Goal: Task Accomplishment & Management: Use online tool/utility

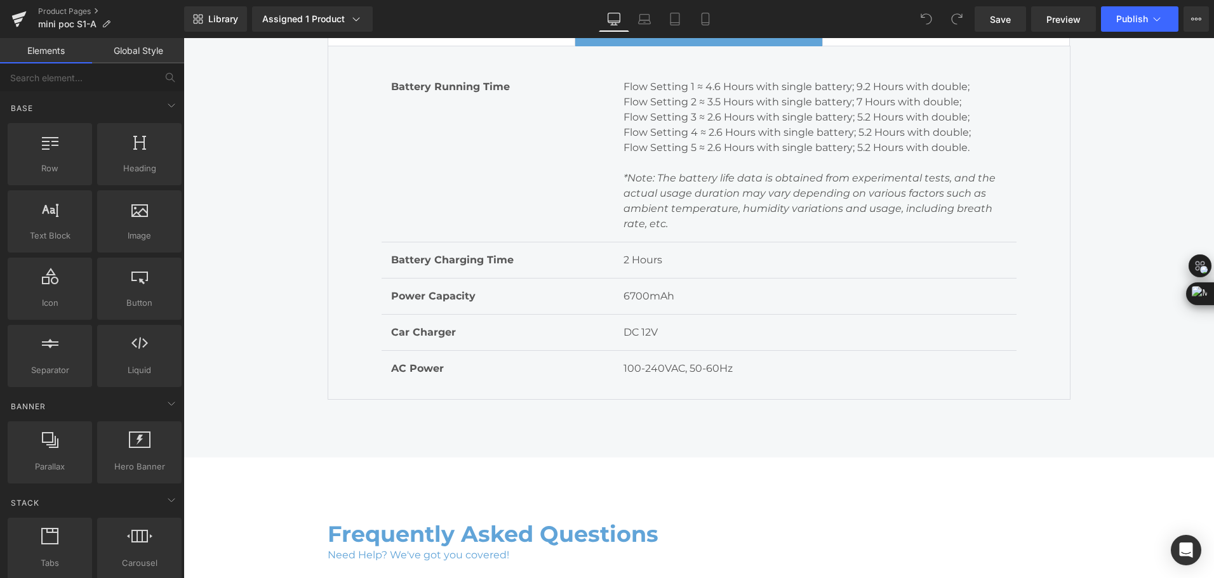
scroll to position [5966, 0]
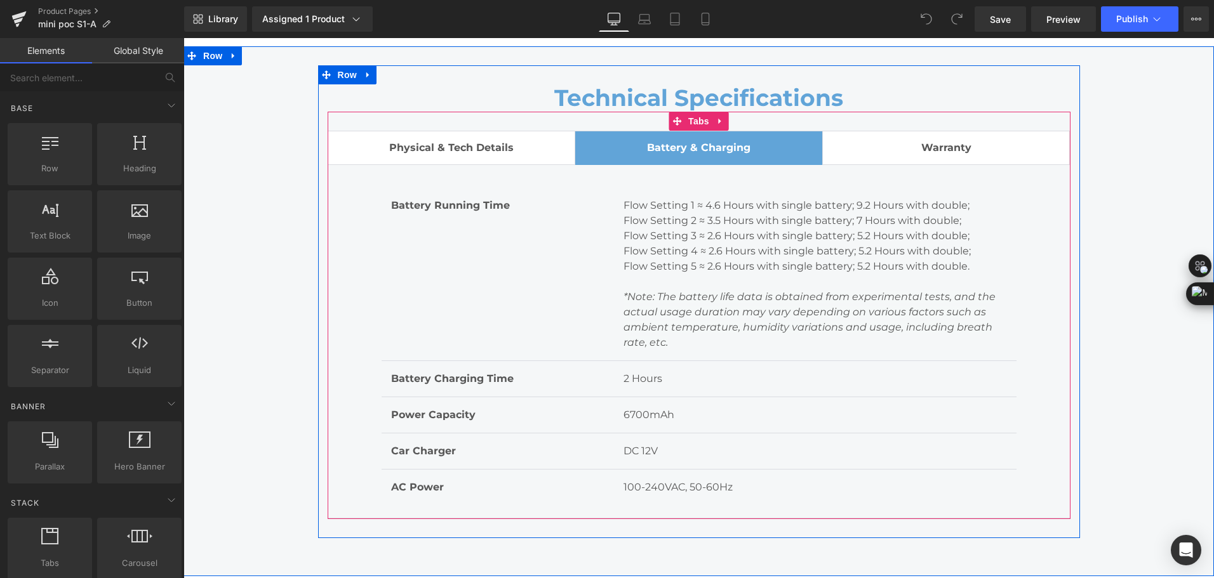
click at [183, 38] on div at bounding box center [183, 38] width 0 height 0
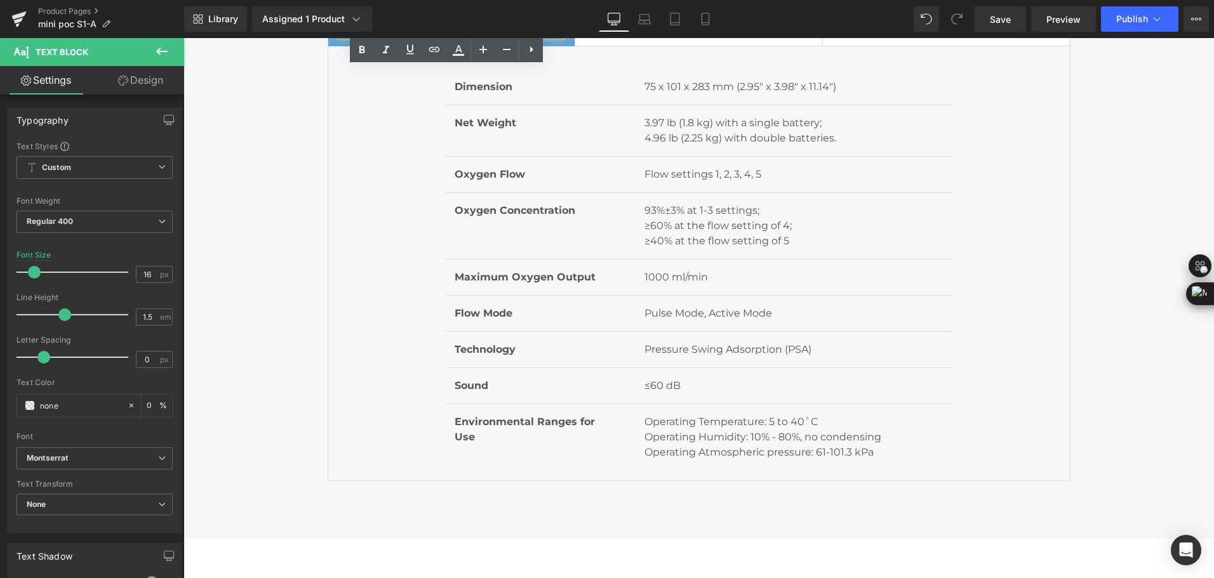
scroll to position [6093, 0]
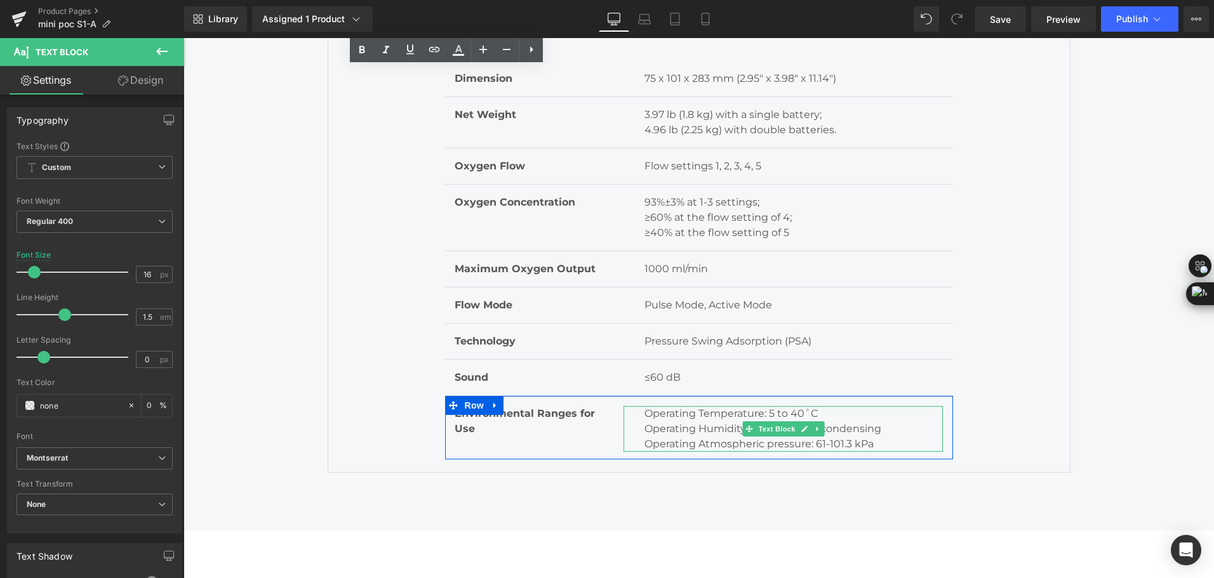
click at [772, 446] on p "Operating Atmospheric pressure: 61-101.3 kPa" at bounding box center [793, 444] width 298 height 15
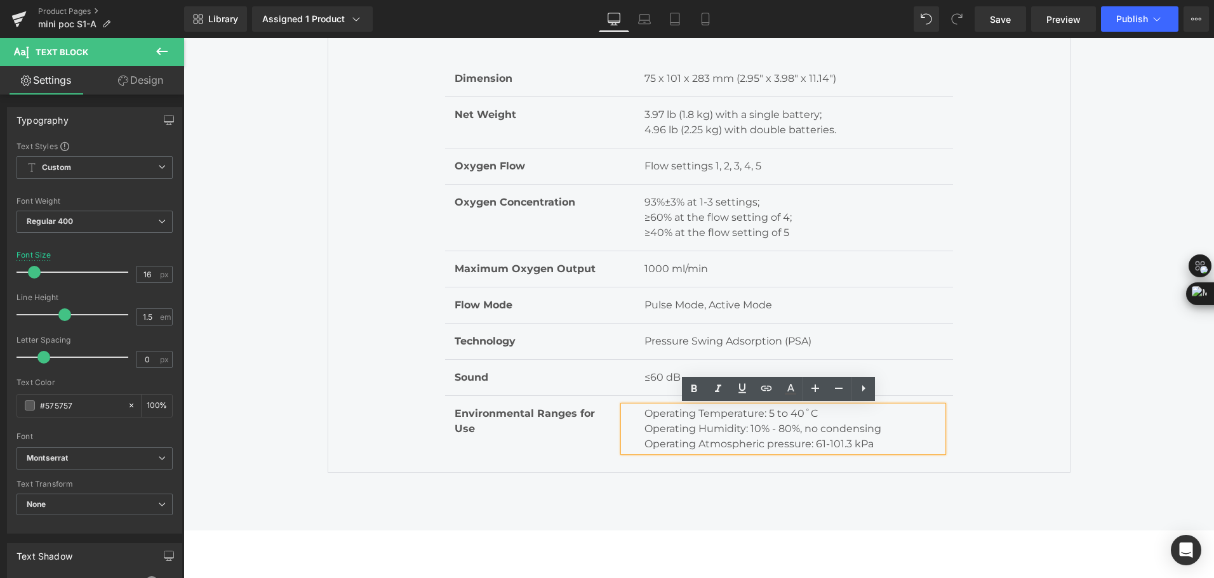
click at [767, 445] on p "Operating Atmospheric pressure: 61-101.3 kPa" at bounding box center [793, 444] width 298 height 15
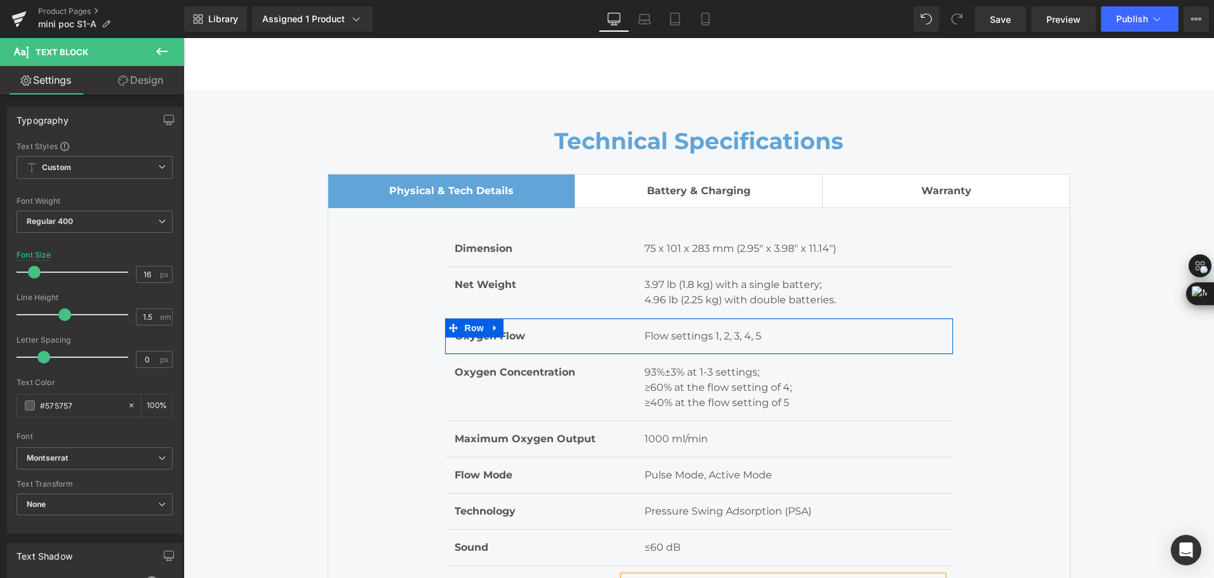
scroll to position [5903, 0]
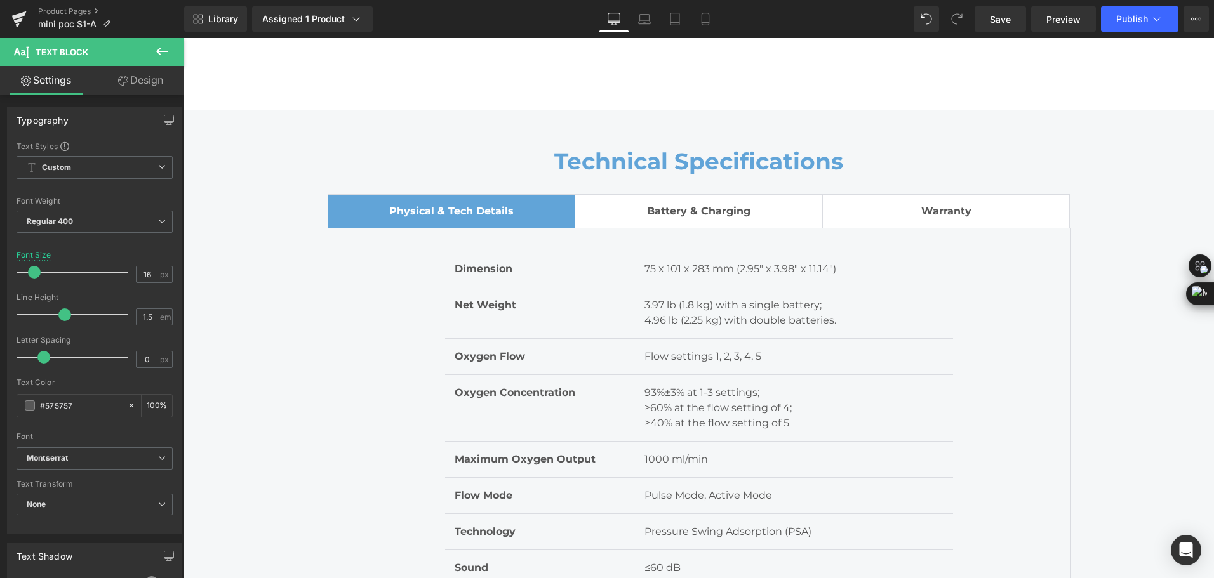
click at [183, 38] on div at bounding box center [183, 38] width 0 height 0
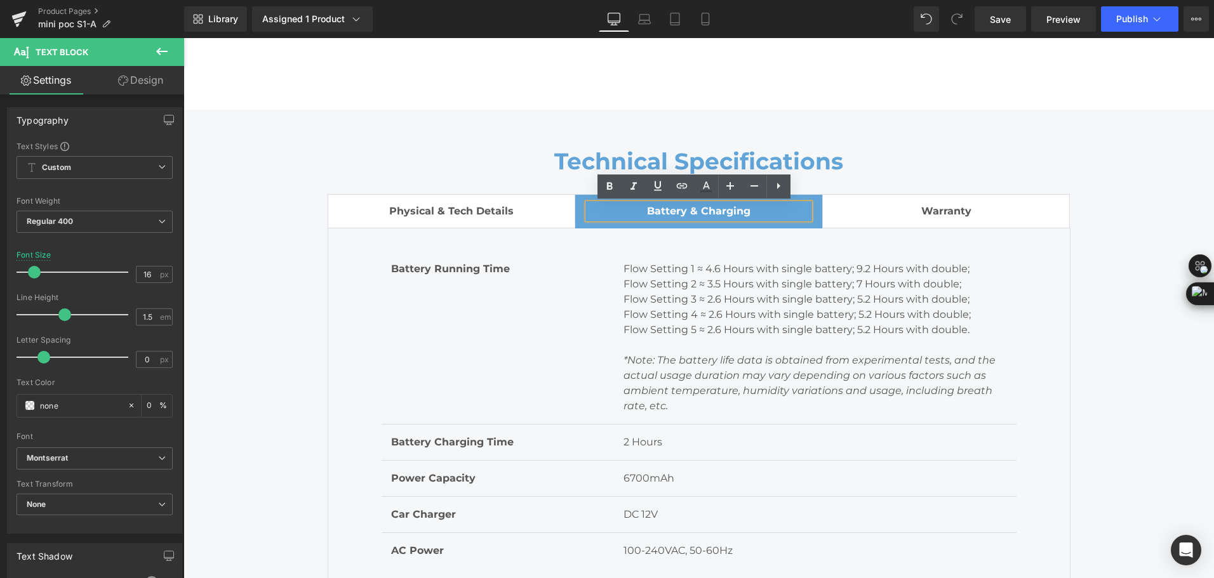
click at [901, 221] on span "Warranty Text Block" at bounding box center [946, 211] width 247 height 33
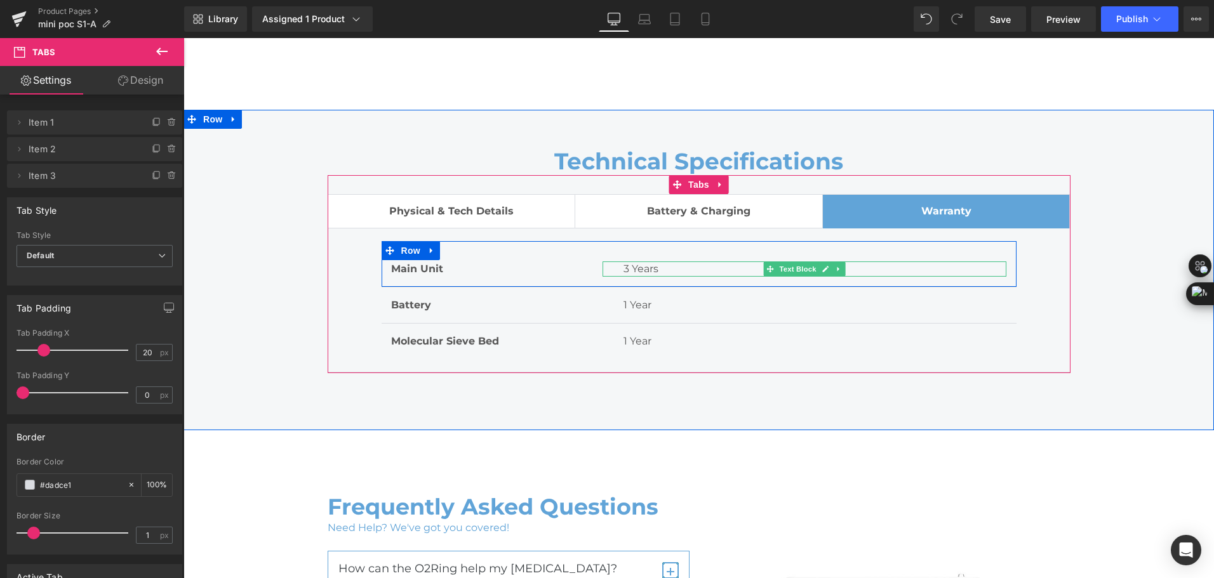
click at [627, 268] on p "3 Years" at bounding box center [814, 269] width 383 height 15
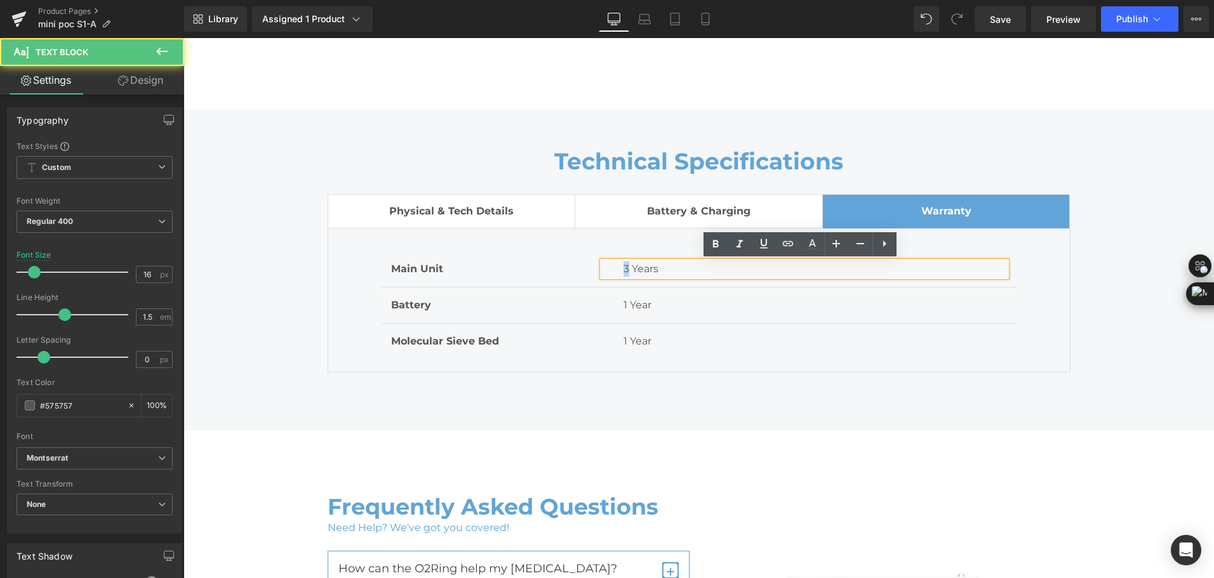
drag, startPoint x: 623, startPoint y: 270, endPoint x: 617, endPoint y: 272, distance: 6.8
click at [617, 272] on div "3 Years" at bounding box center [804, 269] width 404 height 15
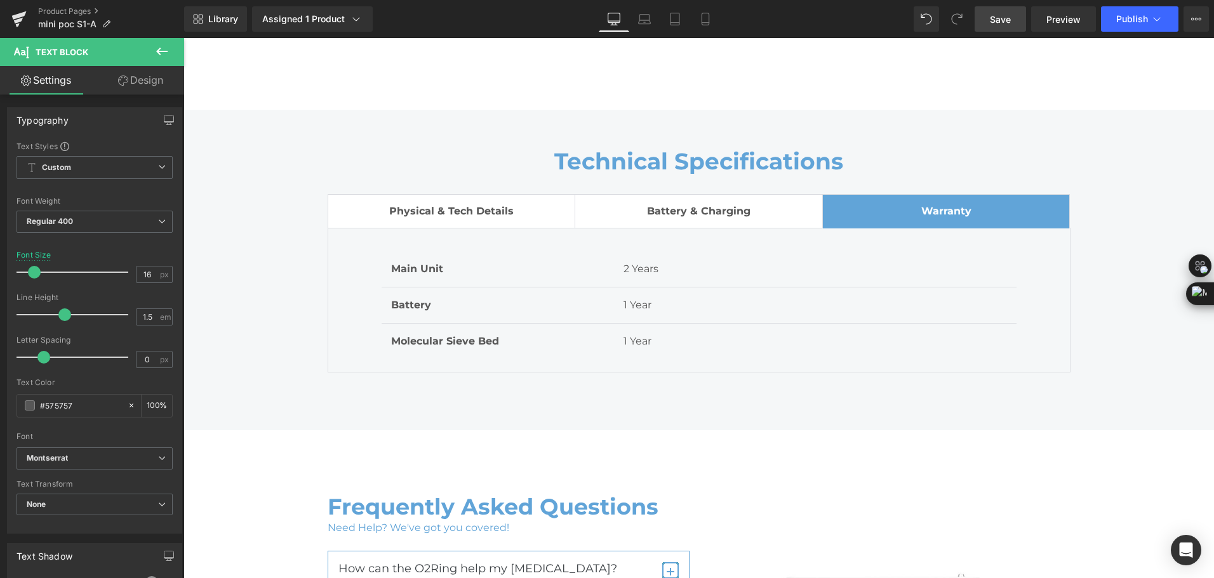
click at [1009, 29] on link "Save" at bounding box center [999, 18] width 51 height 25
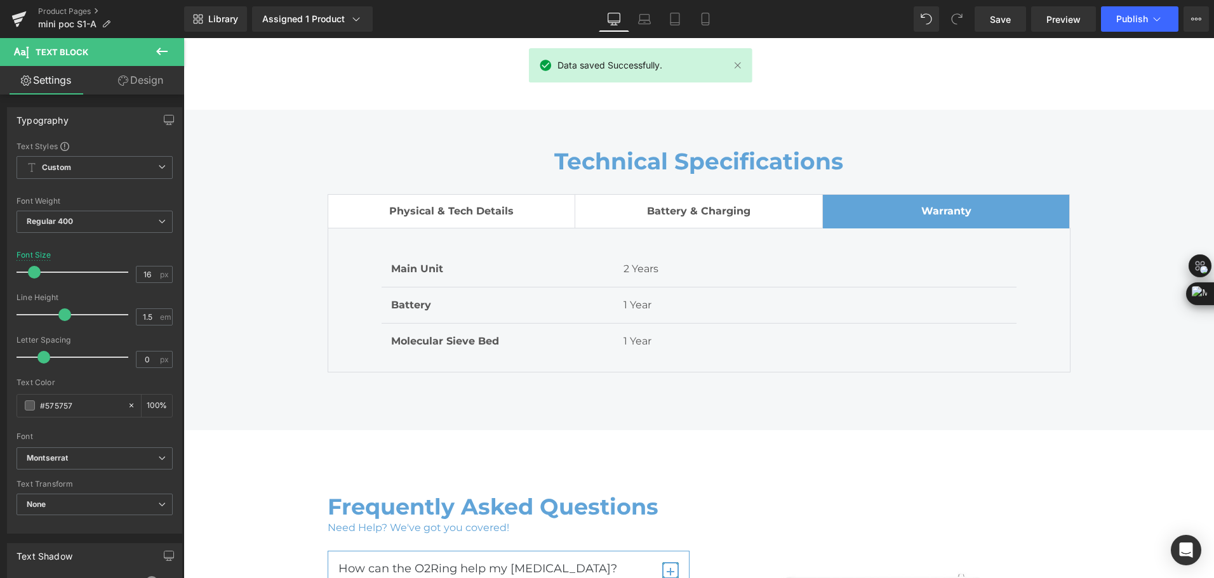
click at [740, 15] on div "Library Assigned 1 Product Product Preview Mini Portable O2 Concentrator Manage…" at bounding box center [699, 18] width 1030 height 25
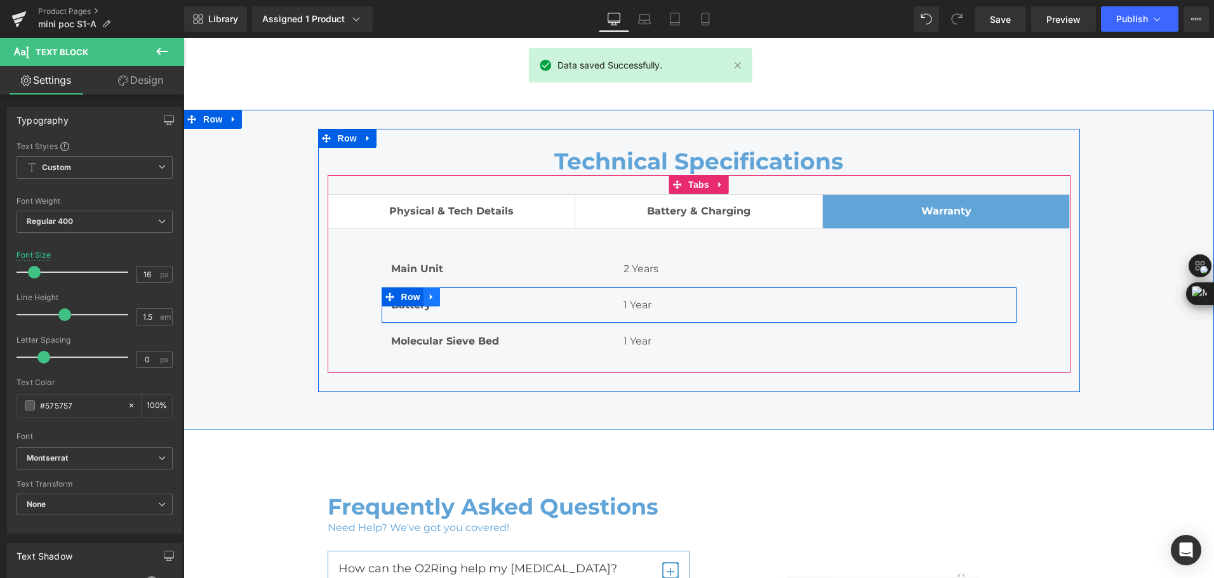
click at [429, 300] on icon at bounding box center [431, 298] width 9 height 10
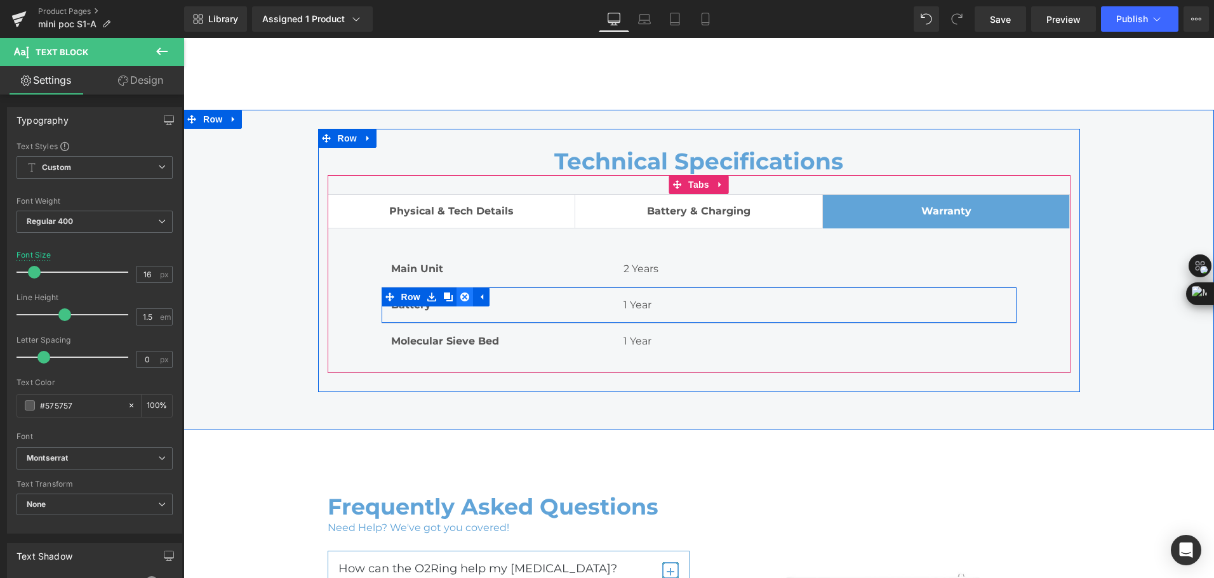
click at [460, 297] on icon at bounding box center [464, 297] width 9 height 9
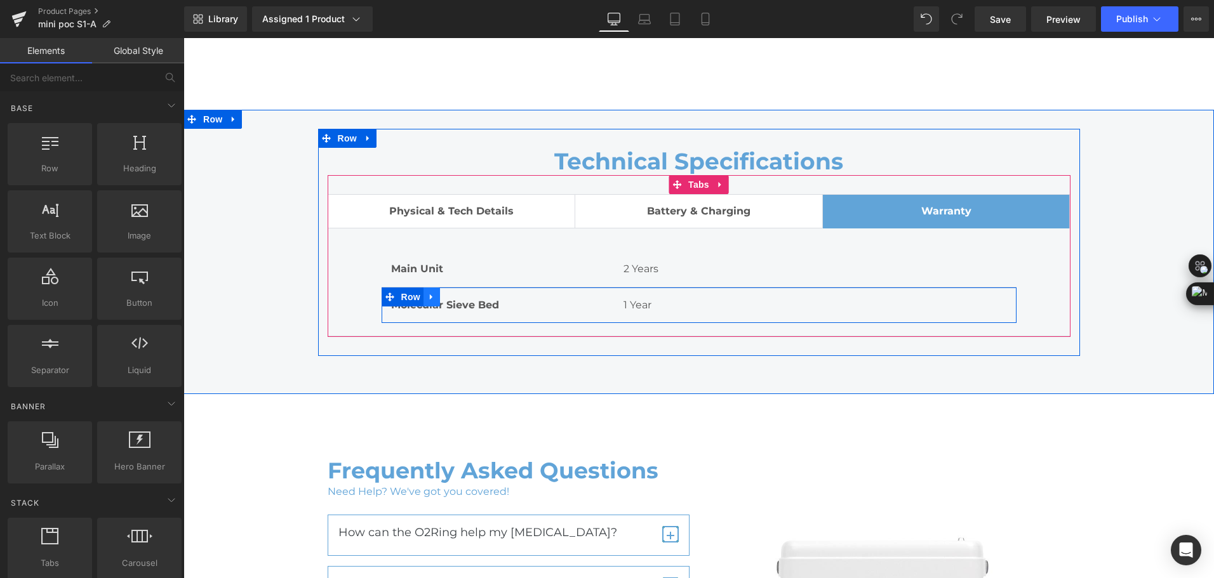
click at [430, 299] on icon at bounding box center [431, 298] width 3 height 6
click at [465, 302] on link at bounding box center [464, 297] width 17 height 19
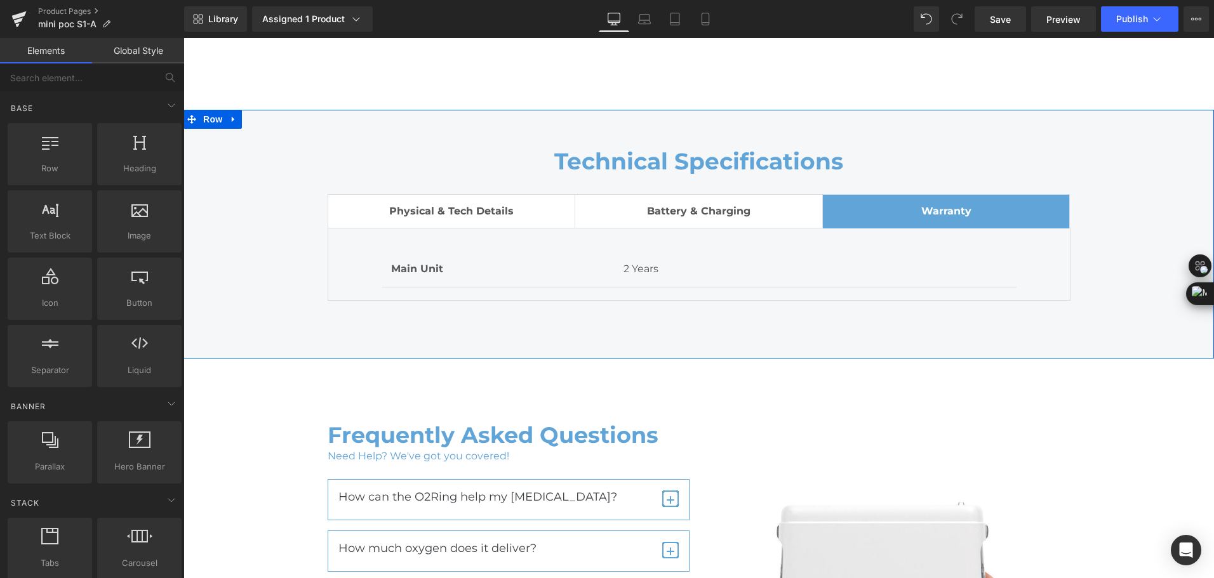
click at [183, 38] on div at bounding box center [183, 38] width 0 height 0
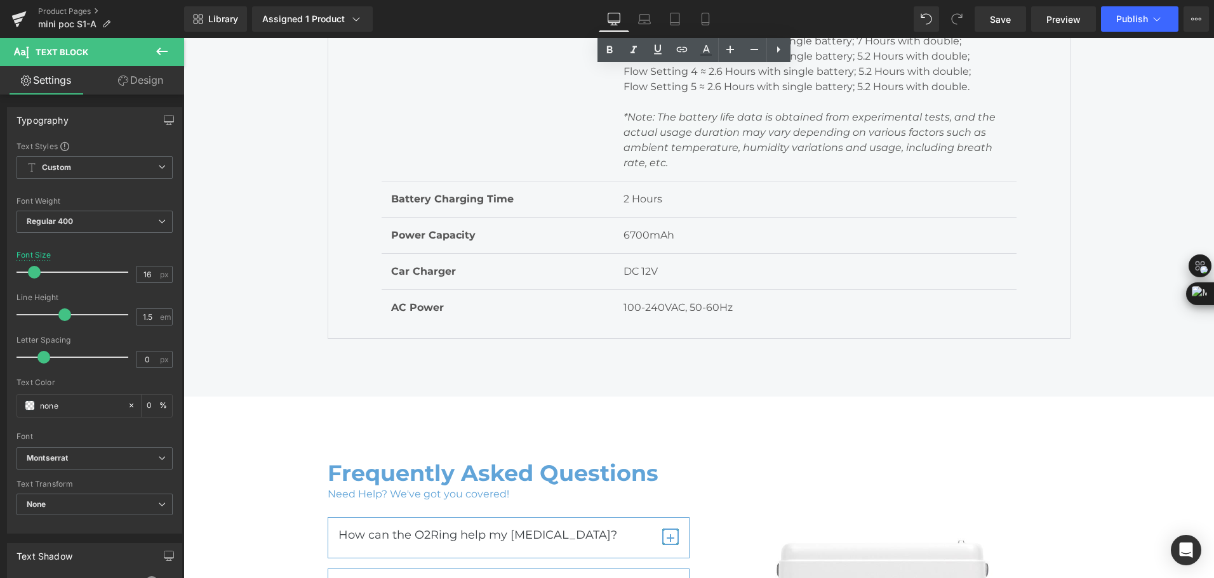
scroll to position [5966, 0]
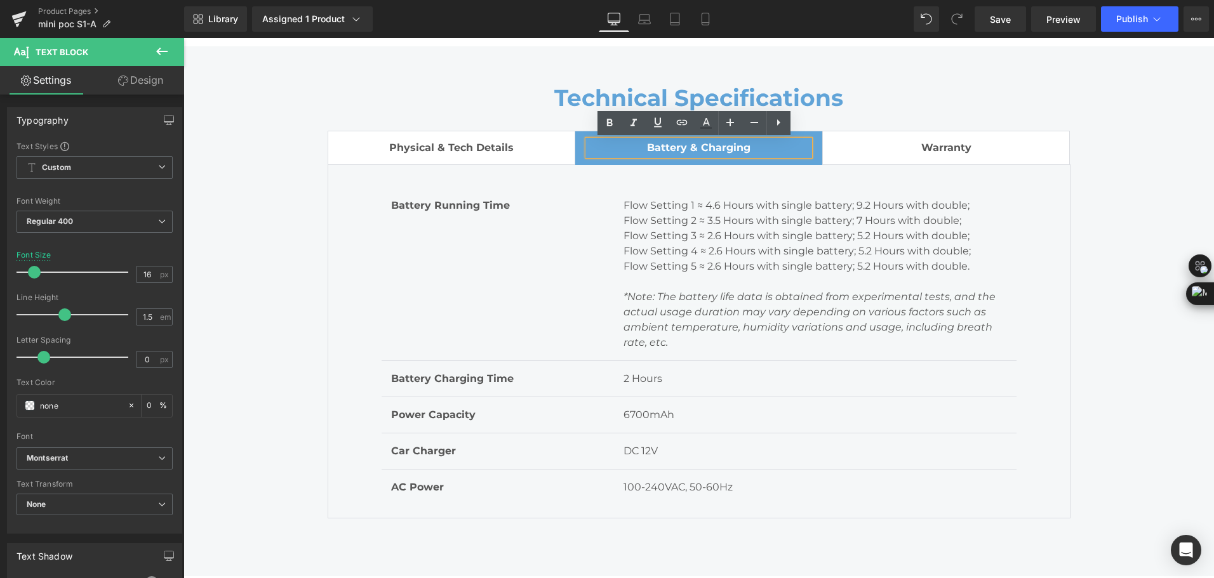
click at [495, 162] on span "Physical & Tech Details Text Block" at bounding box center [451, 147] width 247 height 33
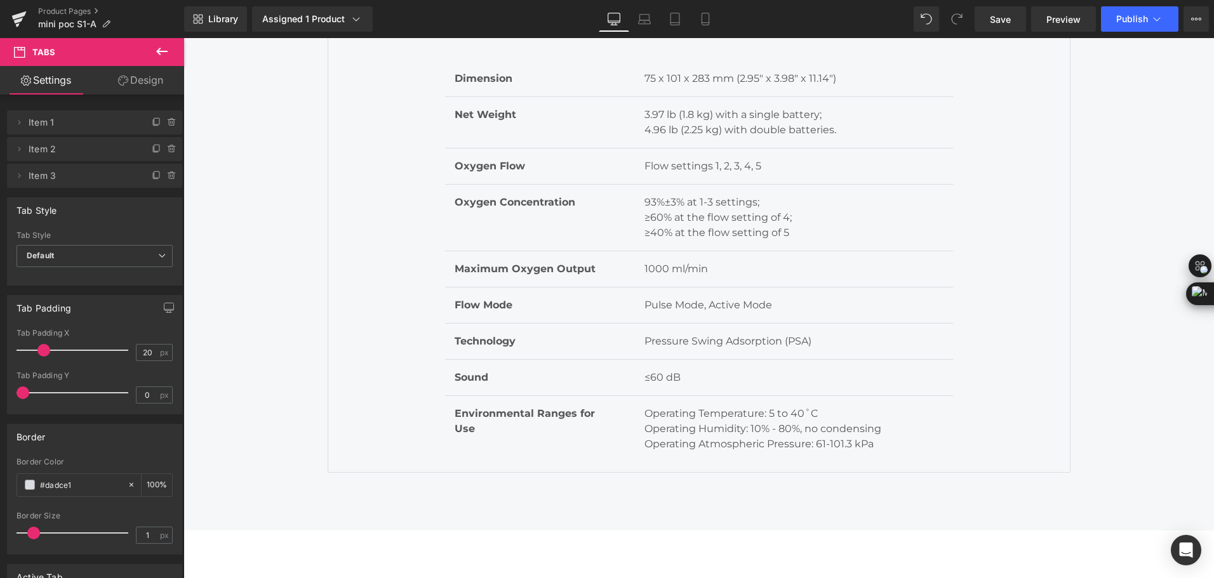
scroll to position [5839, 0]
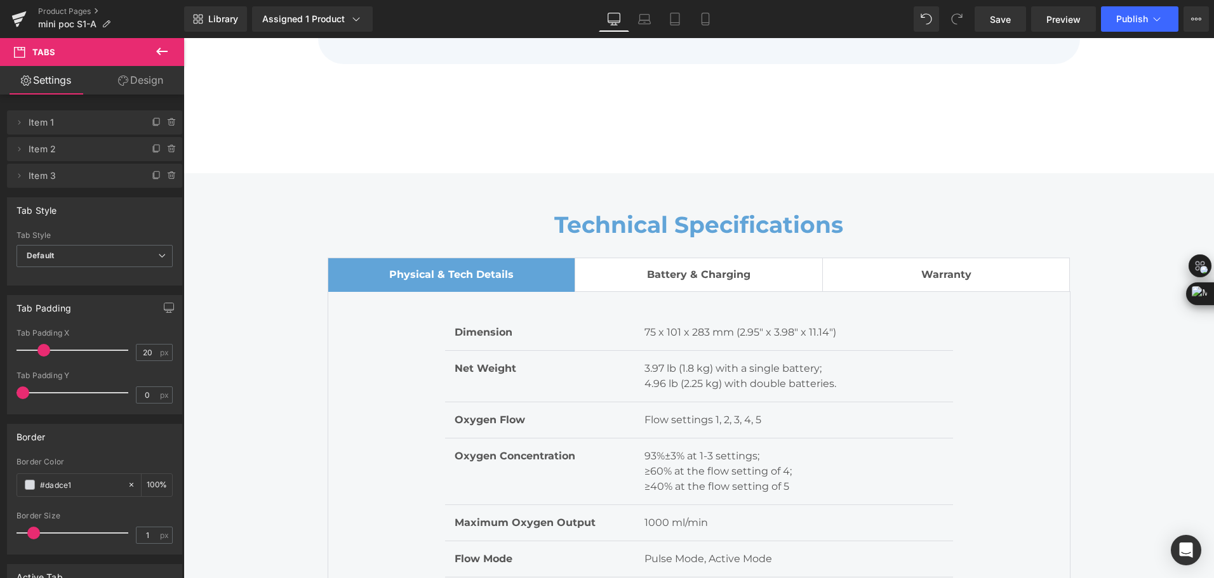
click at [183, 38] on div at bounding box center [183, 38] width 0 height 0
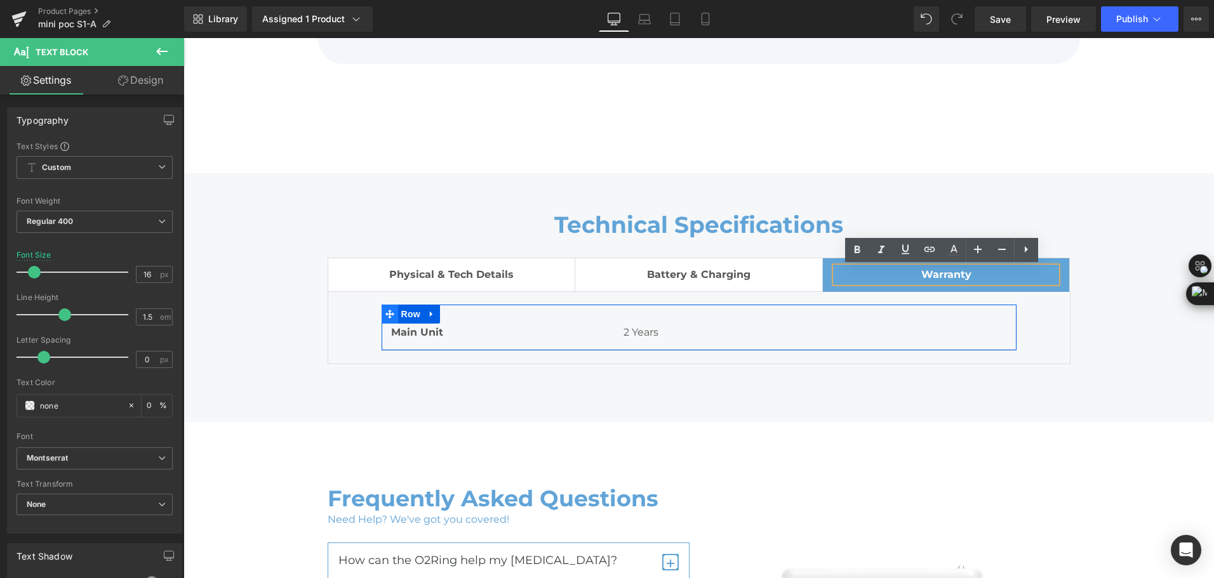
click at [392, 315] on span at bounding box center [389, 314] width 17 height 19
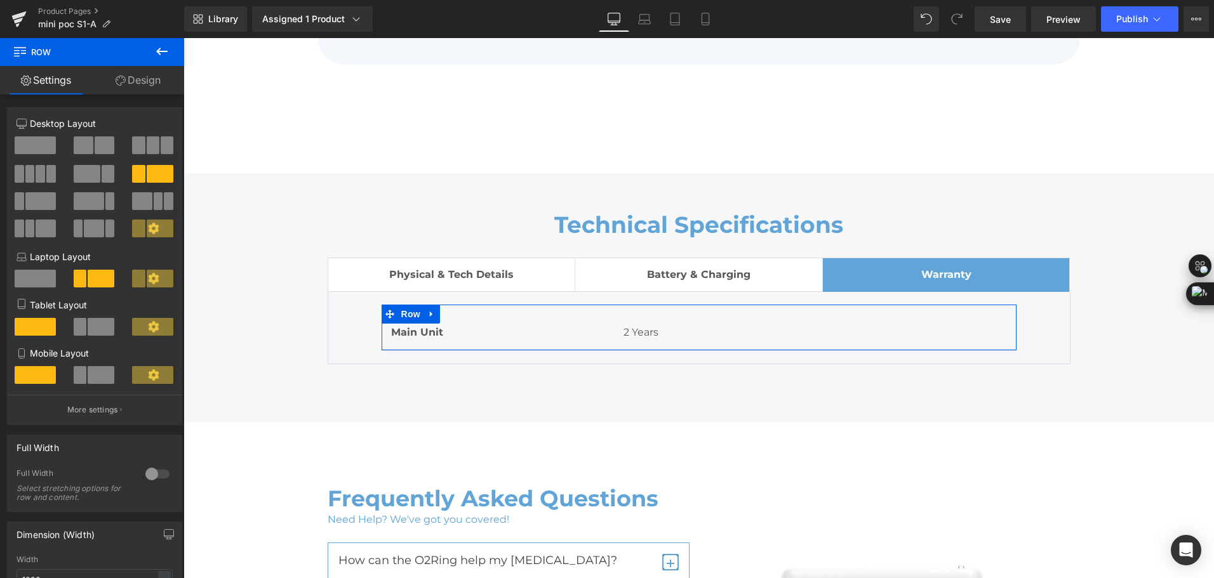
click at [146, 83] on link "Design" at bounding box center [138, 80] width 92 height 29
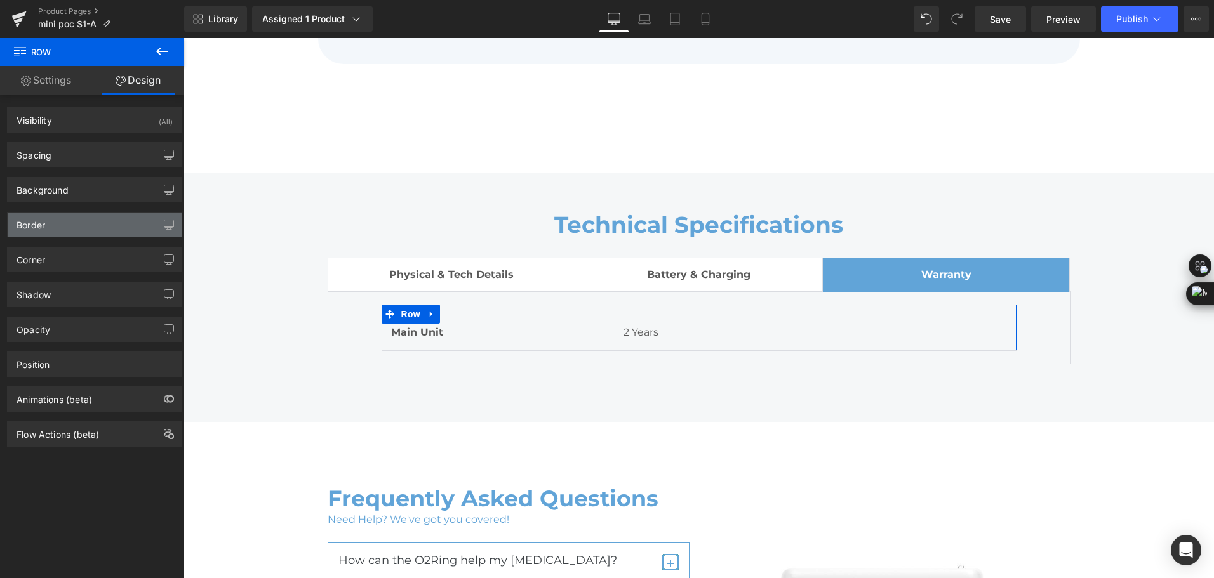
click at [115, 222] on div "Border" at bounding box center [95, 225] width 174 height 24
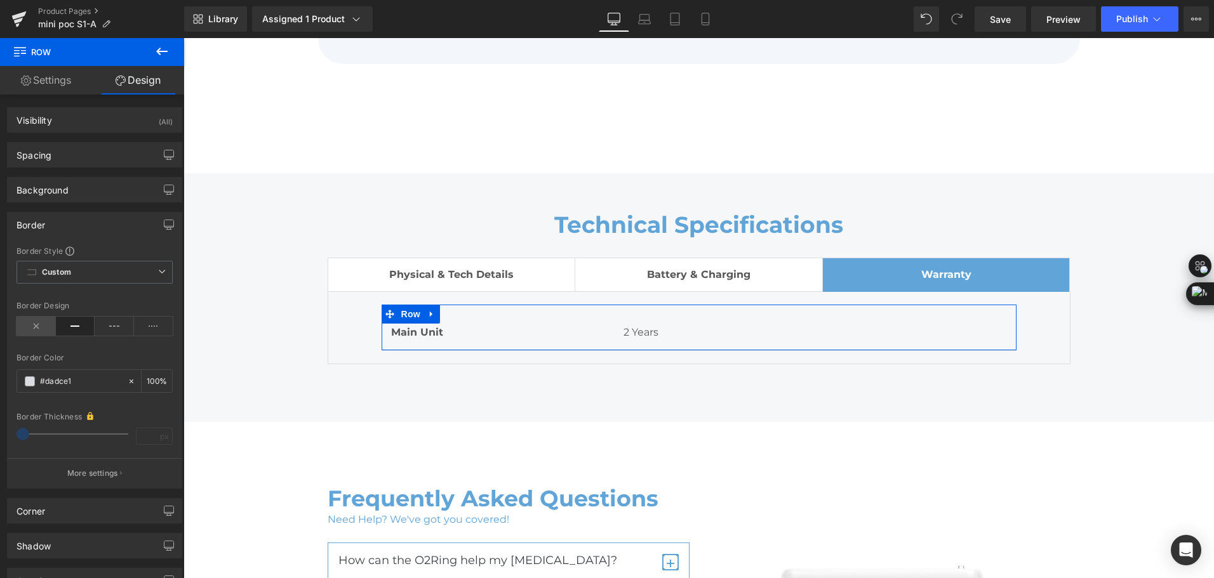
click at [32, 327] on icon at bounding box center [36, 326] width 39 height 19
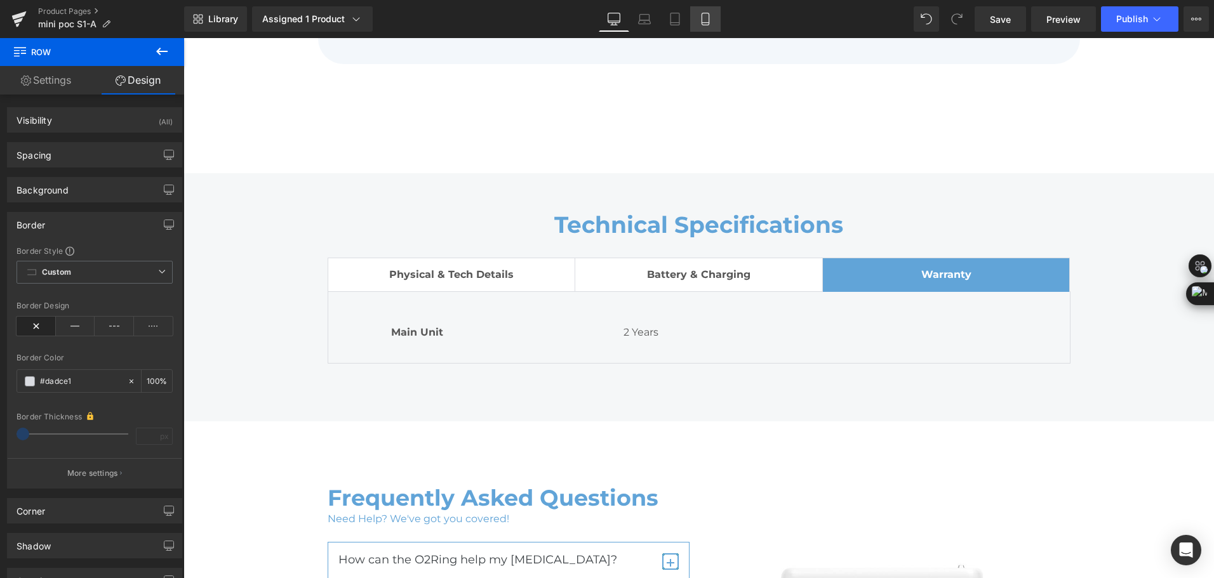
click at [701, 27] on link "Mobile" at bounding box center [705, 18] width 30 height 25
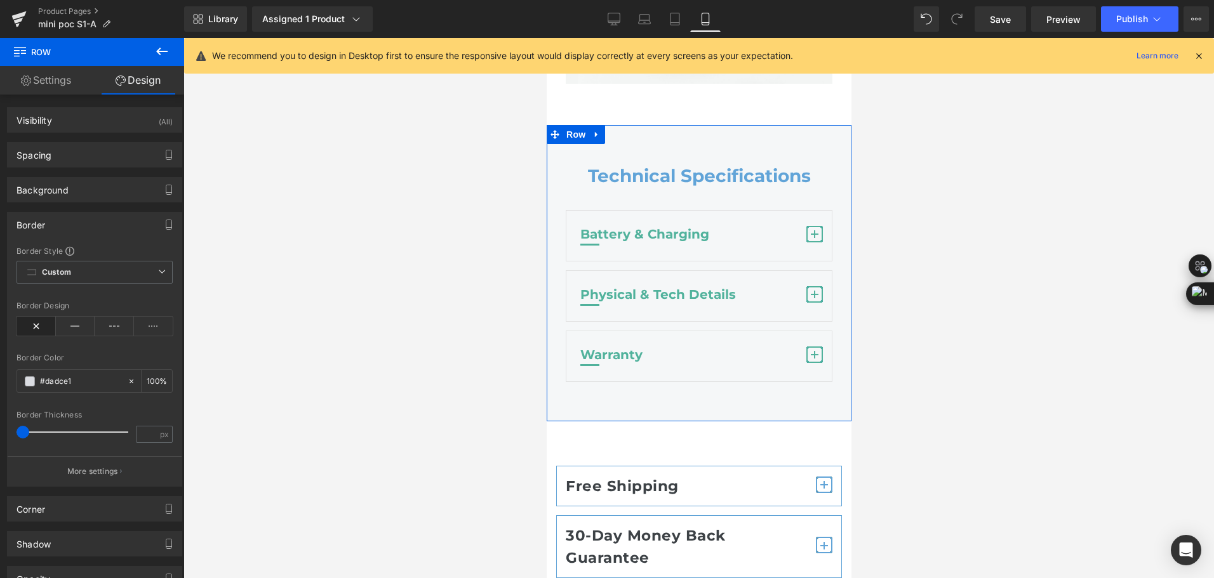
scroll to position [6411, 0]
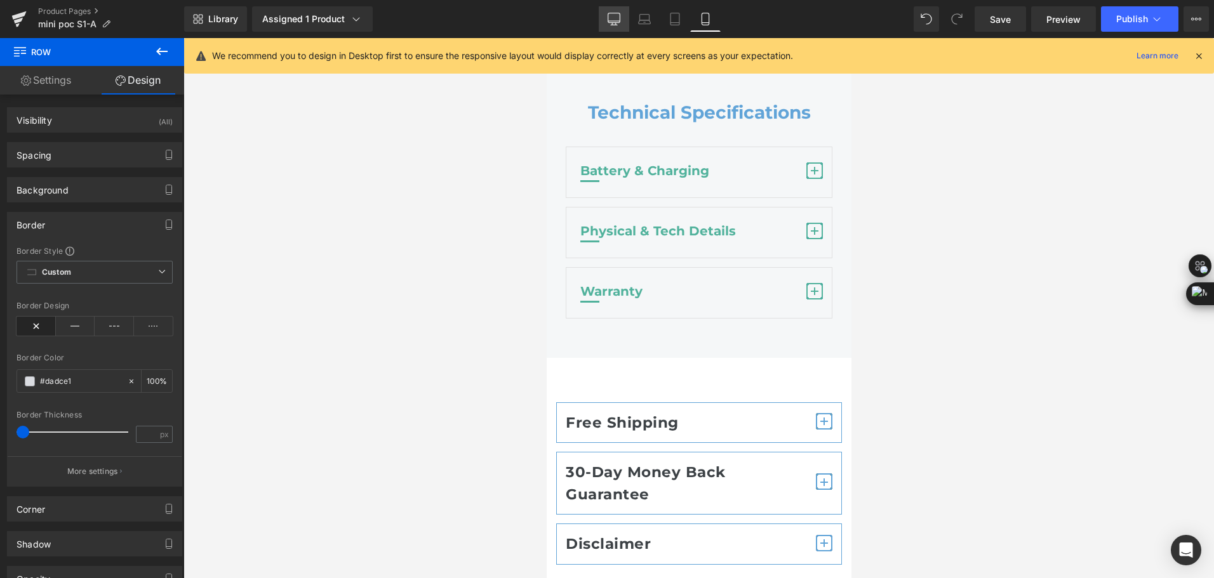
click at [621, 30] on link "Desktop" at bounding box center [614, 18] width 30 height 25
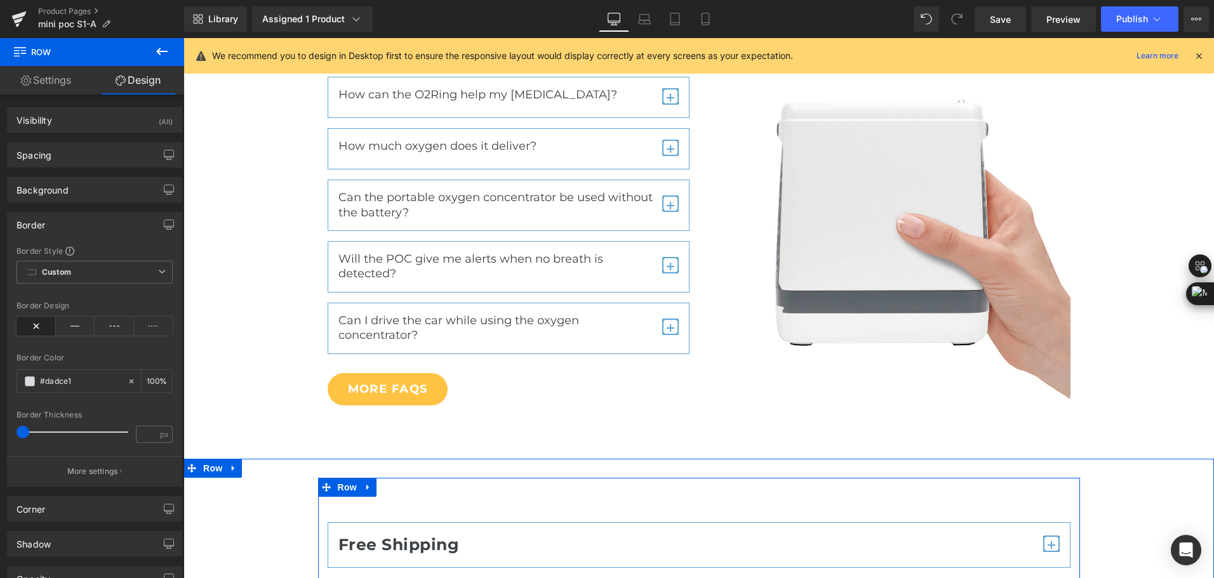
scroll to position [6114, 0]
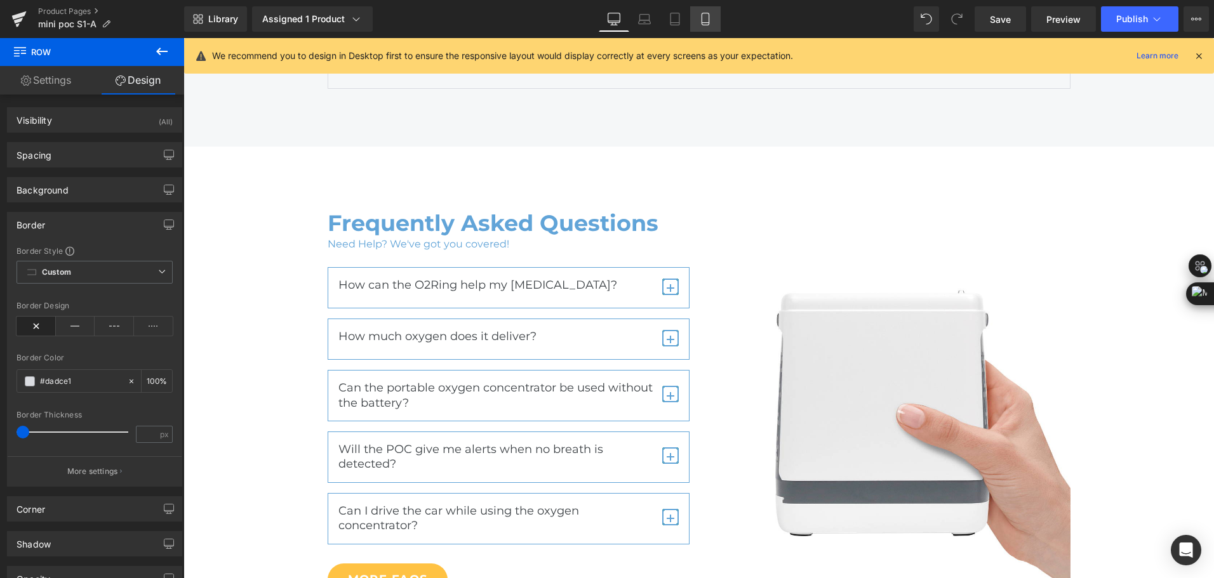
click at [719, 17] on link "Mobile" at bounding box center [705, 18] width 30 height 25
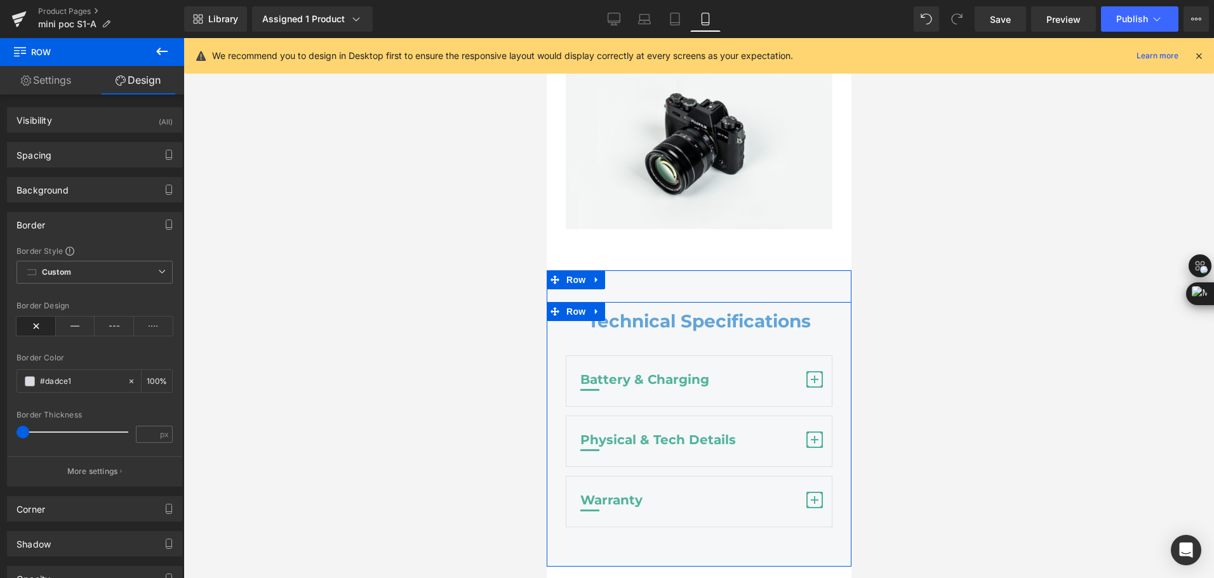
scroll to position [6284, 0]
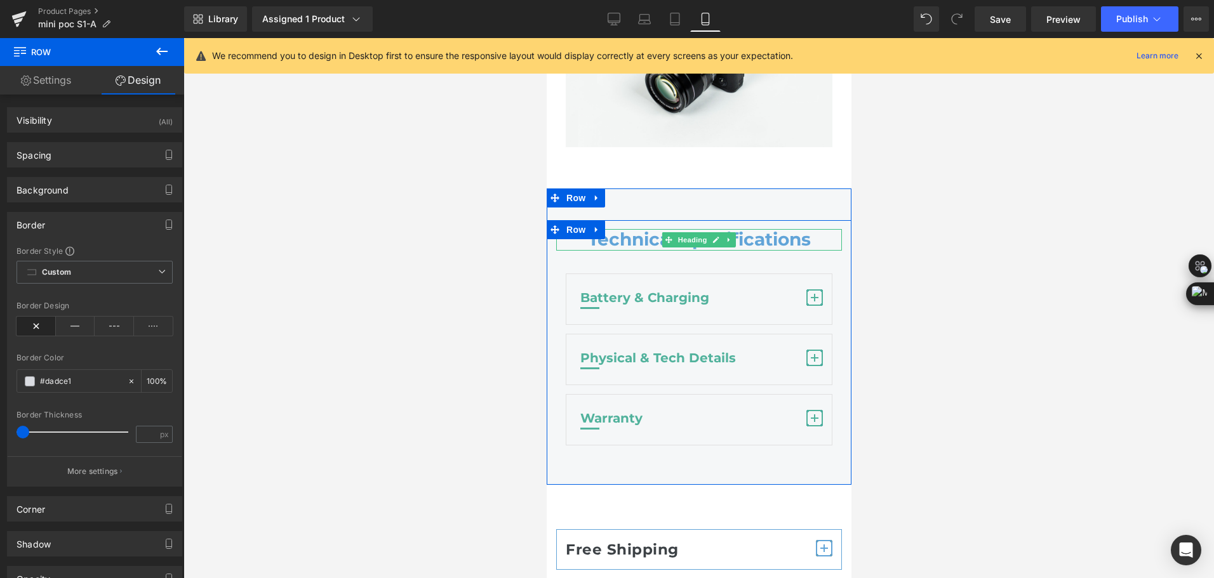
click at [621, 229] on h4 "Technical Specifications" at bounding box center [698, 240] width 286 height 22
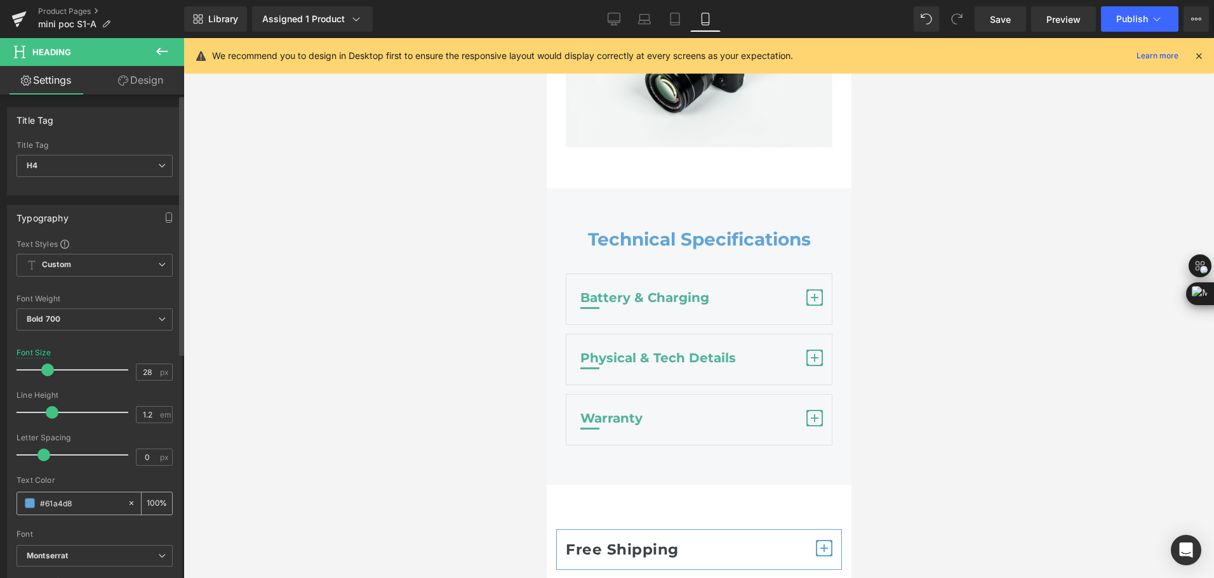
drag, startPoint x: 82, startPoint y: 497, endPoint x: 23, endPoint y: 505, distance: 58.9
click at [23, 505] on div "#61a4d8" at bounding box center [72, 504] width 110 height 22
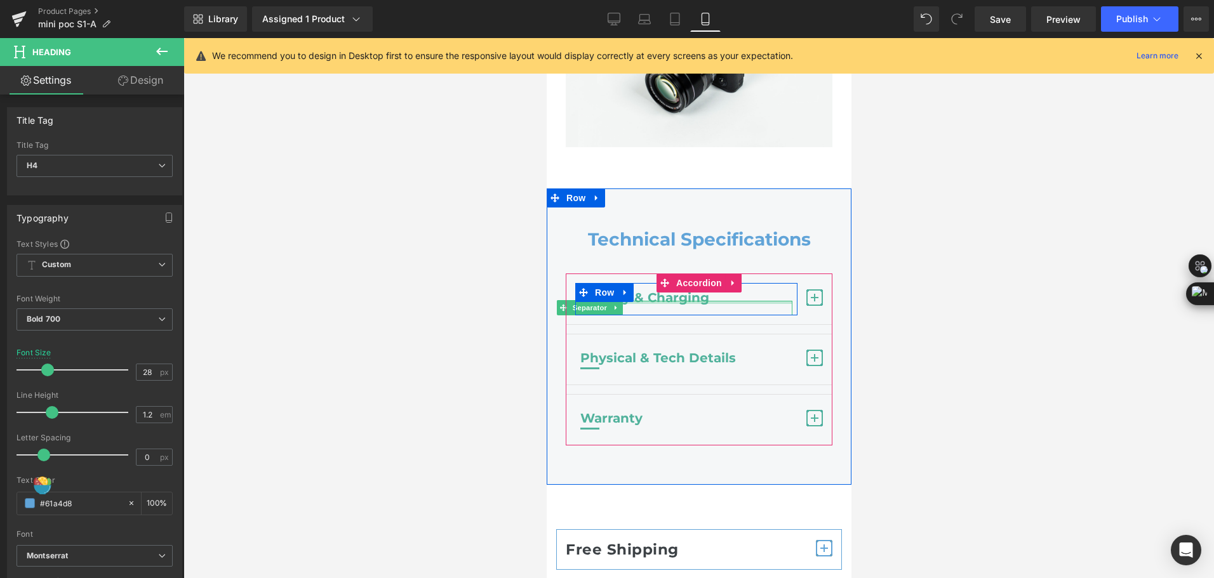
click at [632, 301] on div at bounding box center [686, 302] width 212 height 3
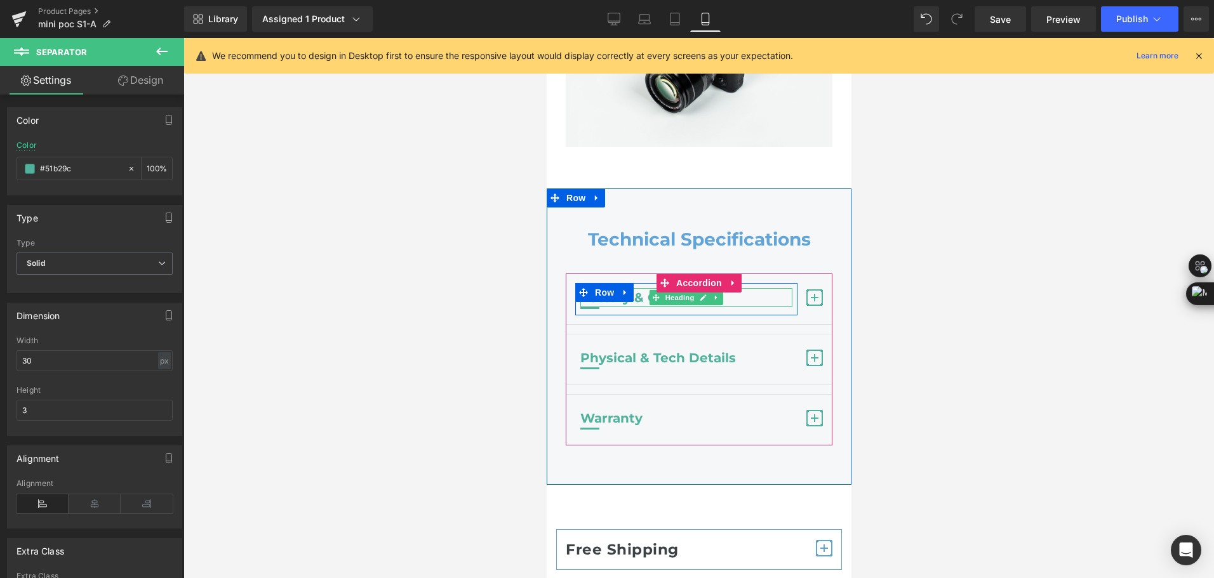
click at [637, 288] on h3 "Battery & Charging" at bounding box center [686, 297] width 212 height 19
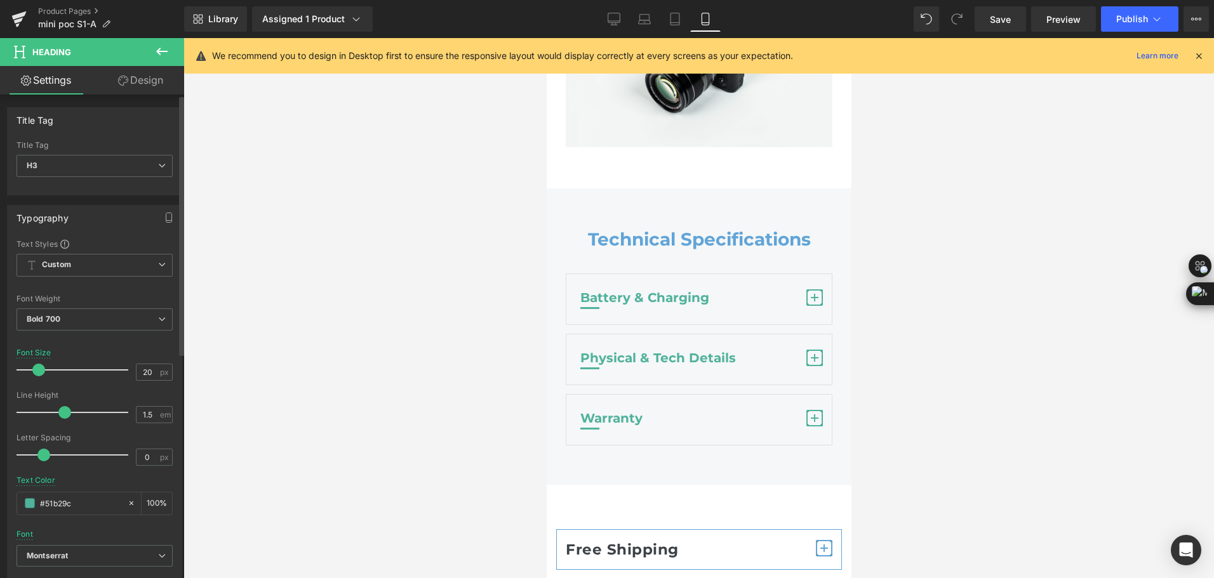
drag, startPoint x: 96, startPoint y: 498, endPoint x: 13, endPoint y: 496, distance: 83.2
click at [13, 496] on div "Text Styles Custom Custom Setup Global Style Custom Setup Global Style Thin 100…" at bounding box center [95, 435] width 174 height 392
paste input "61a4d8"
type input "#61a4d8"
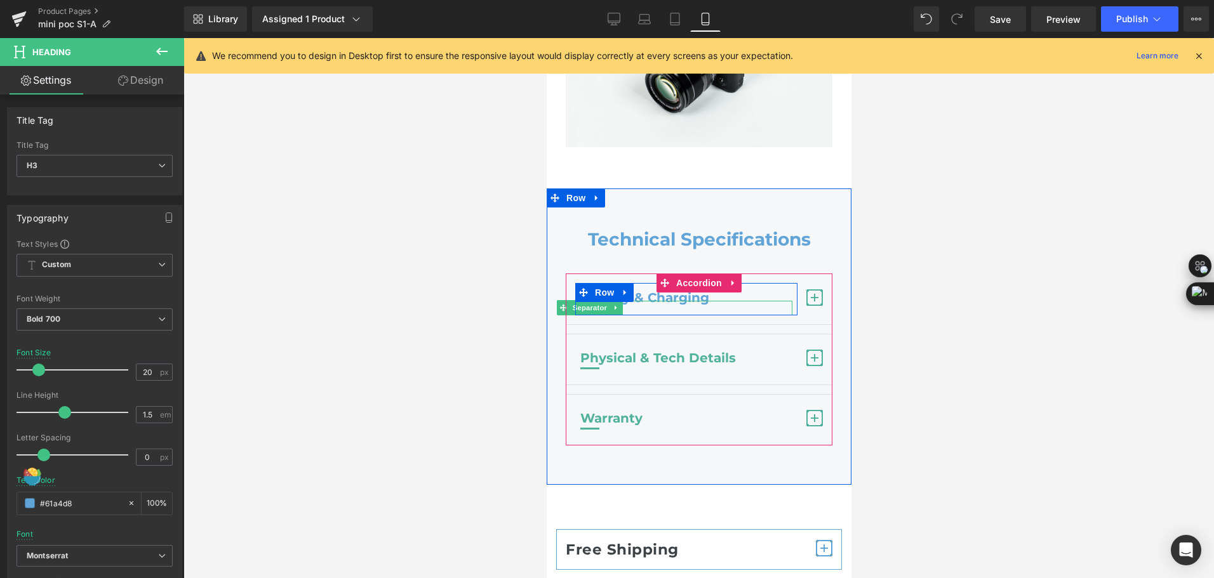
click at [580, 300] on span "Separator" at bounding box center [588, 307] width 39 height 15
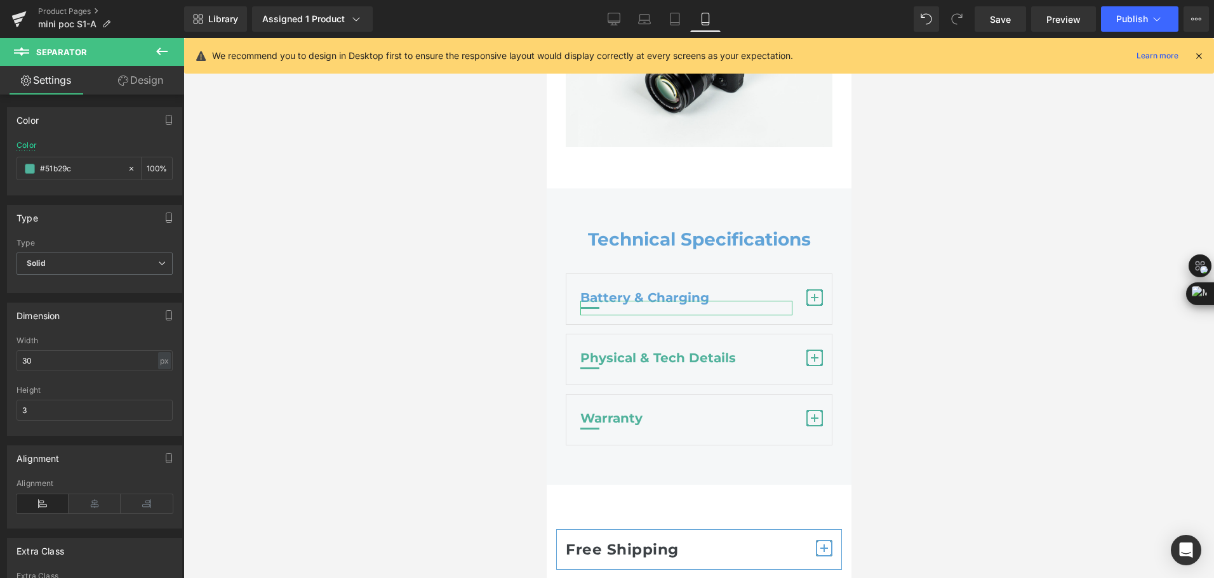
drag, startPoint x: 86, startPoint y: 174, endPoint x: -3, endPoint y: 169, distance: 88.4
click at [0, 169] on html "Separator You are previewing how the will restyle your page. You can not edit E…" at bounding box center [607, 289] width 1214 height 578
paste input "61a4d8"
type input "#61a4d8"
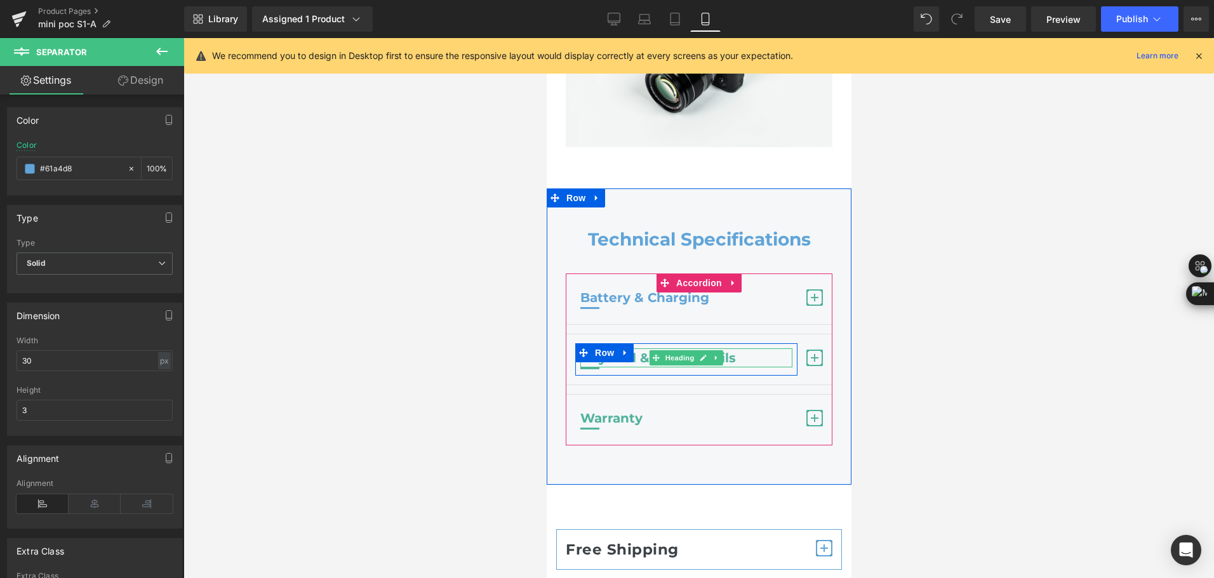
click at [731, 348] on h3 "Physical & Tech Details" at bounding box center [686, 357] width 212 height 19
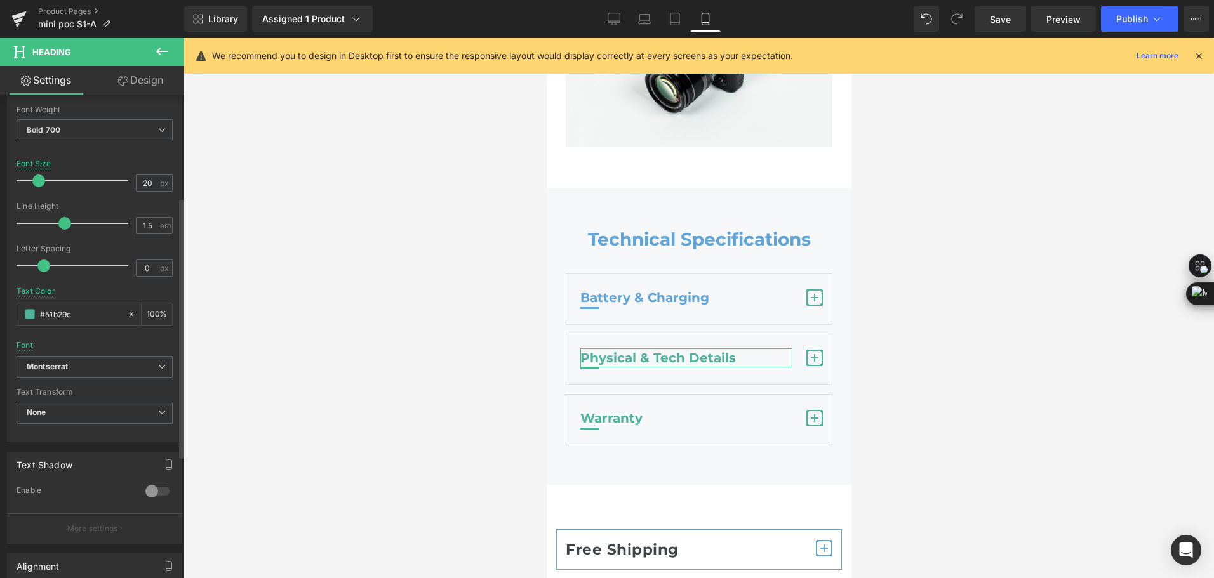
scroll to position [190, 0]
drag, startPoint x: 83, startPoint y: 314, endPoint x: 4, endPoint y: 314, distance: 78.7
click at [4, 314] on div "Typography Text Styles Custom Custom Setup Global Style Custom Setup Global Sty…" at bounding box center [95, 223] width 190 height 436
paste input "61a4d8"
type input "#61a4d8"
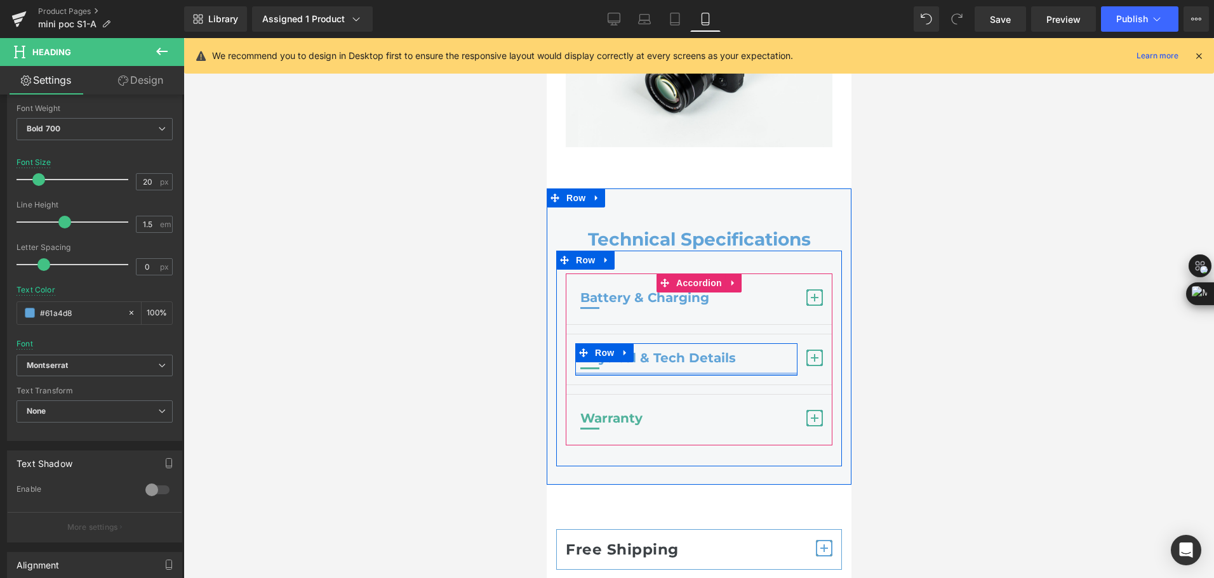
click at [589, 373] on div at bounding box center [685, 374] width 222 height 3
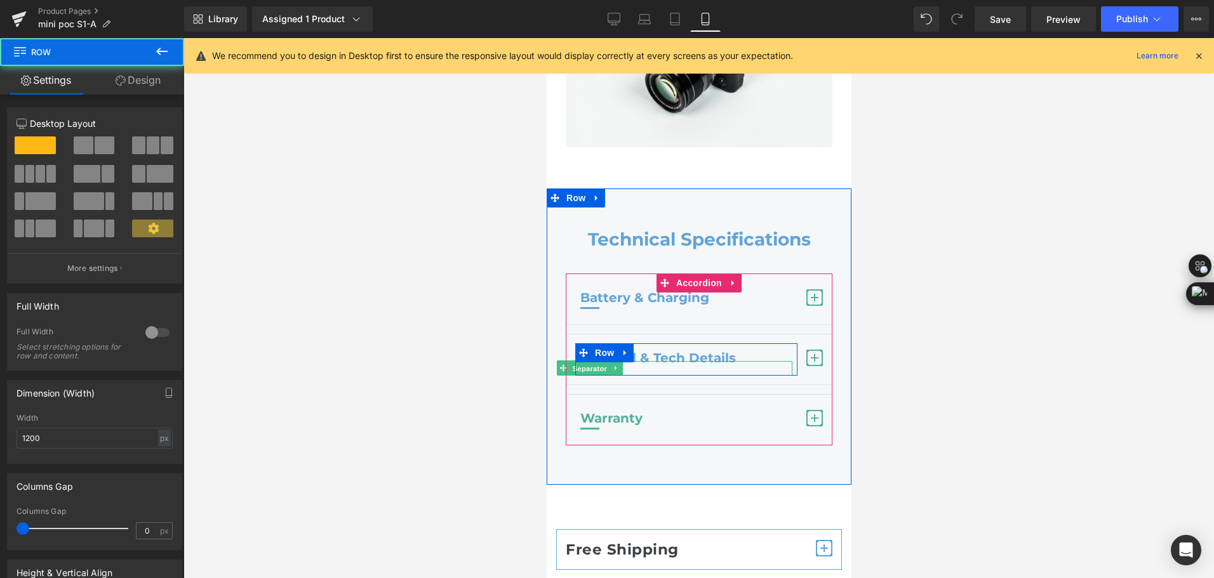
drag, startPoint x: 588, startPoint y: 348, endPoint x: 976, endPoint y: 396, distance: 390.2
click at [588, 361] on span "Separator" at bounding box center [588, 368] width 39 height 15
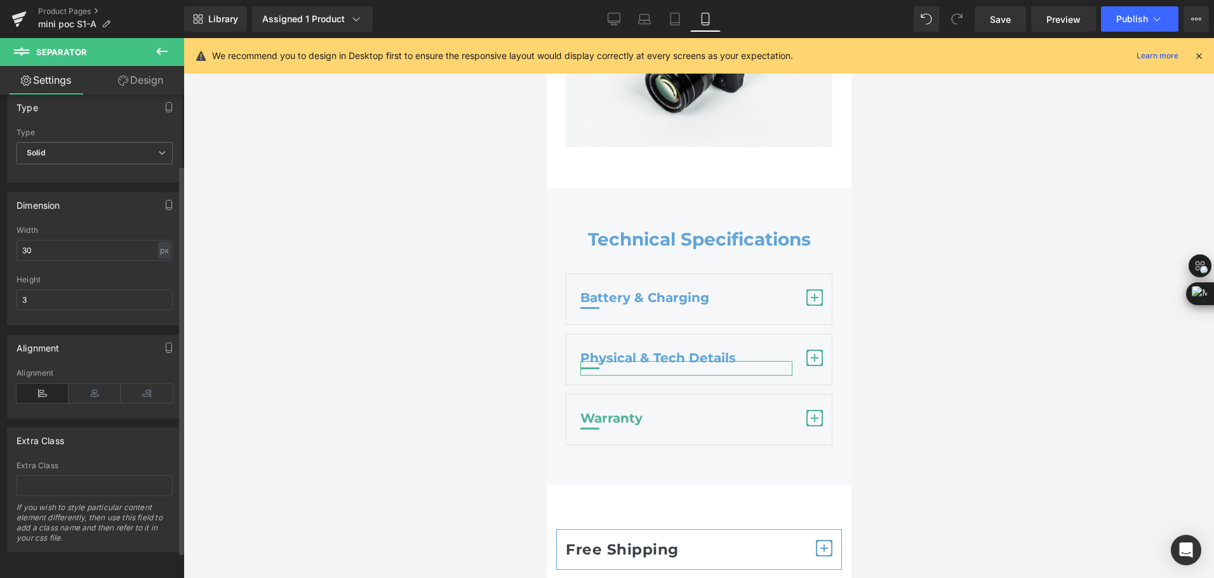
scroll to position [0, 0]
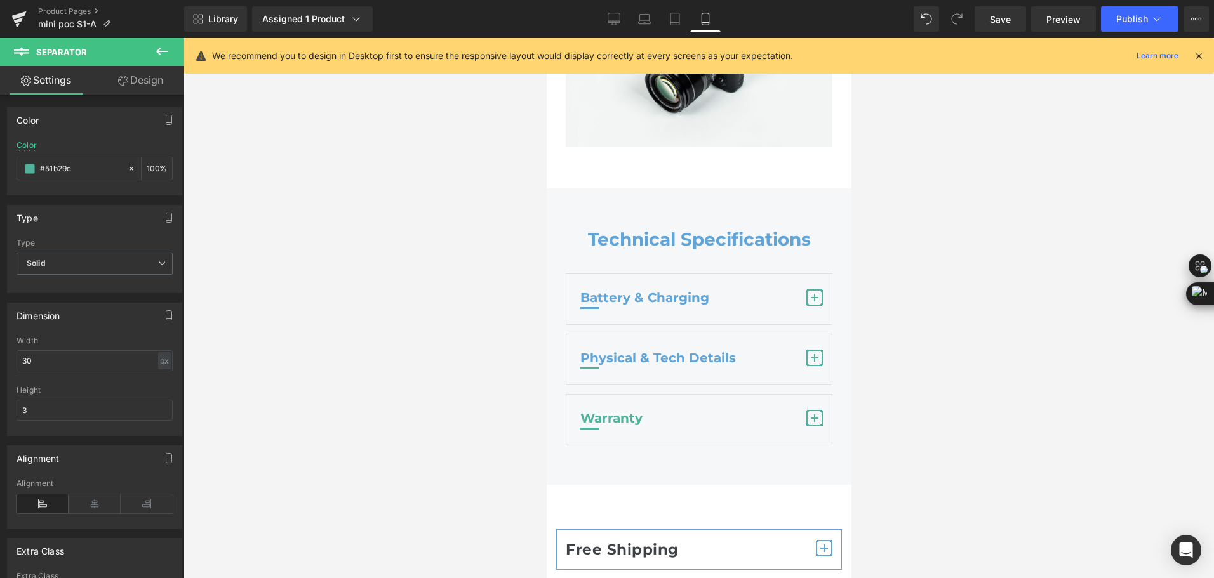
drag, startPoint x: 80, startPoint y: 173, endPoint x: -3, endPoint y: 173, distance: 82.5
click at [0, 173] on html "Separator You are previewing how the will restyle your page. You can not edit E…" at bounding box center [607, 289] width 1214 height 578
paste input "61a4d8"
type input "#61a4d8"
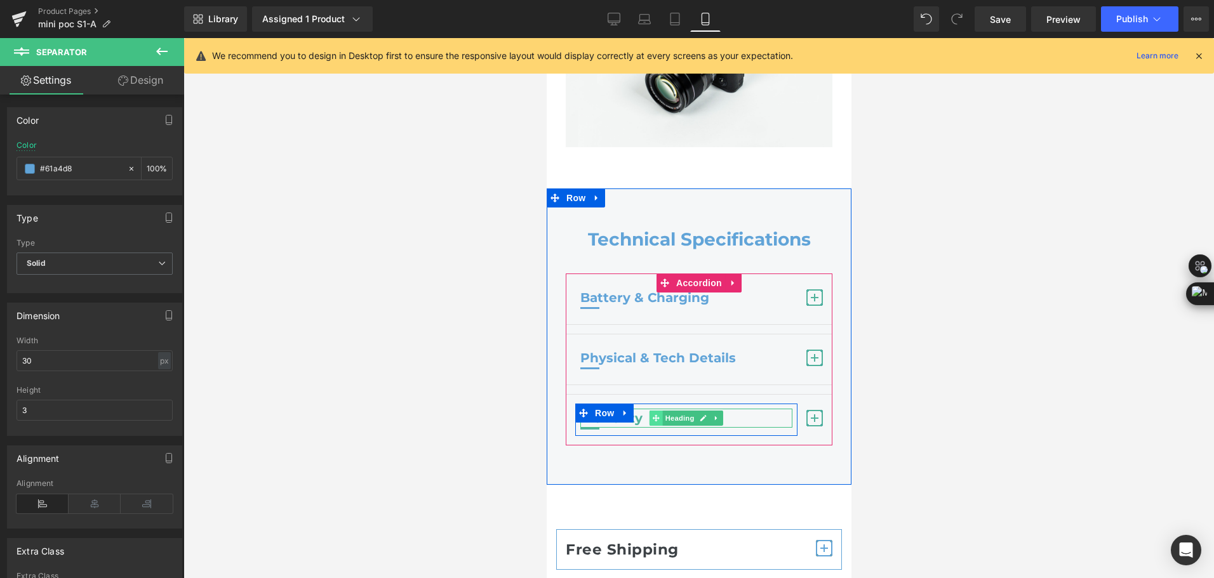
click at [656, 411] on span at bounding box center [655, 418] width 13 height 15
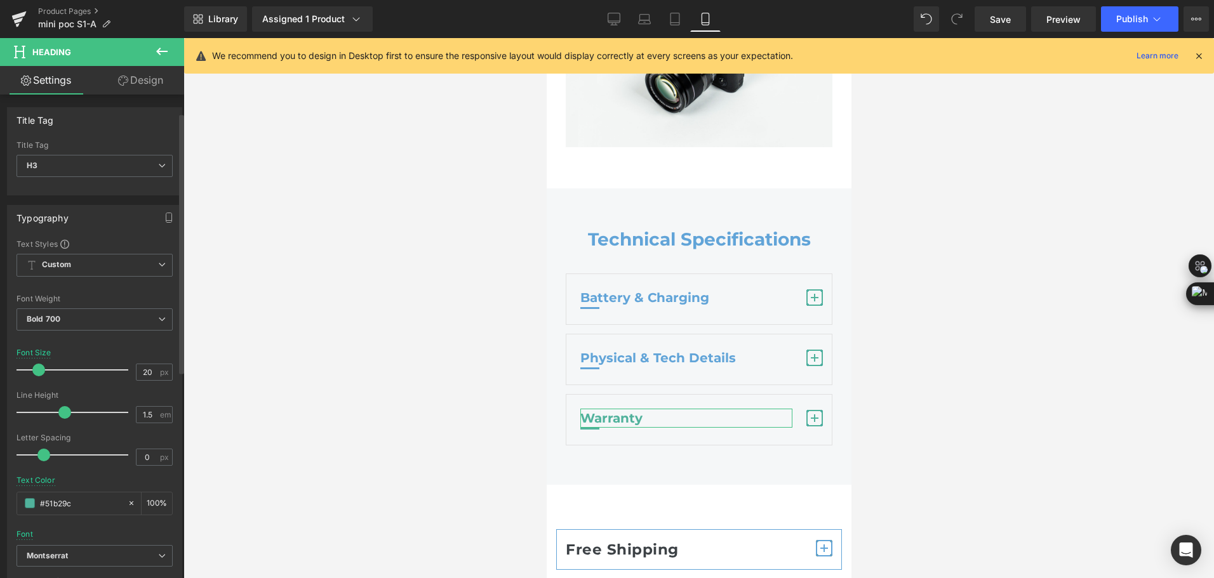
scroll to position [63, 0]
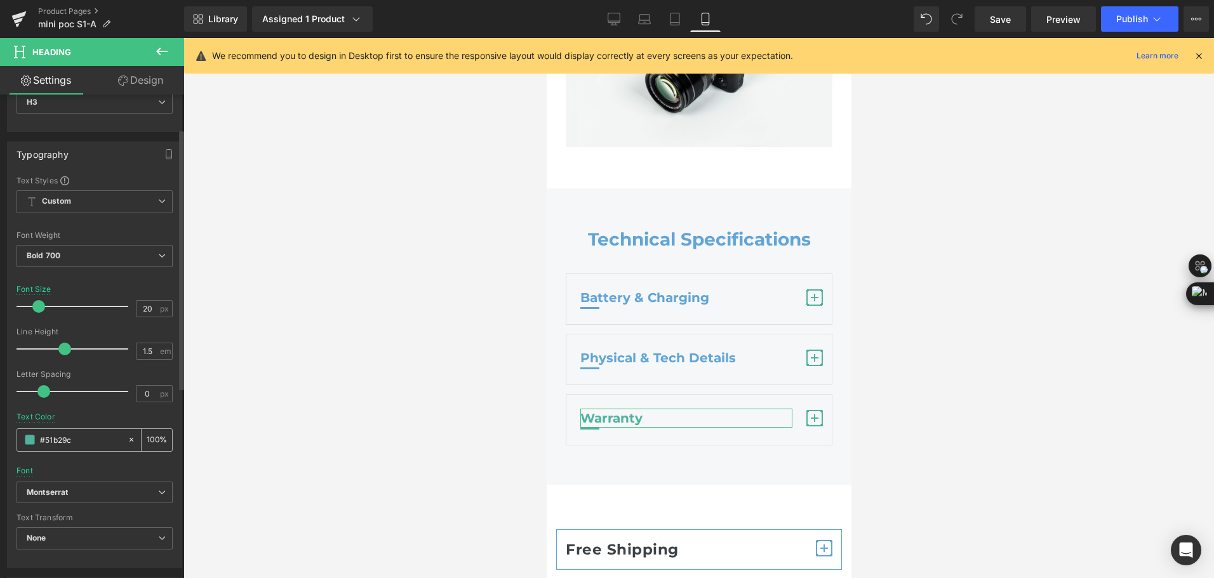
drag, startPoint x: 82, startPoint y: 444, endPoint x: 21, endPoint y: 444, distance: 60.9
click at [21, 444] on div "#51b29c" at bounding box center [72, 440] width 110 height 22
paste input "61a4d8"
type input "#61a4d8"
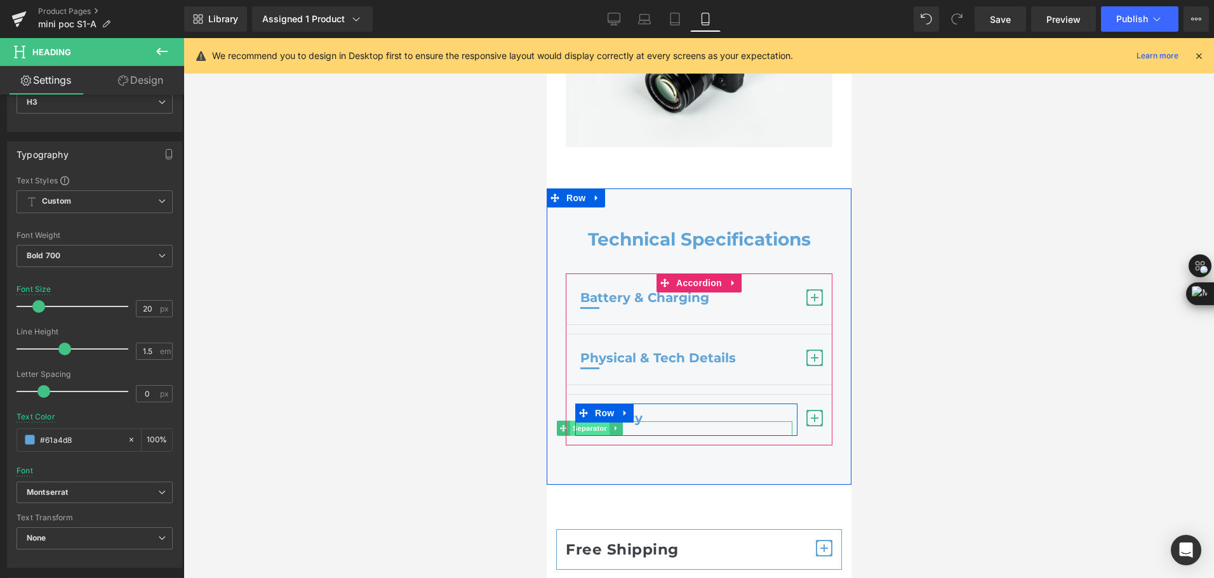
click at [590, 421] on span "Separator" at bounding box center [588, 428] width 39 height 15
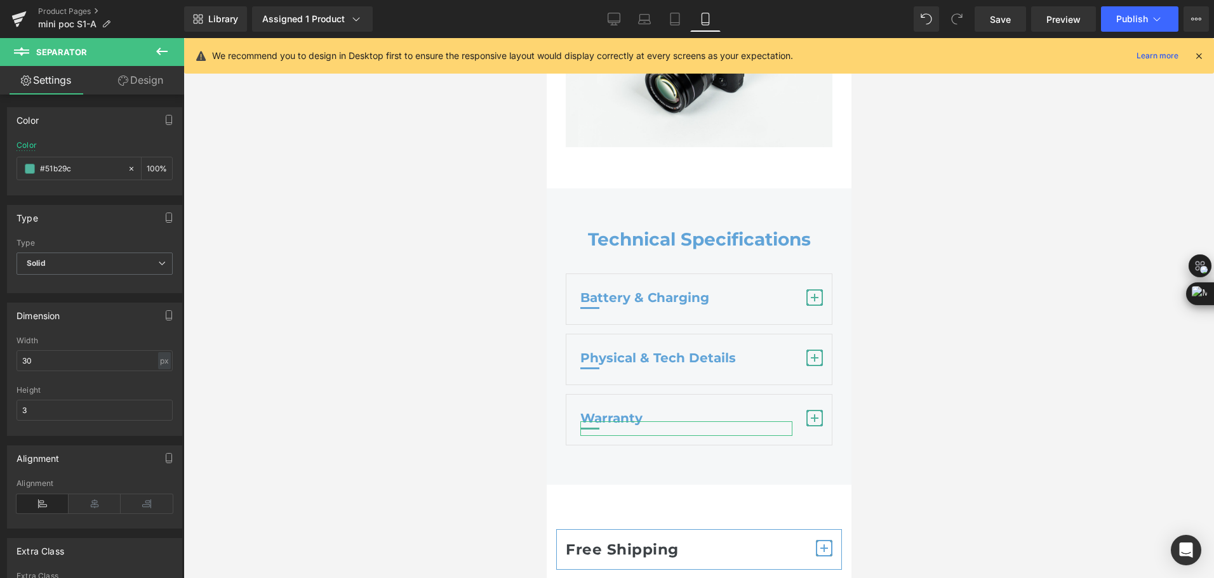
drag, startPoint x: 88, startPoint y: 164, endPoint x: -3, endPoint y: 173, distance: 90.6
click at [0, 173] on html "Separator You are previewing how the will restyle your page. You can not edit E…" at bounding box center [607, 289] width 1214 height 578
paste input "61a4d8"
type input "#61a4d8"
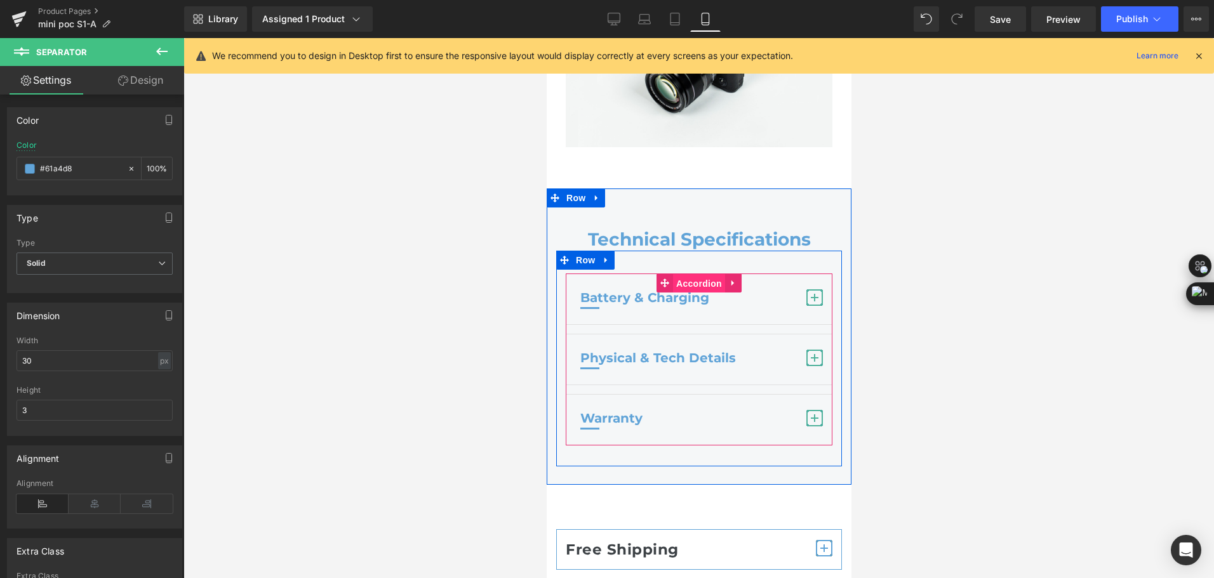
click at [696, 274] on span "Accordion" at bounding box center [698, 283] width 52 height 19
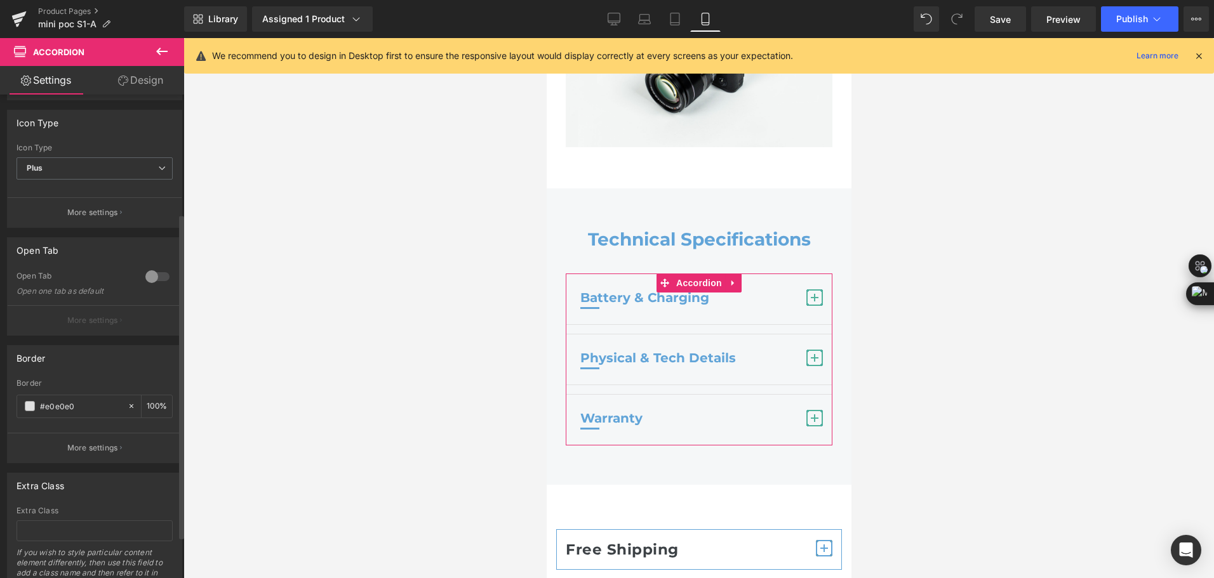
scroll to position [190, 0]
click at [110, 214] on button "More settings" at bounding box center [95, 207] width 174 height 30
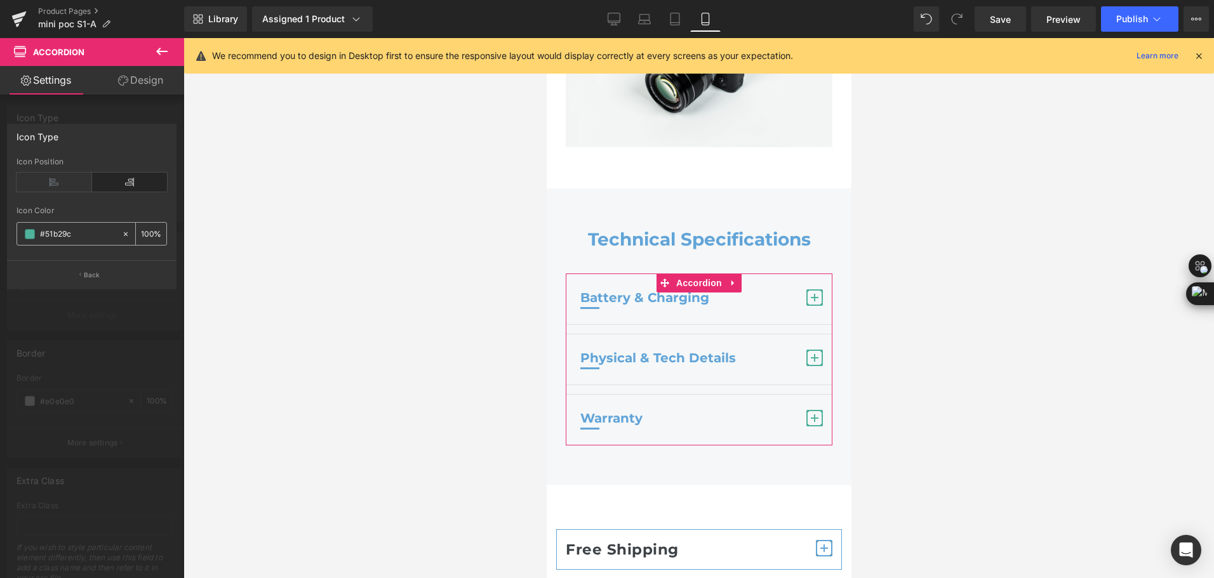
drag, startPoint x: 85, startPoint y: 235, endPoint x: 20, endPoint y: 244, distance: 65.9
click at [20, 244] on div "#51b29c" at bounding box center [69, 234] width 104 height 22
paste input "61a4d8"
click at [83, 230] on input "#61a4d8" at bounding box center [78, 234] width 76 height 14
type input "#61a4d8"
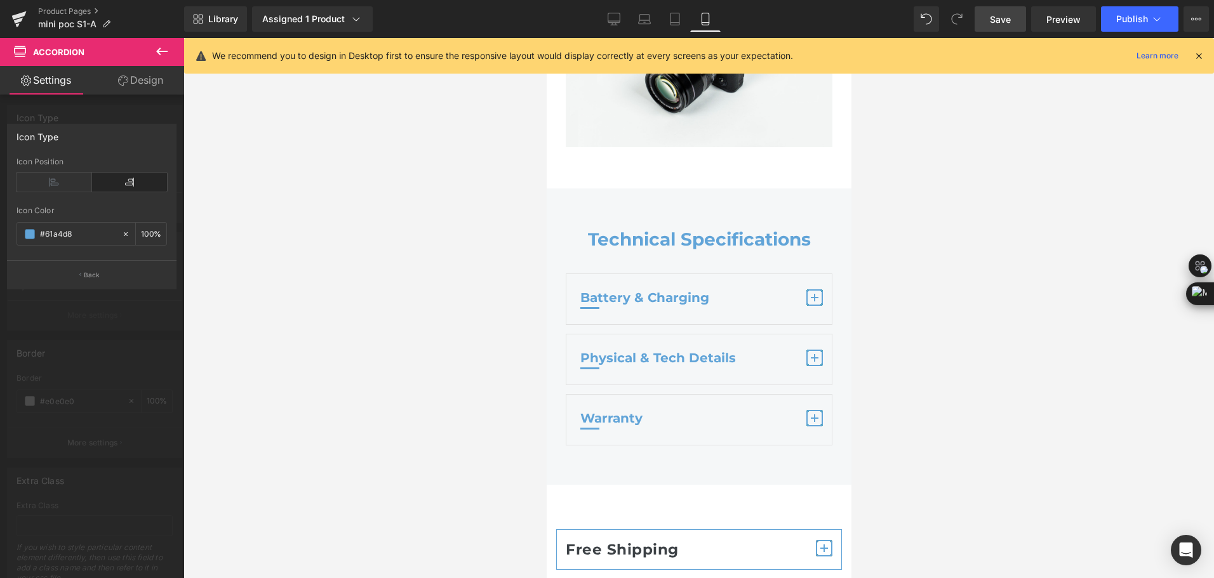
click at [998, 16] on span "Save" at bounding box center [1000, 19] width 21 height 13
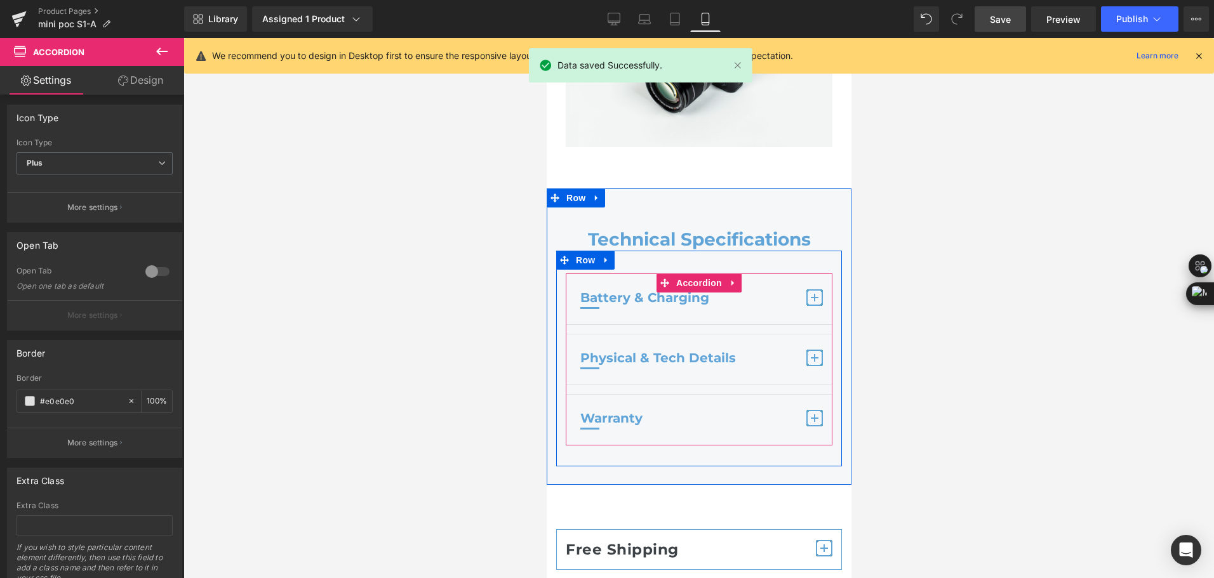
click at [812, 289] on span "button" at bounding box center [813, 297] width 17 height 17
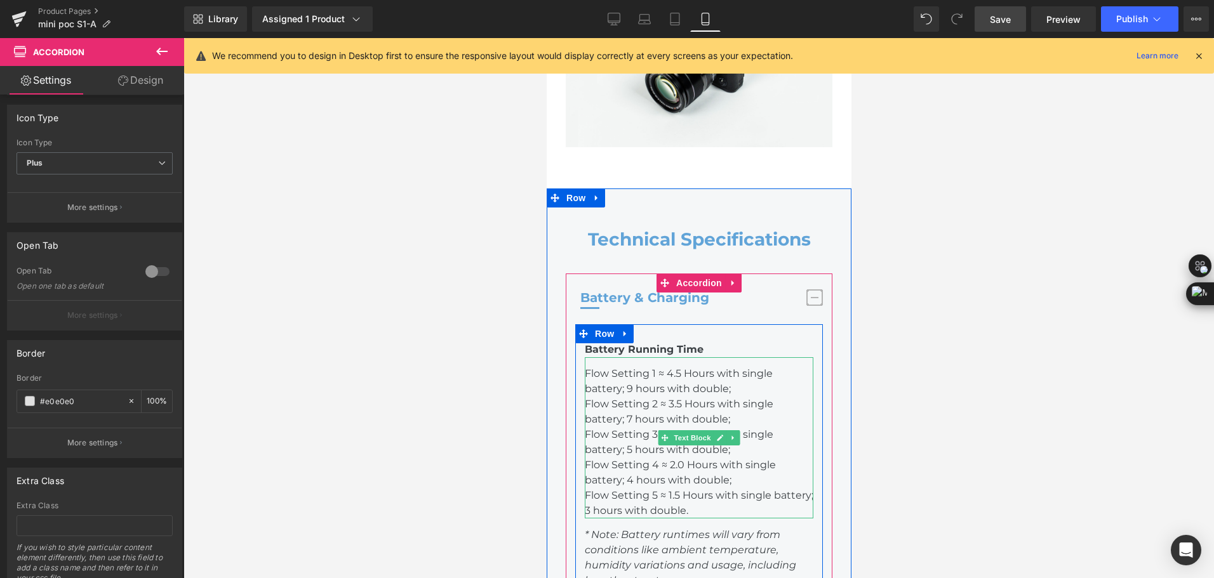
click at [664, 366] on p "Flow Setting 1 ≈ 4.5 Hours with single battery; 9 hours with double;" at bounding box center [698, 381] width 228 height 30
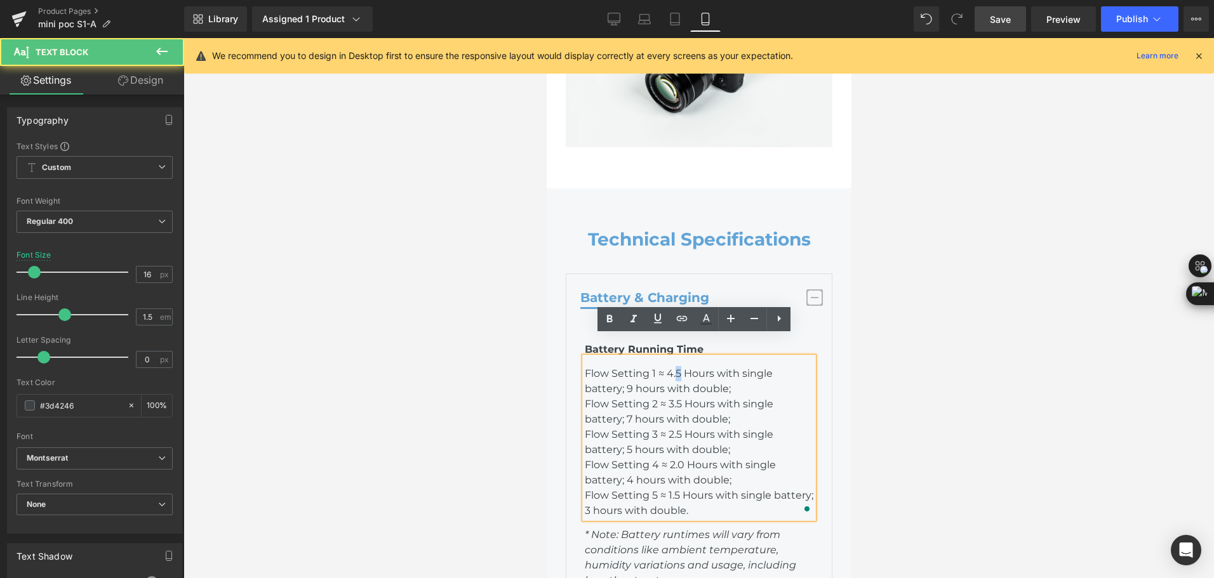
click at [668, 366] on p "Flow Setting 1 ≈ 4.5 Hours with single battery; 9 hours with double;" at bounding box center [698, 381] width 228 height 30
click at [624, 369] on p "Flow Setting 1 ≈ 4.6 Hours with single battery; 9 hours with double;" at bounding box center [698, 381] width 228 height 30
click at [674, 427] on p "Flow Setting 3 ≈ 2.5 Hours with single battery; 5 hours with double;" at bounding box center [698, 442] width 228 height 30
click at [677, 458] on p "Flow Setting 4 ≈ 2.0 Hours with single battery; 4 hours with double;" at bounding box center [698, 473] width 228 height 30
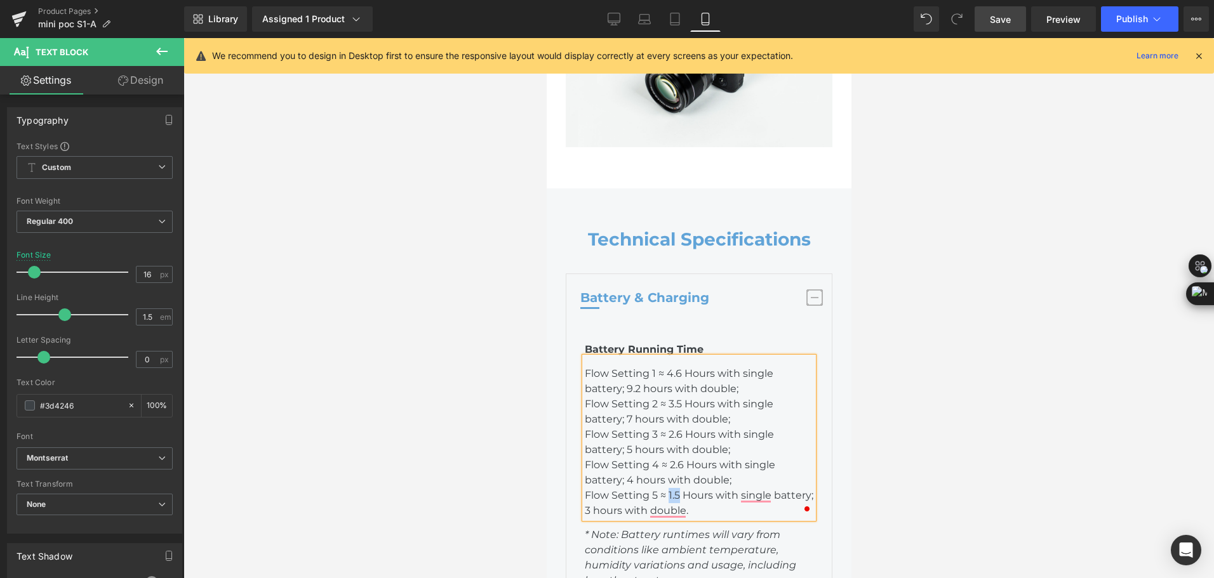
drag, startPoint x: 675, startPoint y: 474, endPoint x: 664, endPoint y: 474, distance: 10.8
click at [664, 488] on p "Flow Setting 5 ≈ 1.5 Hours with single battery; 3 hours with double." at bounding box center [698, 503] width 228 height 30
click at [738, 488] on p "Flow Setting 5 ≈ 2.6 Hours with single battery; 3 hours with double." at bounding box center [698, 503] width 228 height 30
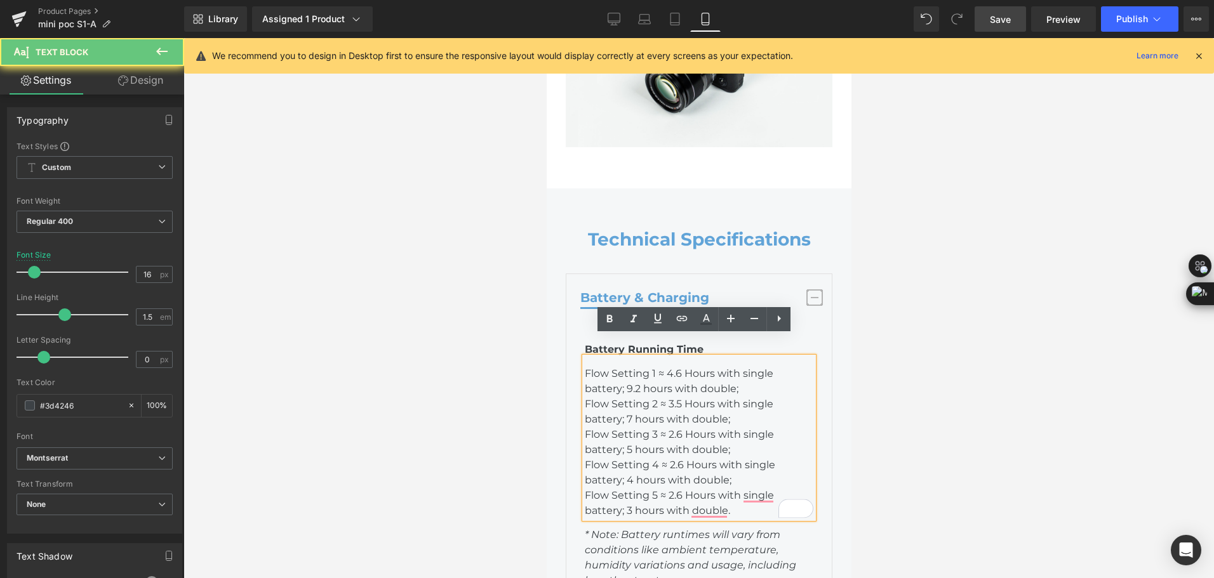
click at [738, 488] on p "Flow Setting 5 ≈ 2.6 Hours with single battery; 3 hours with double." at bounding box center [698, 503] width 228 height 30
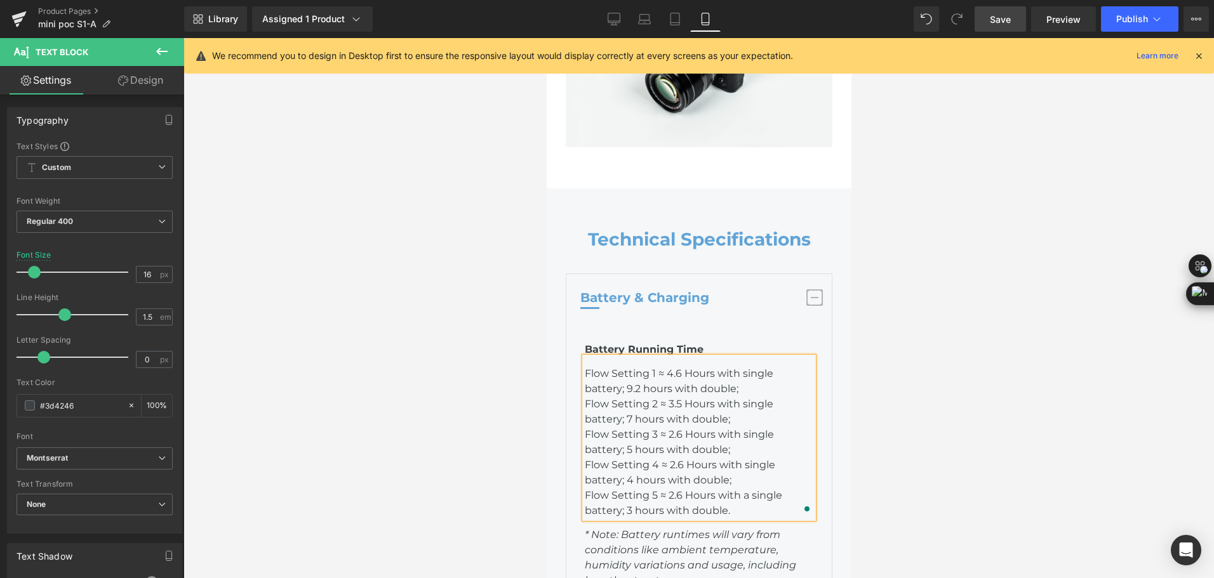
click at [722, 491] on p "Flow Setting 5 ≈ 2.6 Hours with a single battery; 3 hours with double." at bounding box center [698, 503] width 228 height 30
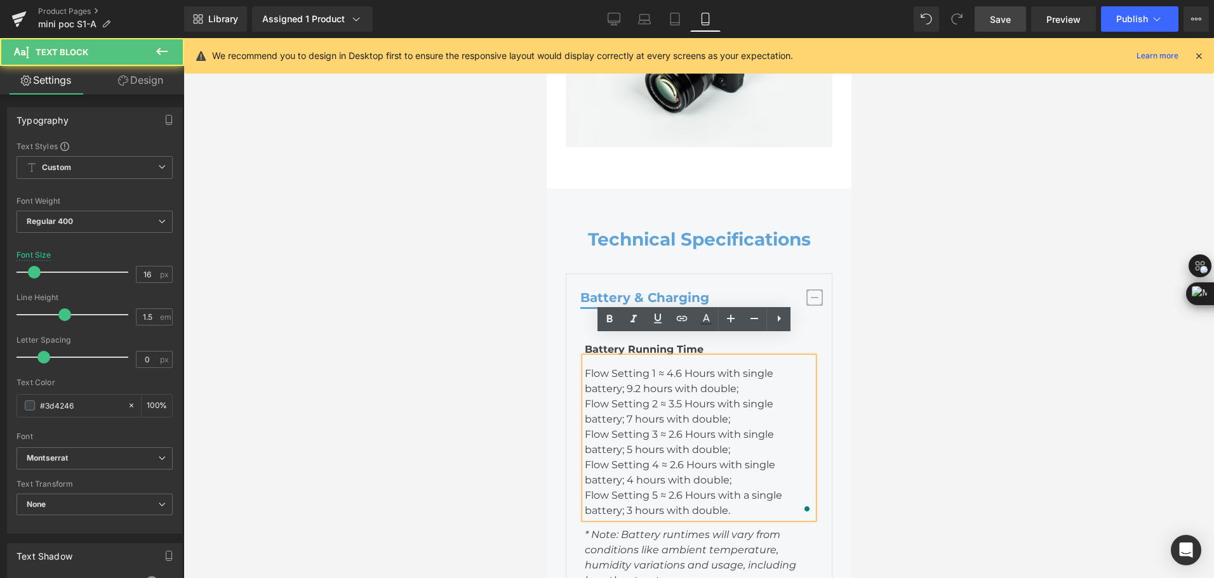
click at [734, 488] on p "Flow Setting 5 ≈ 2.6 Hours with a single battery; 3 hours with double." at bounding box center [698, 503] width 228 height 30
click at [625, 430] on p "Flow Setting 3 ≈ 2.6 Hours with single battery; 5 hours with double;" at bounding box center [698, 442] width 228 height 30
click at [625, 458] on p "Flow Setting 4 ≈ 2.6 Hours with single battery; 4 hours with double;" at bounding box center [698, 473] width 228 height 30
click at [622, 491] on p "Flow Setting 5 ≈ 2.6 Hours with a single battery; 3 hours with double." at bounding box center [698, 503] width 228 height 30
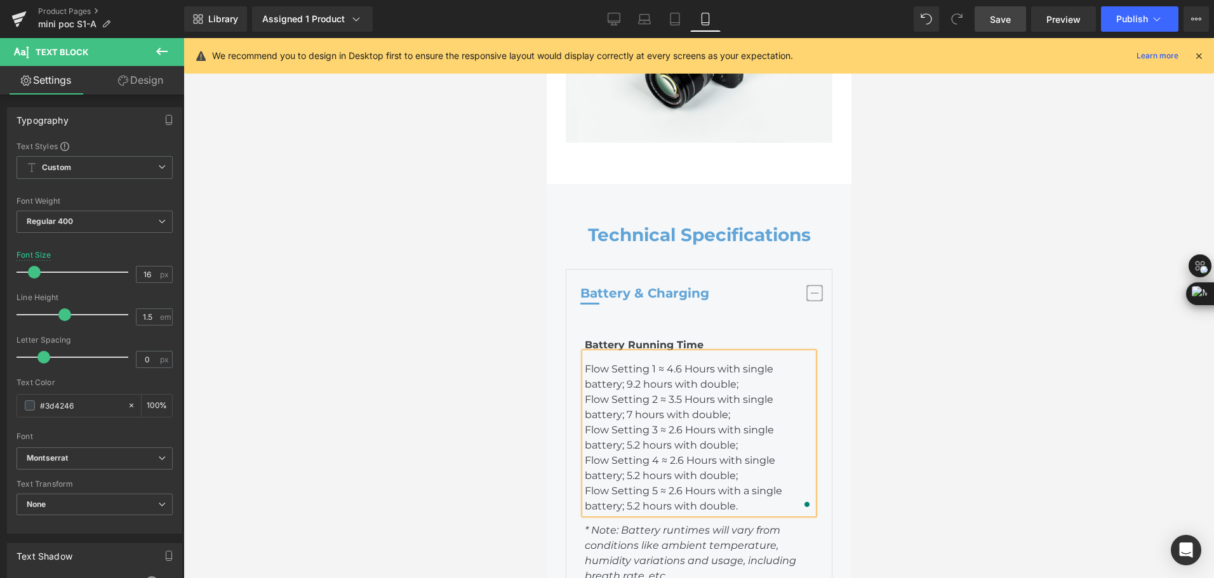
scroll to position [6411, 0]
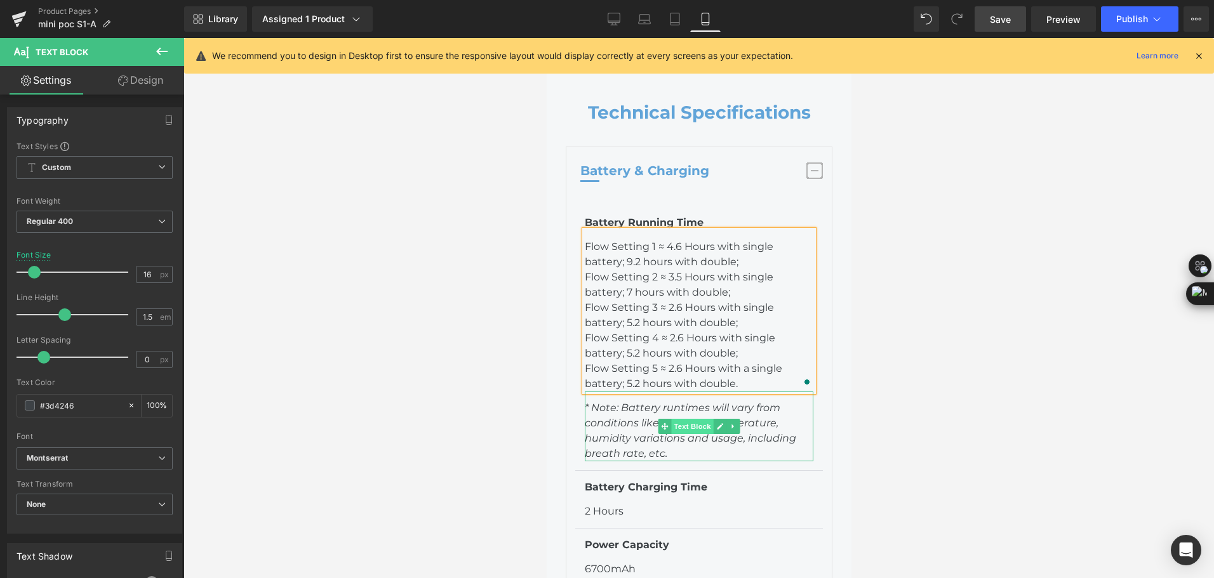
click at [704, 419] on span "Text Block" at bounding box center [691, 426] width 42 height 15
click at [713, 419] on link at bounding box center [719, 426] width 13 height 15
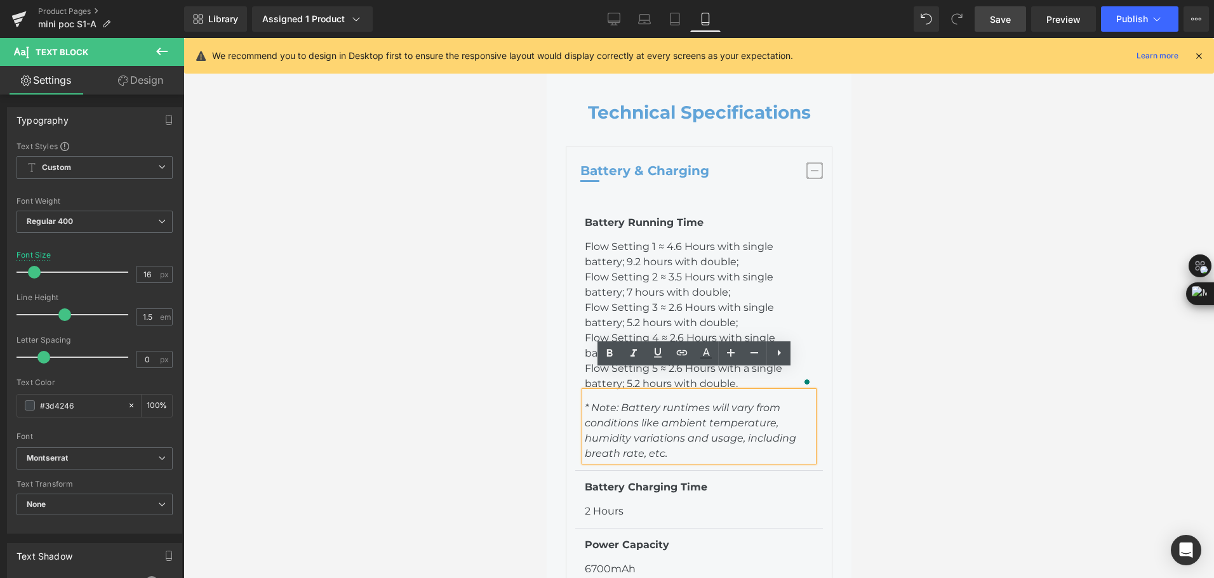
click at [710, 413] on icon "* Note: Battery runtimes will vary from conditions like ambient temperature, hu…" at bounding box center [689, 431] width 211 height 58
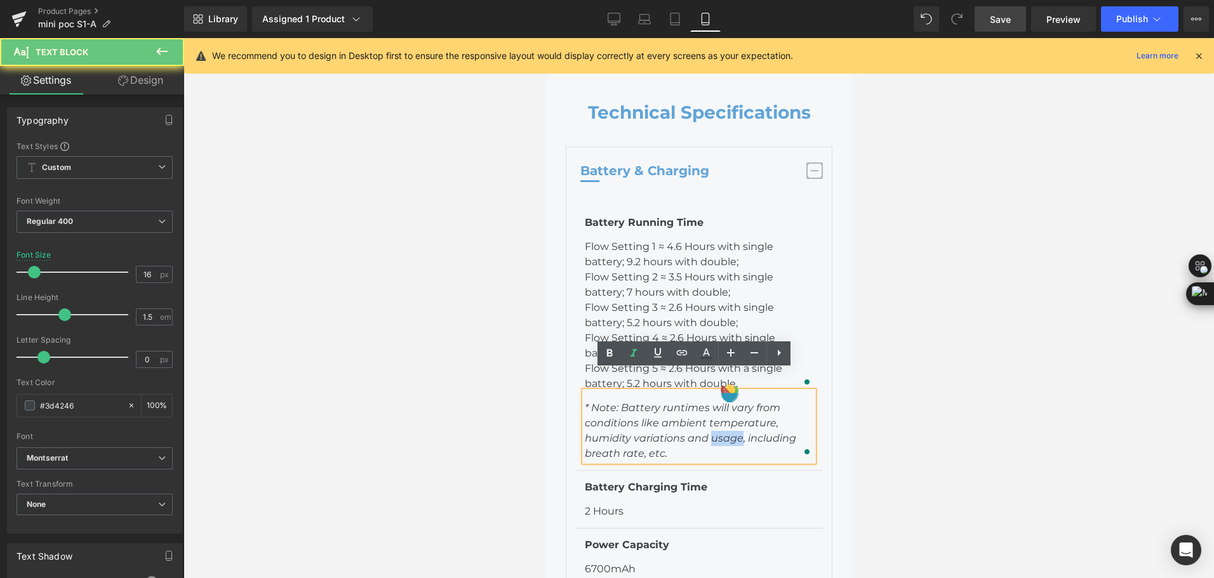
click at [710, 413] on icon "* Note: Battery runtimes will vary from conditions like ambient temperature, hu…" at bounding box center [689, 431] width 211 height 58
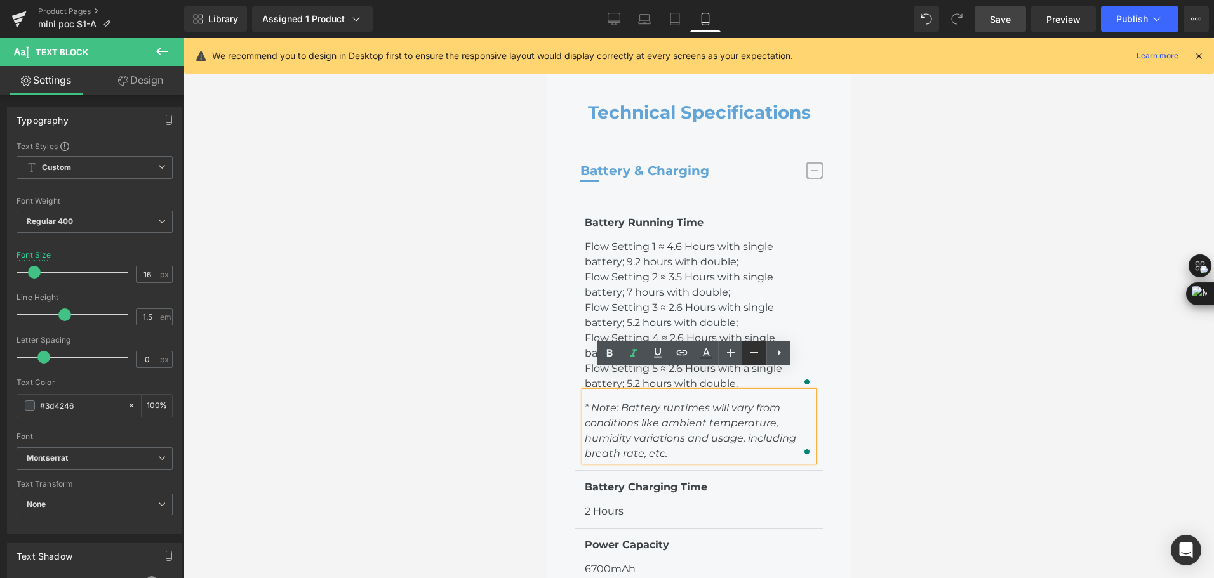
click at [758, 356] on icon at bounding box center [753, 352] width 15 height 15
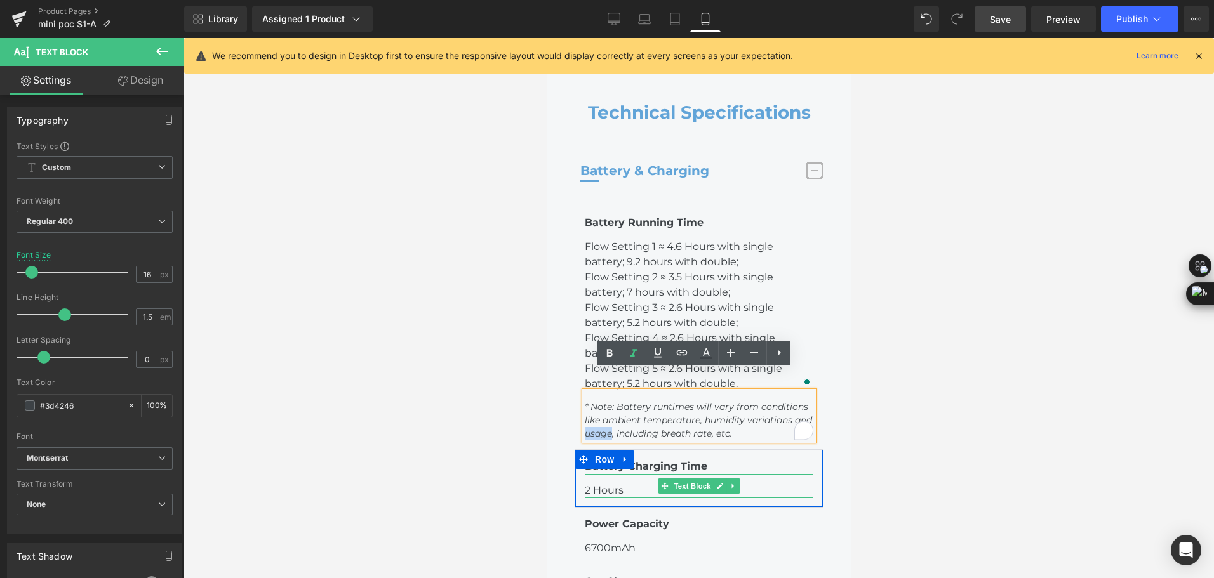
click at [611, 483] on p "2 Hours" at bounding box center [698, 490] width 228 height 15
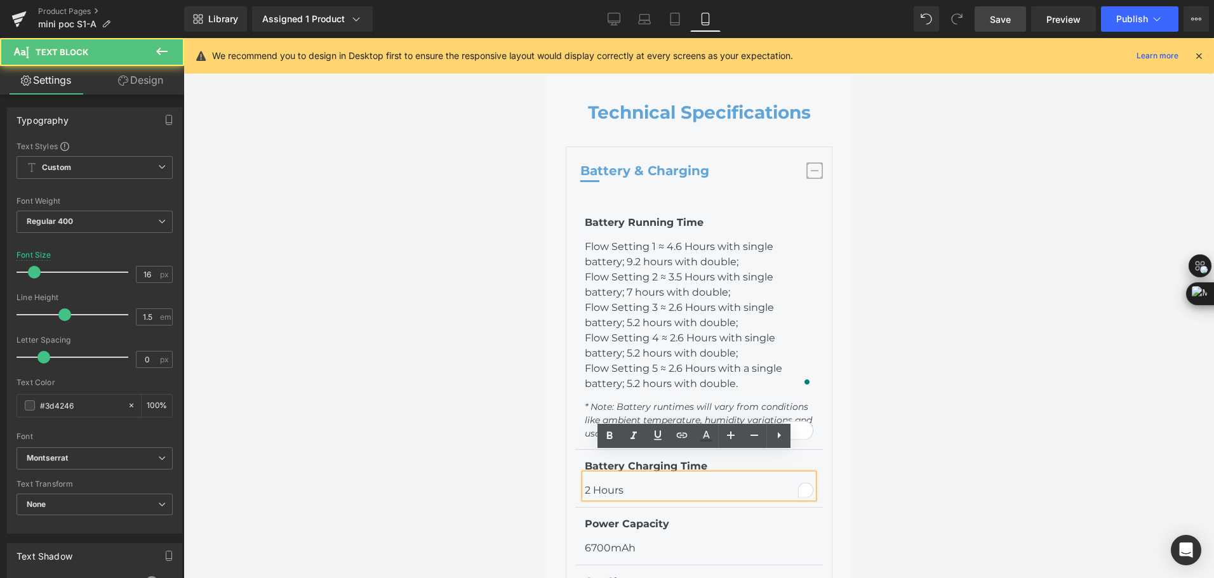
click at [584, 483] on p "2 Hours" at bounding box center [698, 490] width 228 height 15
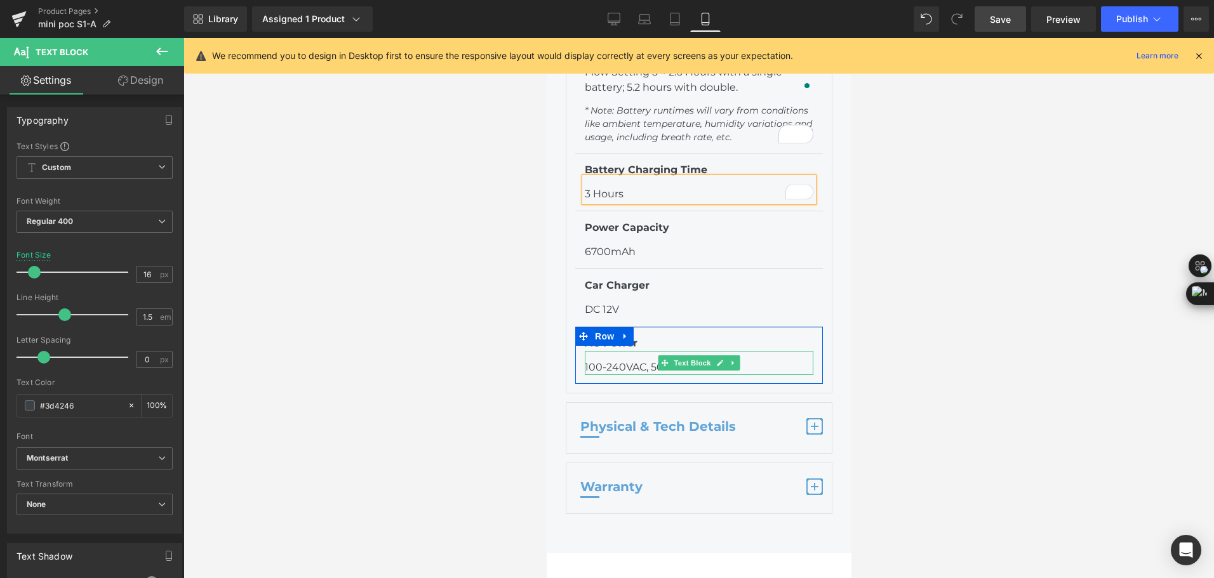
scroll to position [6728, 0]
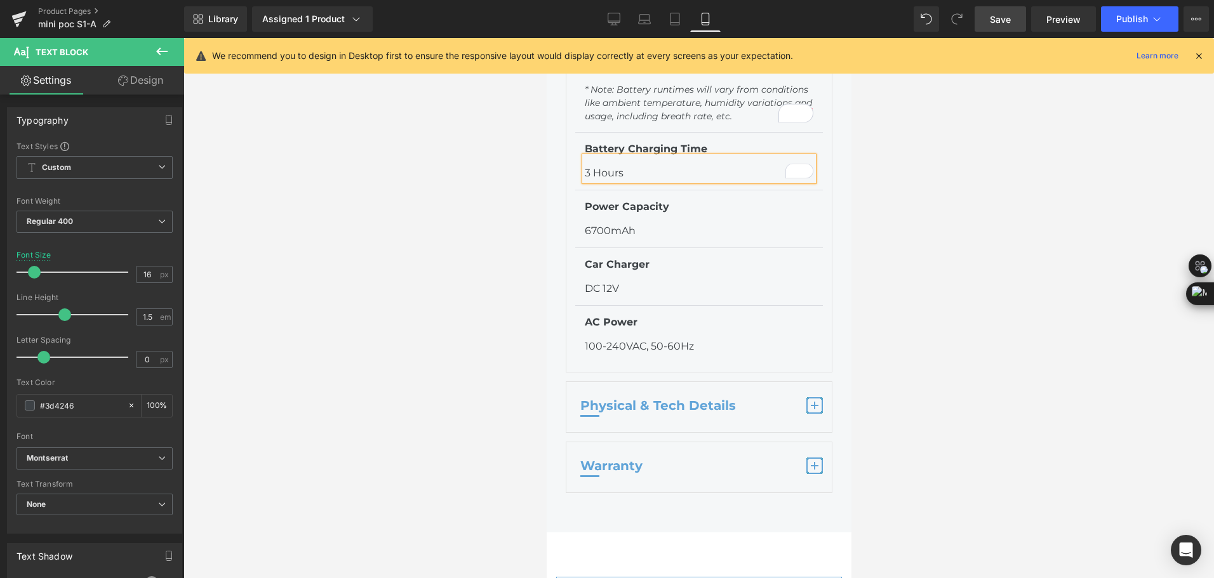
click at [805, 394] on button "button" at bounding box center [813, 407] width 17 height 32
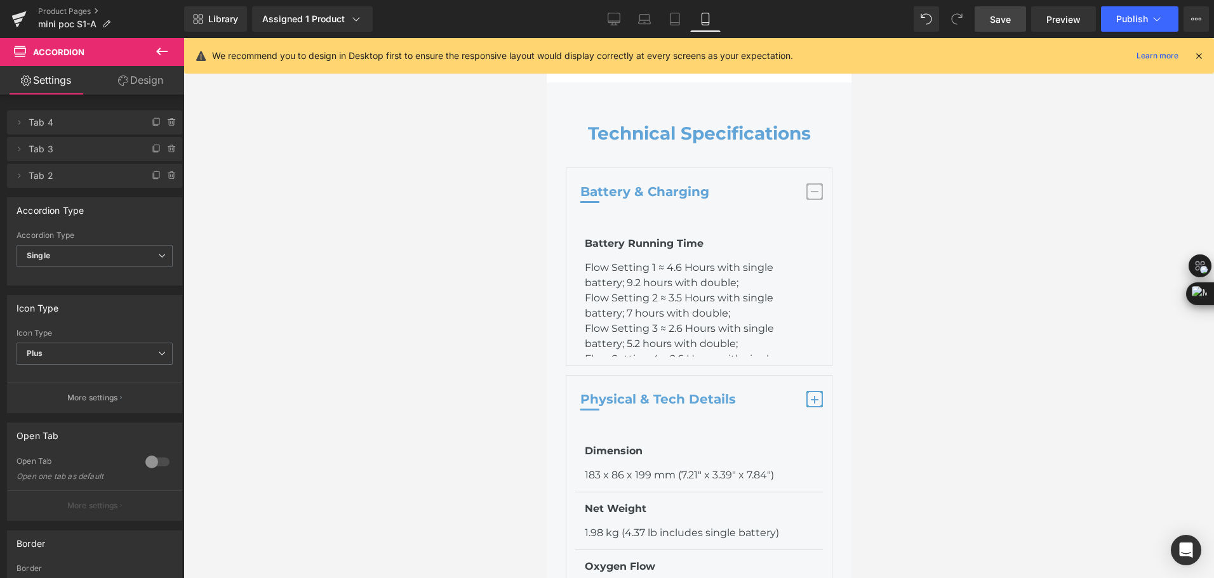
scroll to position [6245, 0]
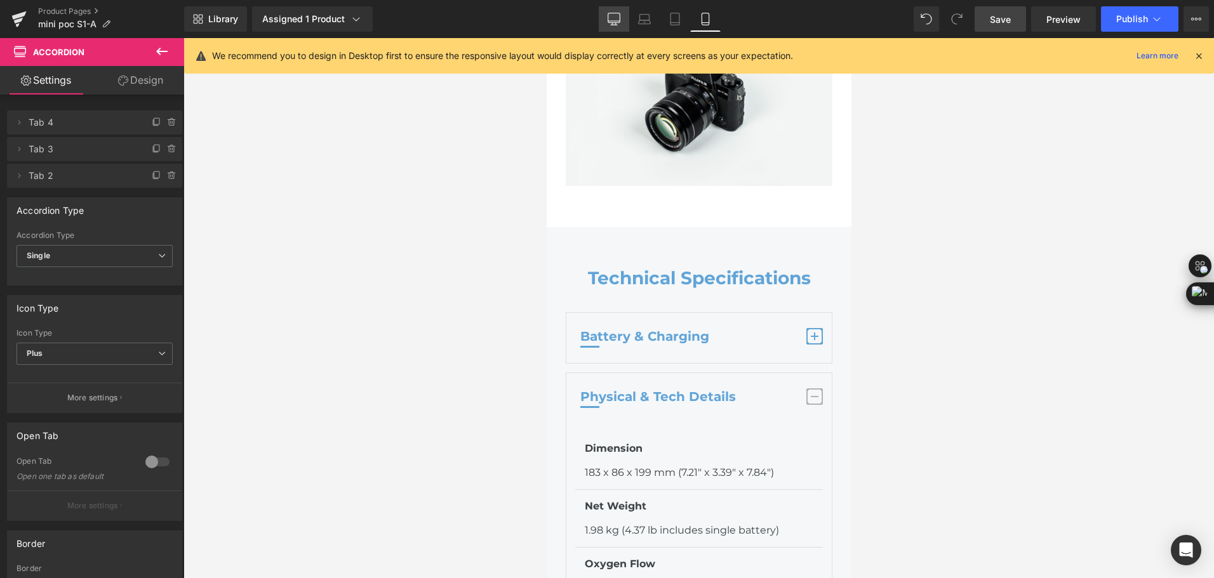
click at [618, 22] on icon at bounding box center [614, 18] width 12 height 10
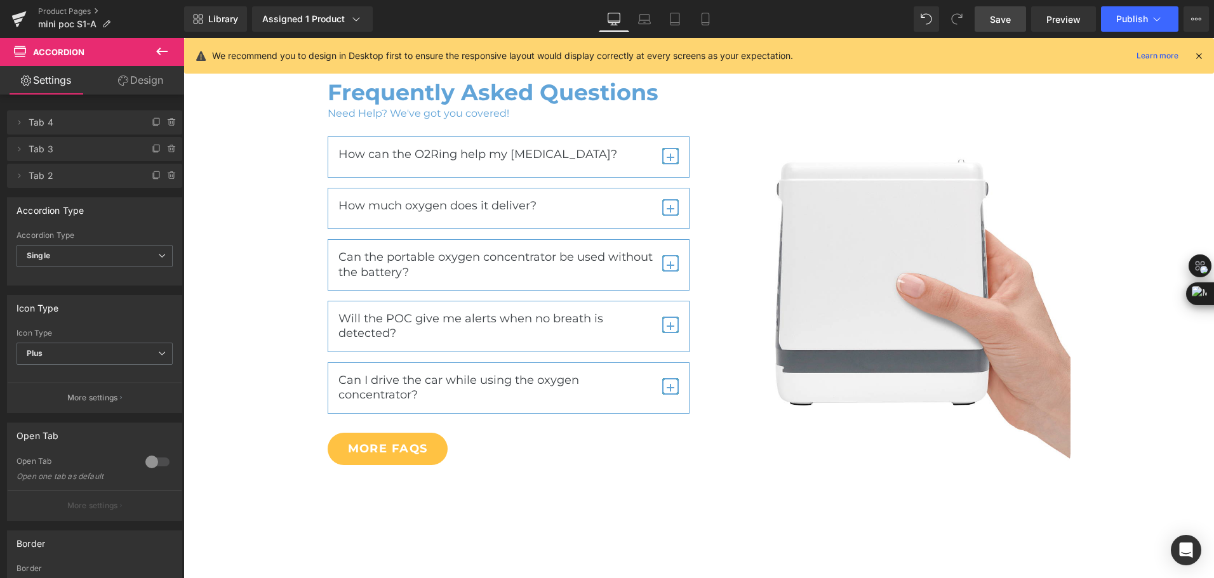
scroll to position [0, 0]
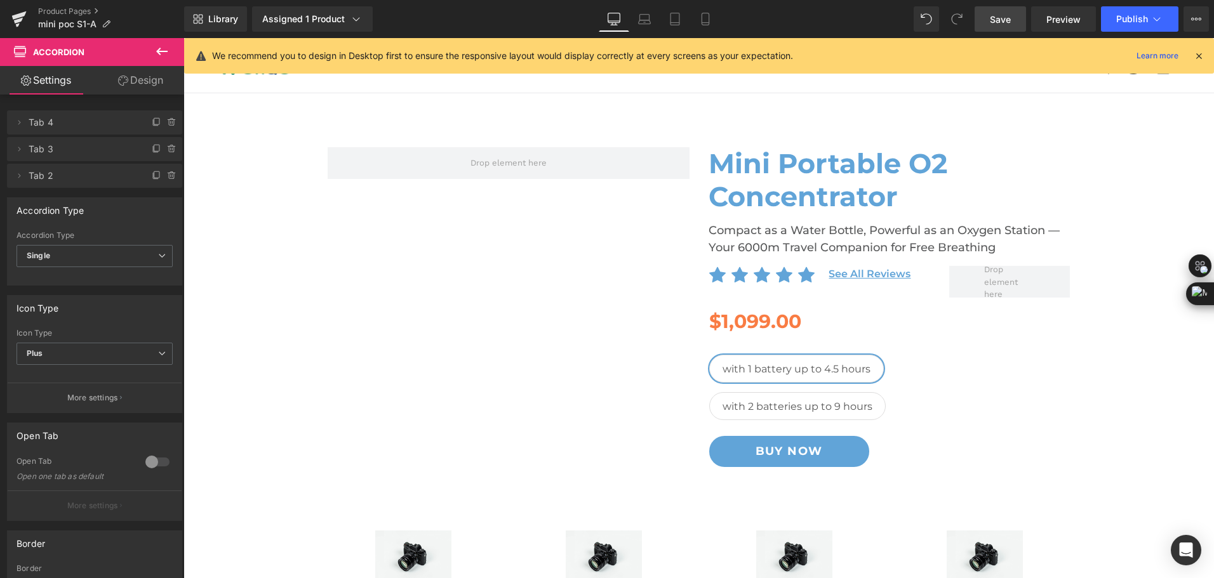
click at [1010, 17] on span "Save" at bounding box center [1000, 19] width 21 height 13
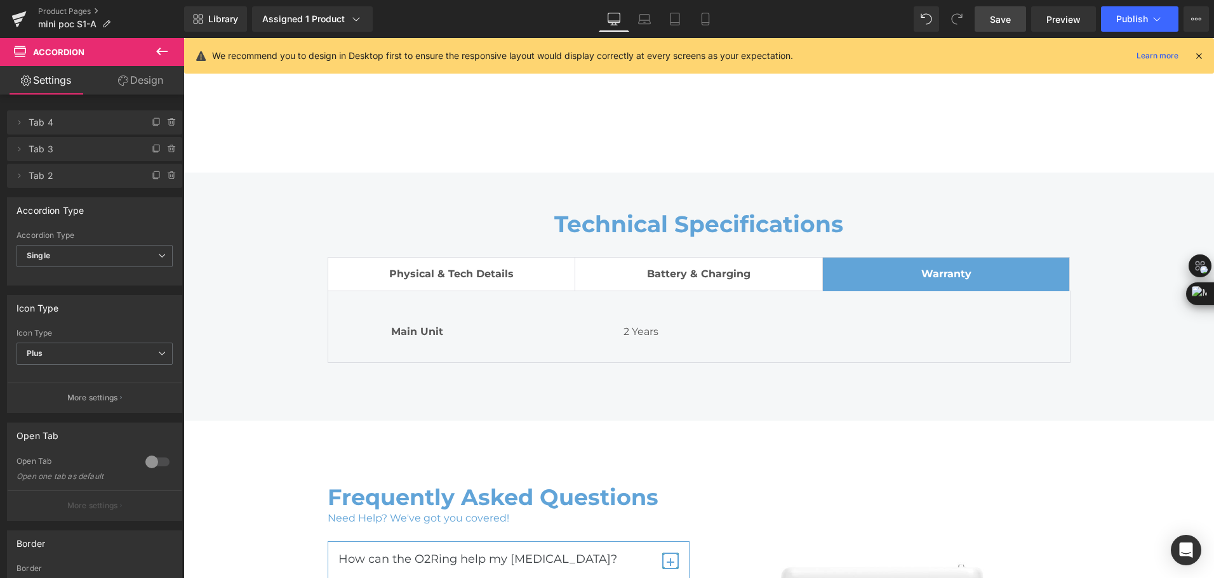
scroll to position [5903, 0]
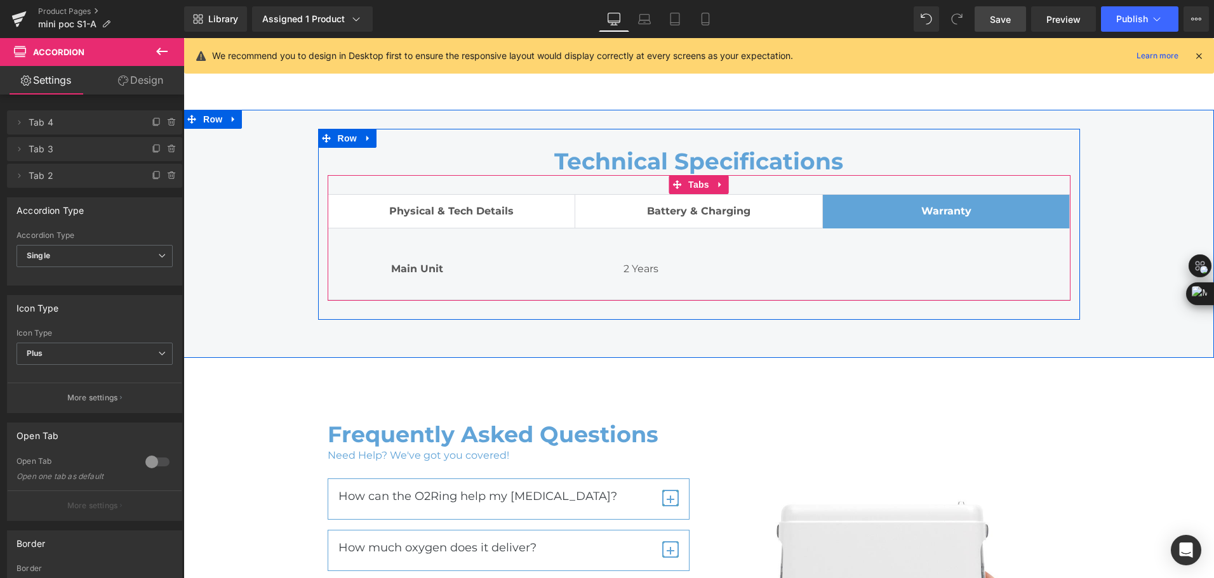
click at [746, 220] on span "Battery & Charging Text Block" at bounding box center [698, 211] width 247 height 33
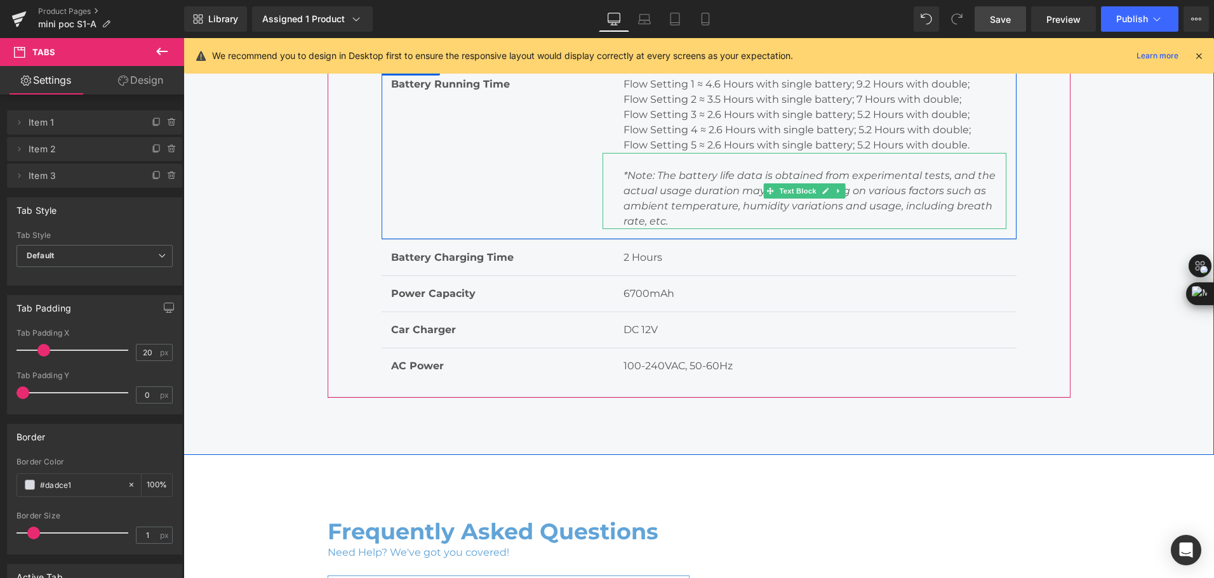
scroll to position [6093, 0]
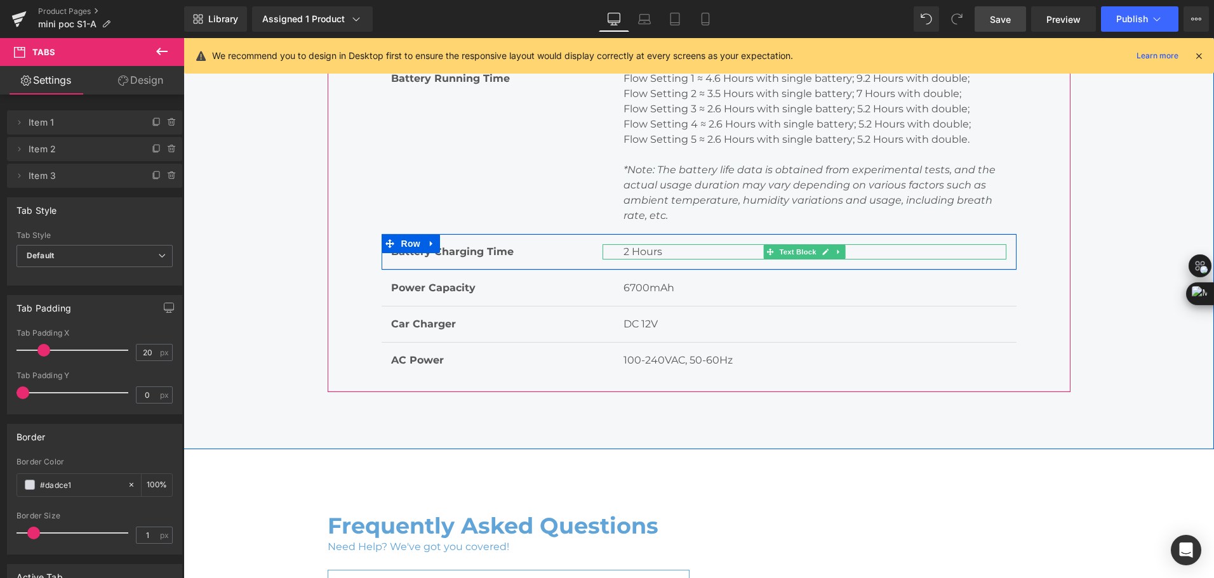
click at [617, 254] on div "2 Hours" at bounding box center [804, 251] width 404 height 15
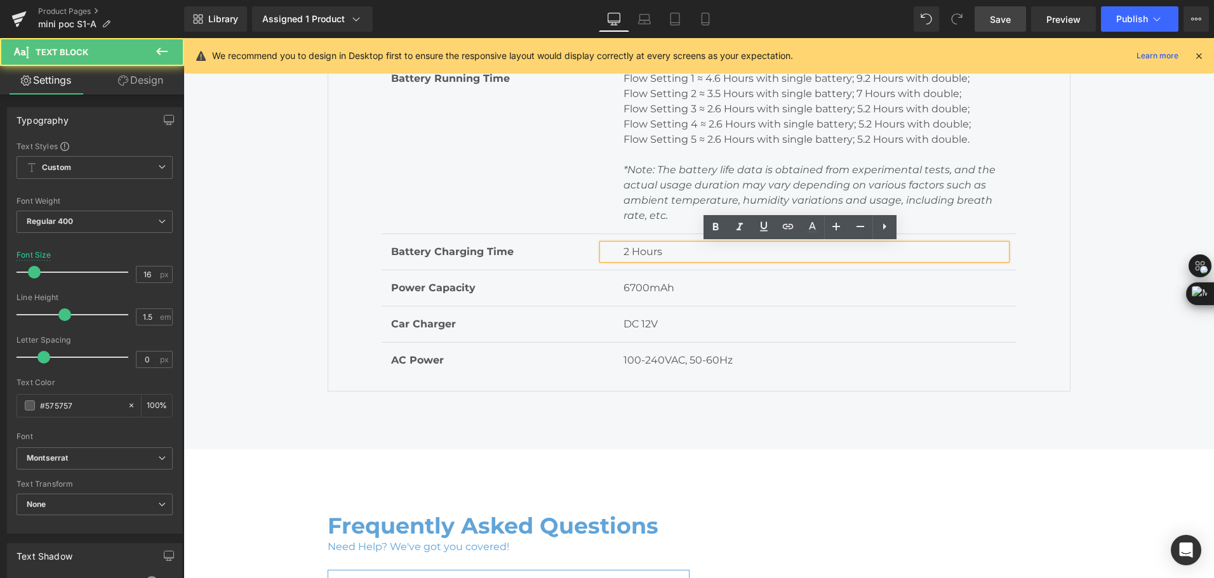
click at [623, 251] on p "2 Hours" at bounding box center [814, 251] width 383 height 15
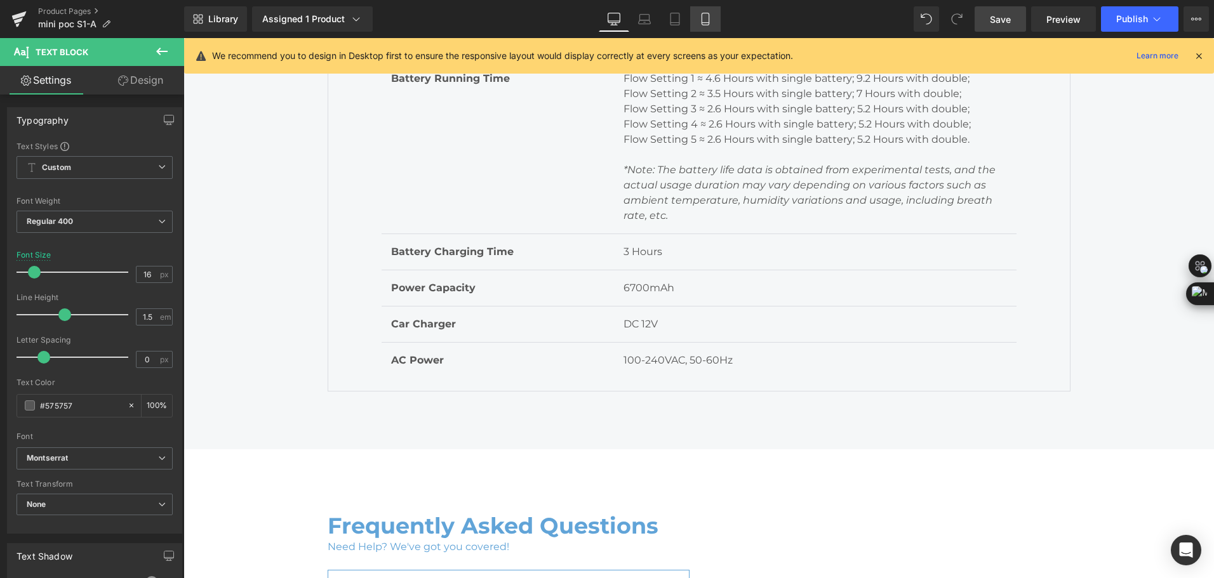
click at [705, 21] on icon at bounding box center [705, 19] width 13 height 13
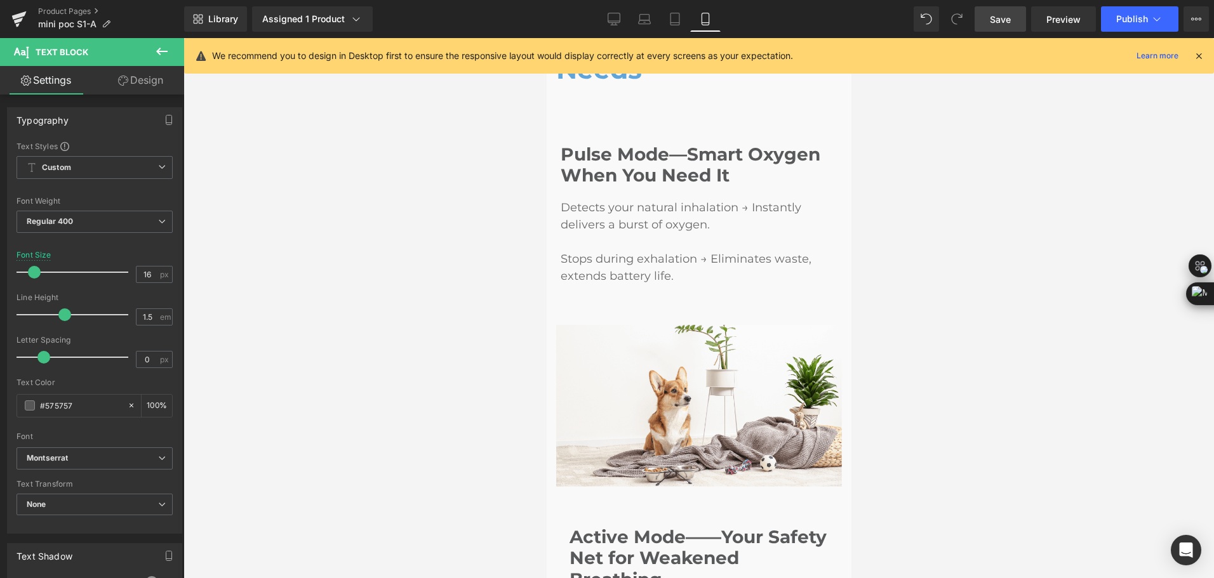
scroll to position [2475, 0]
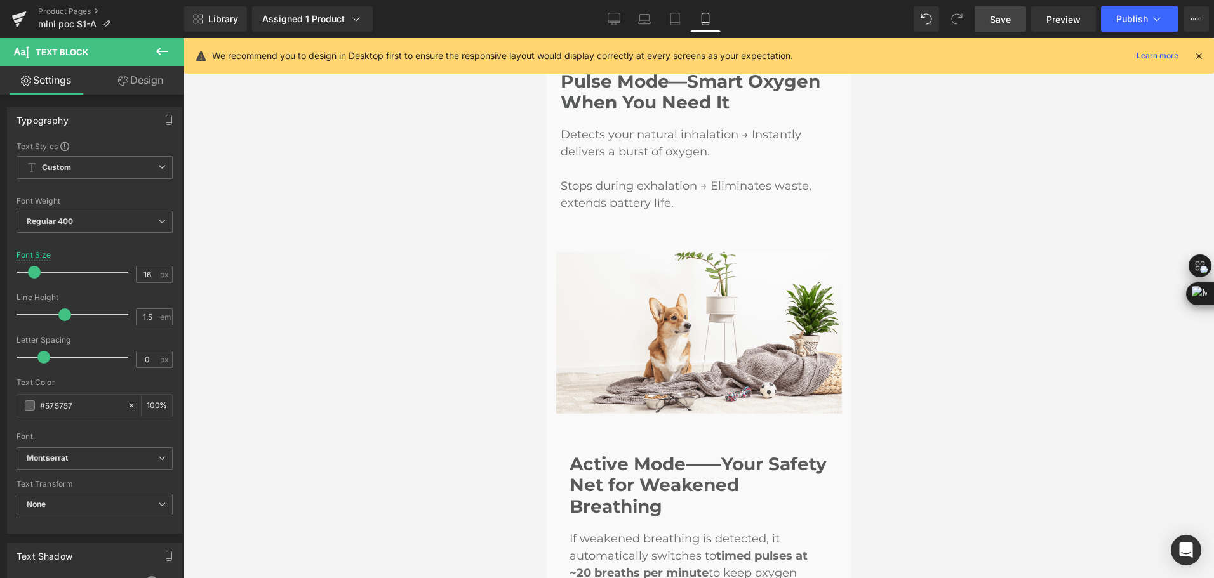
click at [1007, 14] on span "Save" at bounding box center [1000, 19] width 21 height 13
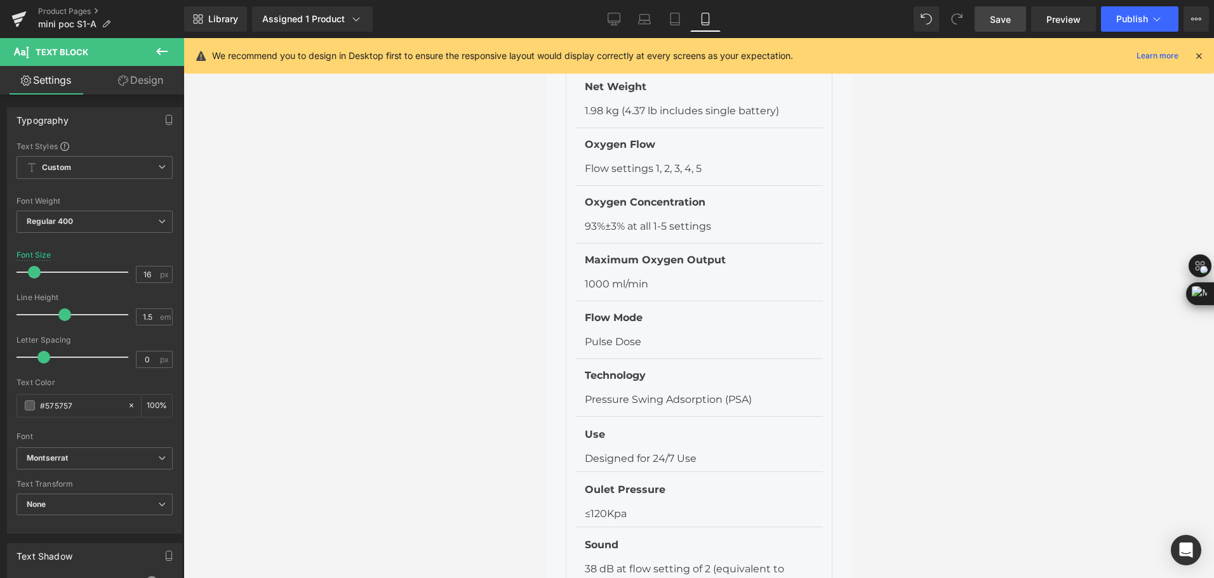
scroll to position [6474, 0]
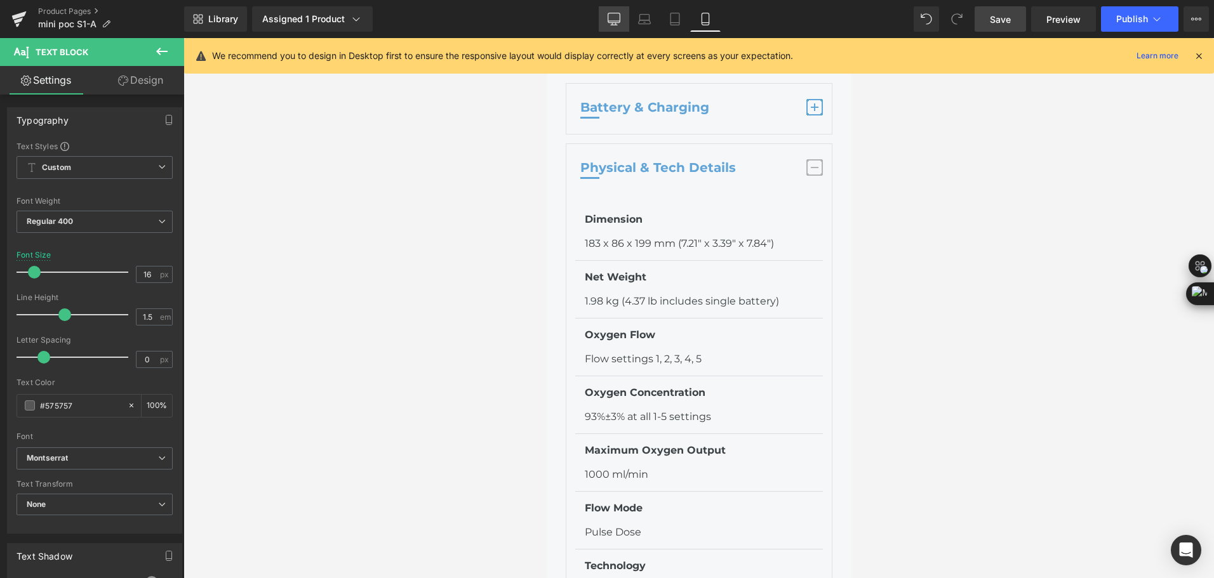
click at [607, 28] on link "Desktop" at bounding box center [614, 18] width 30 height 25
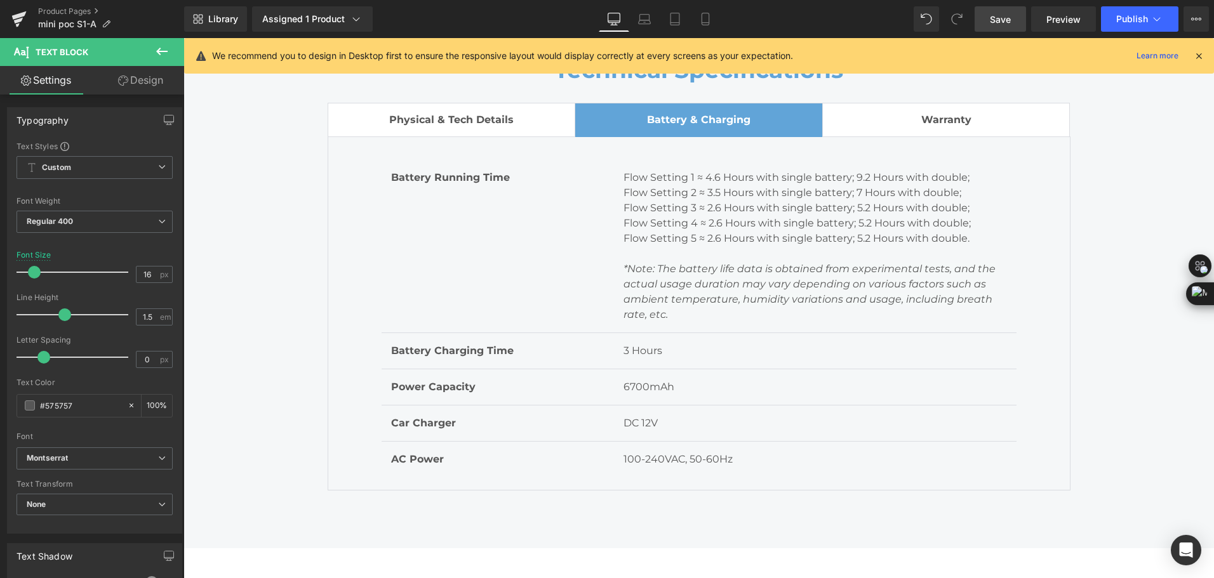
scroll to position [5864, 0]
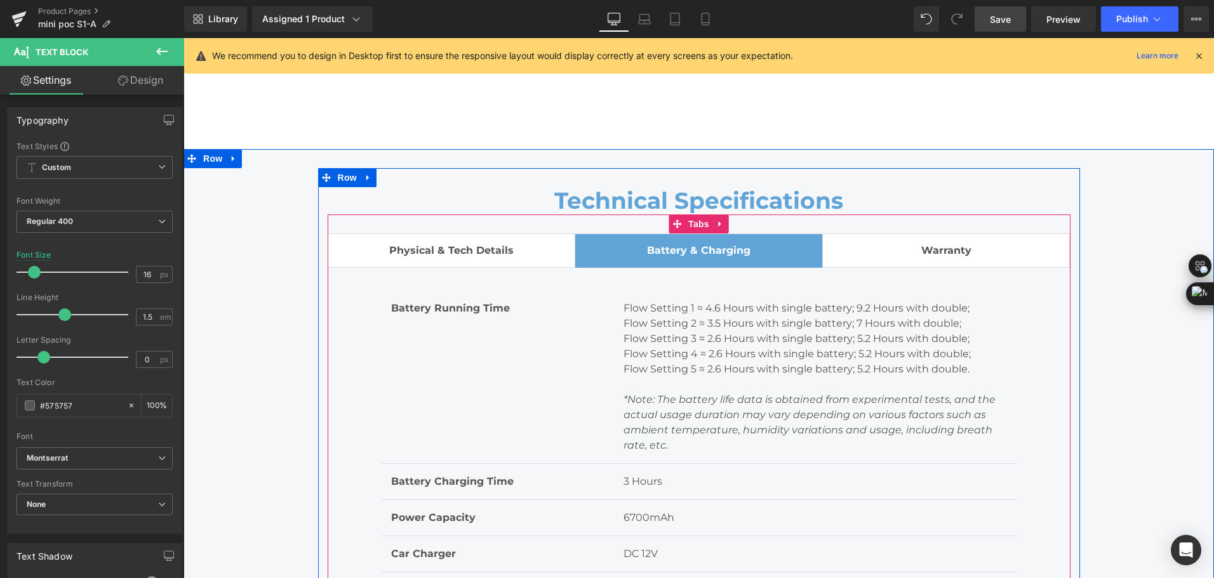
click at [534, 260] on span "Physical & Tech Details Text Block" at bounding box center [451, 250] width 247 height 33
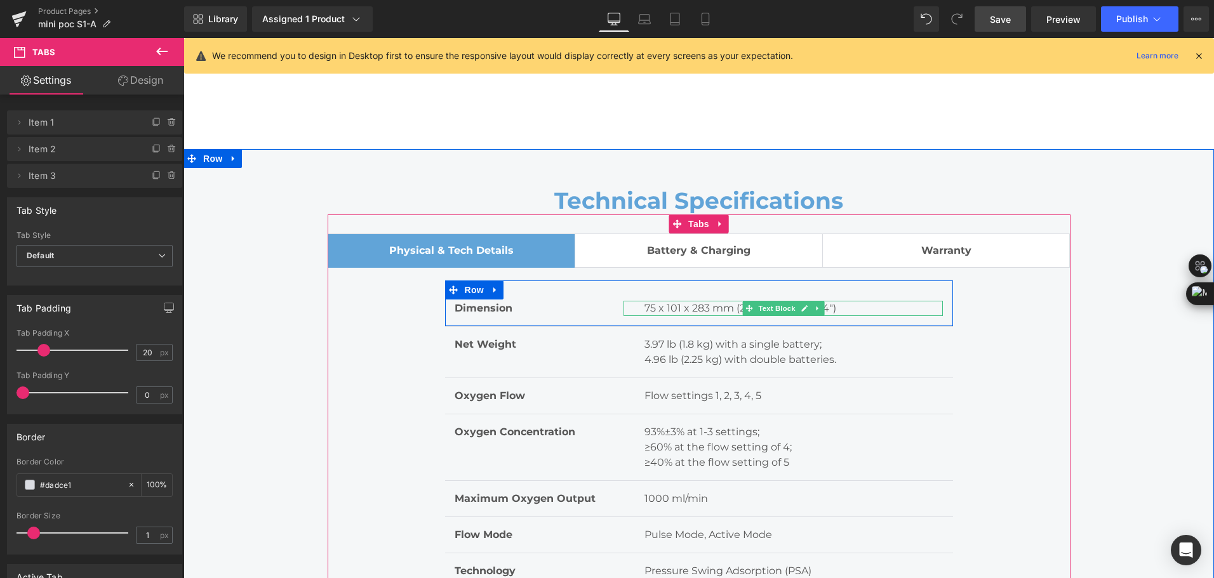
click at [724, 310] on p "75 x 101 x 283 mm (2.95" x 3.98" x 11.14")" at bounding box center [793, 308] width 298 height 15
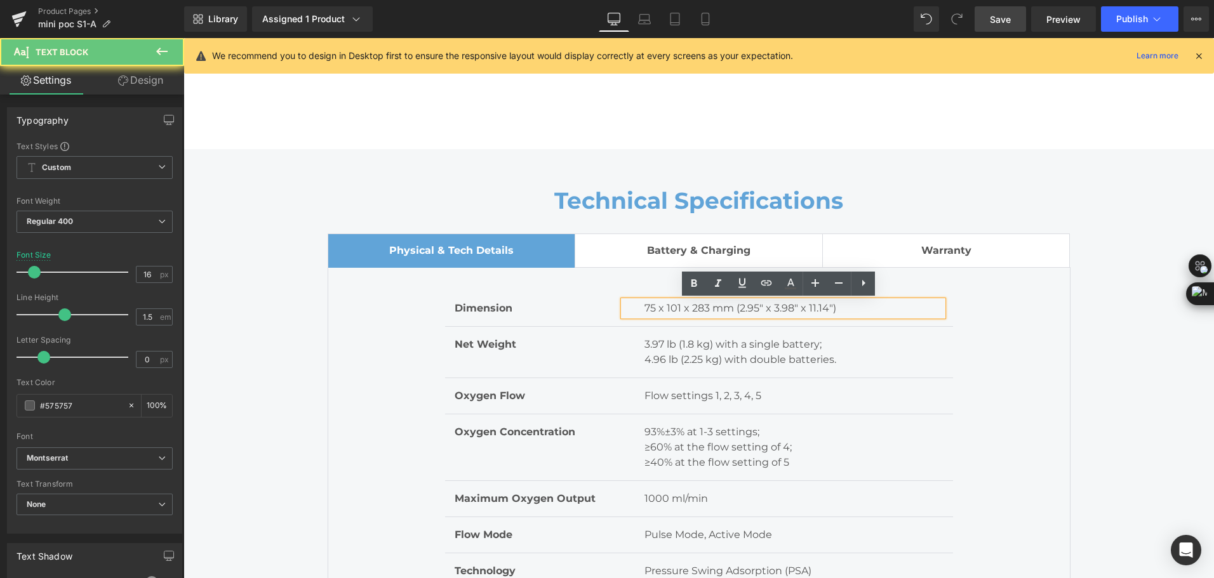
click at [717, 308] on p "75 x 101 x 283 mm (2.95" x 3.98" x 11.14")" at bounding box center [793, 308] width 298 height 15
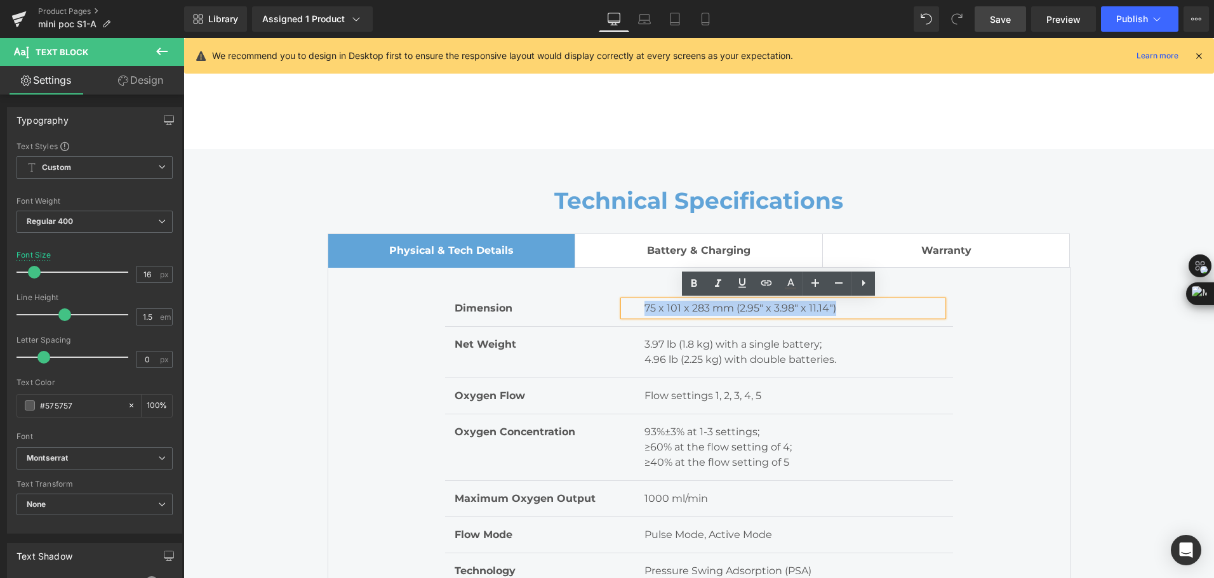
drag, startPoint x: 633, startPoint y: 307, endPoint x: 862, endPoint y: 314, distance: 229.2
click at [862, 314] on div "75 x 101 x 283 mm (2.95" x 3.98" x 11.14")" at bounding box center [782, 308] width 319 height 15
copy p "75 x 101 x 283 mm (2.95" x 3.98" x 11.14")"
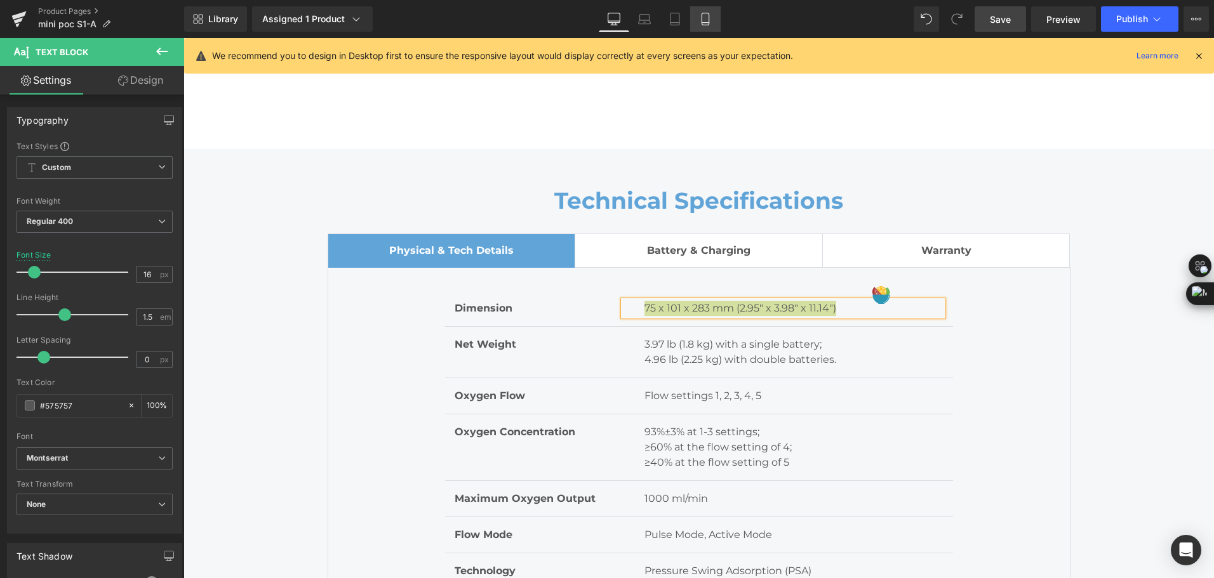
click at [708, 25] on icon at bounding box center [704, 19] width 7 height 12
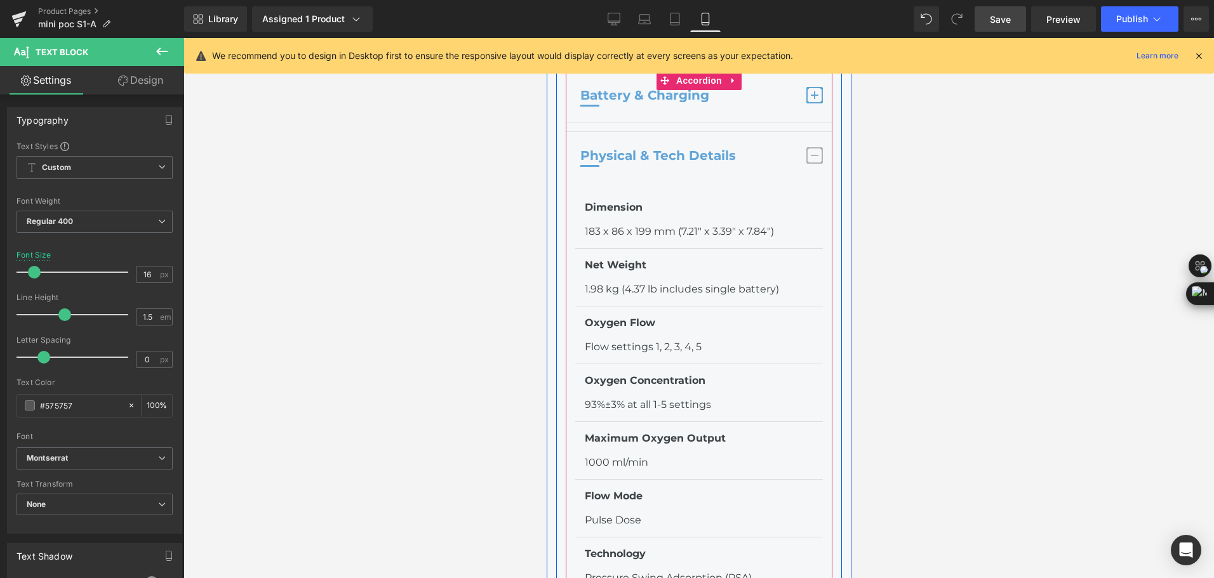
scroll to position [6474, 0]
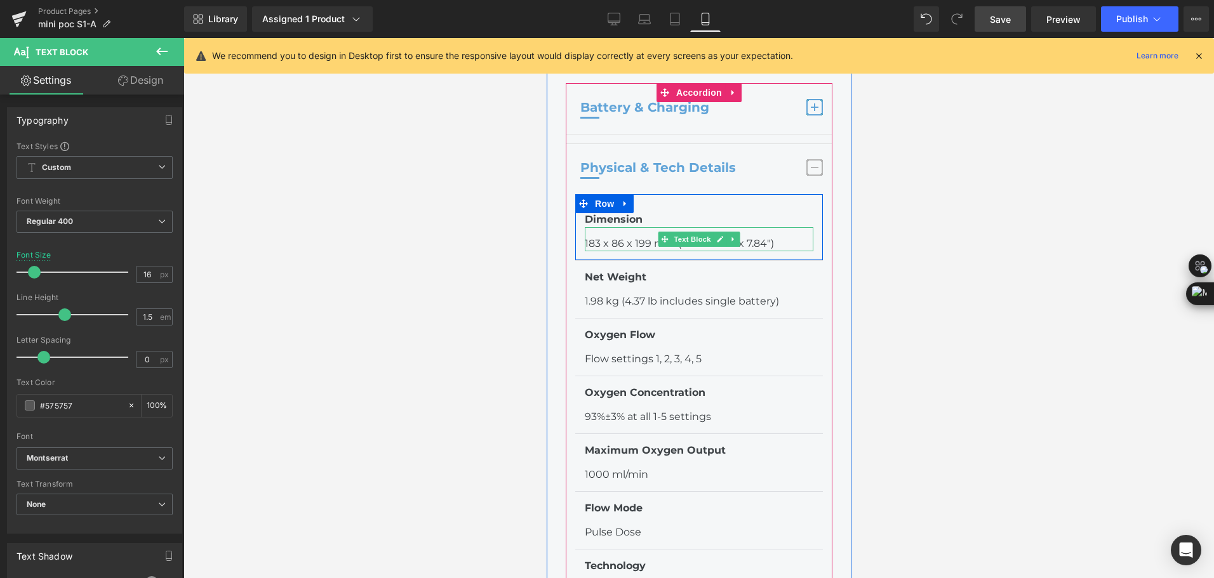
click at [625, 236] on p "183 x 86 x 199 mm (7.21" x 3.39" x 7.84")" at bounding box center [698, 243] width 228 height 15
click at [597, 236] on p "183 x 86 x 199 mm (7.21" x 3.39" x 7.84")" at bounding box center [698, 243] width 228 height 15
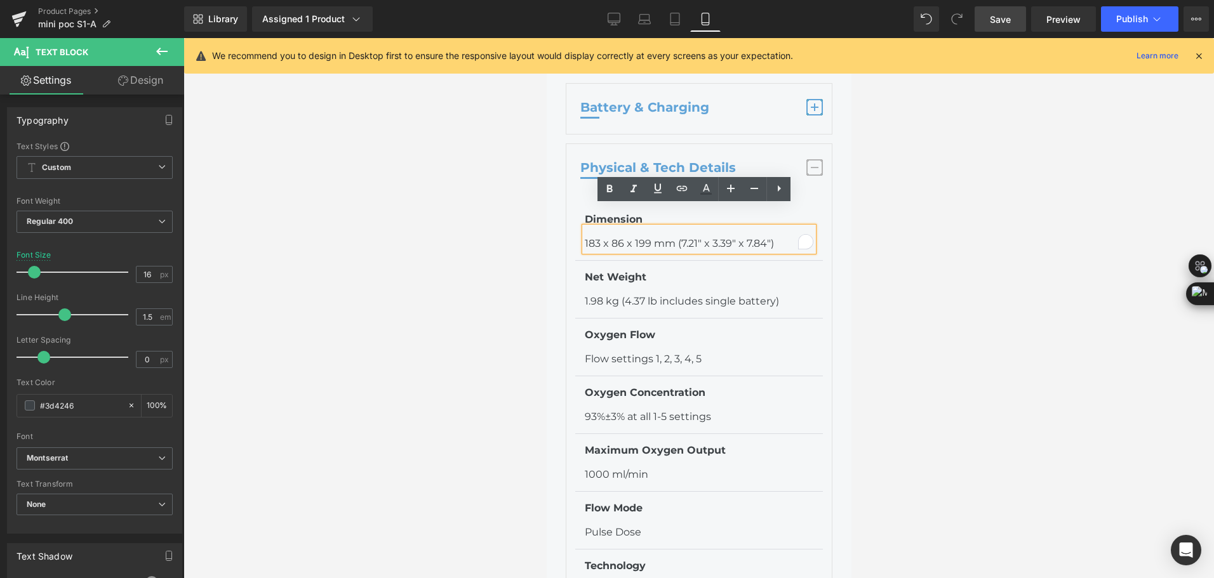
click at [587, 236] on p "183 x 86 x 199 mm (7.21" x 3.39" x 7.84")" at bounding box center [698, 243] width 228 height 15
click at [584, 236] on p "183 x 86 x 199 mm (7.21" x 3.39" x 7.84")" at bounding box center [698, 243] width 228 height 15
drag, startPoint x: 580, startPoint y: 219, endPoint x: 771, endPoint y: 224, distance: 191.8
click at [771, 236] on p "183 x 86 x 199 mm (7.21" x 3.39" x 7.84")" at bounding box center [698, 243] width 228 height 15
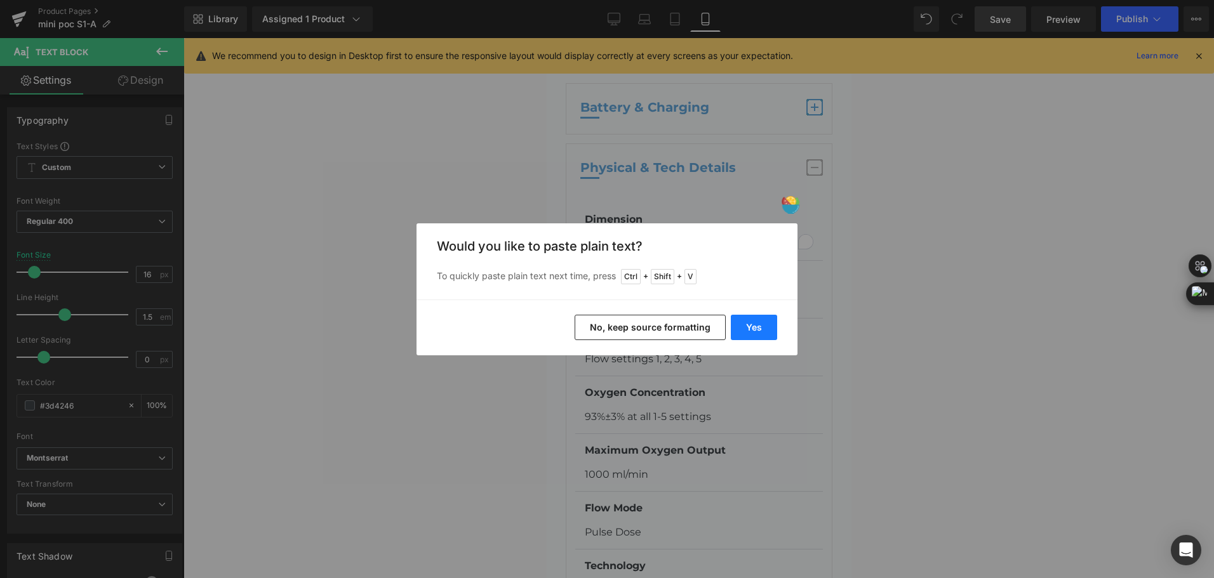
drag, startPoint x: 766, startPoint y: 329, endPoint x: 102, endPoint y: 133, distance: 692.1
click at [766, 329] on button "Yes" at bounding box center [754, 327] width 46 height 25
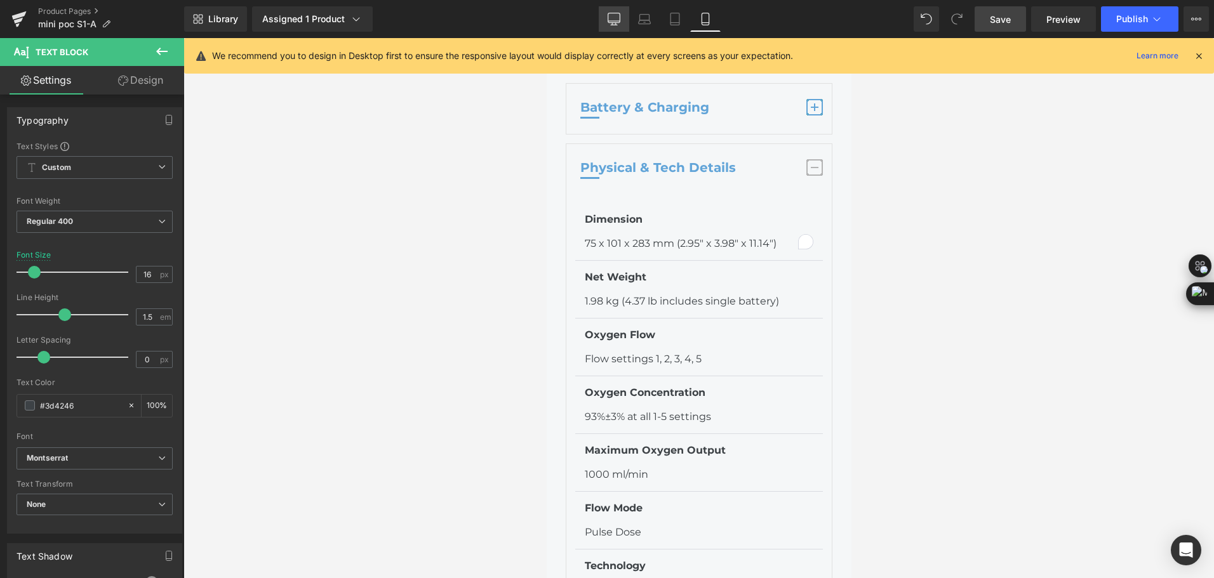
click at [613, 19] on icon at bounding box center [613, 19] width 13 height 13
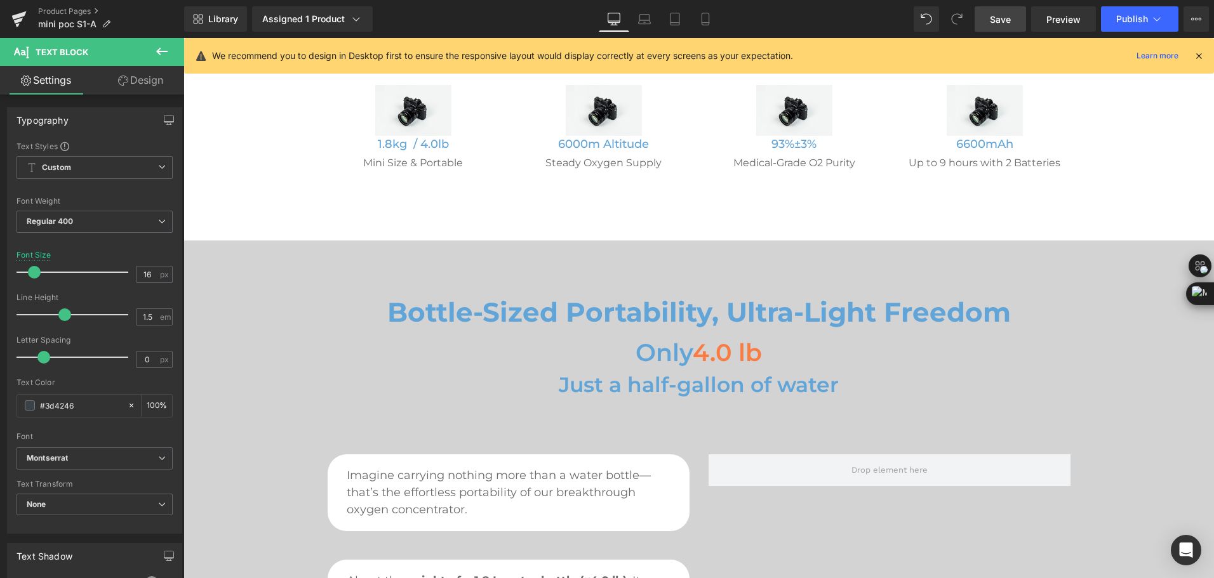
scroll to position [888, 0]
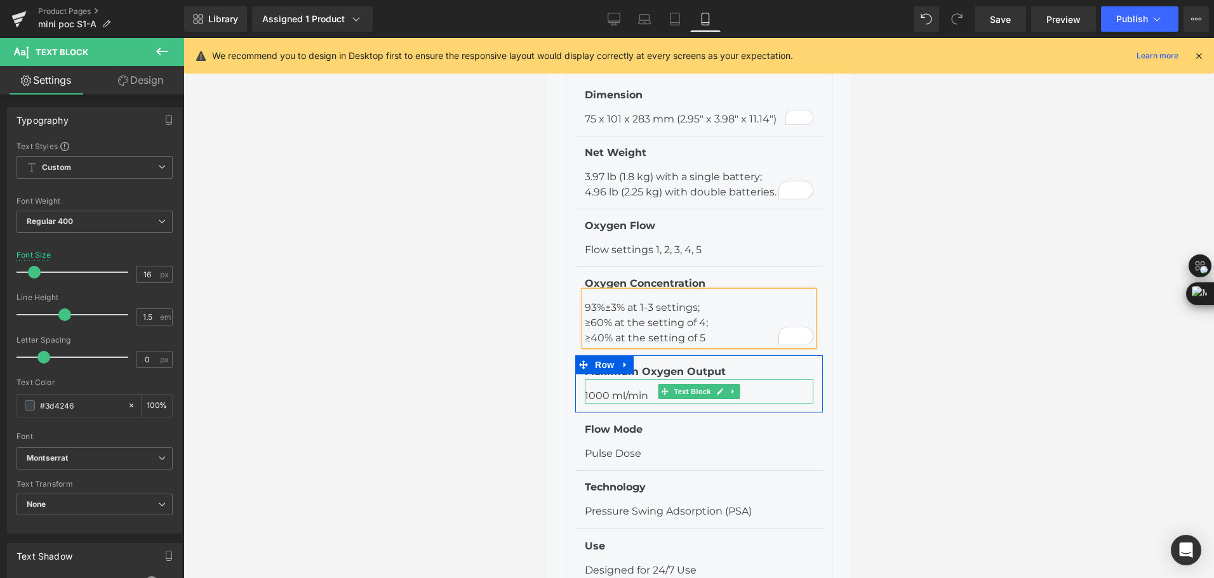
scroll to position [6601, 0]
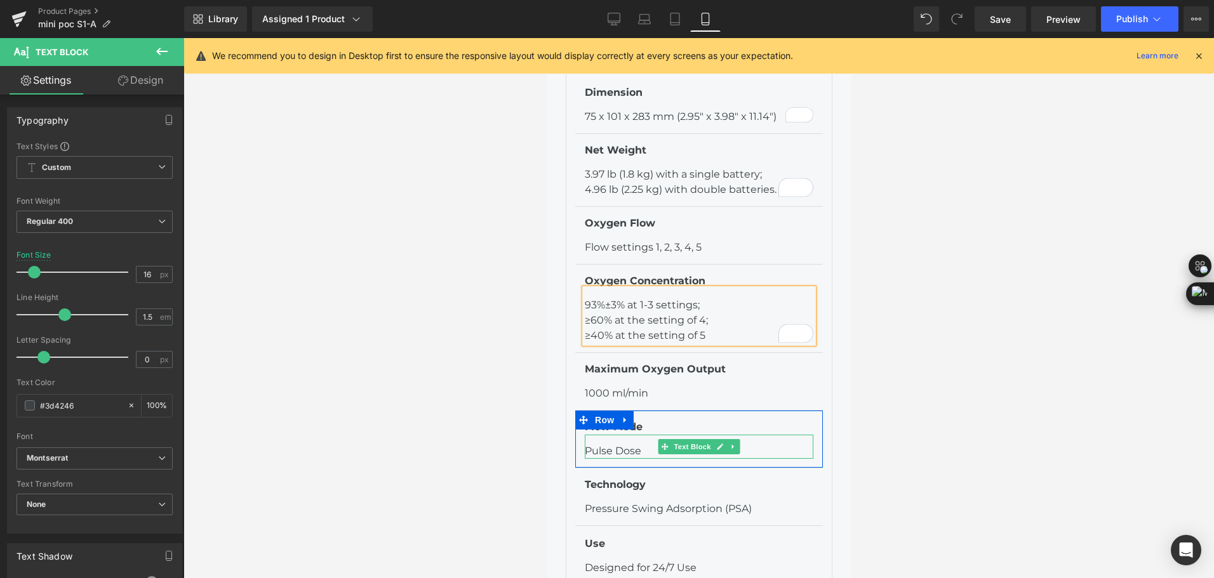
click at [638, 444] on p "Pulse Dose" at bounding box center [698, 451] width 228 height 15
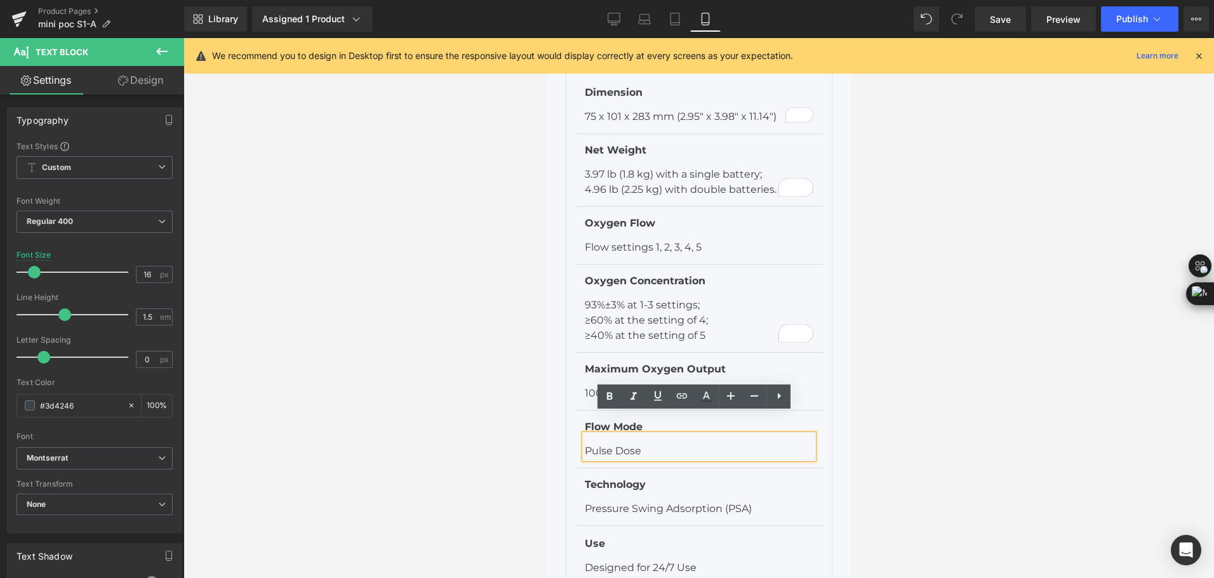
click at [638, 444] on p "Pulse Dose" at bounding box center [698, 451] width 228 height 15
drag, startPoint x: 613, startPoint y: 428, endPoint x: 640, endPoint y: 428, distance: 27.9
click at [640, 444] on p "Pulse Dose" at bounding box center [698, 451] width 228 height 15
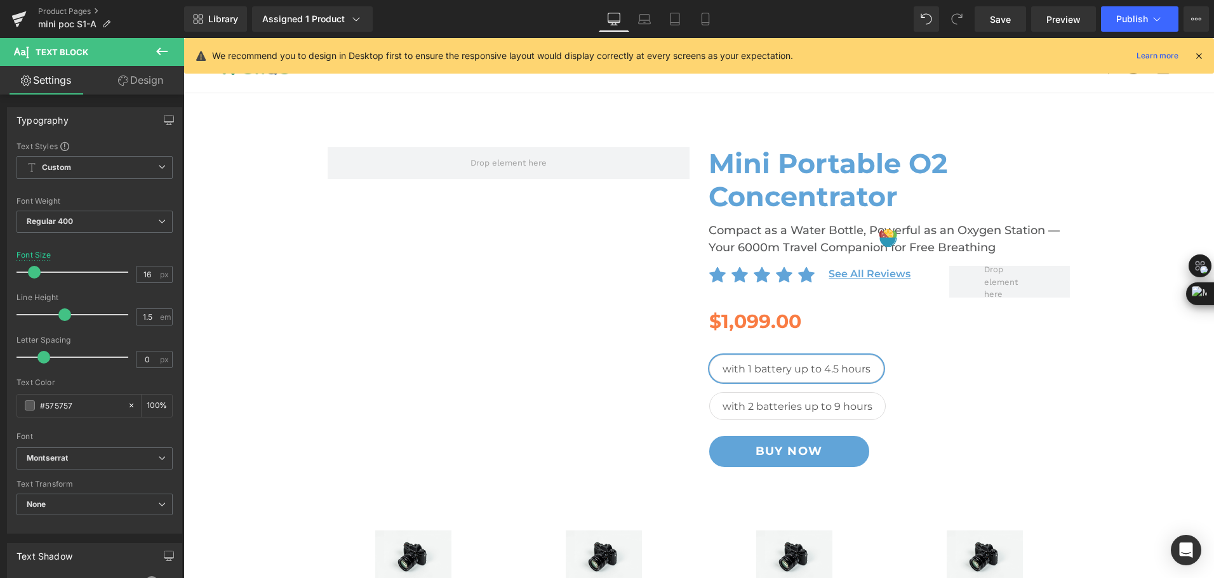
click at [700, 34] on div "Library Assigned 1 Product Product Preview Mini Portable O2 Concentrator Manage…" at bounding box center [699, 19] width 1030 height 38
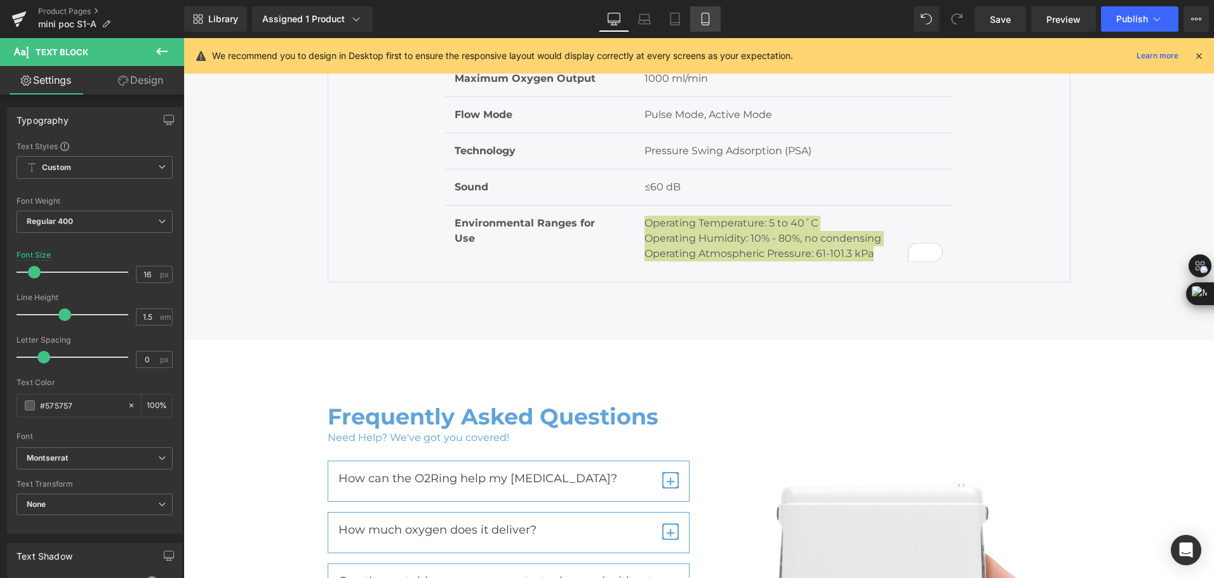
drag, startPoint x: 702, startPoint y: 22, endPoint x: 159, endPoint y: 312, distance: 615.3
click at [702, 22] on icon at bounding box center [704, 19] width 7 height 12
type input "100"
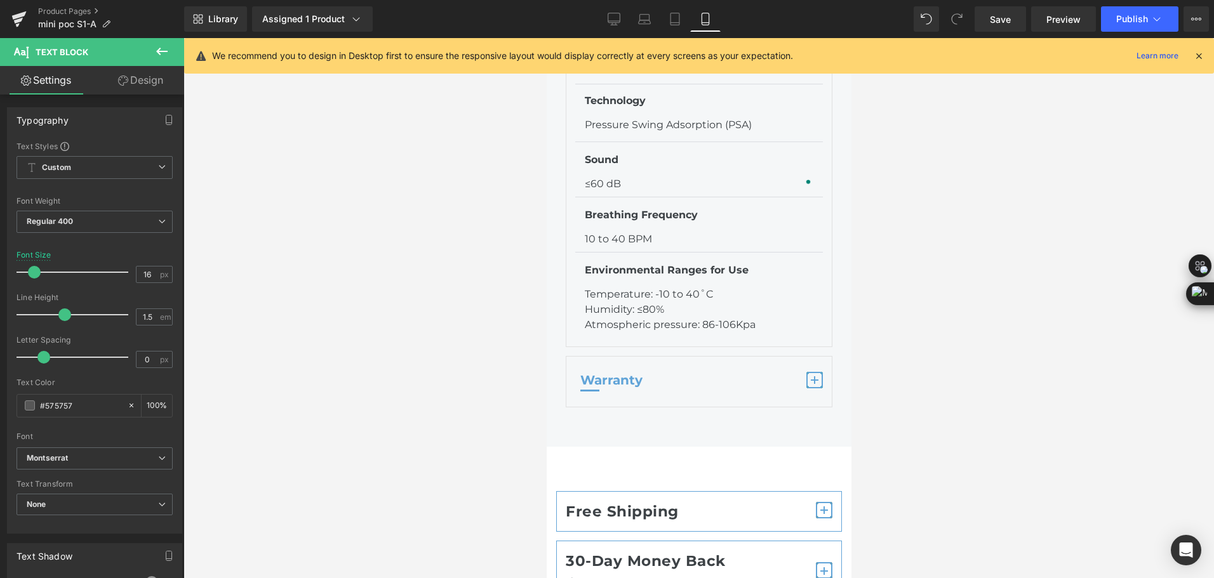
scroll to position [7109, 0]
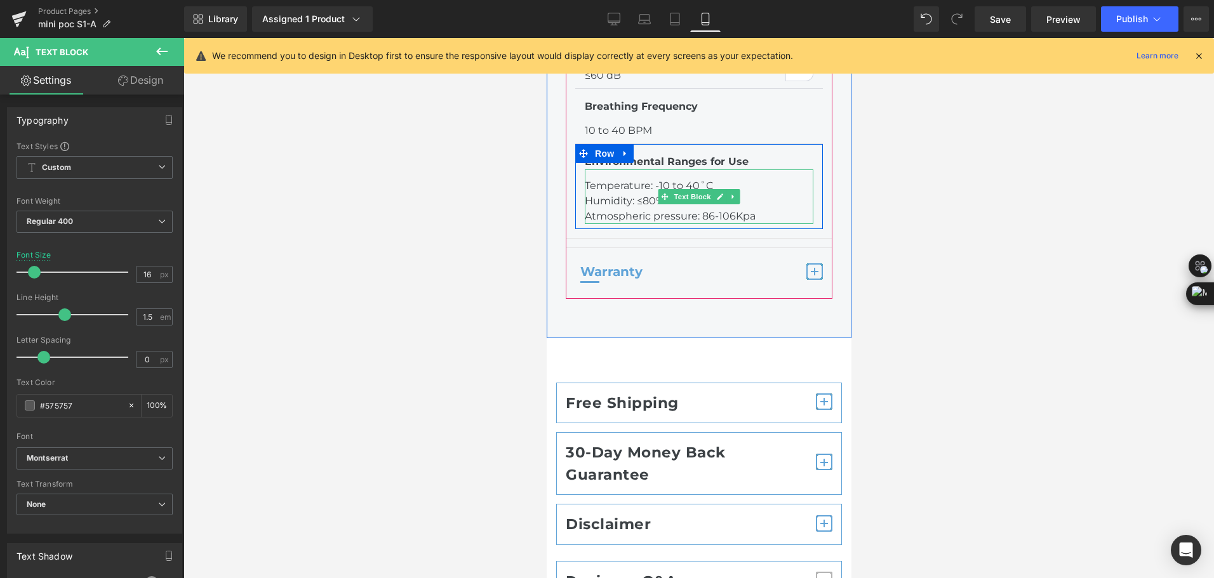
click at [624, 194] on p "Humidity: ≤80%" at bounding box center [698, 201] width 228 height 15
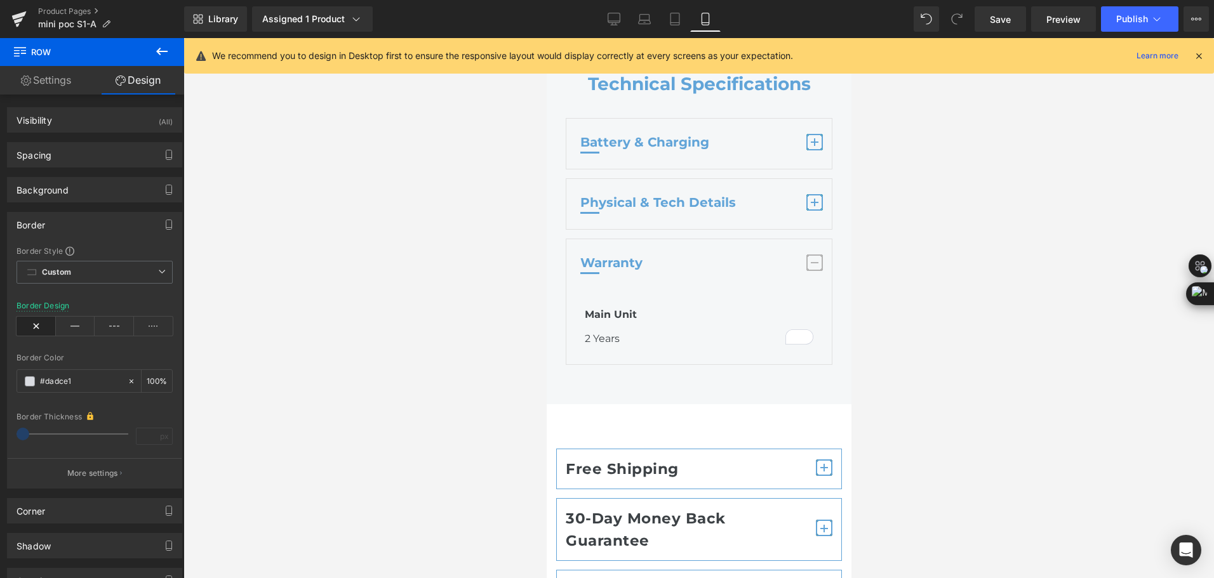
click at [992, 20] on span "Save" at bounding box center [1000, 19] width 21 height 13
click at [1158, 232] on div at bounding box center [698, 308] width 1030 height 540
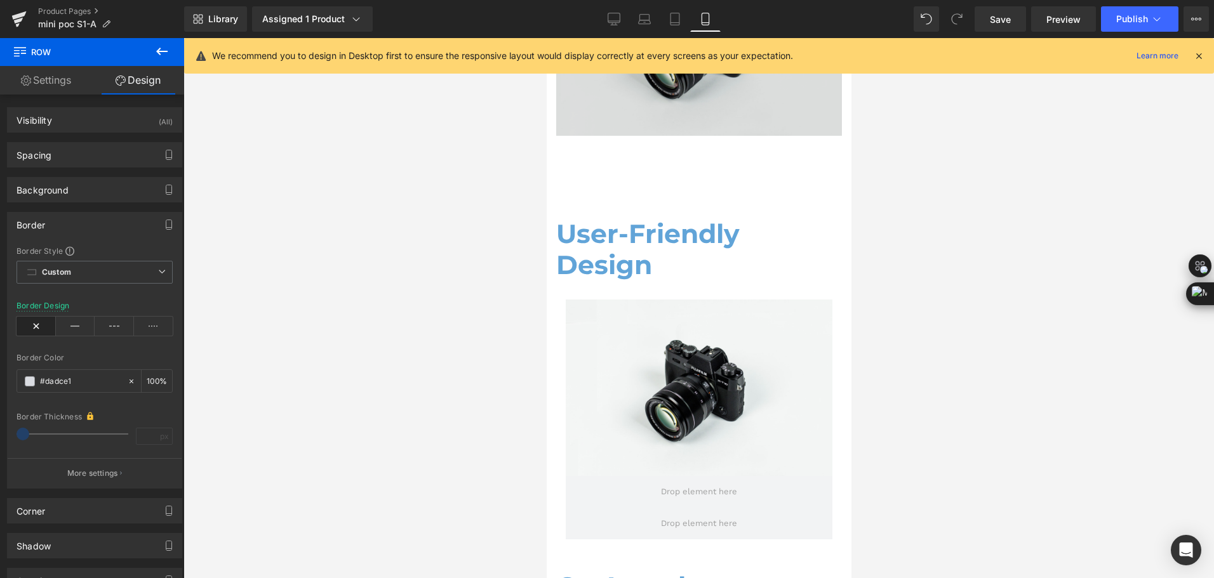
scroll to position [4916, 0]
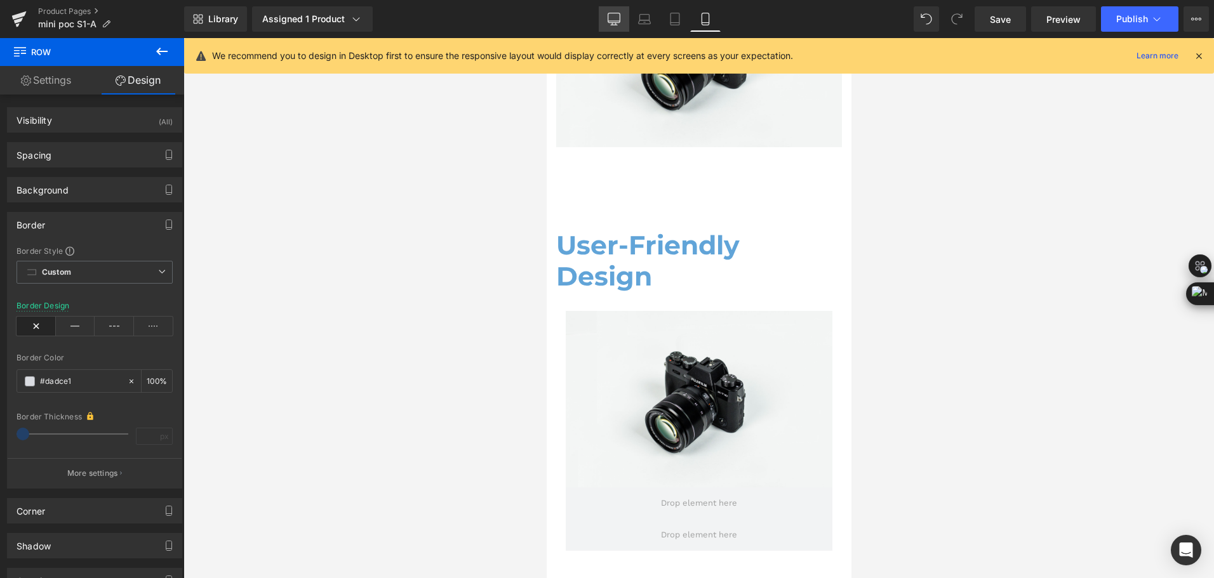
click at [609, 26] on link "Desktop" at bounding box center [614, 18] width 30 height 25
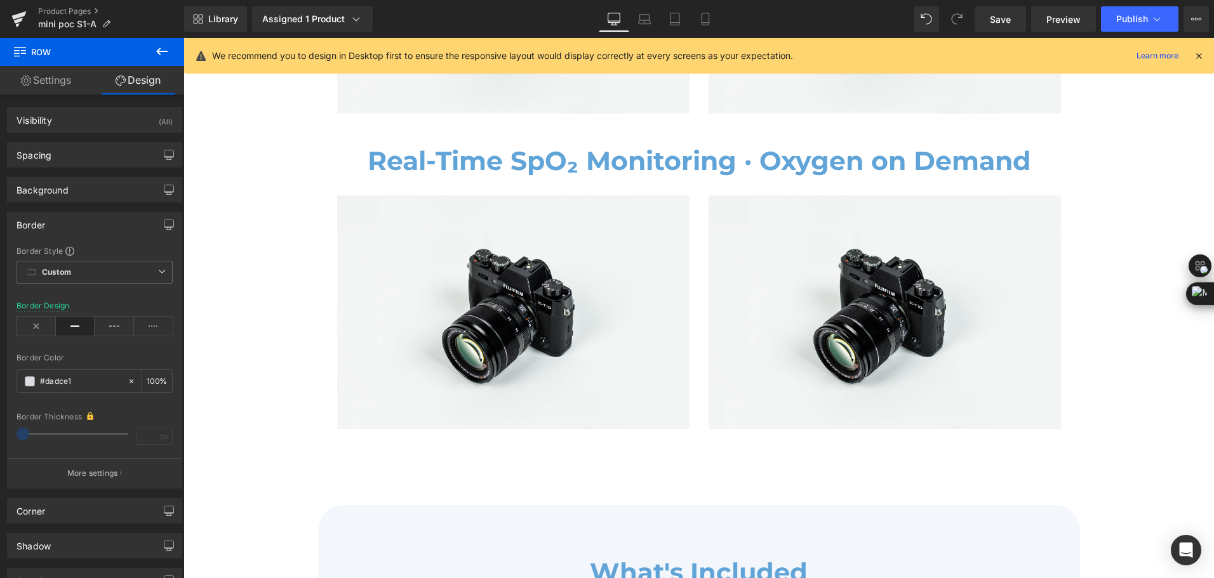
type input "100"
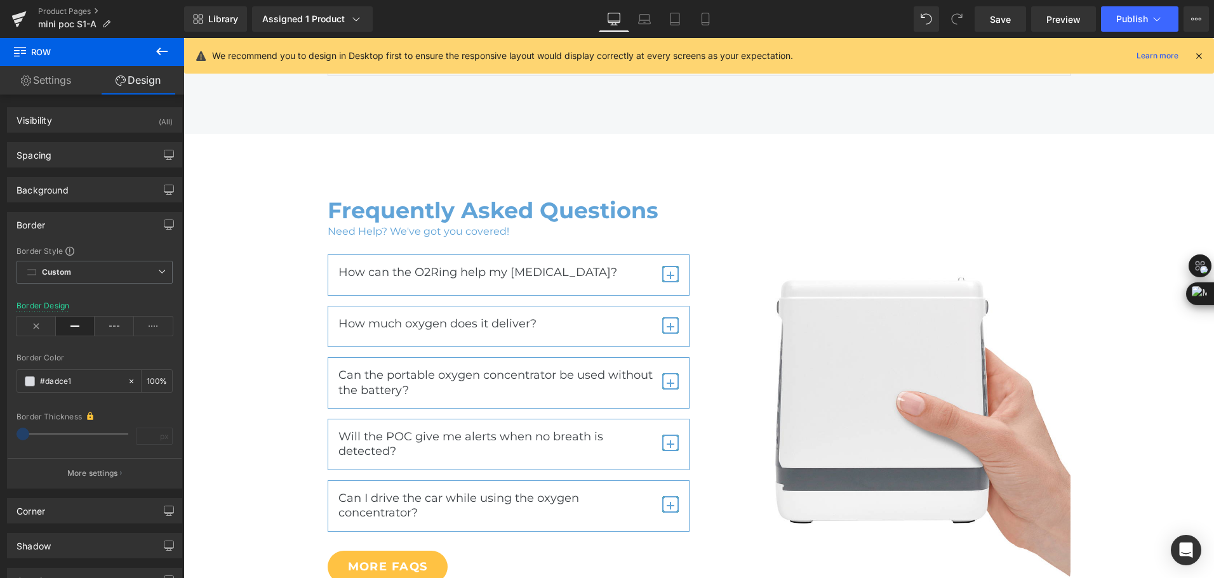
scroll to position [6474, 0]
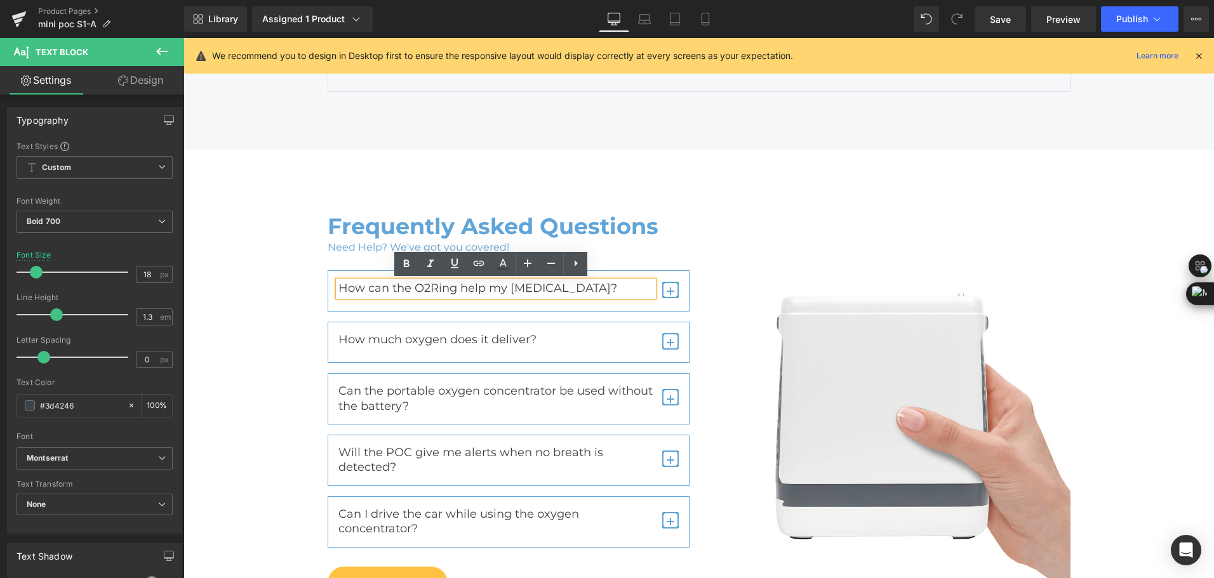
click at [413, 285] on span "How can the O2Ring help my [MEDICAL_DATA]?" at bounding box center [477, 288] width 279 height 14
click at [437, 293] on span "How can the O2Ring help my [MEDICAL_DATA]?" at bounding box center [477, 288] width 279 height 14
click at [469, 289] on span "How can the O2Ring help my [MEDICAL_DATA]?" at bounding box center [477, 288] width 279 height 14
click at [514, 277] on div "How can the O2Ring help my oxygen therapy? Text Block The O2Ring can proactivel…" at bounding box center [509, 290] width 362 height 41
click at [514, 290] on span "How can the O2Ring help my [MEDICAL_DATA]?" at bounding box center [477, 288] width 279 height 14
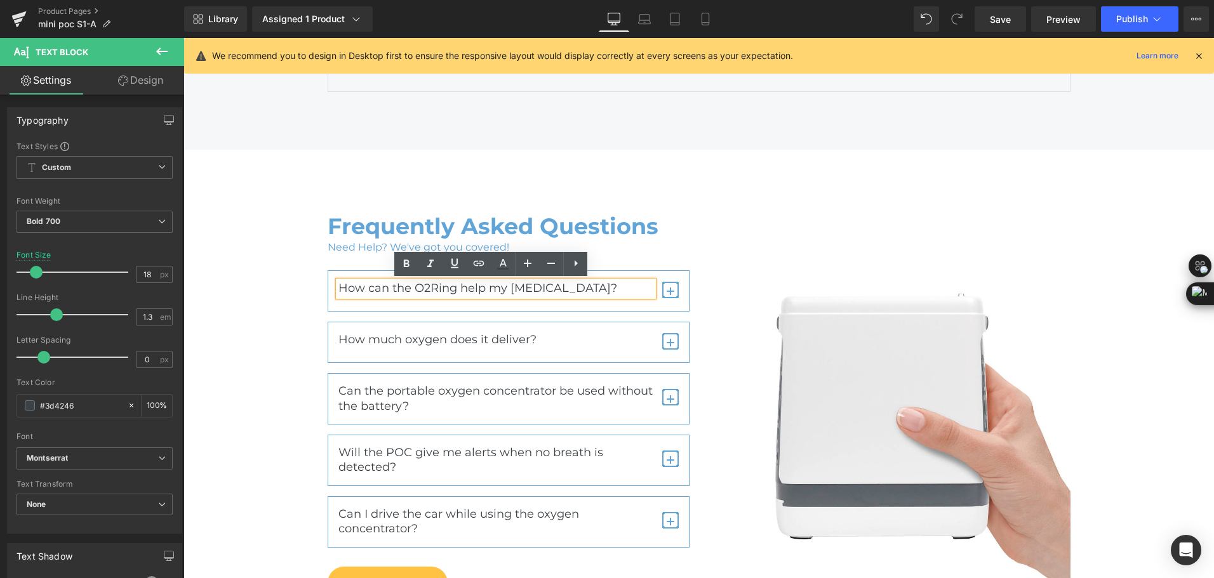
click at [530, 286] on span "How can the O2Ring help my [MEDICAL_DATA]?" at bounding box center [477, 288] width 279 height 14
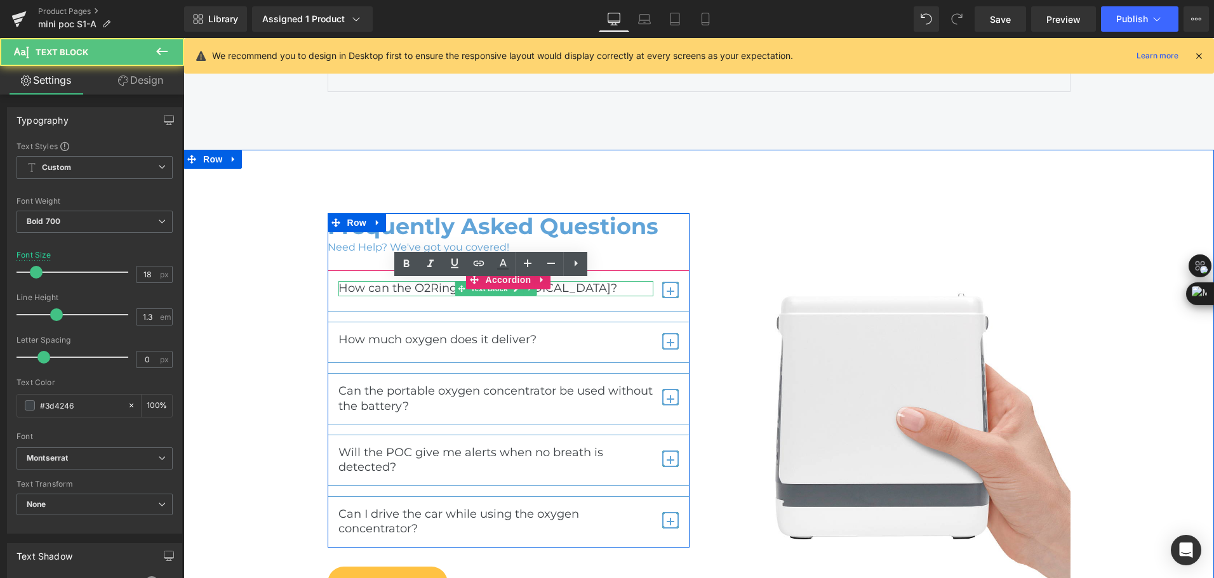
click at [583, 289] on span "How can the O2Ring help my [MEDICAL_DATA]?" at bounding box center [477, 288] width 279 height 14
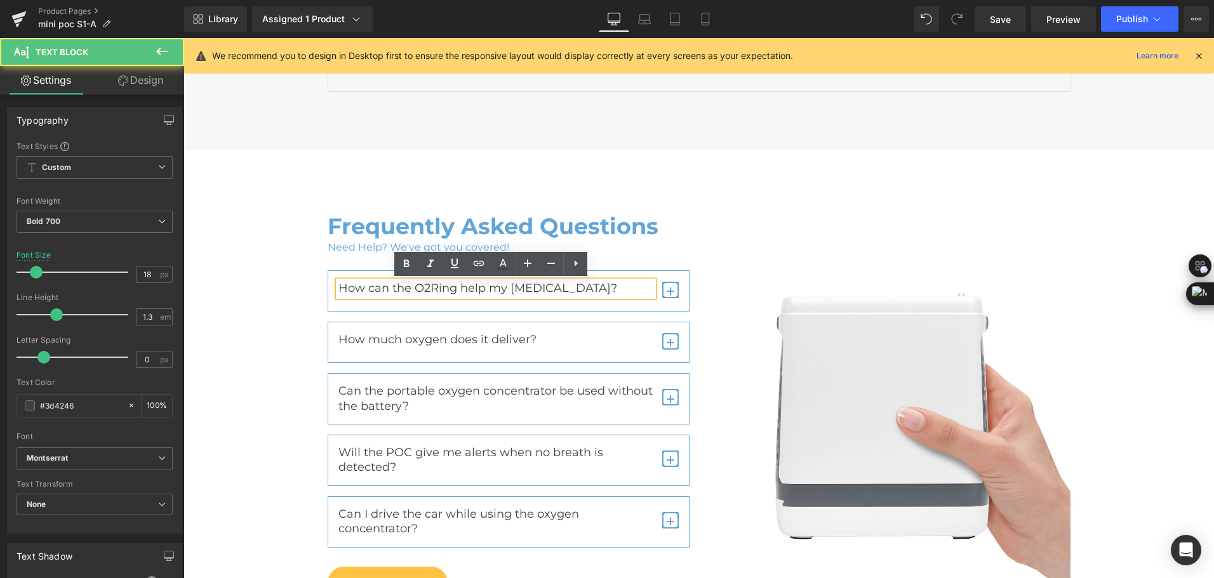
click at [591, 288] on span "How can the O2Ring help my [MEDICAL_DATA]?" at bounding box center [477, 288] width 279 height 14
click at [599, 288] on span "How can the O2Ring help my [MEDICAL_DATA]?" at bounding box center [477, 288] width 279 height 14
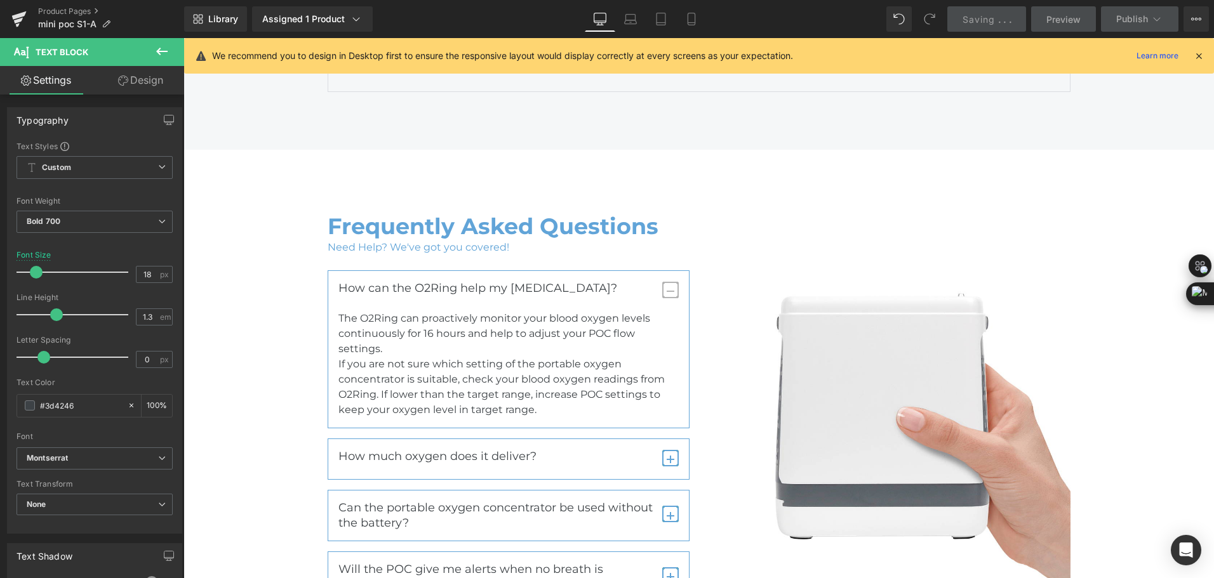
scroll to position [6474, 0]
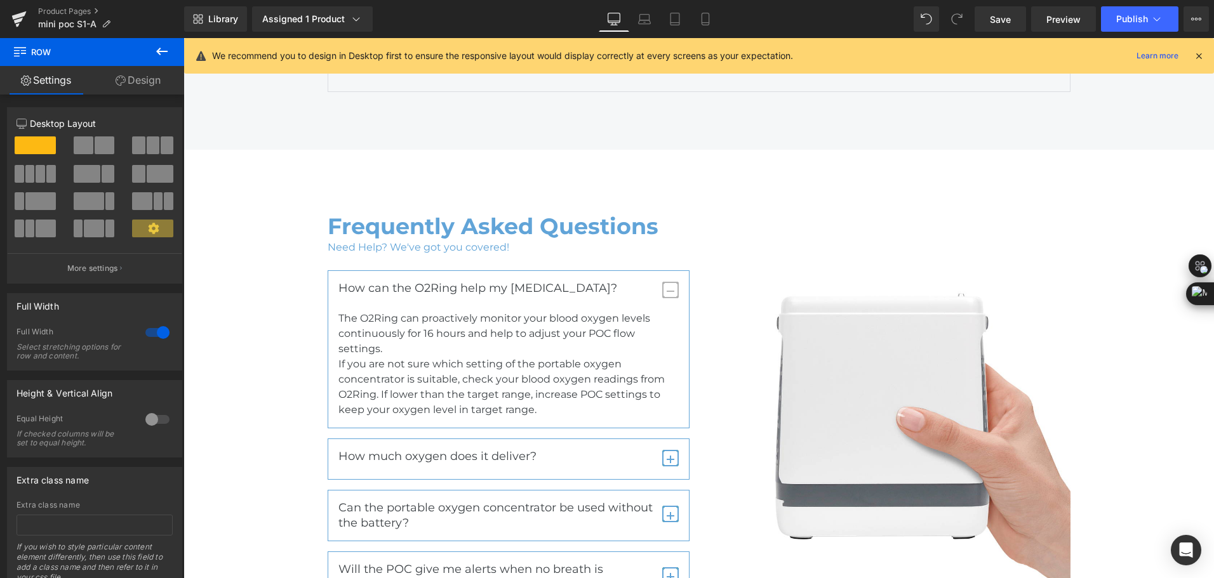
scroll to position [6474, 0]
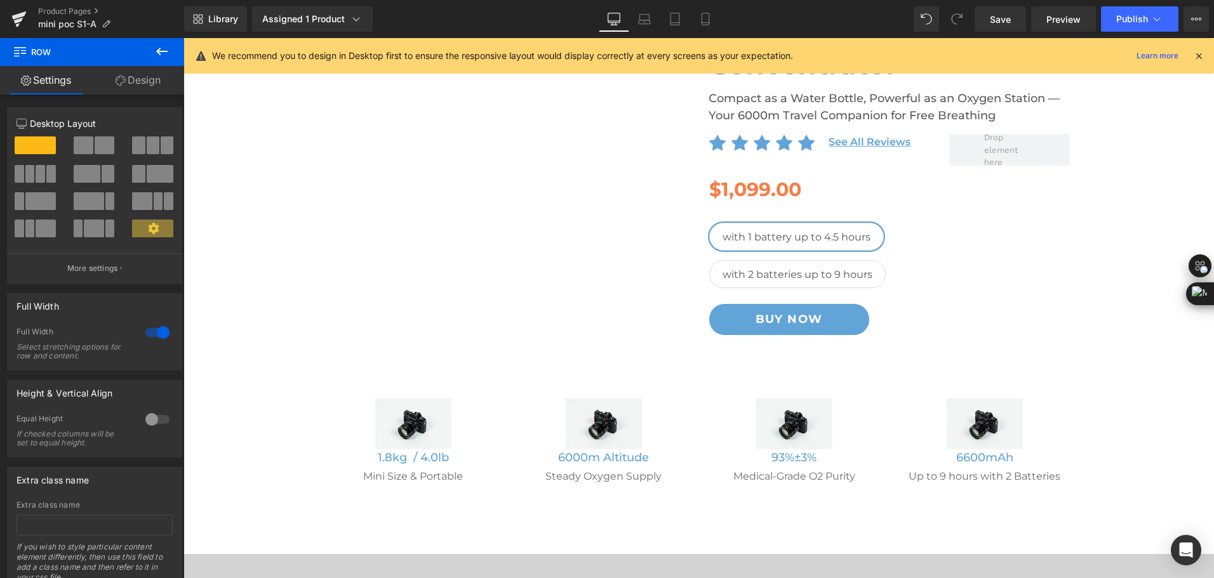
scroll to position [254, 0]
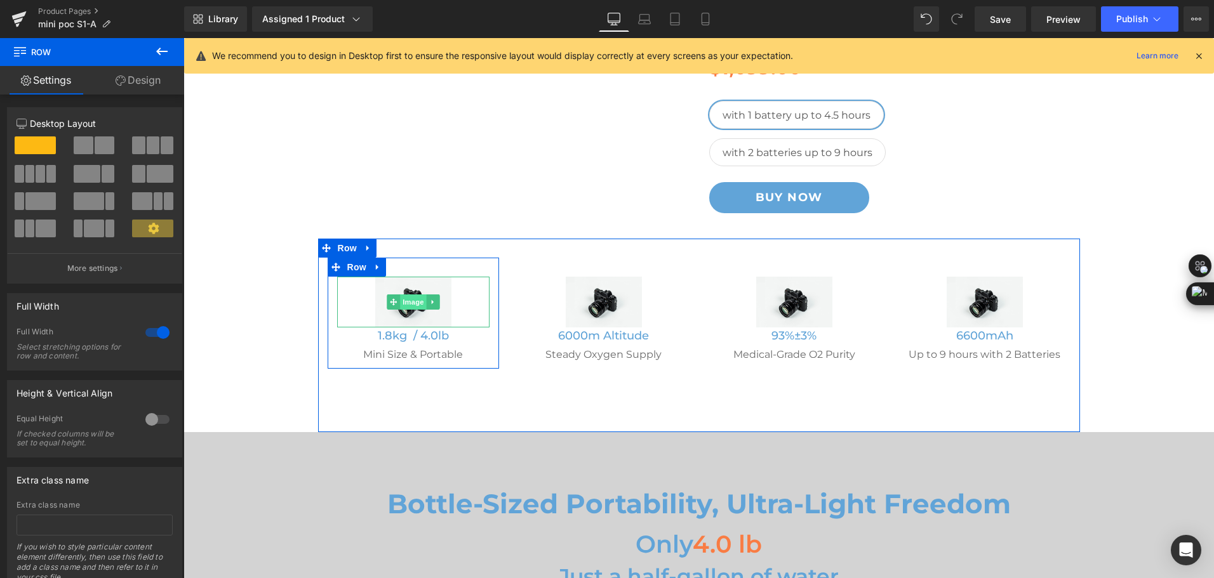
click at [403, 305] on span "Image" at bounding box center [413, 302] width 27 height 15
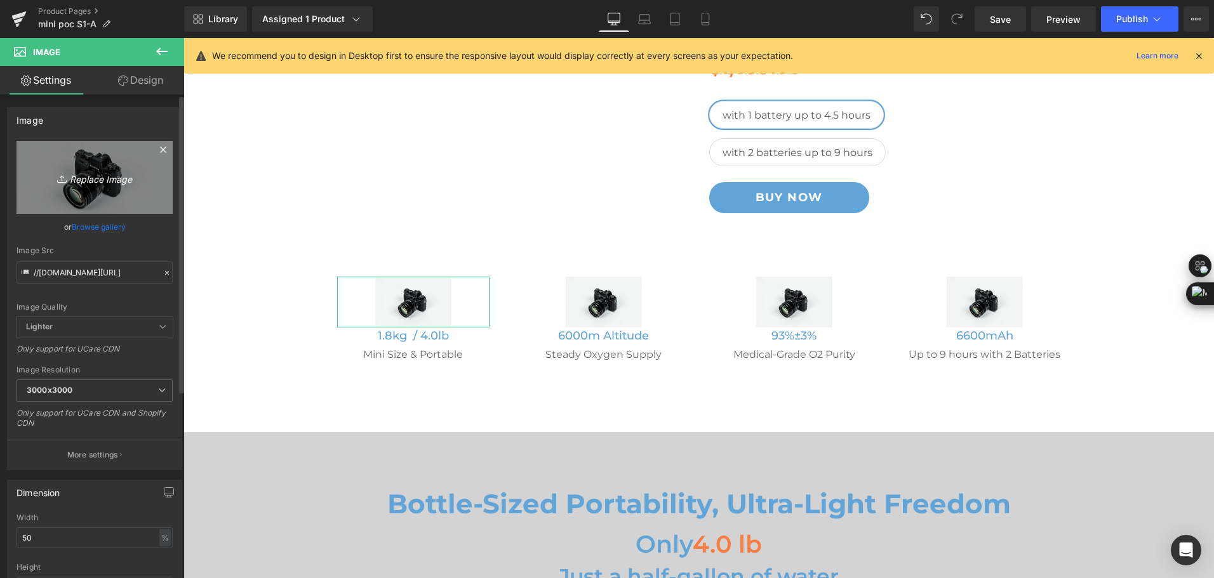
click at [95, 197] on link "Replace Image" at bounding box center [95, 177] width 156 height 73
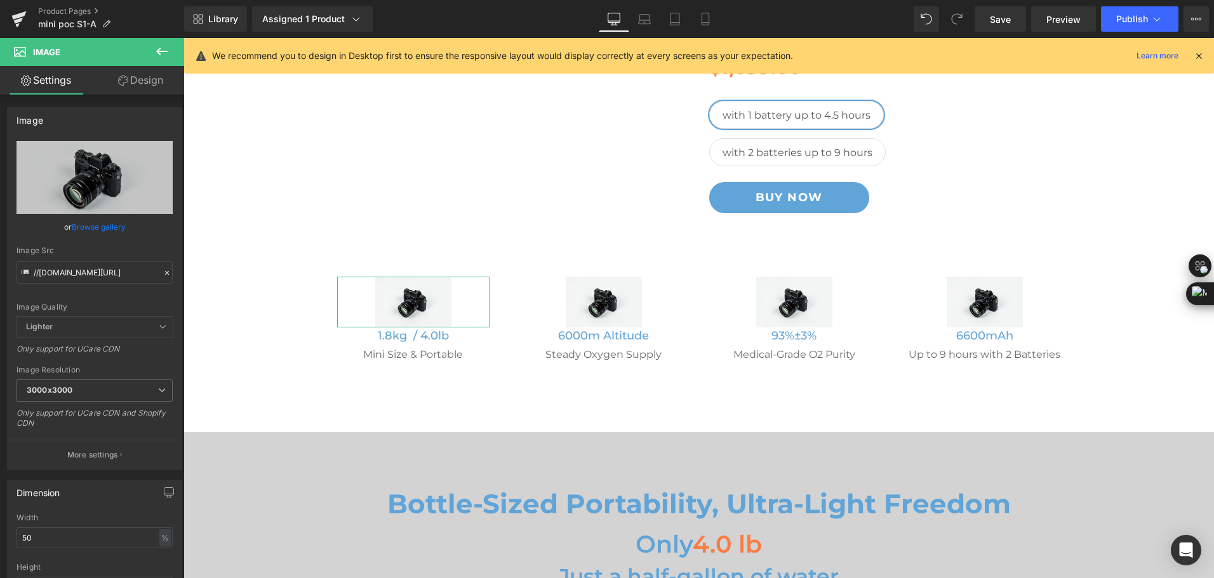
scroll to position [254, 0]
type input "C:\fakepath\mini bottle-sized portable oxygen concentrator icon.png"
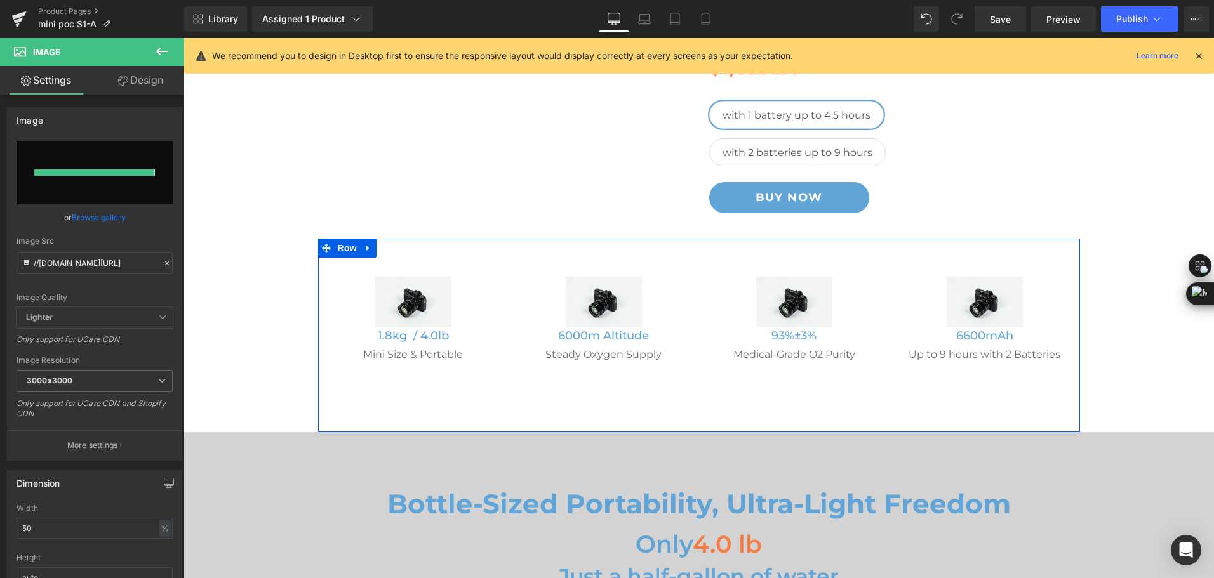
type input "[URL][DOMAIN_NAME]"
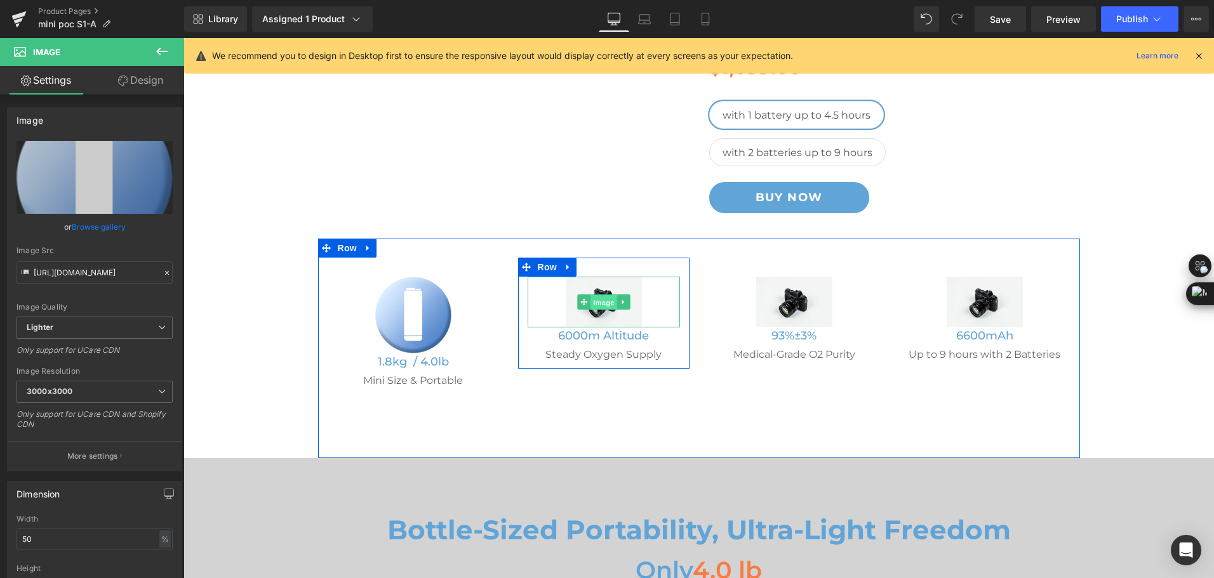
click at [590, 301] on span "Image" at bounding box center [603, 302] width 27 height 15
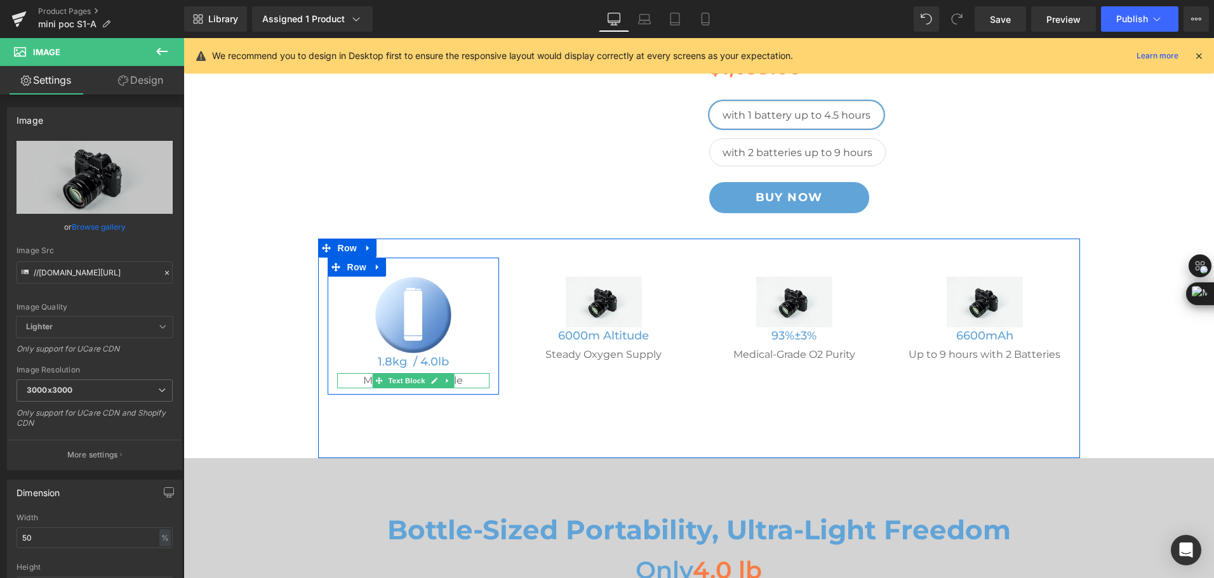
click at [359, 383] on p "Mini Size & Portable" at bounding box center [413, 380] width 152 height 15
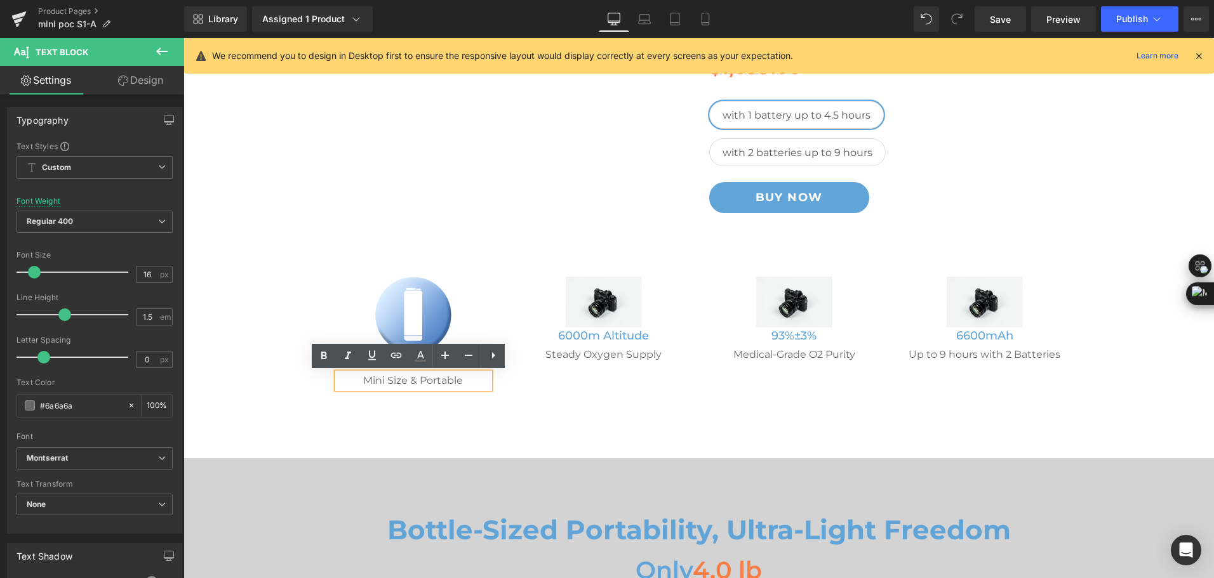
click at [359, 381] on p "Mini Size & Portable" at bounding box center [413, 380] width 152 height 15
drag, startPoint x: 360, startPoint y: 381, endPoint x: 380, endPoint y: 379, distance: 19.8
click at [380, 379] on p "Mini Size & Portable" at bounding box center [413, 380] width 152 height 15
click at [535, 393] on div "Image 1.8kg / 4.0lb Heading Bottle Size & Portable Text Block Row Image 6000m A…" at bounding box center [699, 349] width 762 height 220
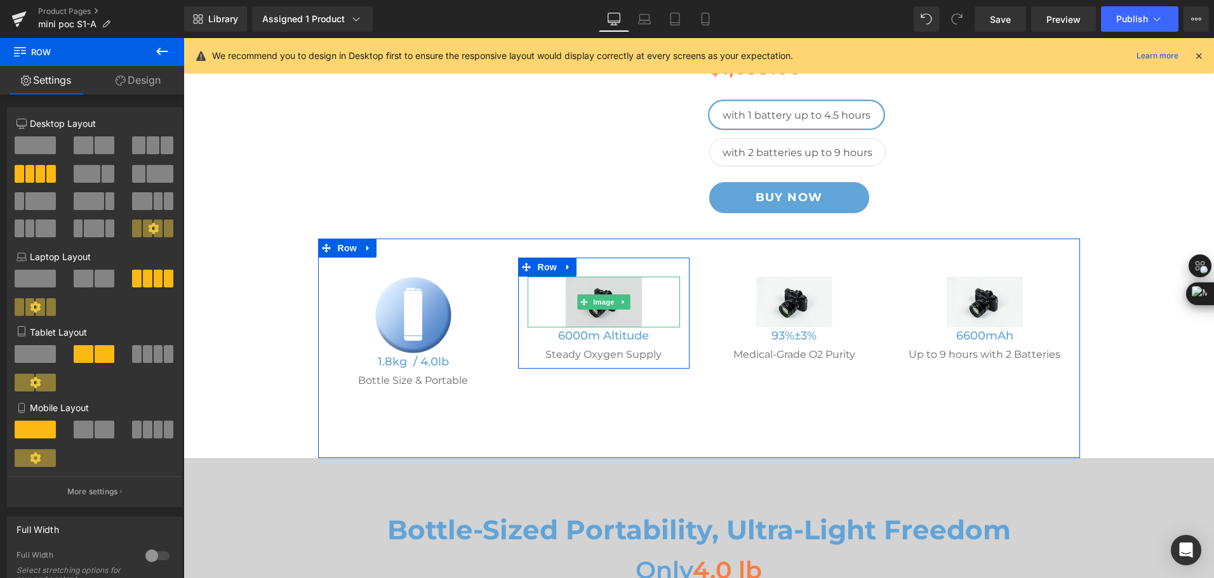
click at [599, 314] on img at bounding box center [604, 302] width 76 height 51
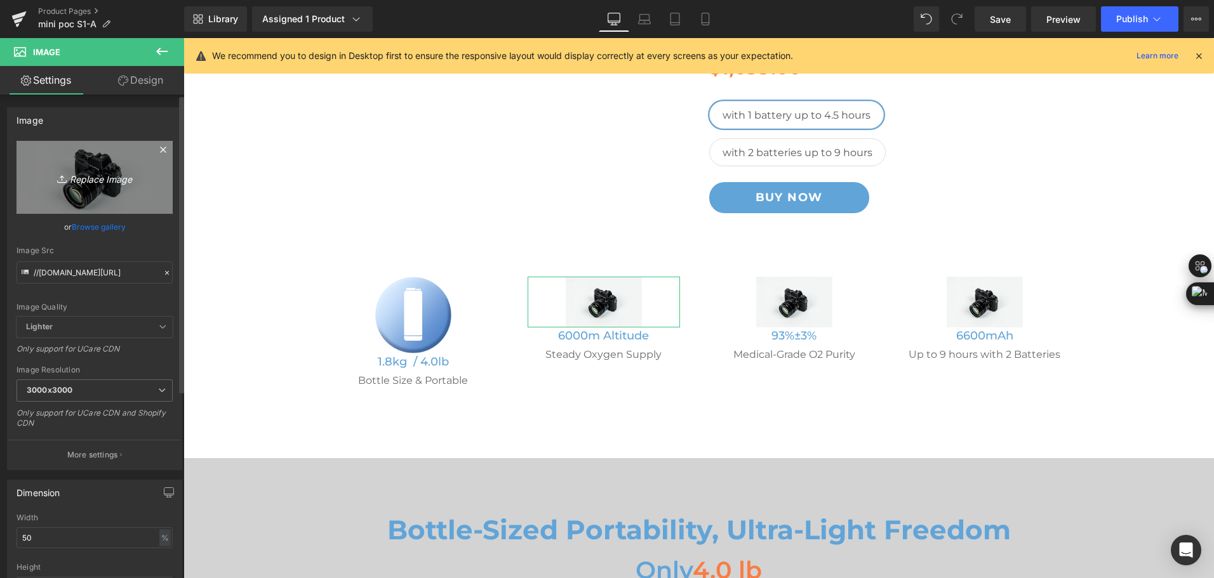
click at [102, 192] on link "Replace Image" at bounding box center [95, 177] width 156 height 73
type input "C:\fakepath\altitude icon.png"
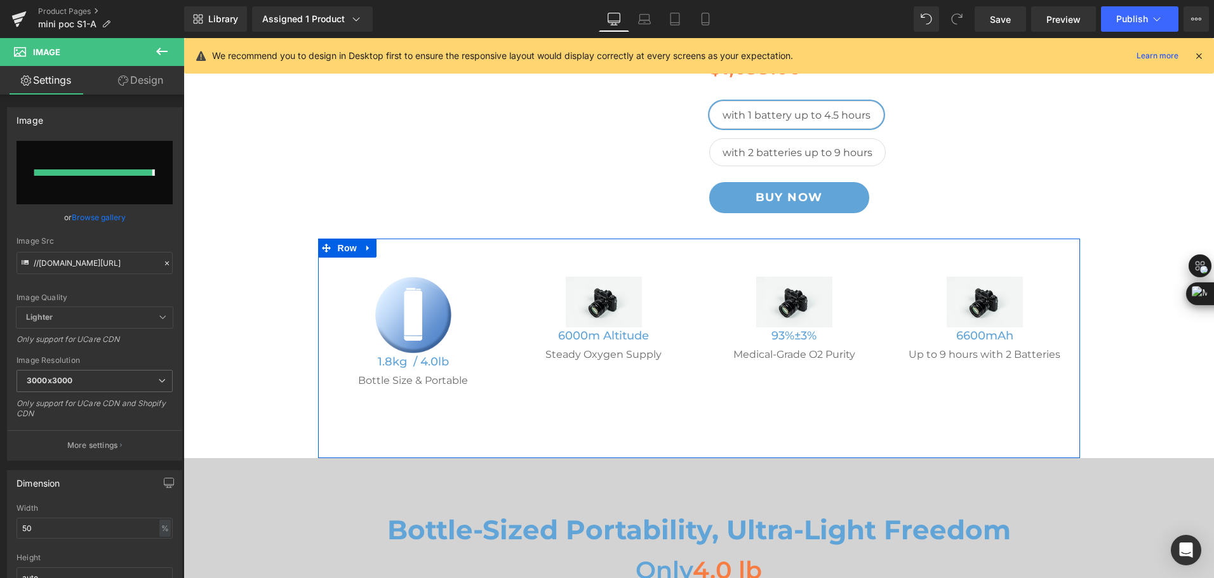
type input "https://ucarecdn.com/7648963c-023f-4548-b1f5-5908f16299fa/-/format/auto/-/previ…"
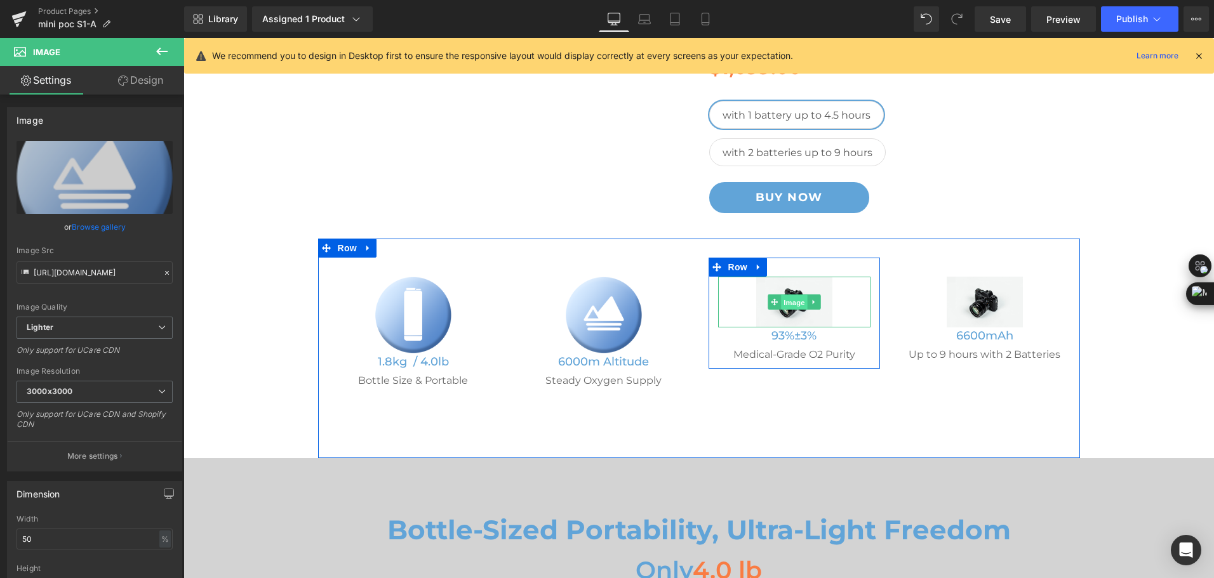
click at [785, 305] on span "Image" at bounding box center [794, 302] width 27 height 15
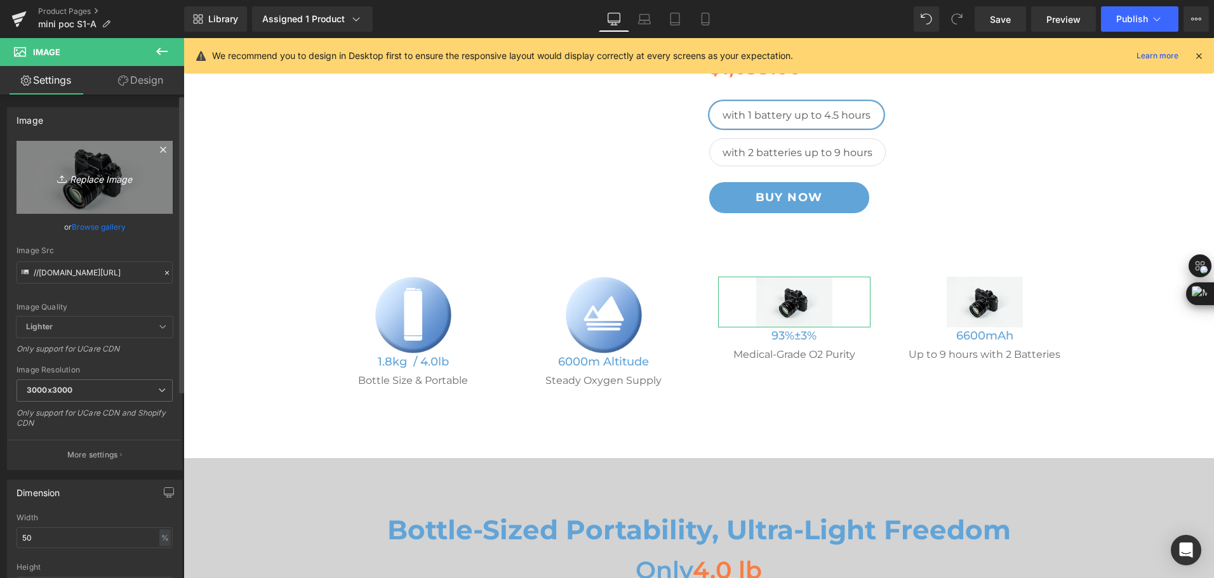
click at [91, 177] on icon "Replace Image" at bounding box center [95, 177] width 102 height 16
type input "C:\fakepath\pulse dose portable oxygen concentrator icon.png"
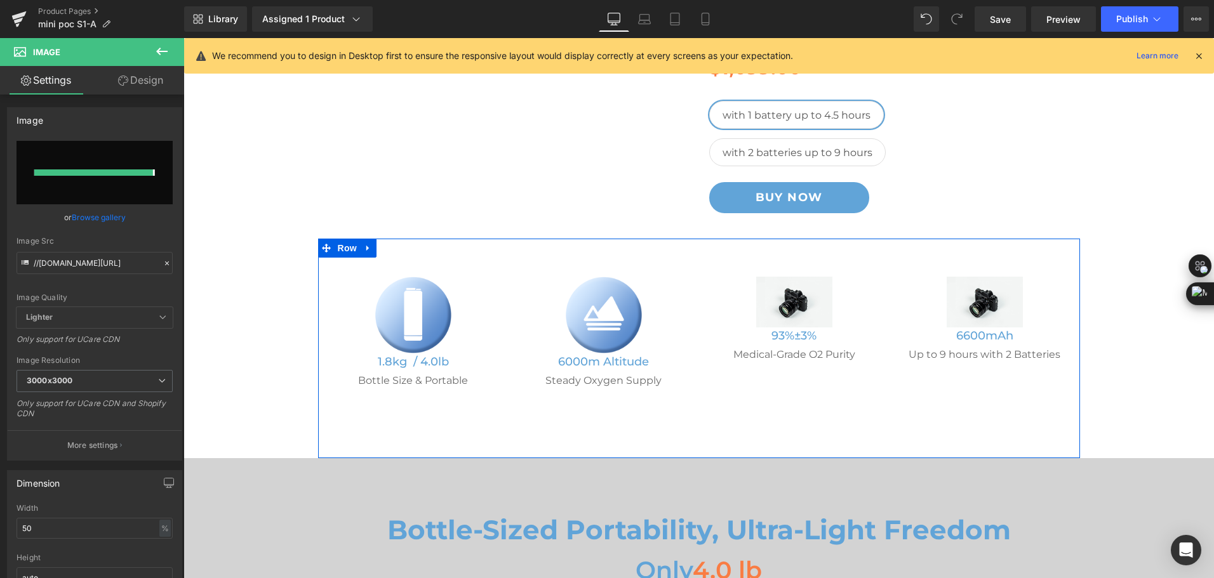
type input "https://ucarecdn.com/66b7cf56-0e34-465b-8d2c-71a29eee857e/-/format/auto/-/previ…"
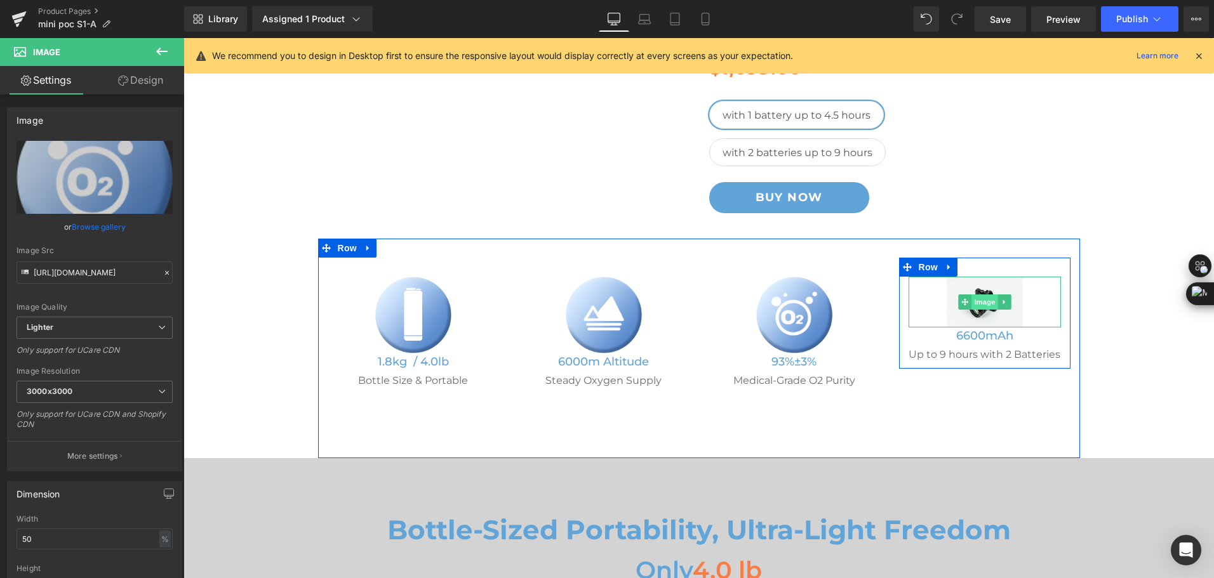
click at [976, 303] on span "Image" at bounding box center [984, 302] width 27 height 15
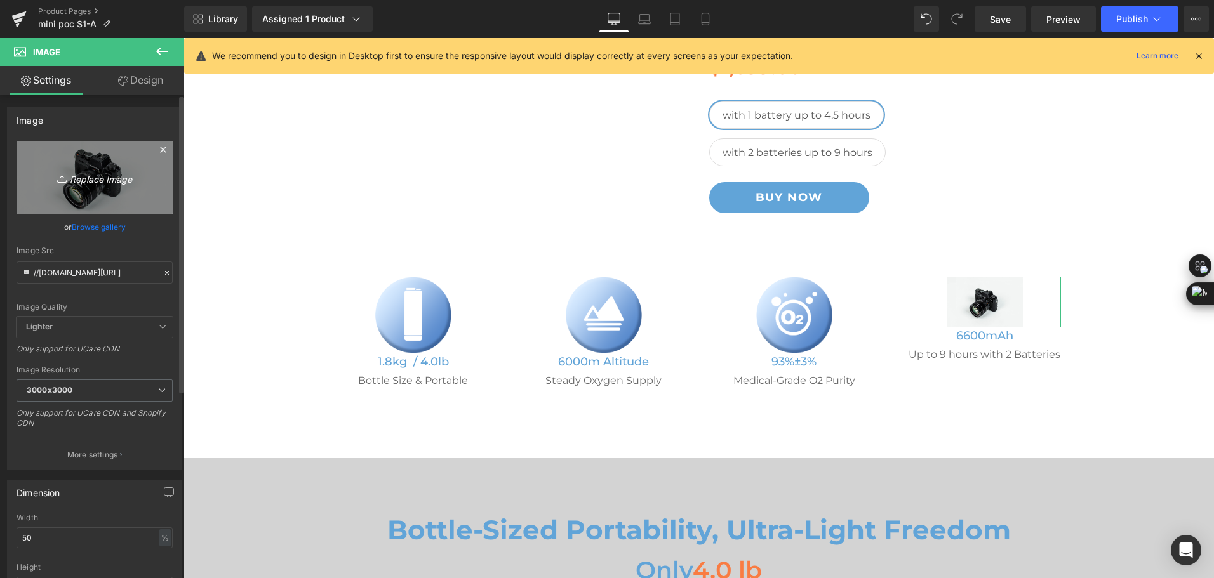
click at [91, 183] on icon "Replace Image" at bounding box center [95, 177] width 102 height 16
type input "C:\fakepath\battery icon.png"
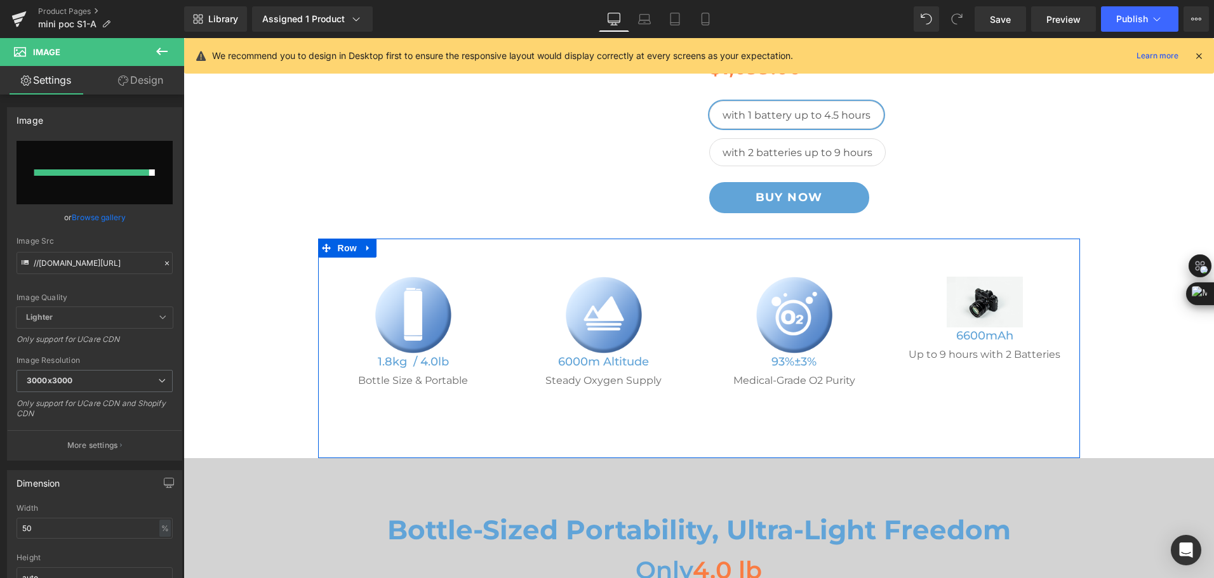
type input "https://ucarecdn.com/63c8f8b7-e3e5-4f75-8d2b-f55d6e5d1785/-/format/auto/-/previ…"
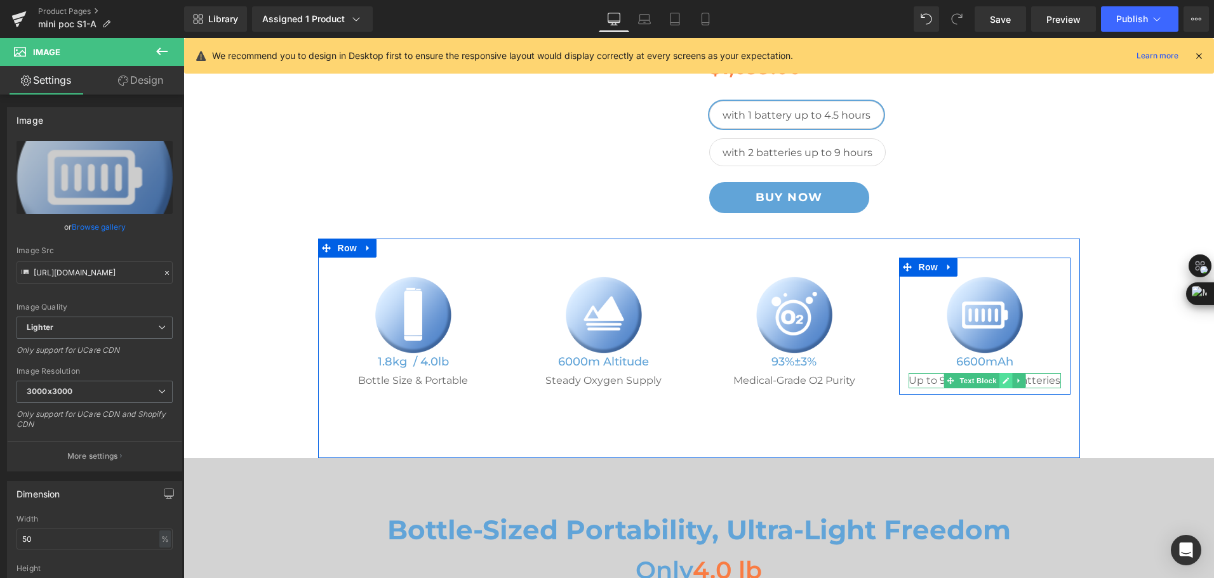
click at [1002, 382] on icon at bounding box center [1005, 381] width 7 height 8
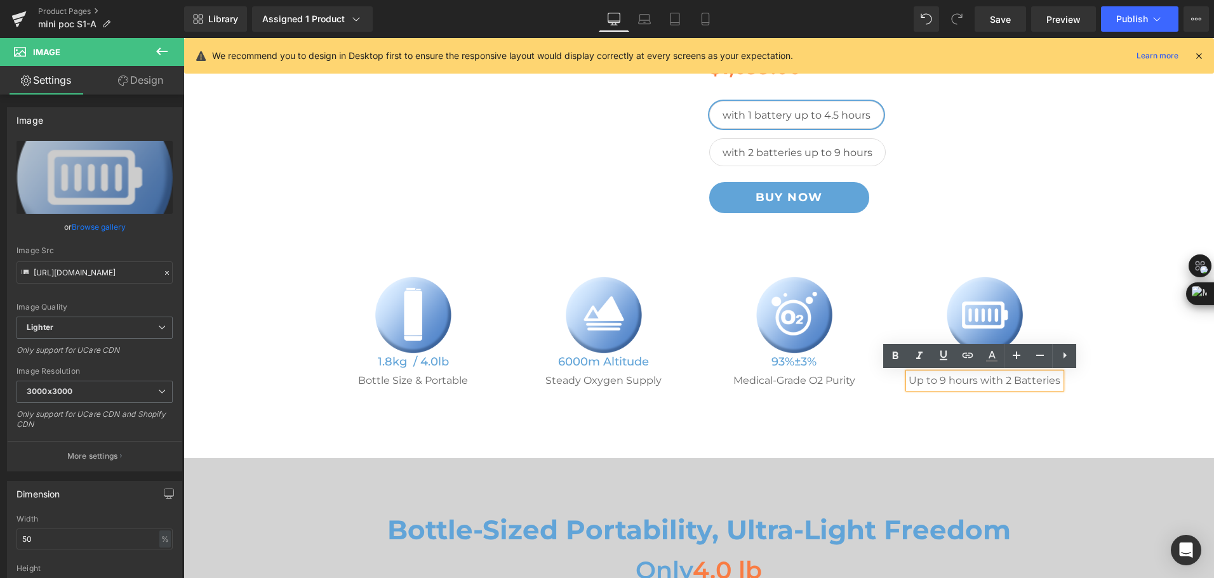
click at [948, 380] on p "Up to 9 hours with 2 Batteries" at bounding box center [984, 380] width 152 height 15
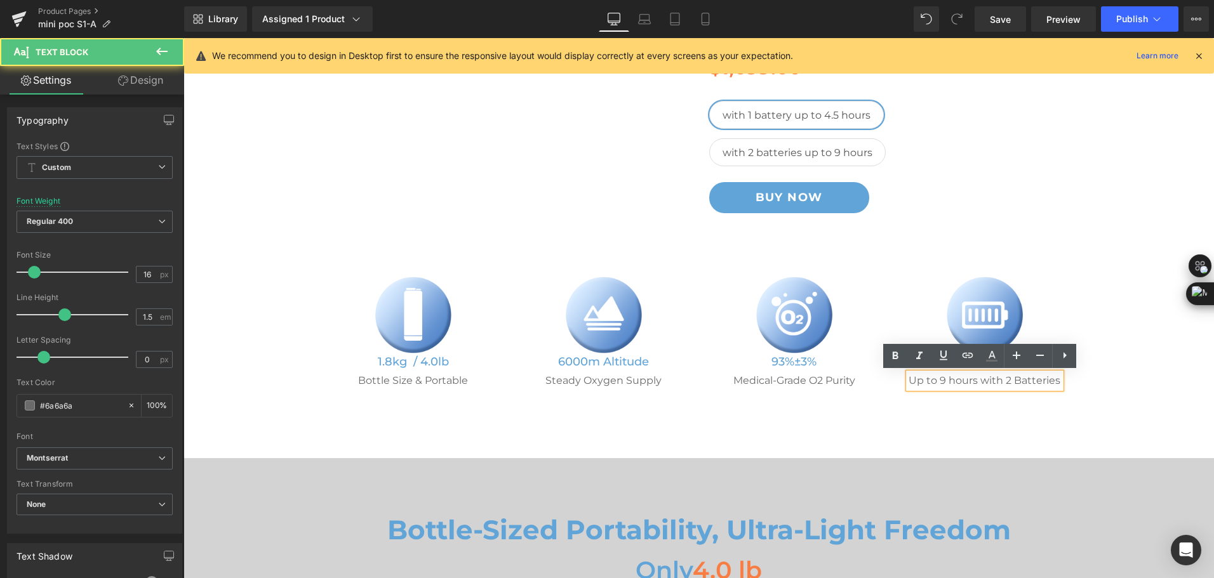
click at [948, 380] on p "Up to 9 hours with 2 Batteries" at bounding box center [984, 380] width 152 height 15
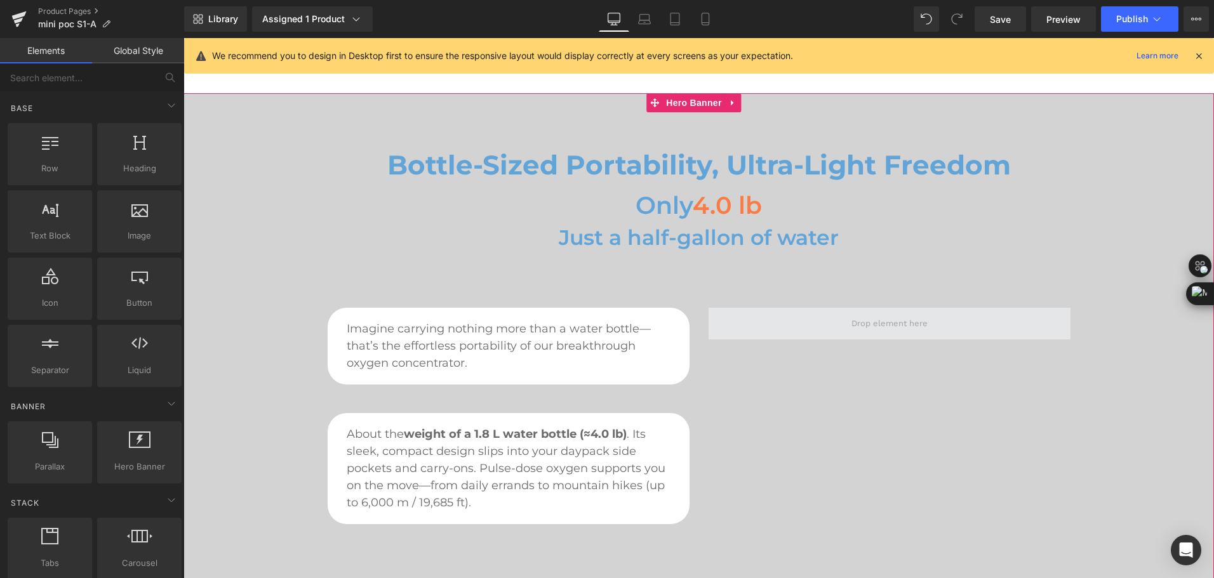
scroll to position [698, 0]
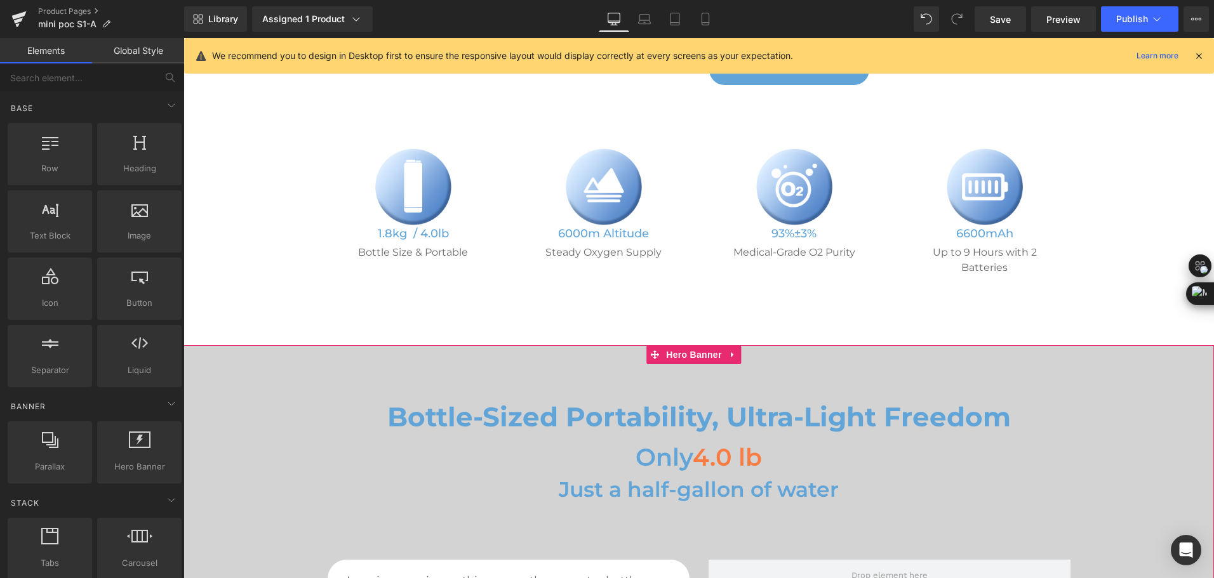
scroll to position [381, 0]
click at [706, 347] on span "Hero Banner" at bounding box center [694, 356] width 62 height 19
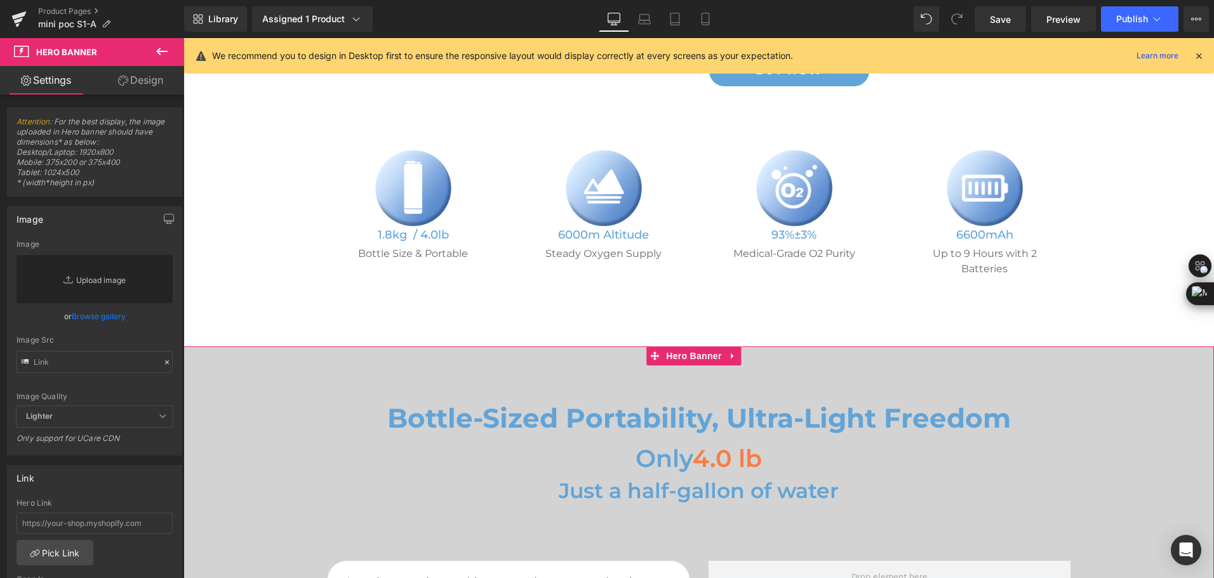
click at [99, 282] on link "Replace Image" at bounding box center [95, 279] width 156 height 48
type input "C:\fakepath\Bottle-sized mini portable oxygen concentrator and a bottle of wate…"
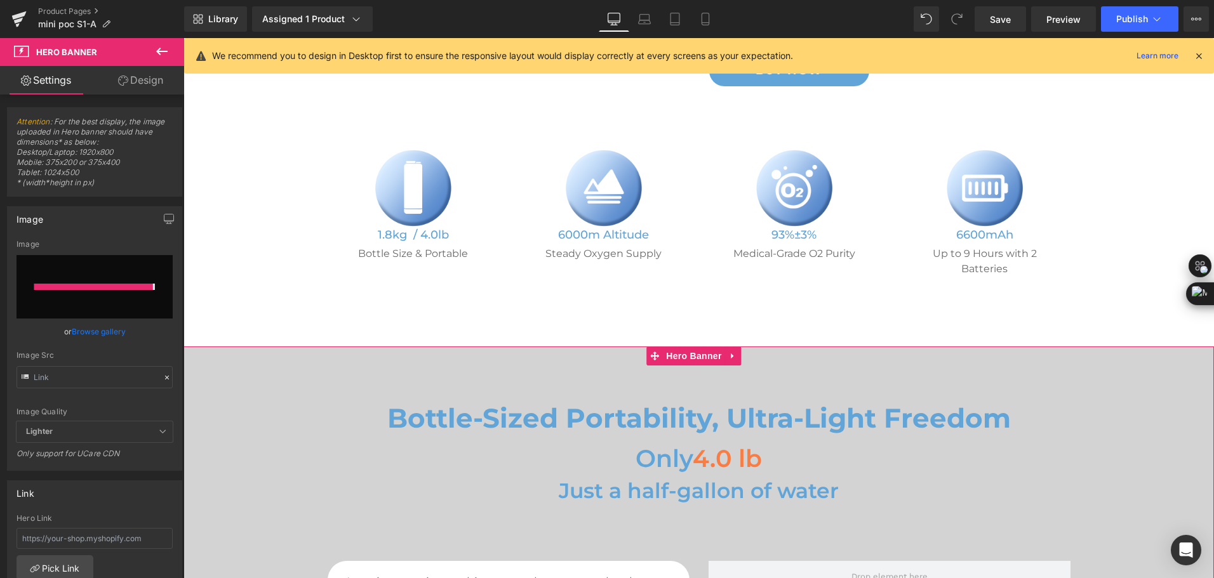
type input "https://ucarecdn.com/490abddb-2ad4-463f-a35c-ada10c28e2f6/-/format/auto/-/previ…"
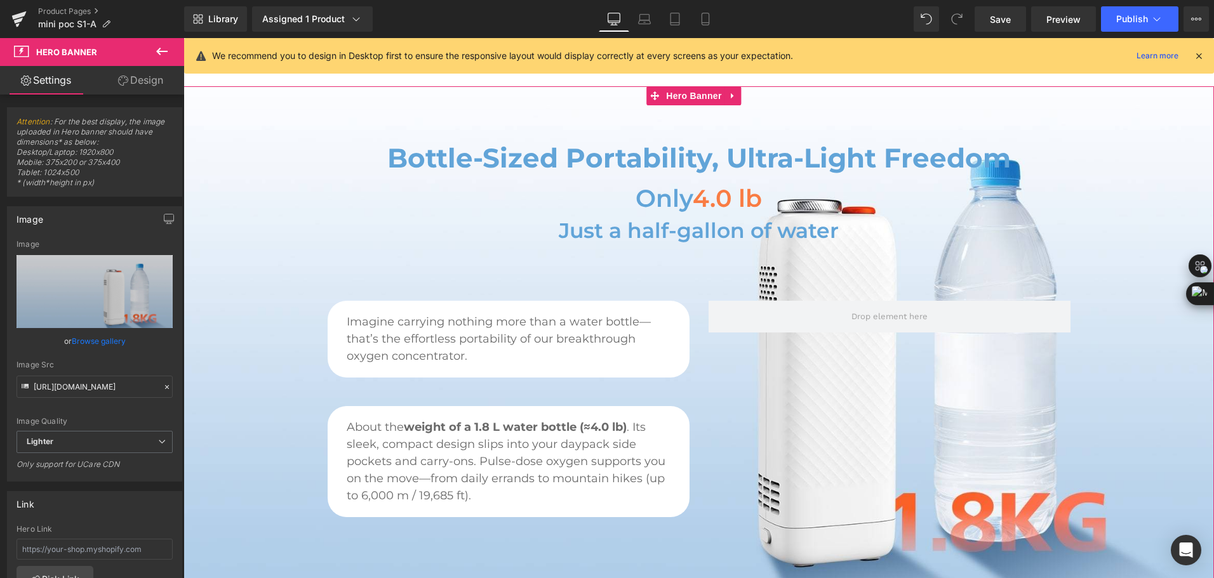
scroll to position [571, 0]
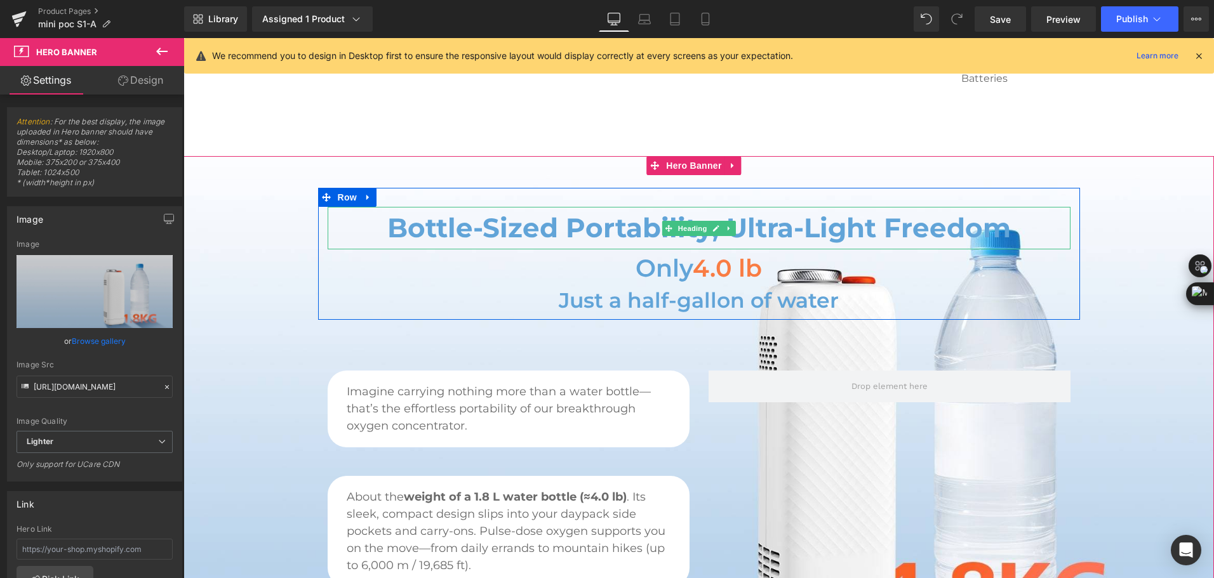
click at [488, 218] on h2 "Bottle-Sized Portability, Ultra-Light Freedom" at bounding box center [699, 228] width 743 height 43
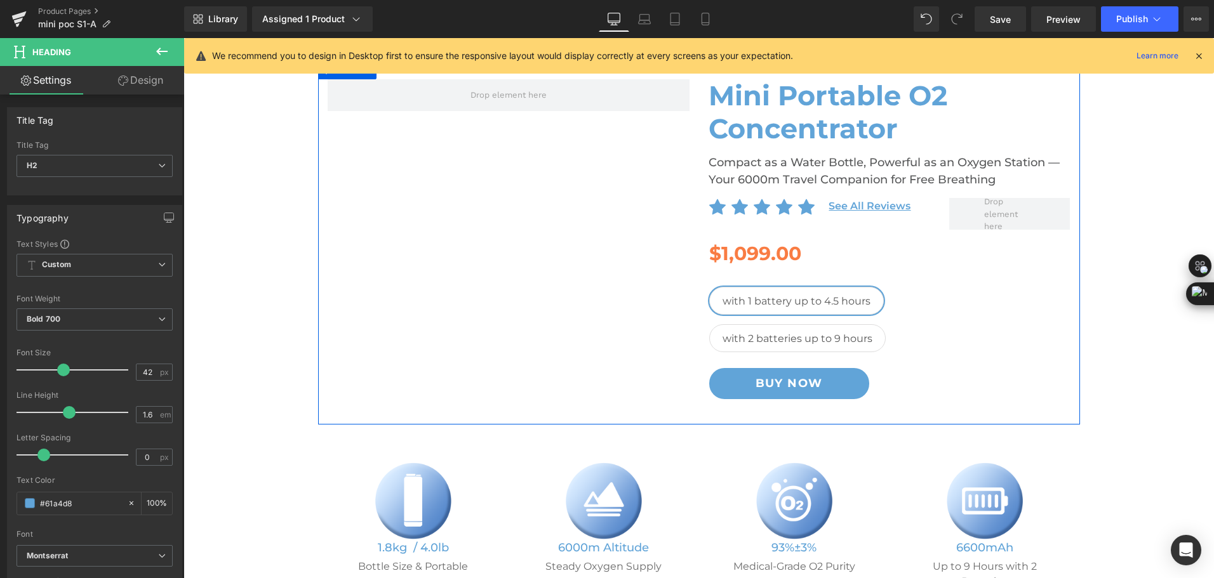
scroll to position [63, 0]
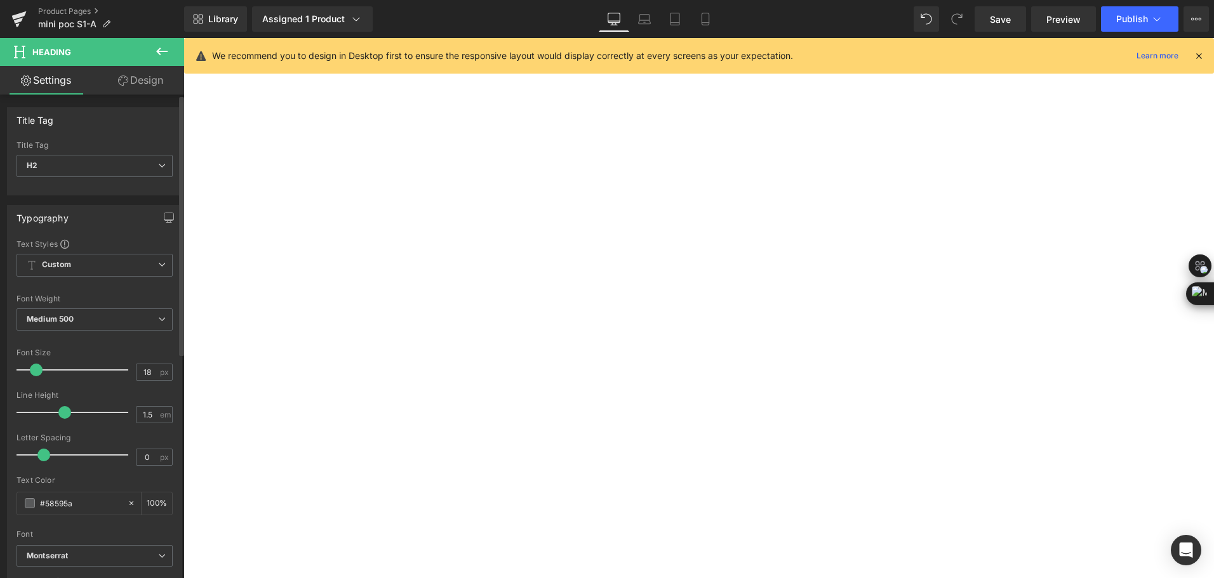
click at [13, 513] on div "Text Styles Custom Custom Setup Global Style Custom Setup Global Style Thin 100…" at bounding box center [95, 435] width 174 height 392
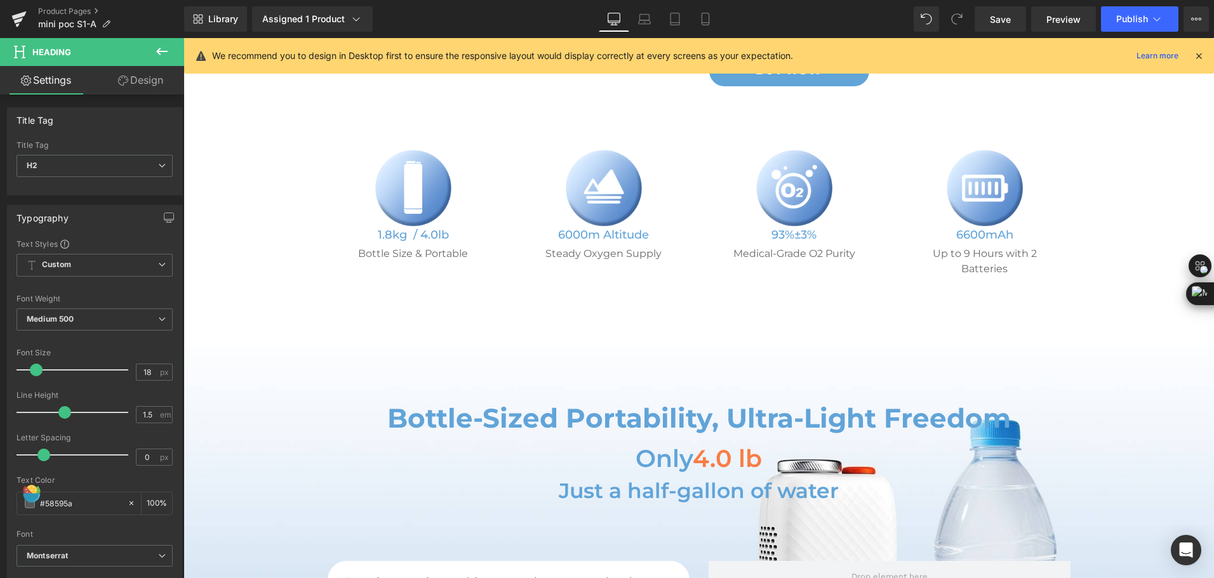
scroll to position [571, 0]
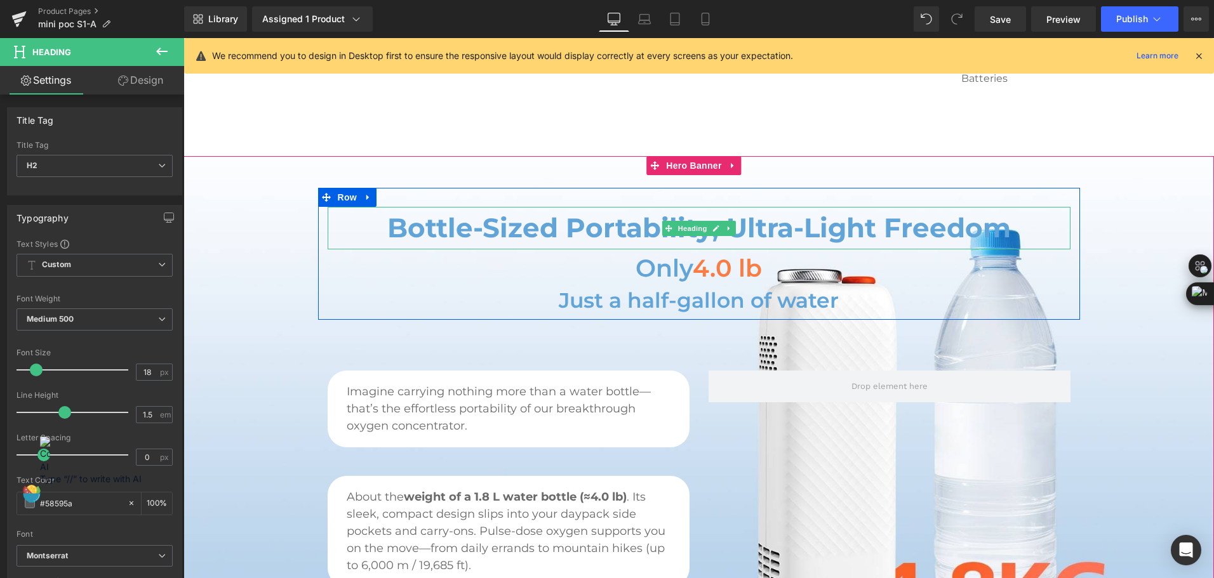
click at [410, 221] on h2 "Bottle-Sized Portability, Ultra-Light Freedom" at bounding box center [699, 228] width 743 height 43
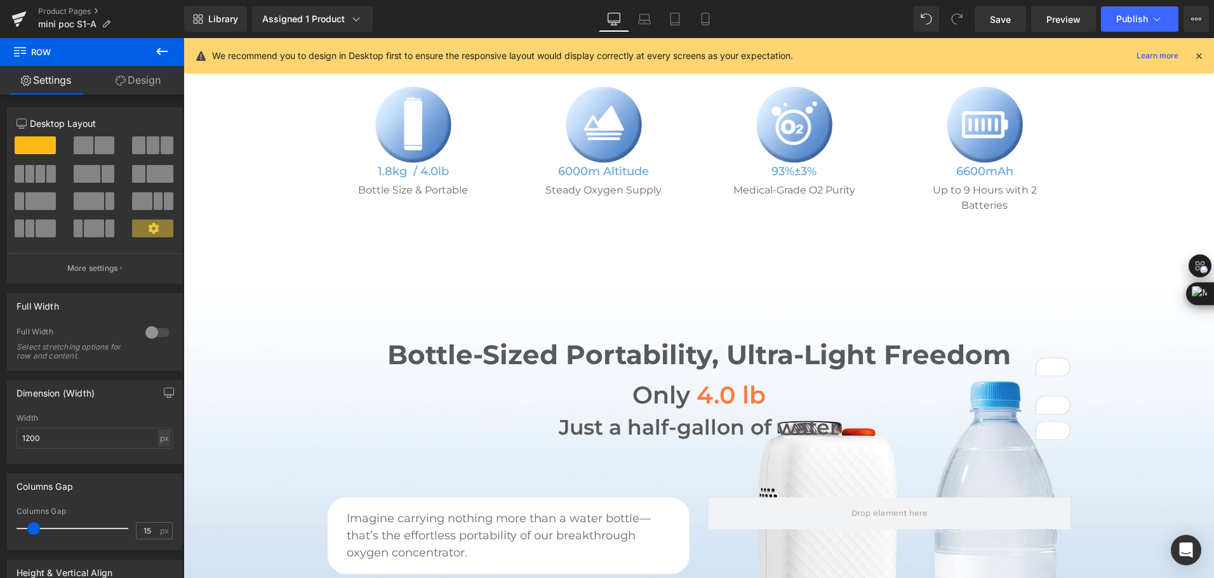
scroll to position [444, 0]
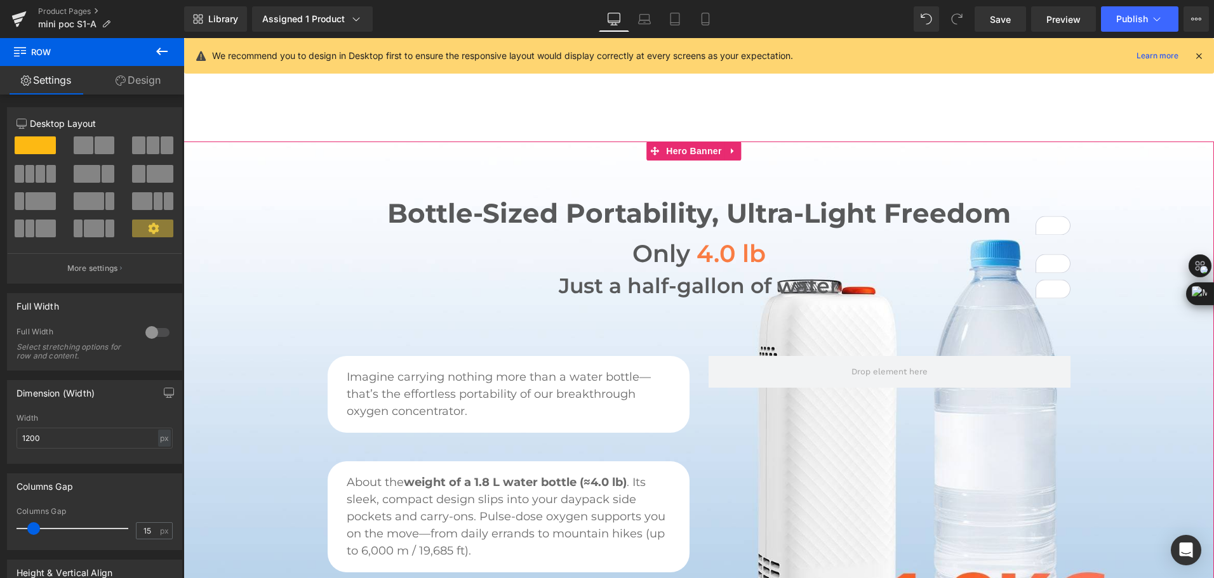
scroll to position [508, 0]
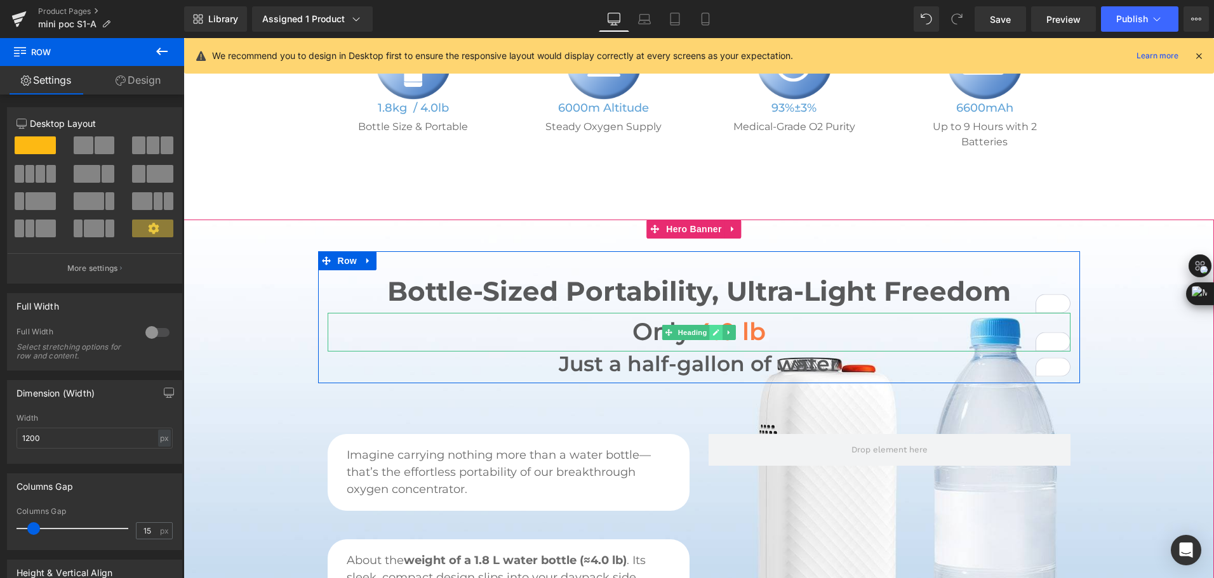
click at [713, 329] on icon at bounding box center [715, 333] width 7 height 8
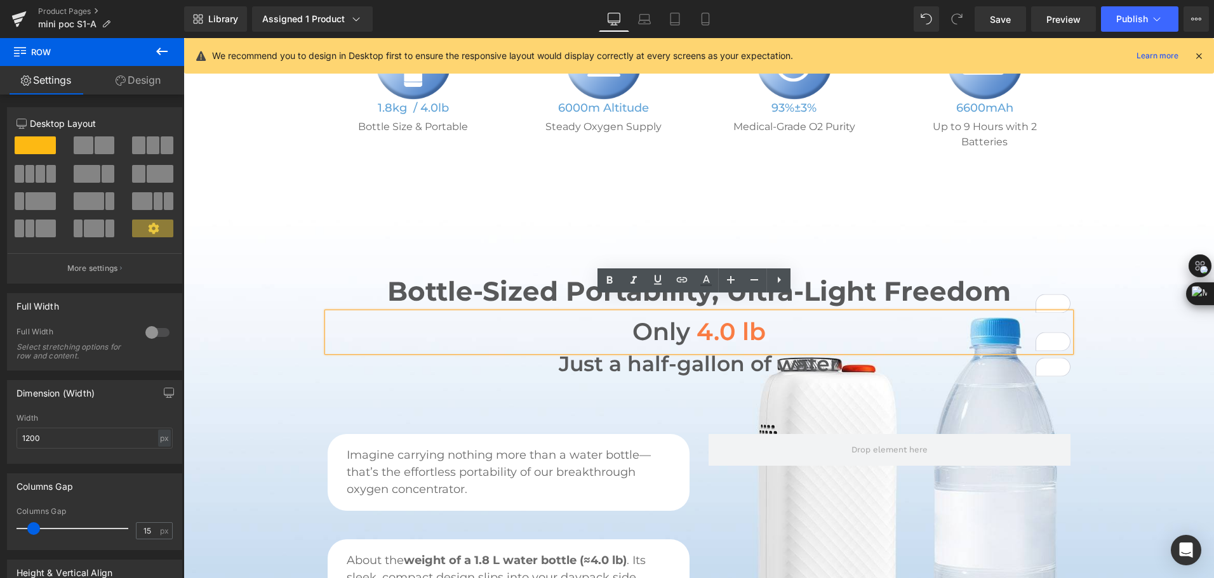
click at [713, 317] on span "4.0 lb" at bounding box center [730, 332] width 69 height 30
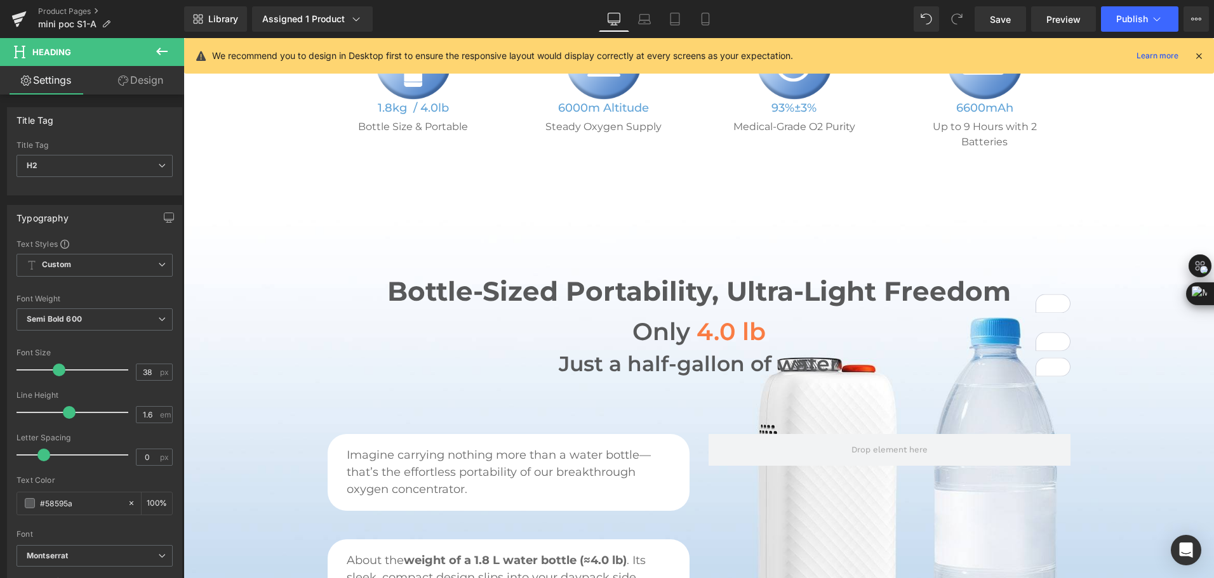
click at [774, 22] on div "Library Assigned 1 Product Product Preview Mini Portable O2 Concentrator Manage…" at bounding box center [699, 18] width 1030 height 25
click at [1005, 24] on span "Save" at bounding box center [1000, 19] width 21 height 13
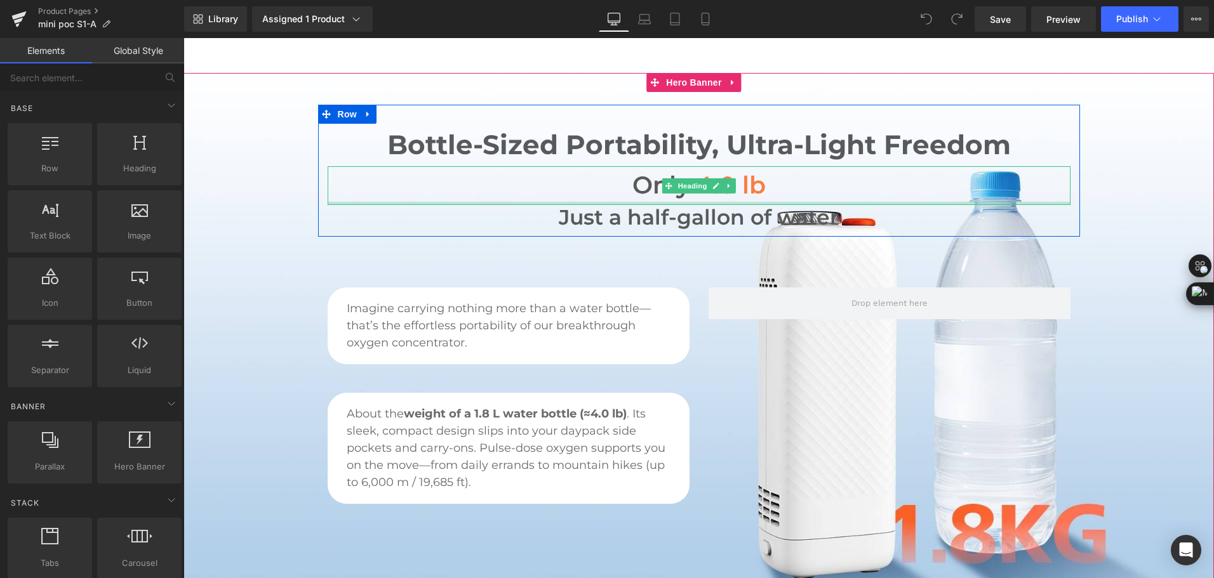
scroll to position [635, 0]
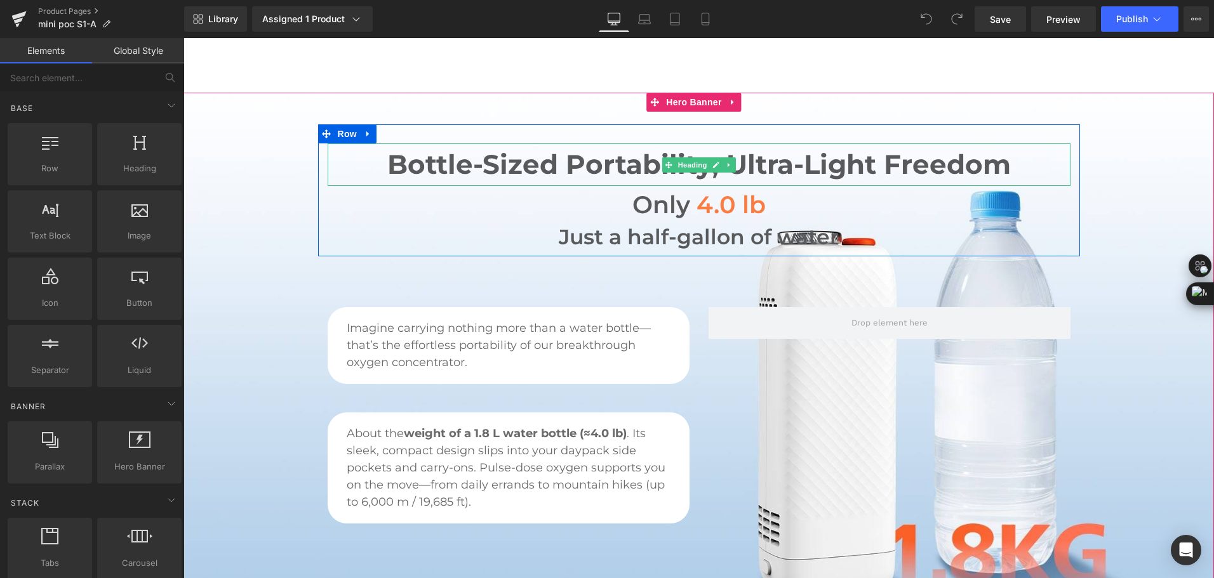
click at [444, 148] on h2 "Bottle-Sized Portability, Ultra-Light Freedom" at bounding box center [699, 164] width 743 height 43
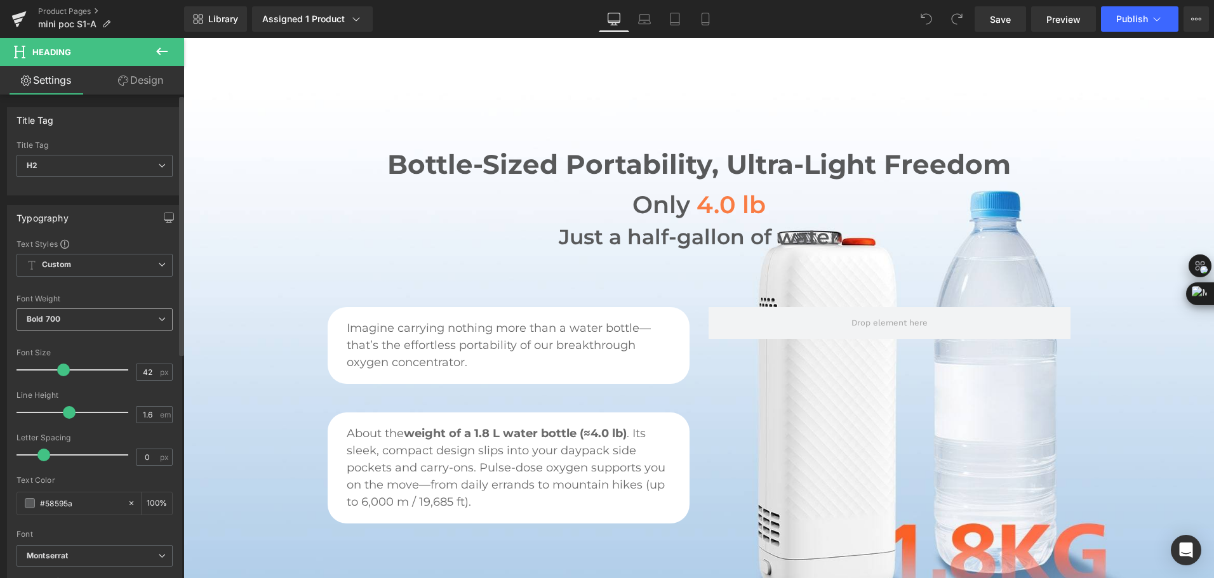
click at [109, 322] on span "Bold 700" at bounding box center [95, 319] width 156 height 22
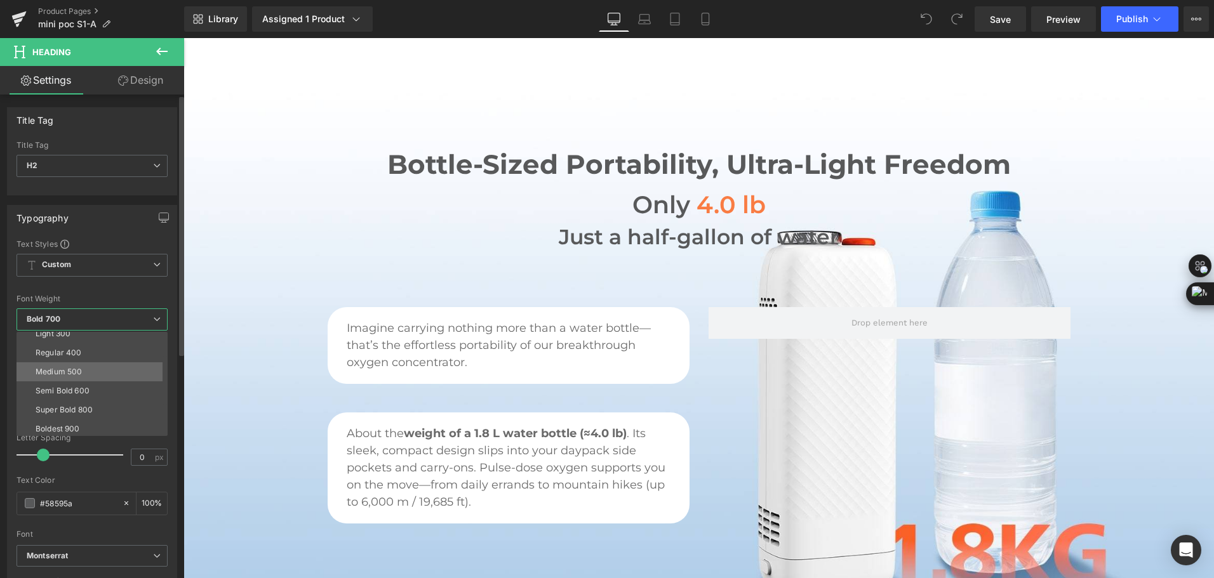
scroll to position [63, 0]
click at [99, 375] on li "Semi Bold 600" at bounding box center [95, 373] width 157 height 19
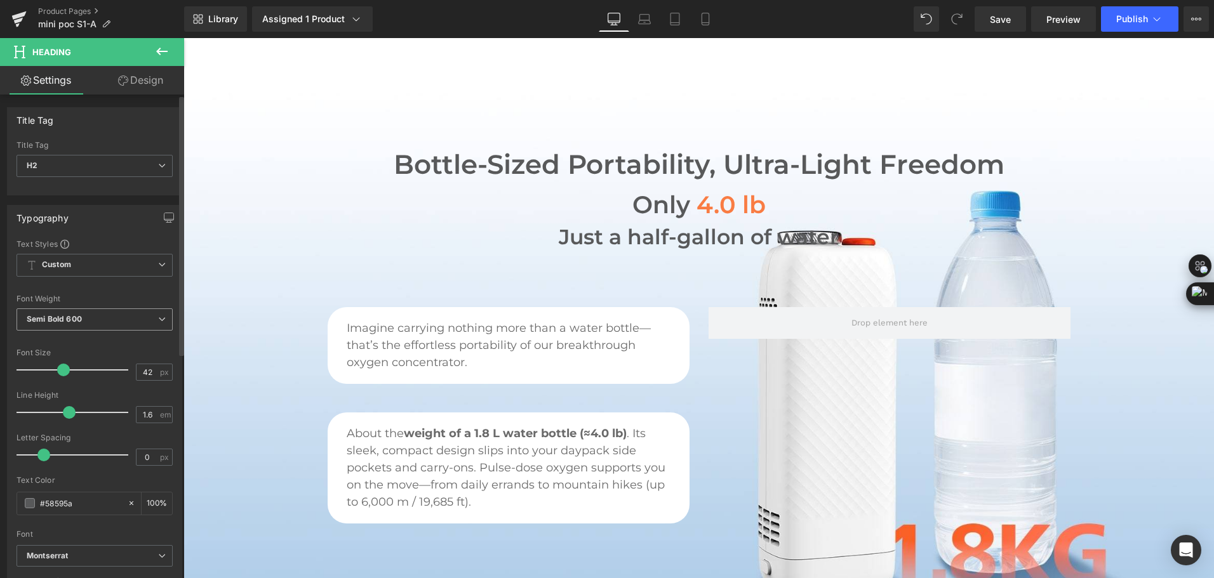
click at [122, 322] on span "Semi Bold 600" at bounding box center [95, 319] width 156 height 22
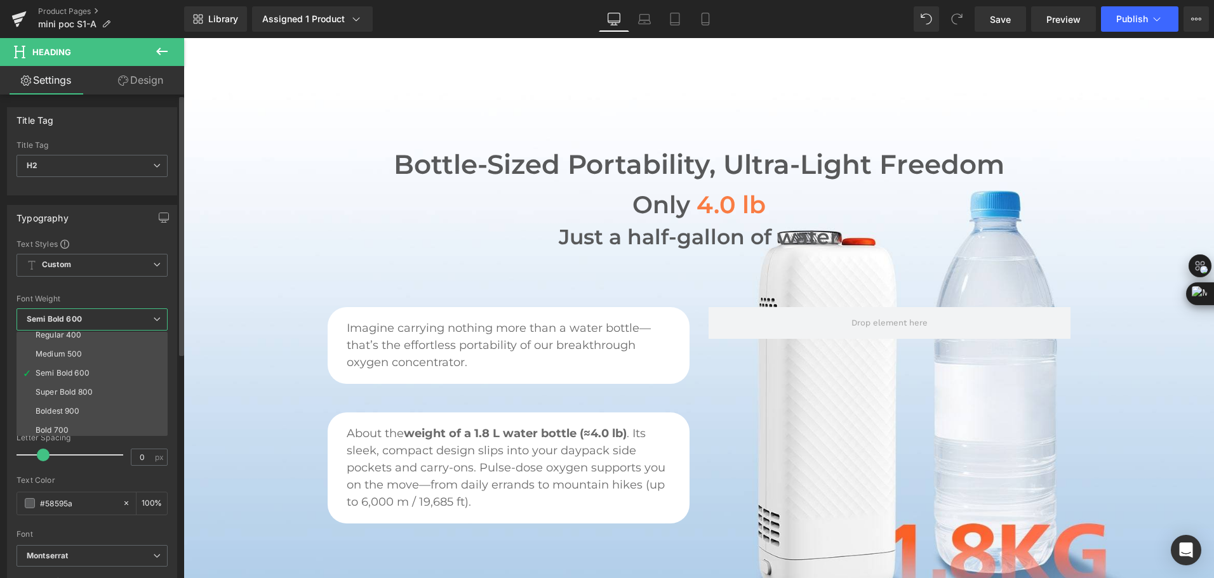
click at [98, 427] on li "Bold 700" at bounding box center [95, 430] width 157 height 19
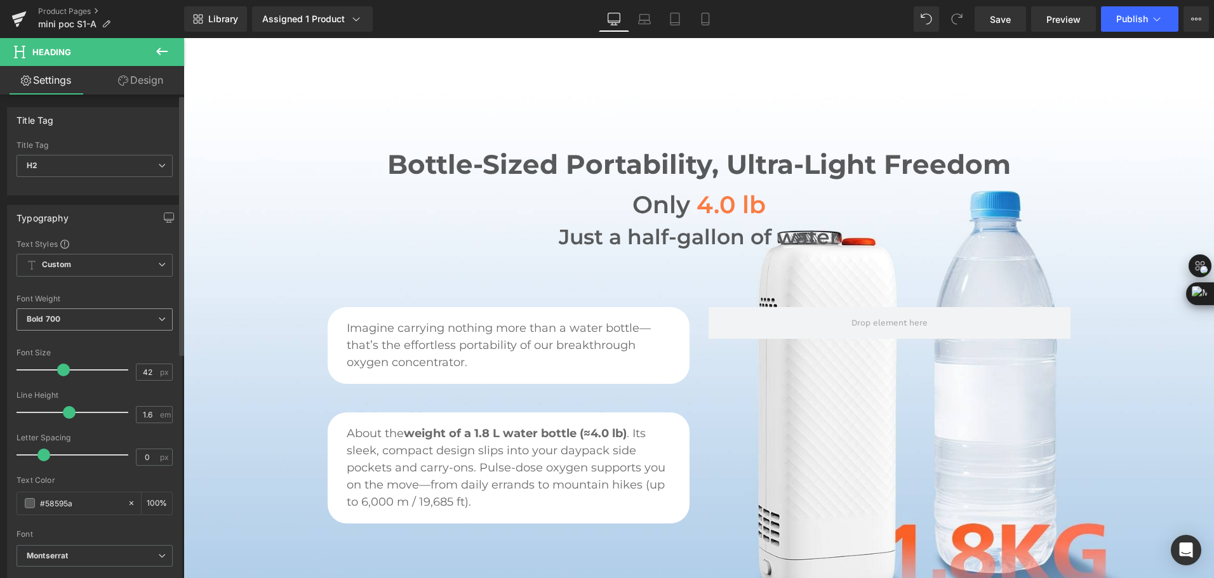
click at [111, 316] on span "Bold 700" at bounding box center [95, 319] width 156 height 22
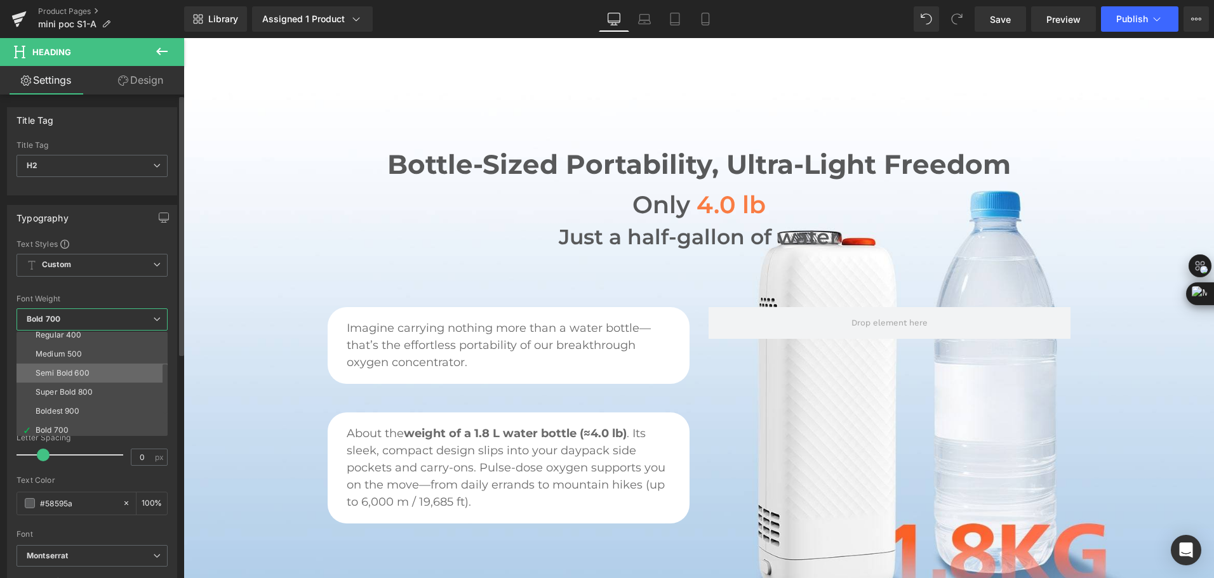
click at [92, 376] on li "Semi Bold 600" at bounding box center [95, 373] width 157 height 19
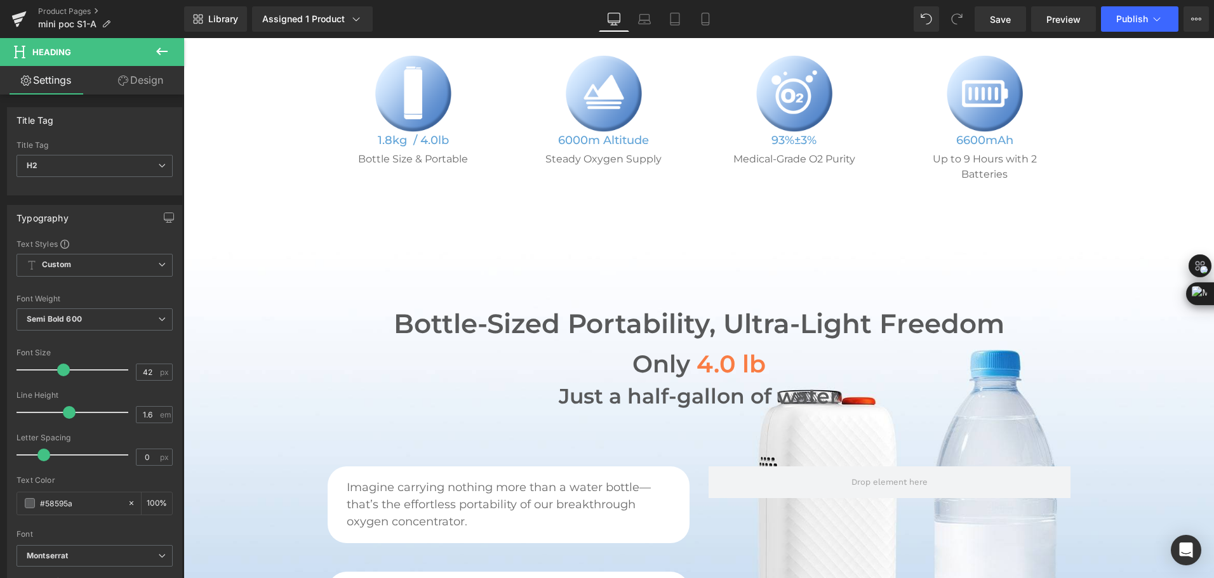
scroll to position [444, 0]
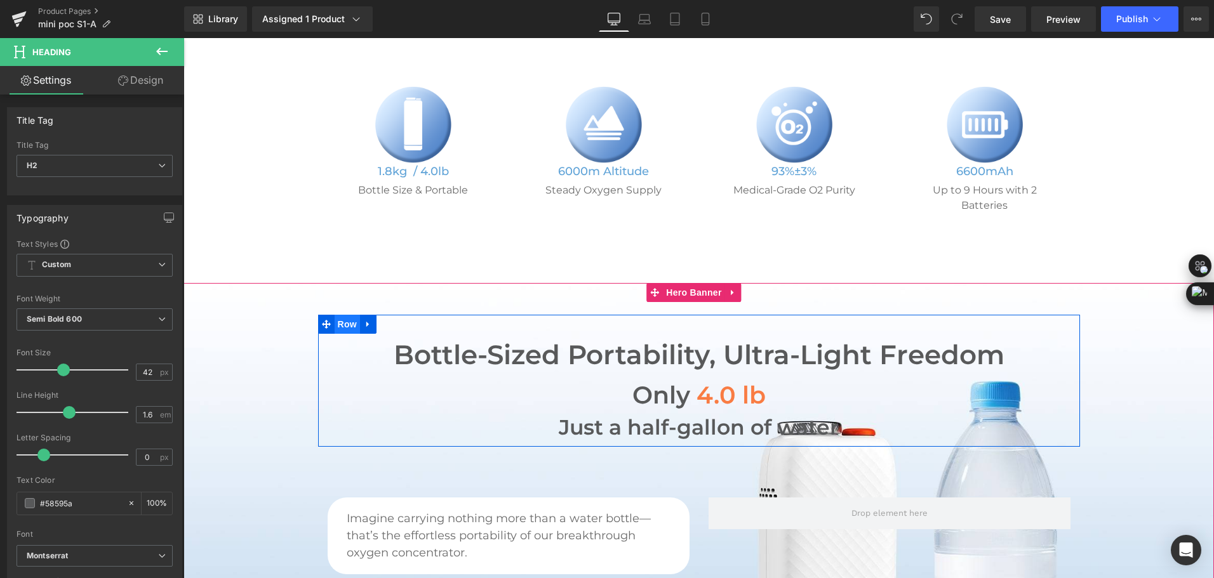
click at [343, 315] on span "Row" at bounding box center [346, 324] width 25 height 19
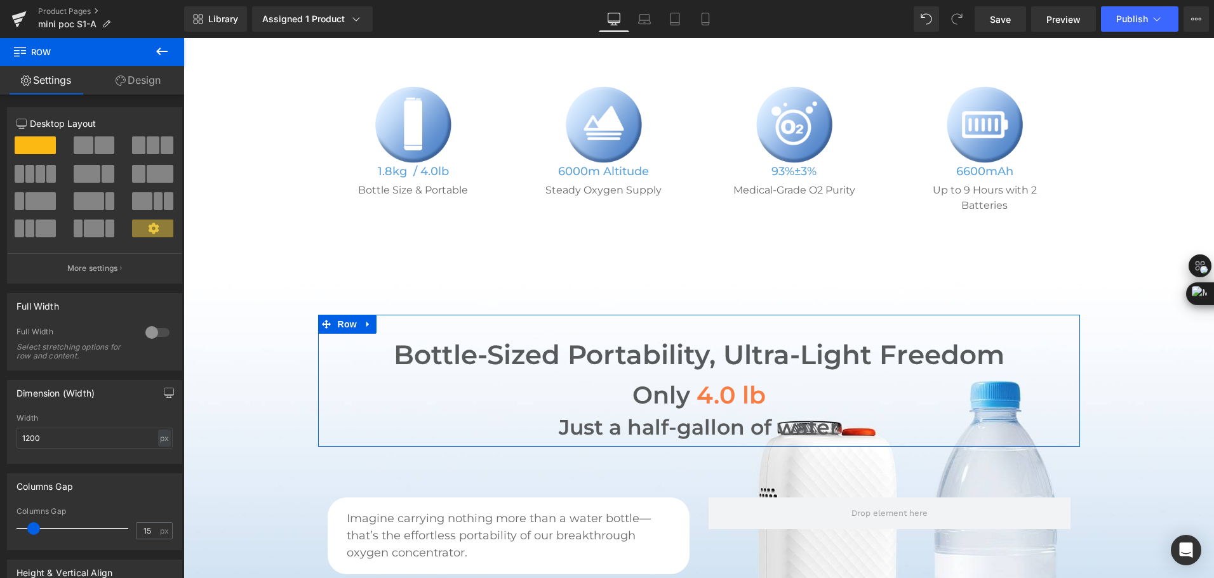
click at [135, 84] on link "Design" at bounding box center [138, 80] width 92 height 29
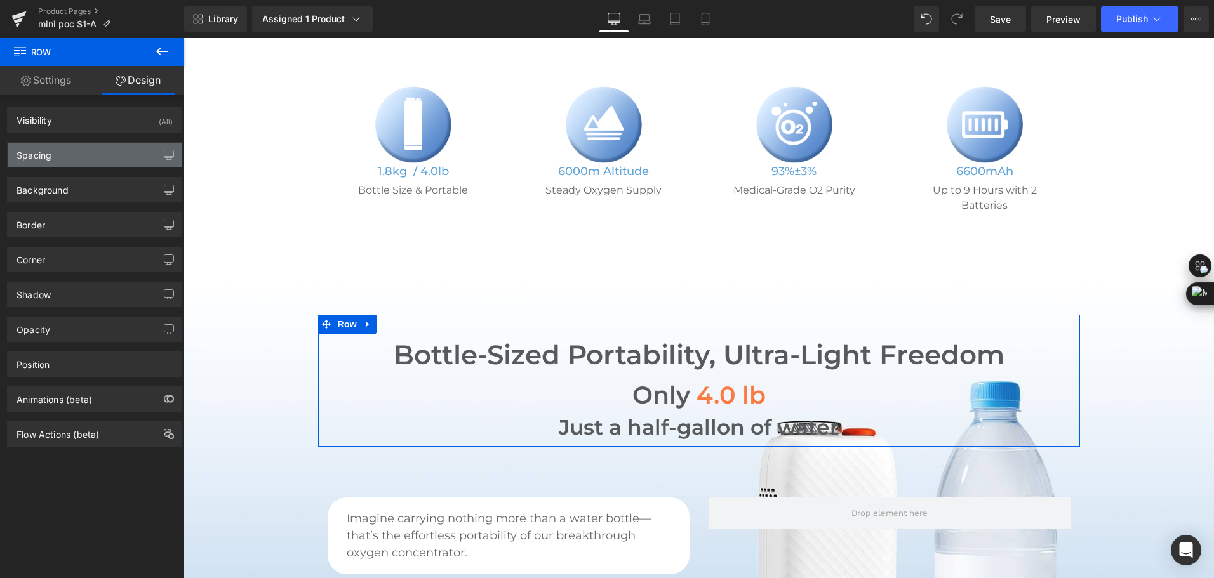
click at [76, 148] on div "Spacing" at bounding box center [95, 155] width 174 height 24
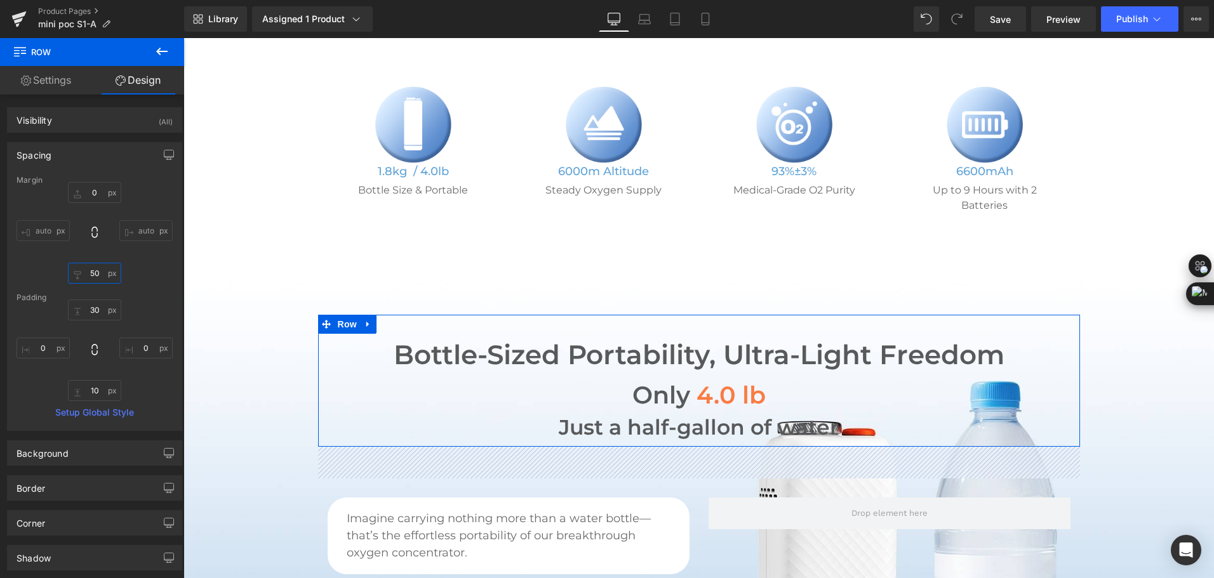
click at [91, 277] on input "50" at bounding box center [94, 273] width 53 height 21
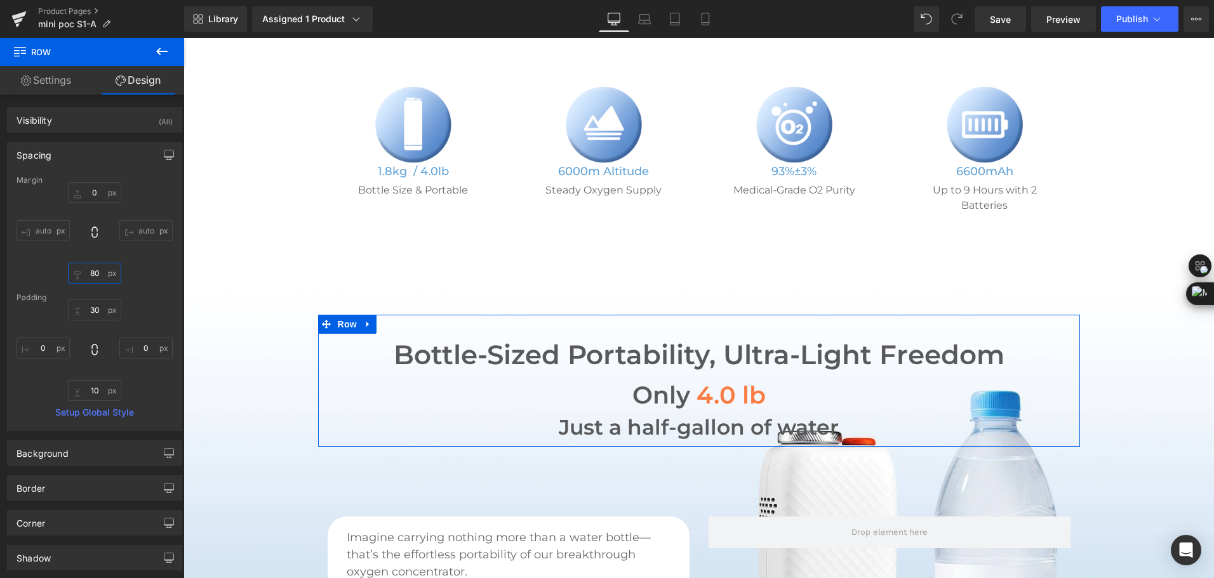
type input "8"
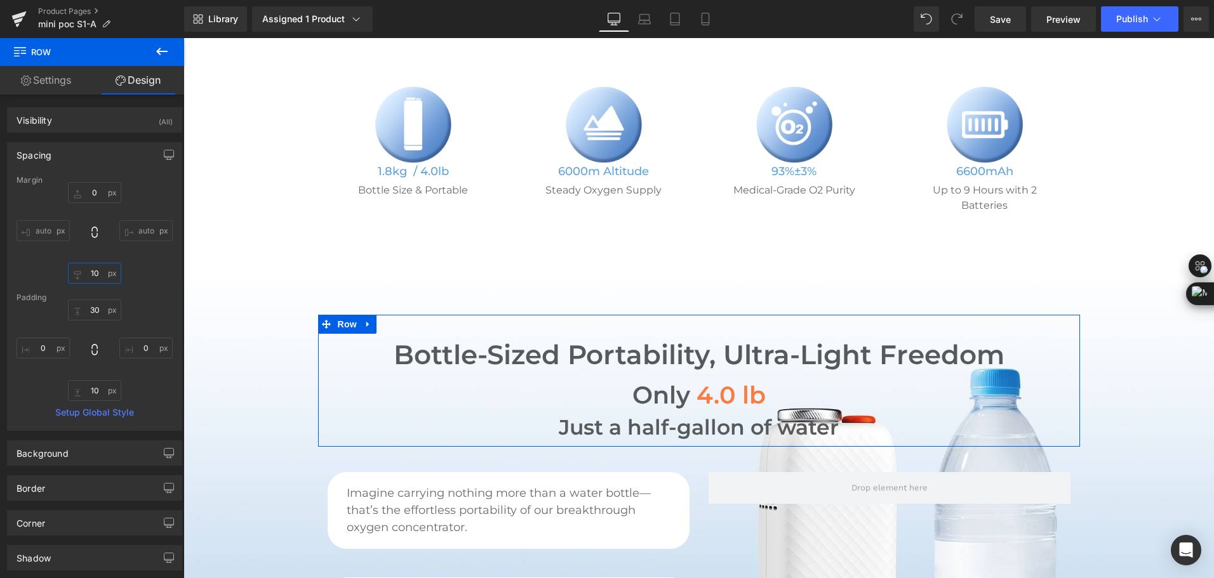
type input "1"
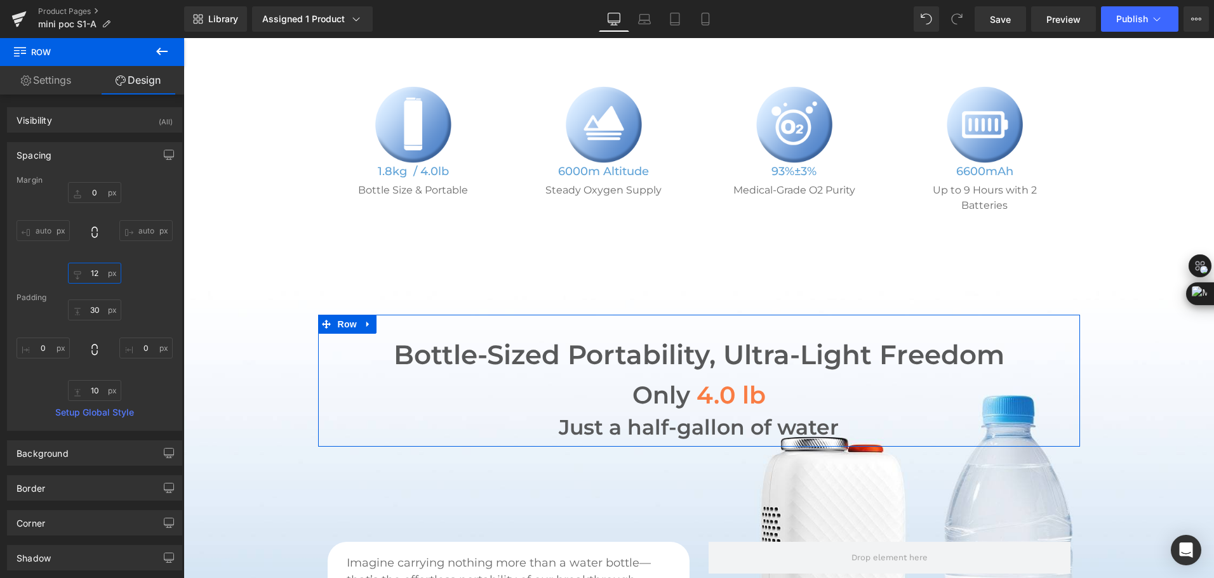
type input "1"
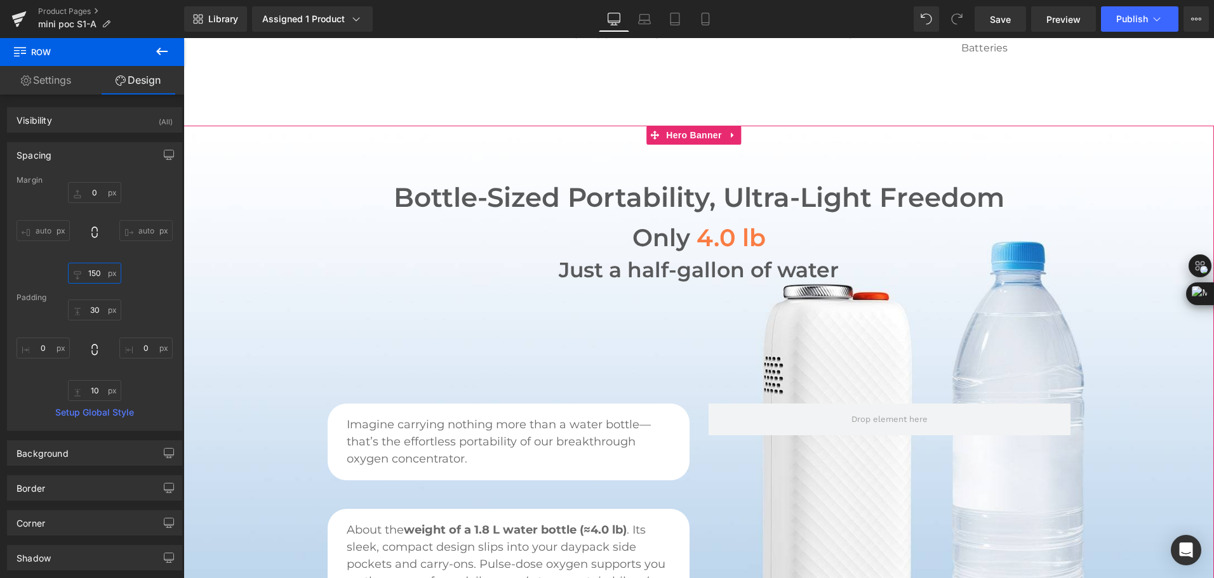
scroll to position [571, 0]
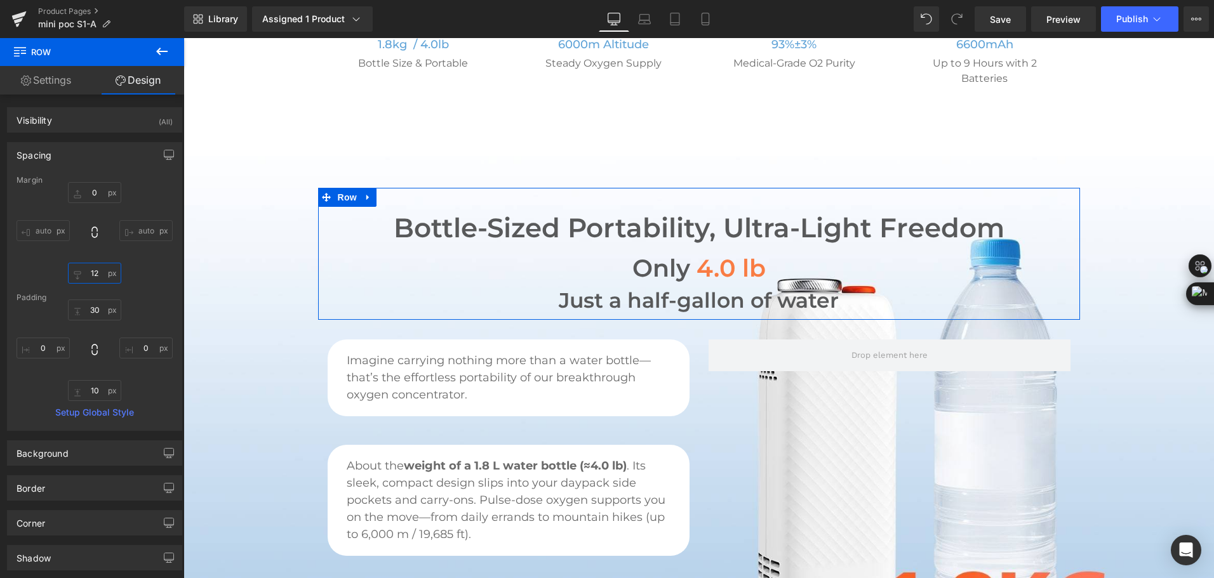
type input "120"
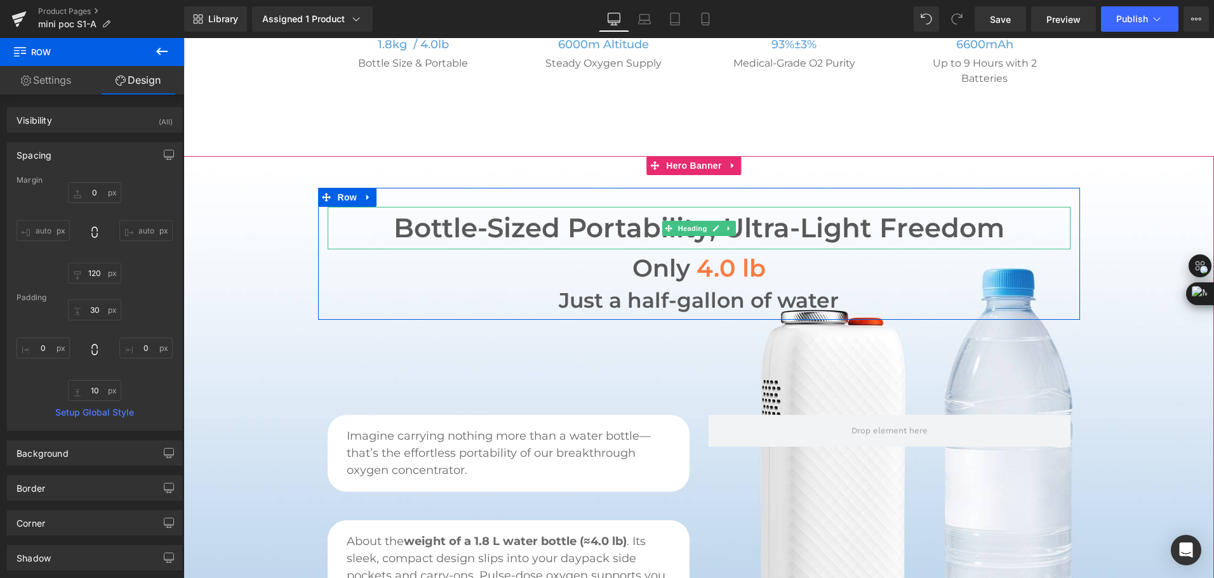
click at [456, 212] on h2 "Bottle-Sized Portability, Ultra-Light Freedom" at bounding box center [699, 228] width 743 height 43
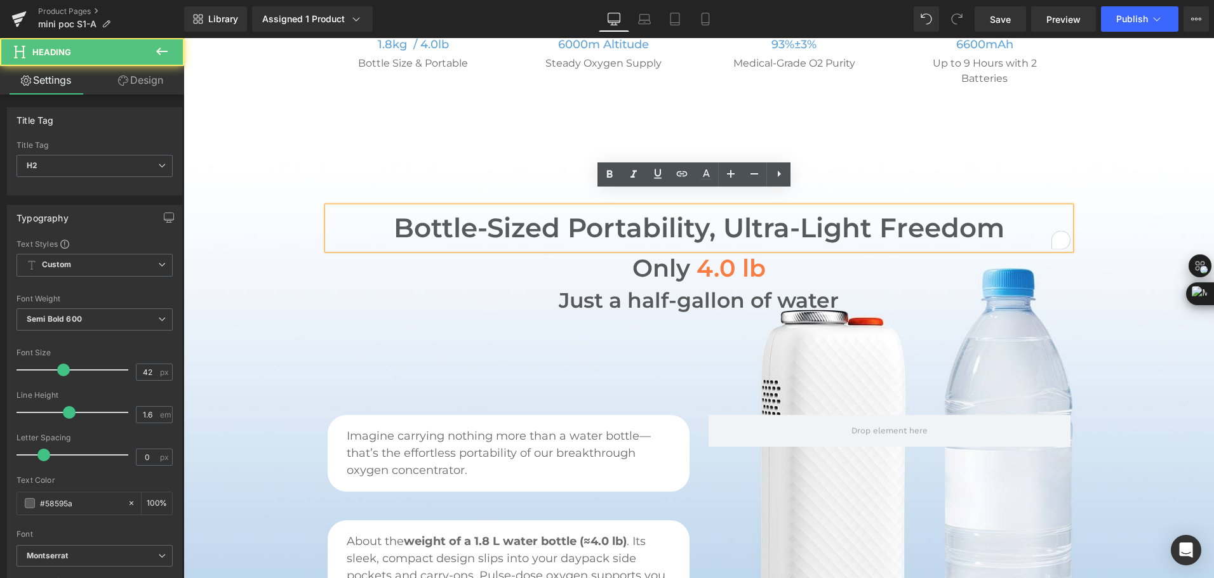
click at [456, 212] on h2 "Bottle-Sized Portability, Ultra-Light Freedom" at bounding box center [699, 228] width 743 height 43
click at [748, 178] on icon at bounding box center [753, 173] width 15 height 15
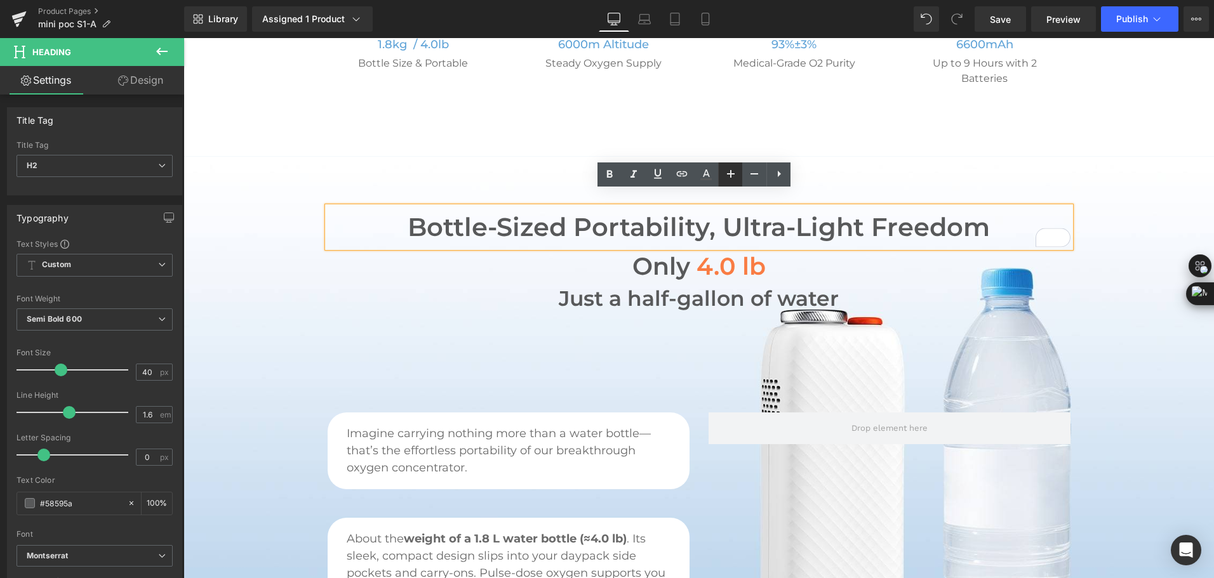
click at [727, 178] on icon at bounding box center [730, 173] width 15 height 15
type input "42"
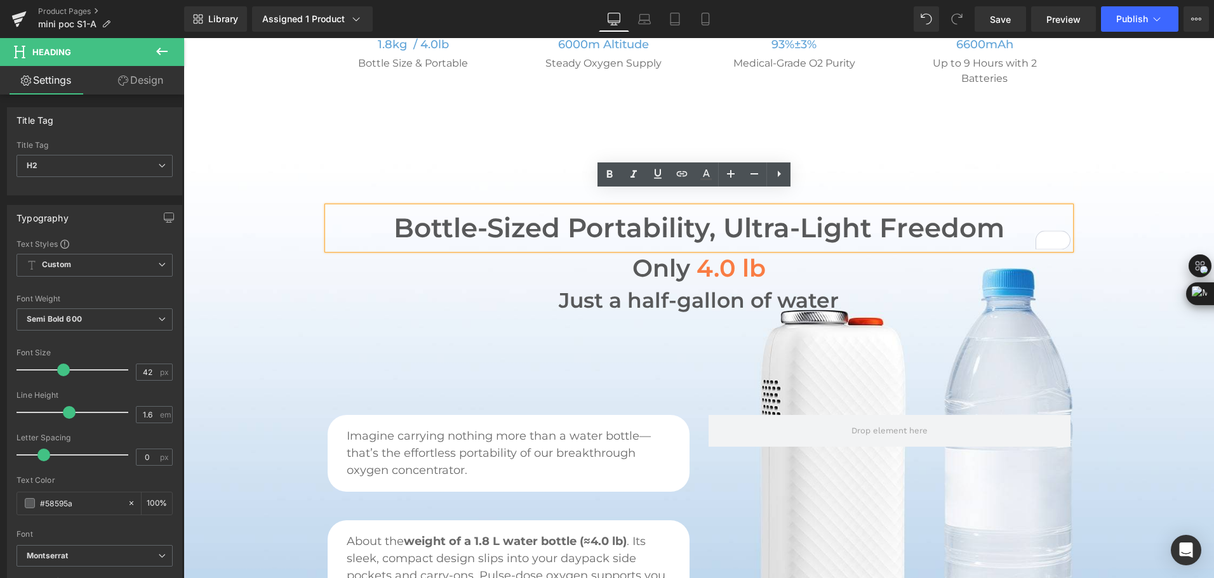
click at [1103, 258] on span "Bottle-Sized Portability, Ultra-Light Freedom Heading Only 4.0 lb Heading Just …" at bounding box center [698, 413] width 1030 height 450
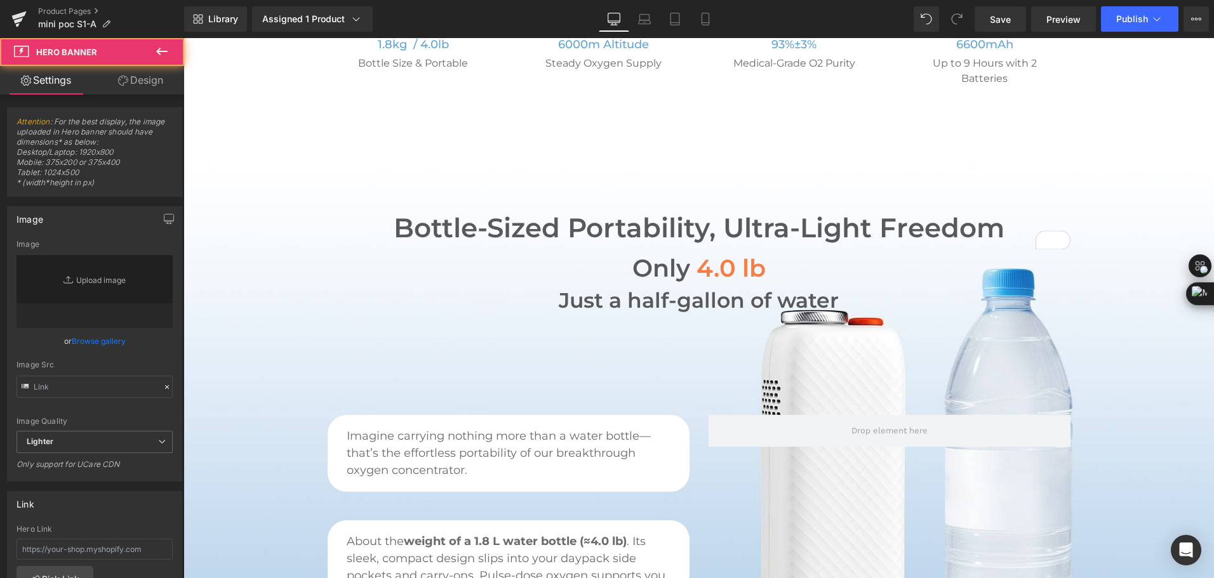
type input "https://ucarecdn.com/490abddb-2ad4-463f-a35c-ada10c28e2f6/-/format/auto/-/previ…"
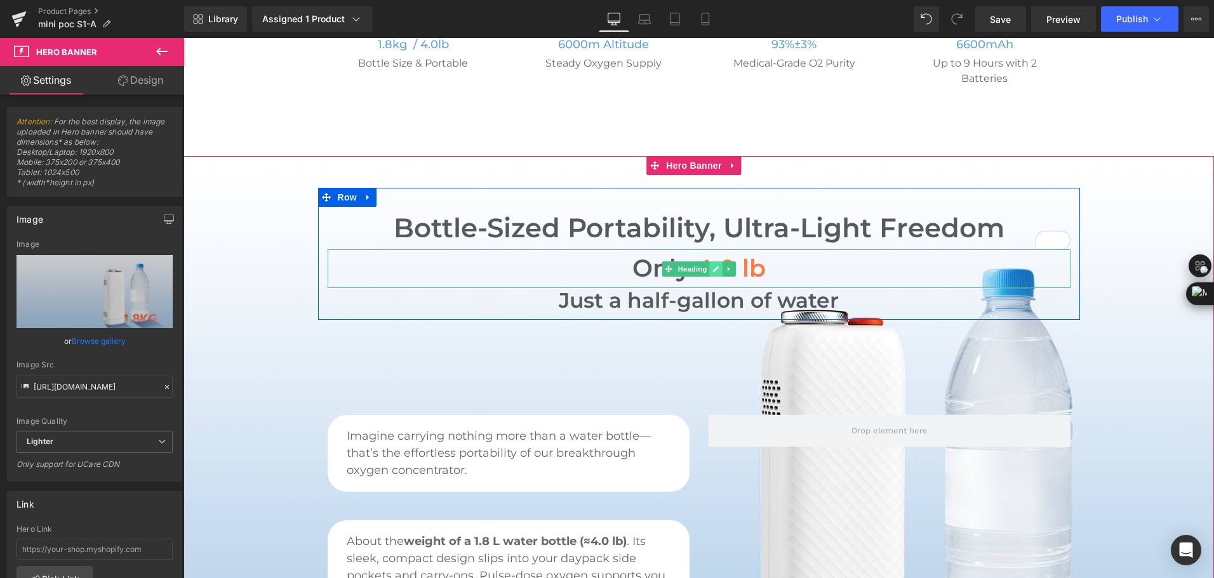
click at [712, 265] on icon at bounding box center [715, 269] width 7 height 8
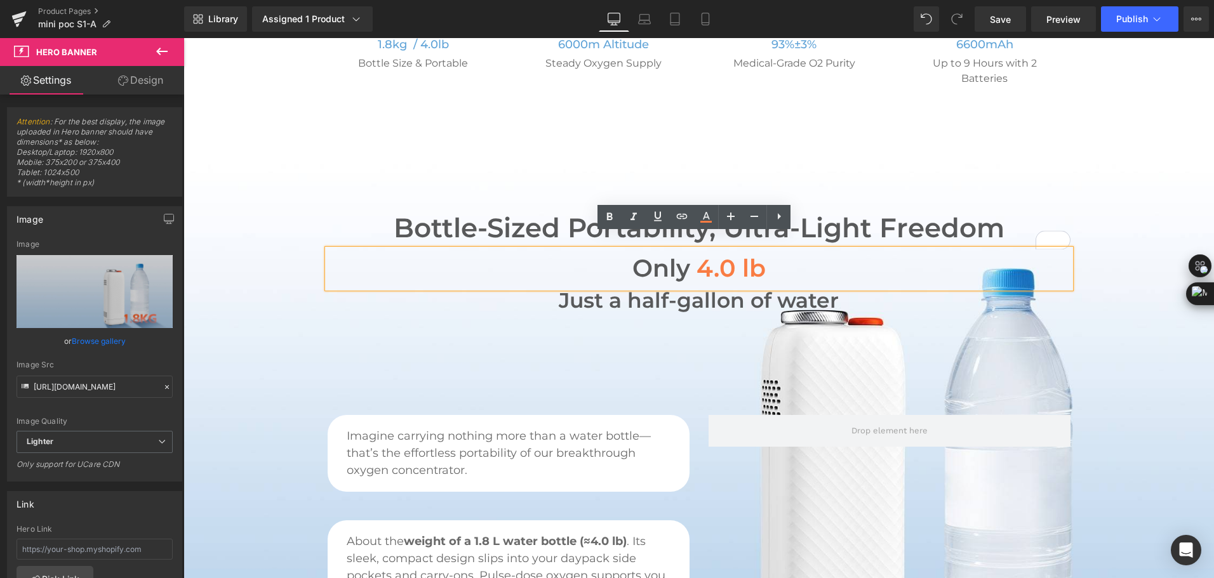
click at [711, 256] on span "4.0 lb" at bounding box center [730, 268] width 69 height 30
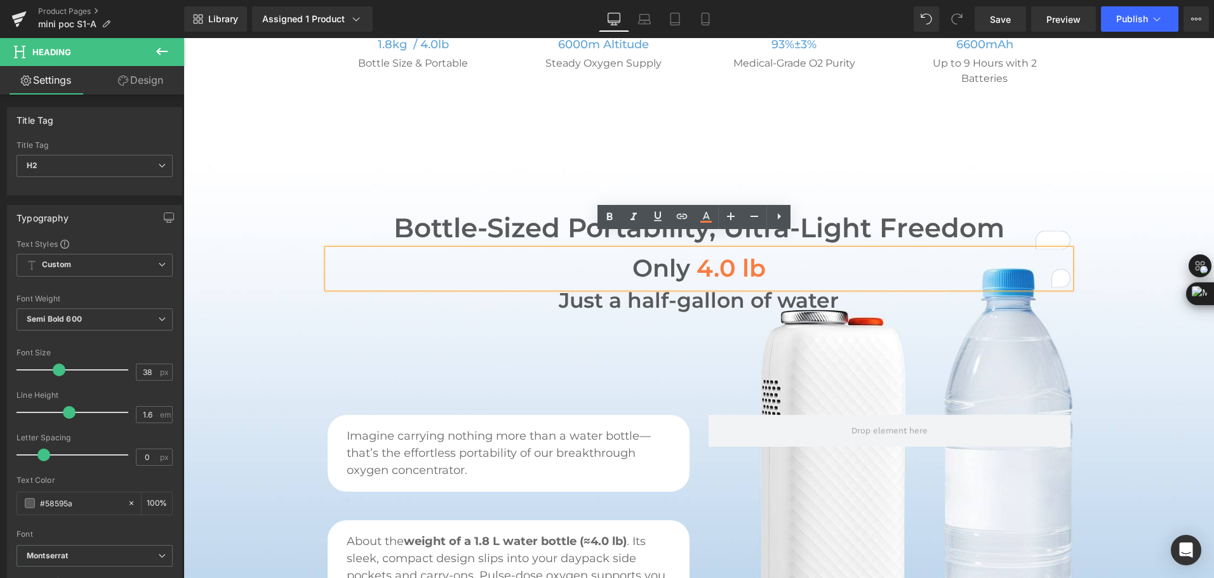
click at [711, 256] on span "4.0 lb" at bounding box center [730, 268] width 69 height 30
click at [752, 216] on icon at bounding box center [753, 216] width 15 height 15
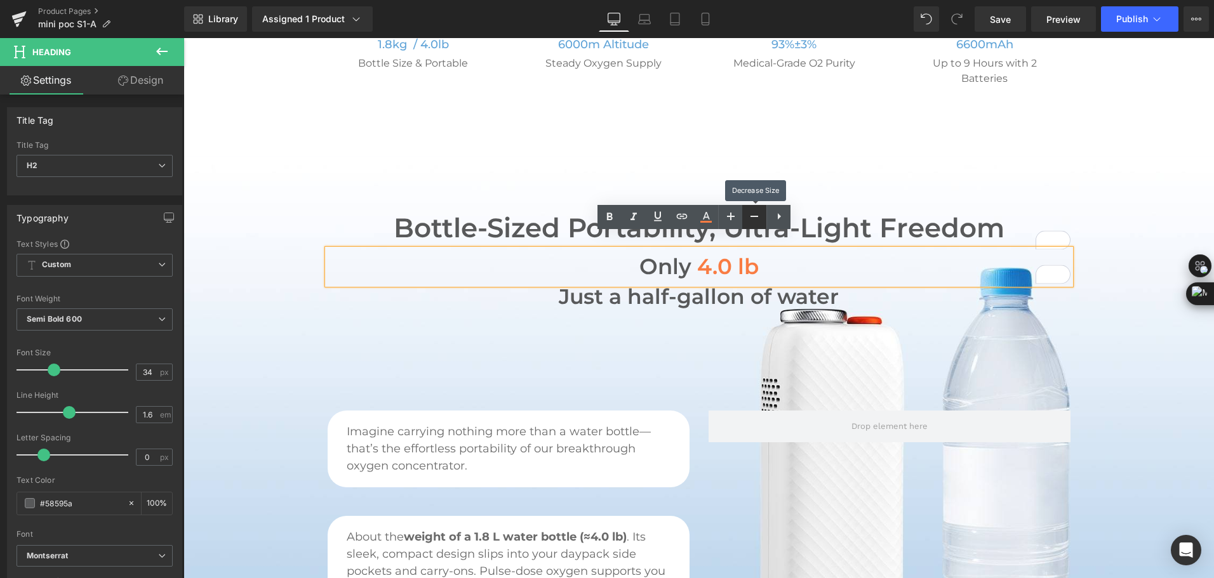
click at [752, 216] on icon at bounding box center [753, 216] width 15 height 15
type input "32"
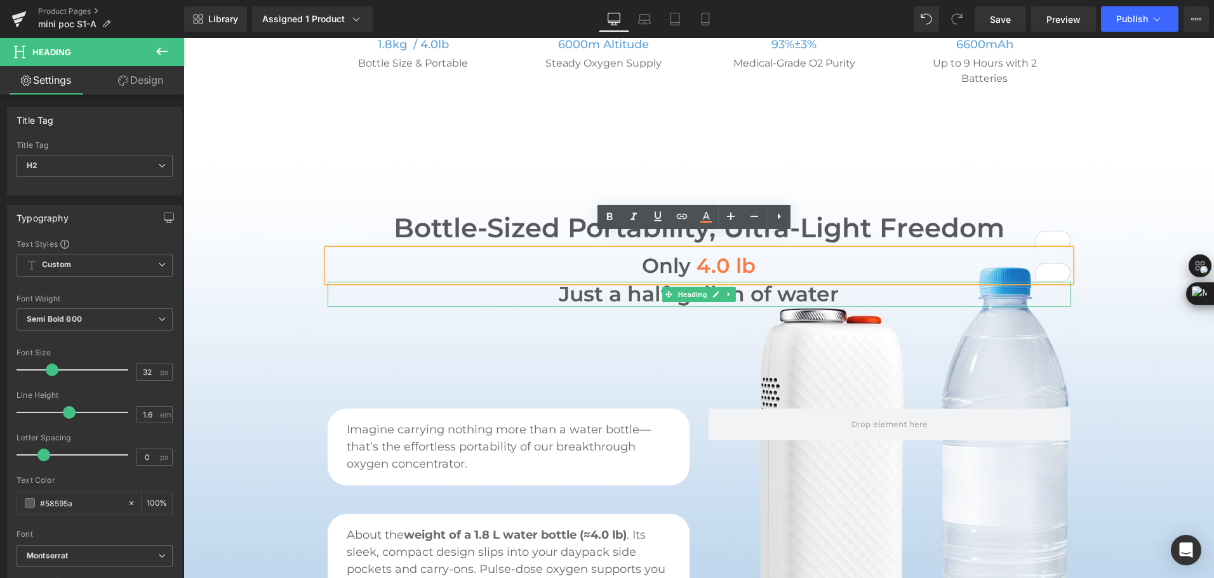
click at [583, 282] on h1 "Just a half-gallon of water" at bounding box center [699, 294] width 743 height 25
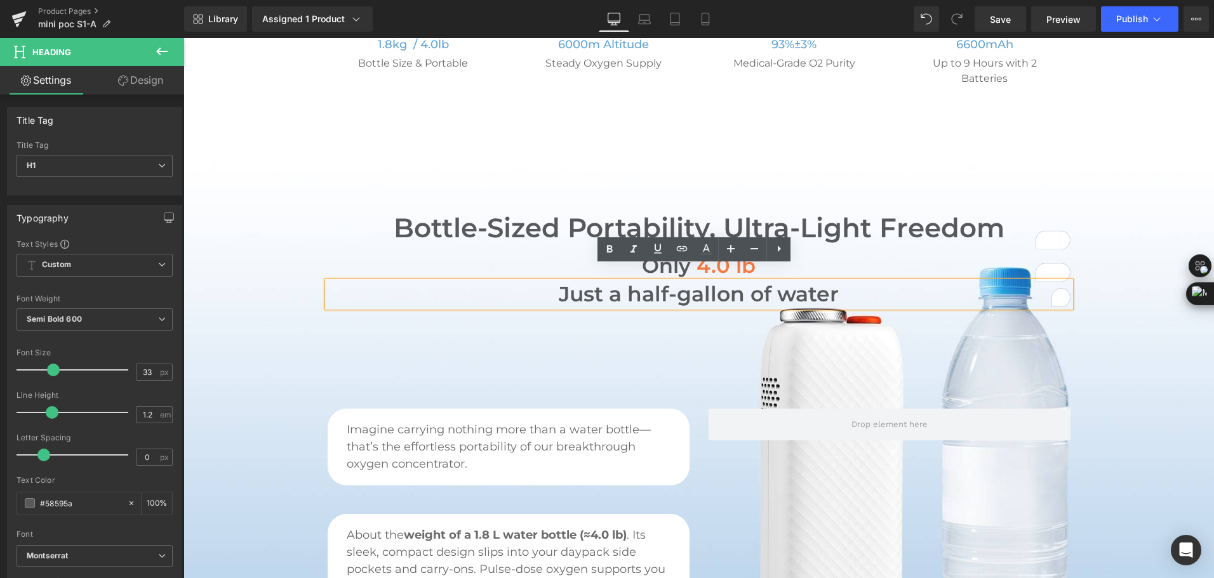
click at [583, 282] on h1 "Just a half-gallon of water" at bounding box center [699, 294] width 743 height 25
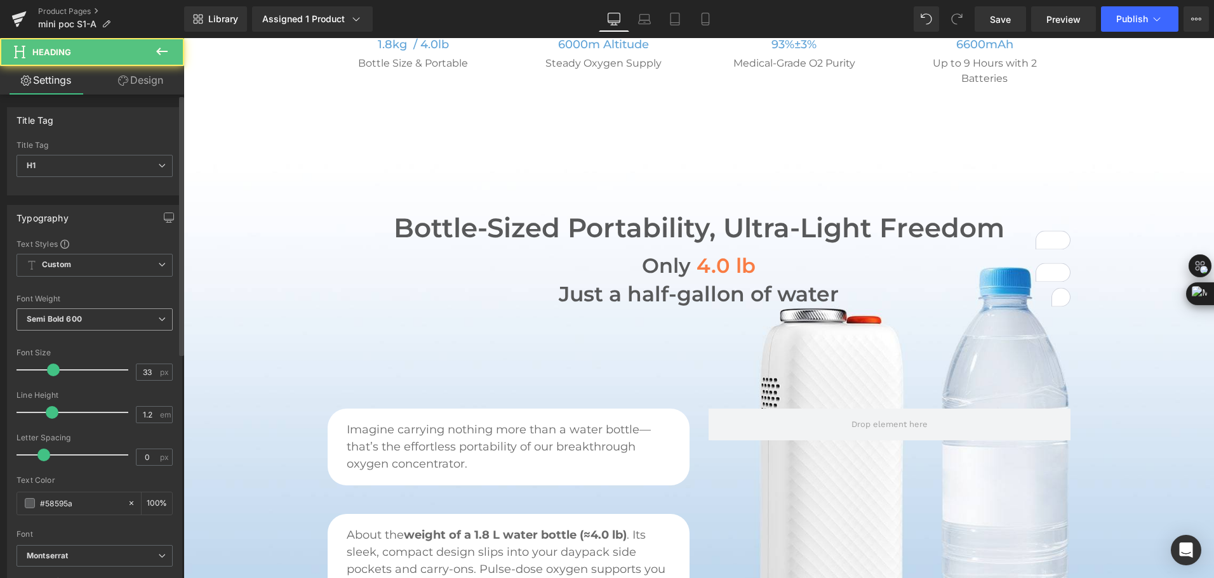
click at [79, 324] on span "Semi Bold 600" at bounding box center [95, 319] width 156 height 22
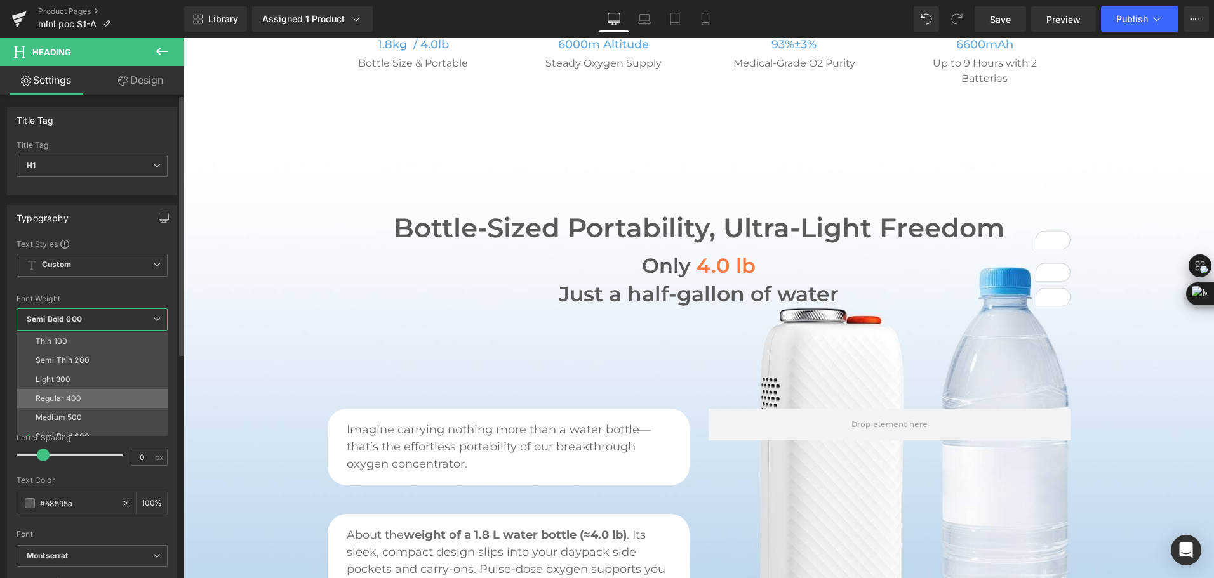
click at [96, 399] on li "Regular 400" at bounding box center [95, 398] width 157 height 19
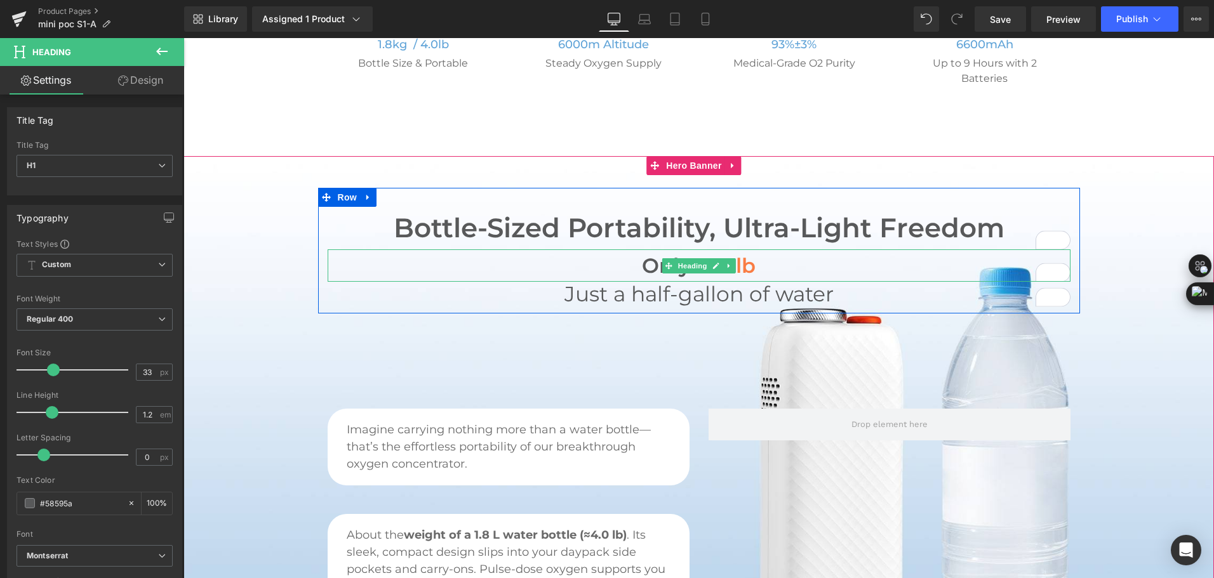
click at [642, 249] on h2 "Only 4.0 lb" at bounding box center [699, 265] width 743 height 32
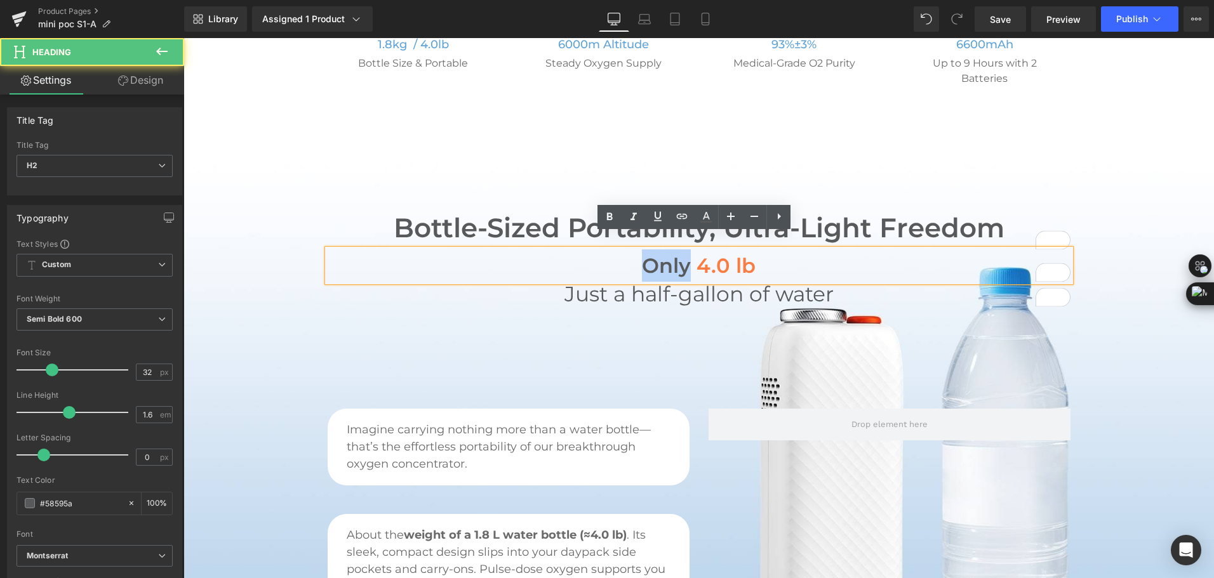
drag, startPoint x: 636, startPoint y: 251, endPoint x: 685, endPoint y: 247, distance: 49.7
click at [685, 249] on h2 "Only 4.0 lb" at bounding box center [699, 265] width 743 height 32
click at [706, 253] on span "4.0 lb" at bounding box center [725, 265] width 59 height 25
click at [719, 253] on span "4.0 lb" at bounding box center [725, 265] width 59 height 25
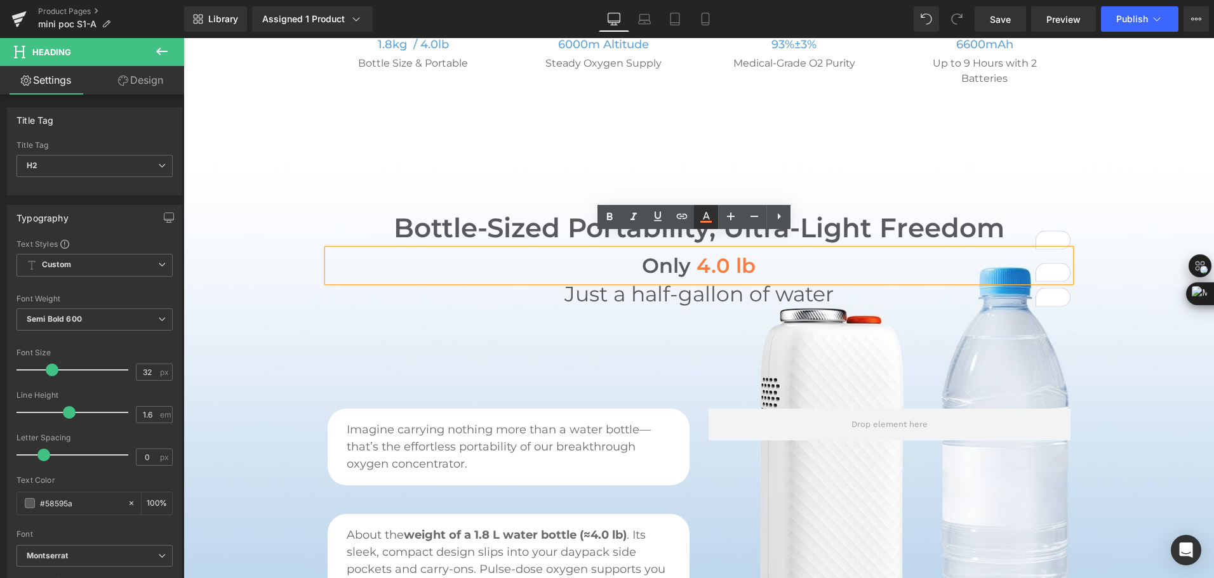
click at [706, 218] on icon at bounding box center [705, 216] width 15 height 15
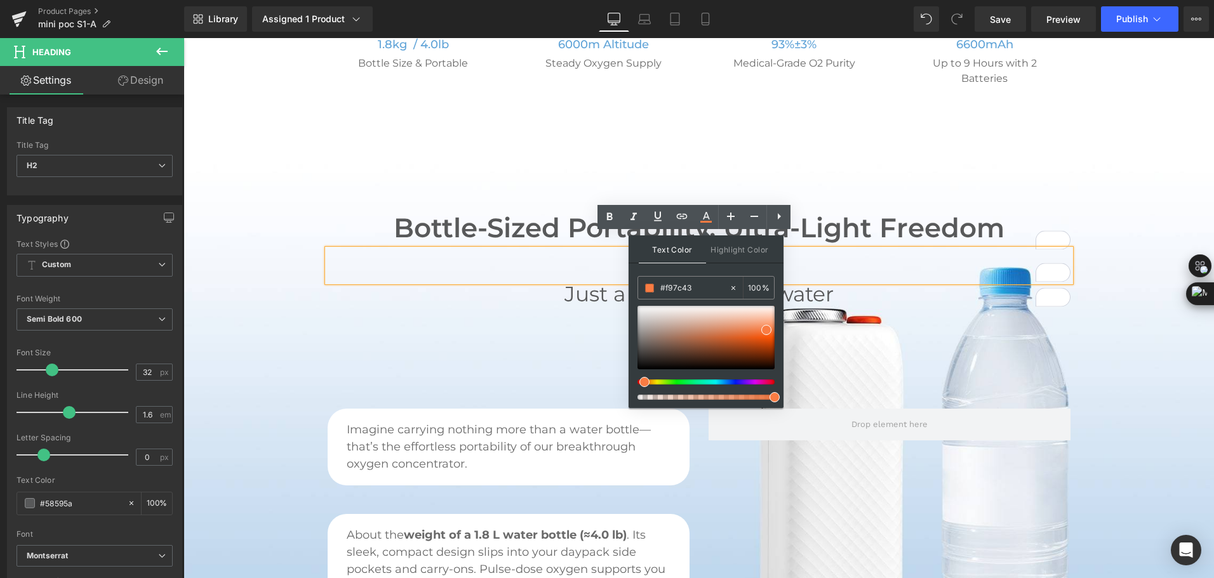
drag, startPoint x: 701, startPoint y: 288, endPoint x: 628, endPoint y: 284, distance: 73.1
click at [628, 284] on div "Text Color Highlight Color #f97c43 #f97c43 100 % none 0 %" at bounding box center [705, 321] width 155 height 173
click at [601, 263] on h2 "Only 4.0 lb" at bounding box center [699, 265] width 743 height 32
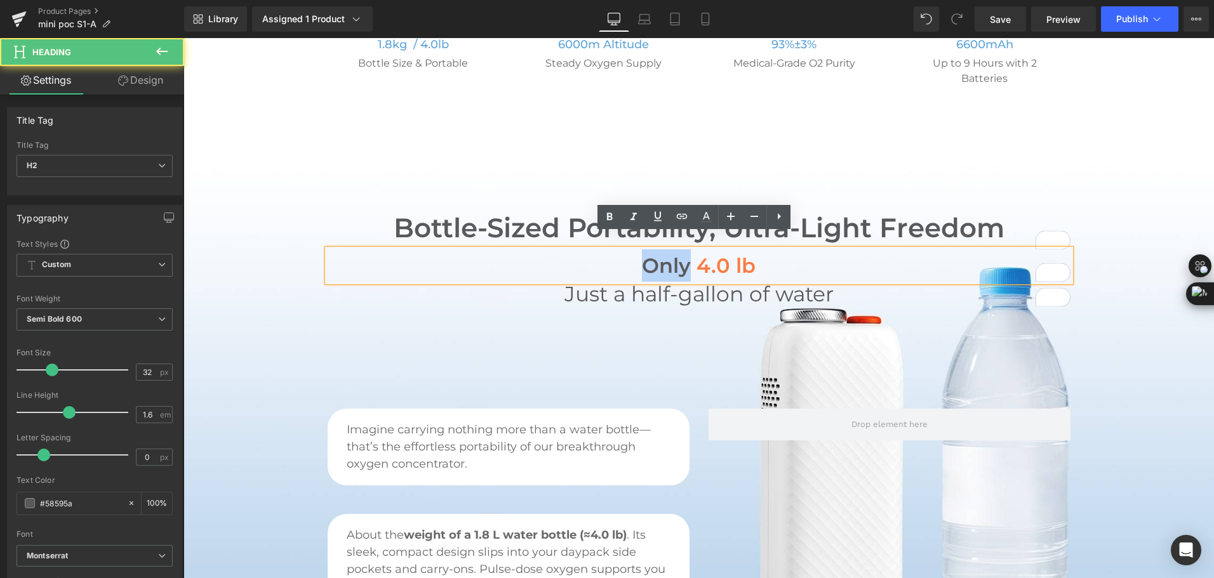
drag, startPoint x: 630, startPoint y: 246, endPoint x: 686, endPoint y: 246, distance: 55.9
click at [686, 249] on h2 "Only 4.0 lb" at bounding box center [699, 265] width 743 height 32
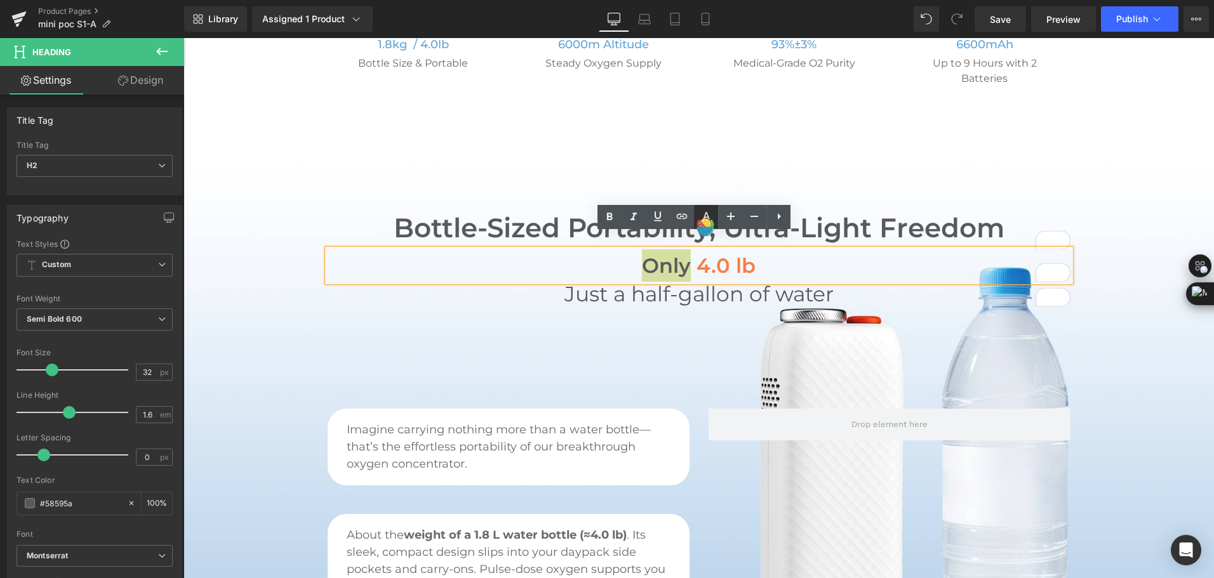
click at [708, 213] on icon at bounding box center [705, 216] width 15 height 15
type input "#58595a"
type input "100"
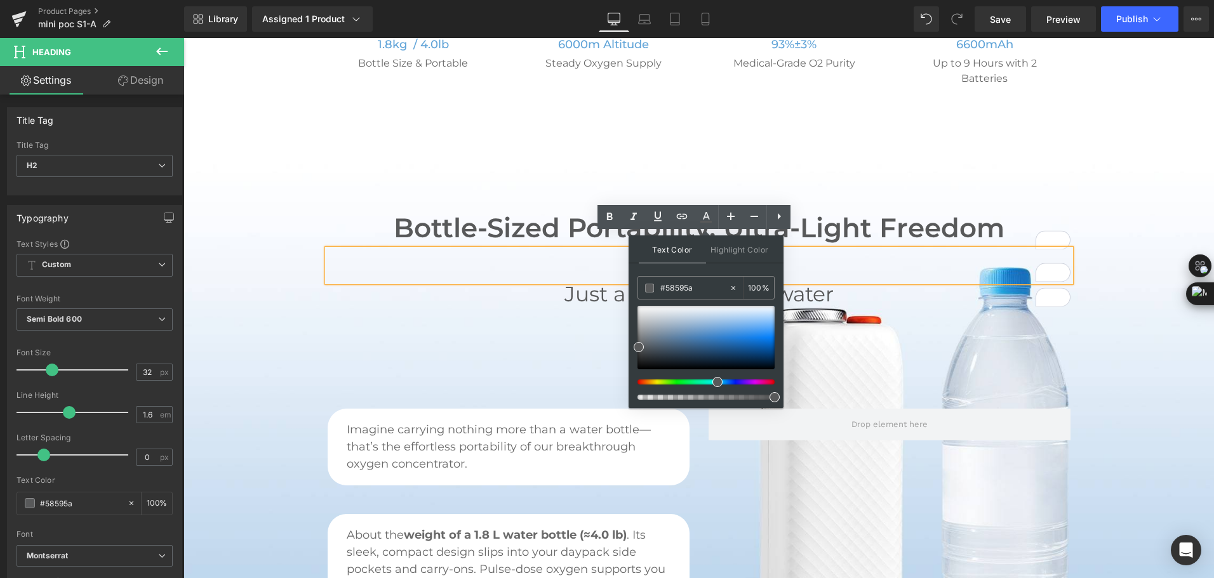
drag, startPoint x: 705, startPoint y: 287, endPoint x: 632, endPoint y: 296, distance: 73.5
click at [632, 296] on div "Text Color Highlight Color rgba(88, 89, 90, 1) #58595a 100 % transparent transp…" at bounding box center [705, 321] width 155 height 173
paste input "f97c43"
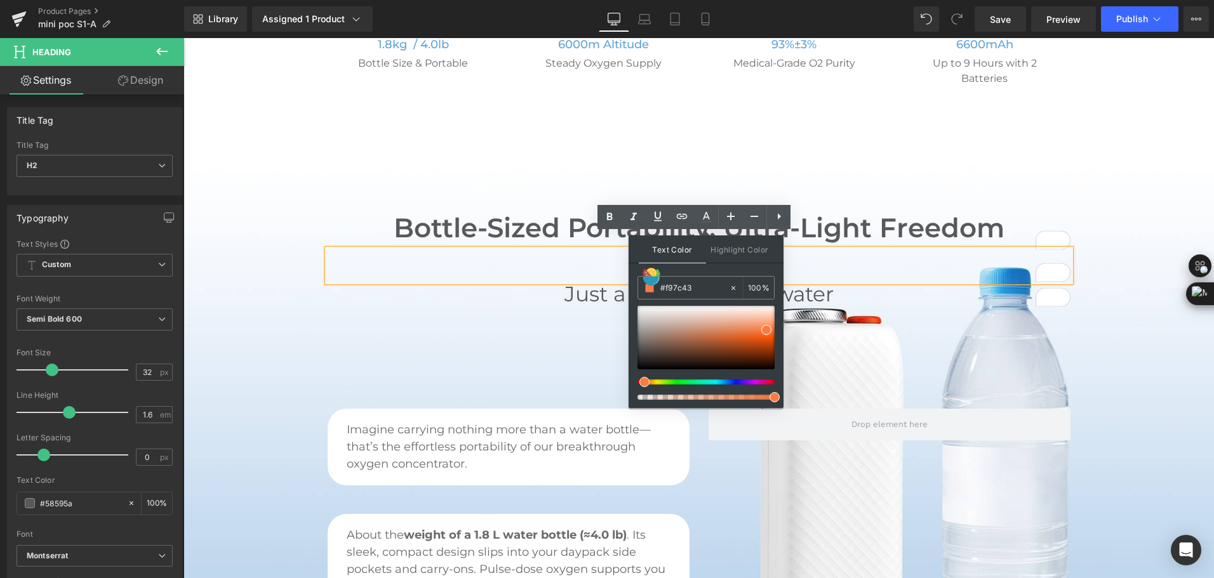
type input "#f97c43"
click at [765, 326] on span at bounding box center [766, 330] width 10 height 10
click at [821, 249] on h2 "Only 4.0 lb" at bounding box center [699, 265] width 743 height 32
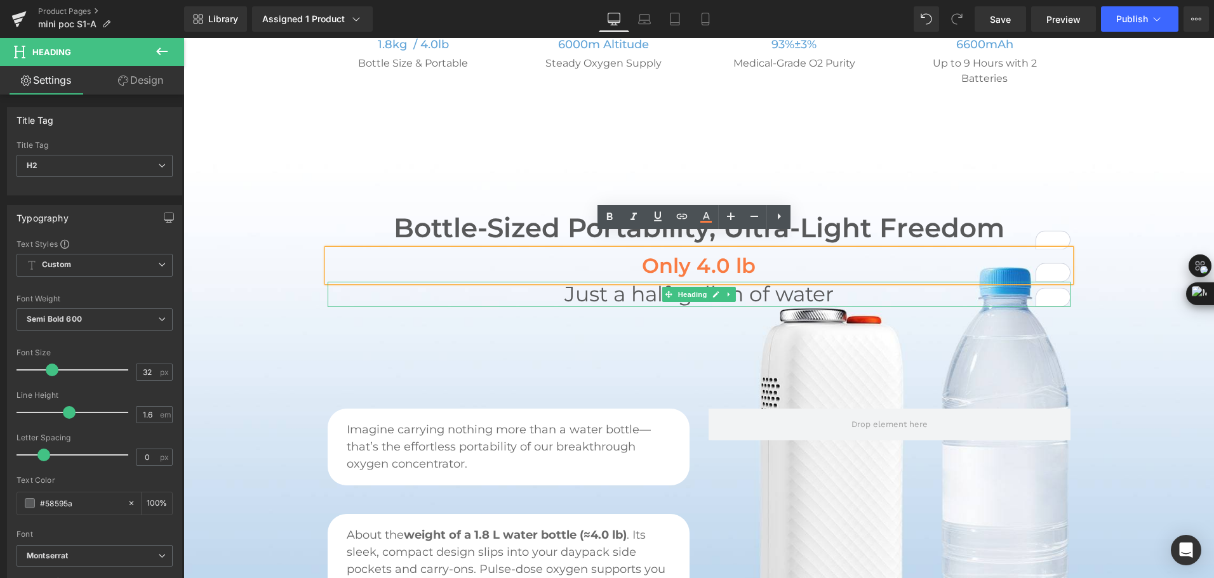
click at [615, 282] on h1 "Just a half-gallon of water" at bounding box center [699, 294] width 743 height 25
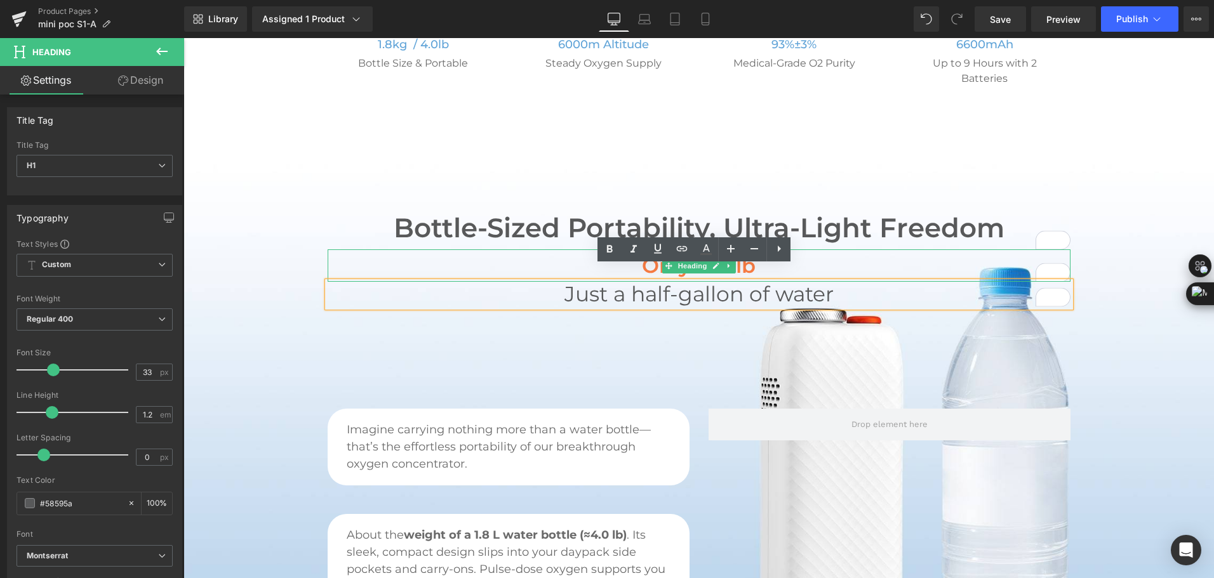
click at [570, 249] on h2 "Only 4.0 lb" at bounding box center [699, 265] width 743 height 32
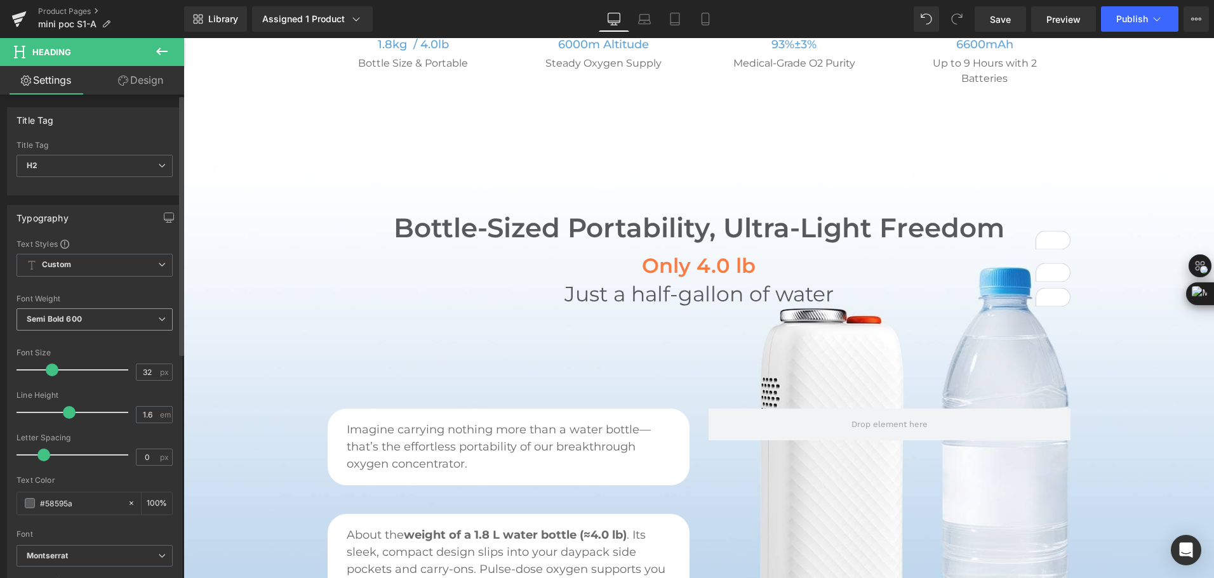
click at [110, 324] on span "Semi Bold 600" at bounding box center [95, 319] width 156 height 22
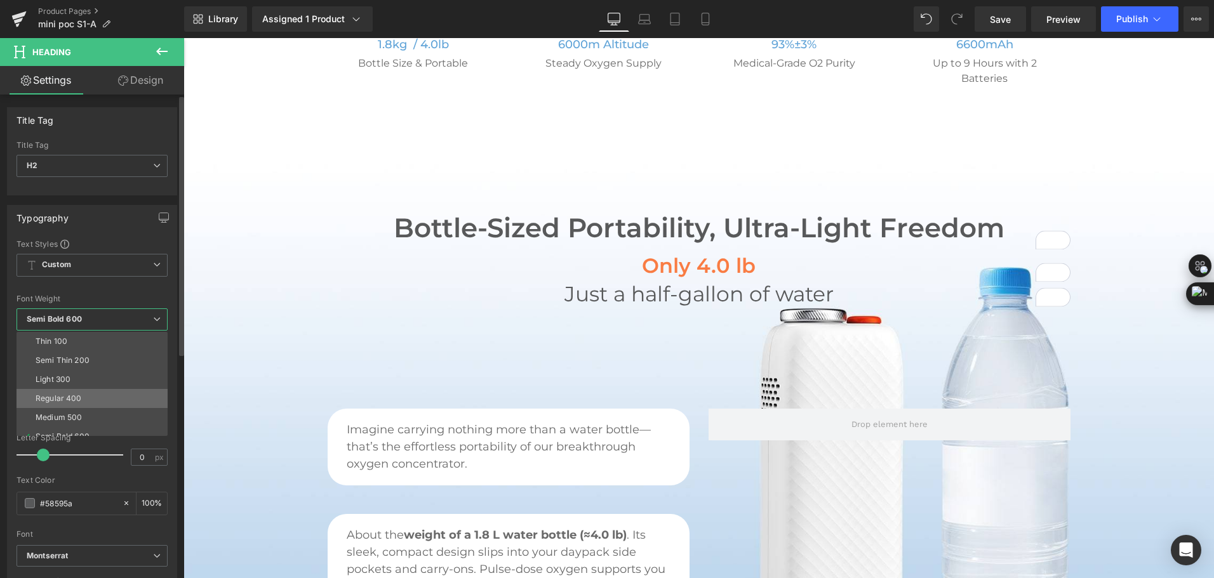
click at [101, 394] on li "Regular 400" at bounding box center [95, 398] width 157 height 19
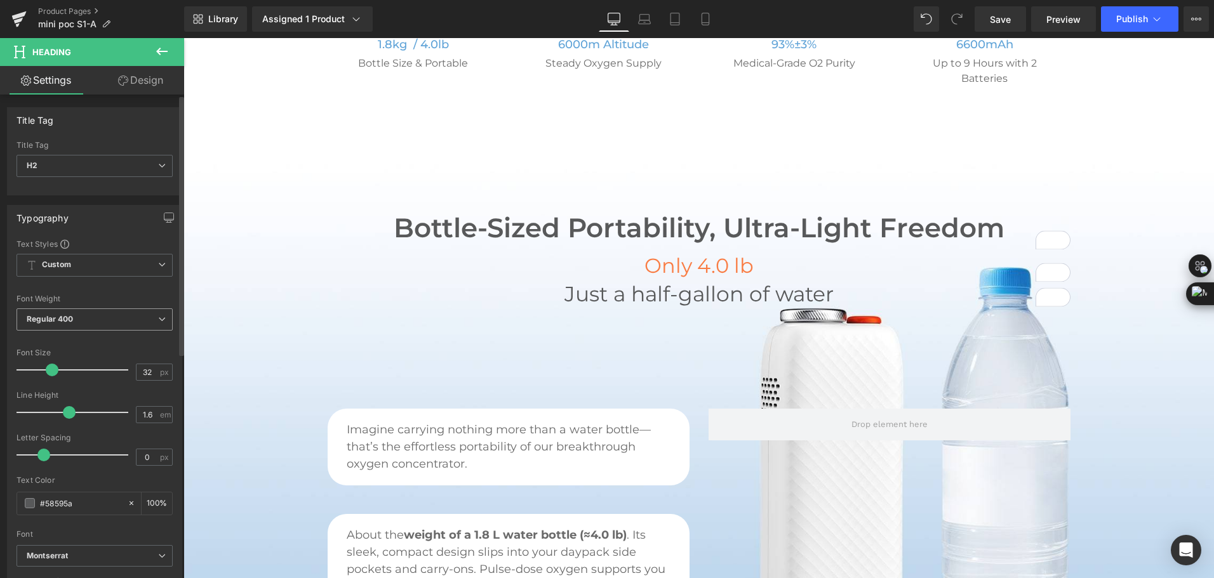
click at [84, 324] on span "Regular 400" at bounding box center [95, 319] width 156 height 22
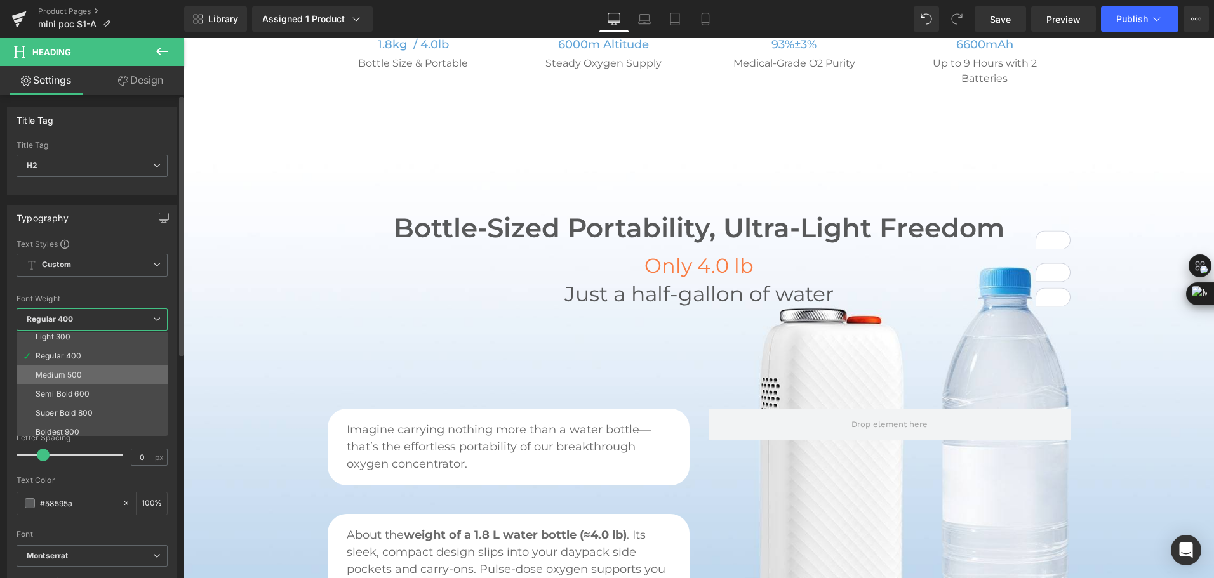
scroll to position [63, 0]
click at [94, 354] on li "Medium 500" at bounding box center [95, 354] width 157 height 19
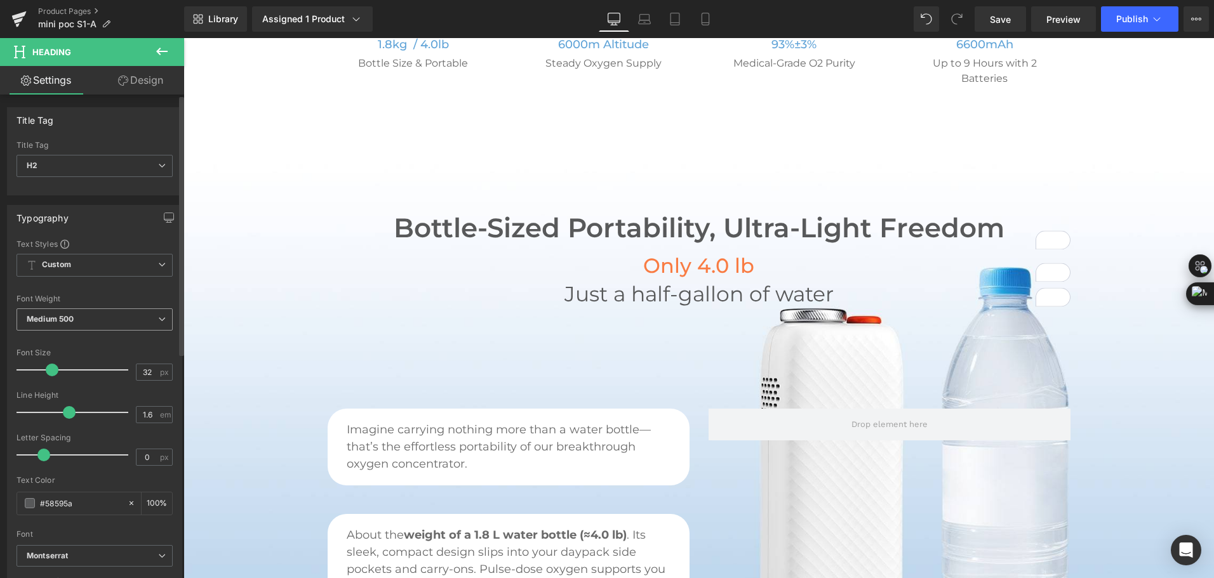
click at [116, 322] on span "Medium 500" at bounding box center [95, 319] width 156 height 22
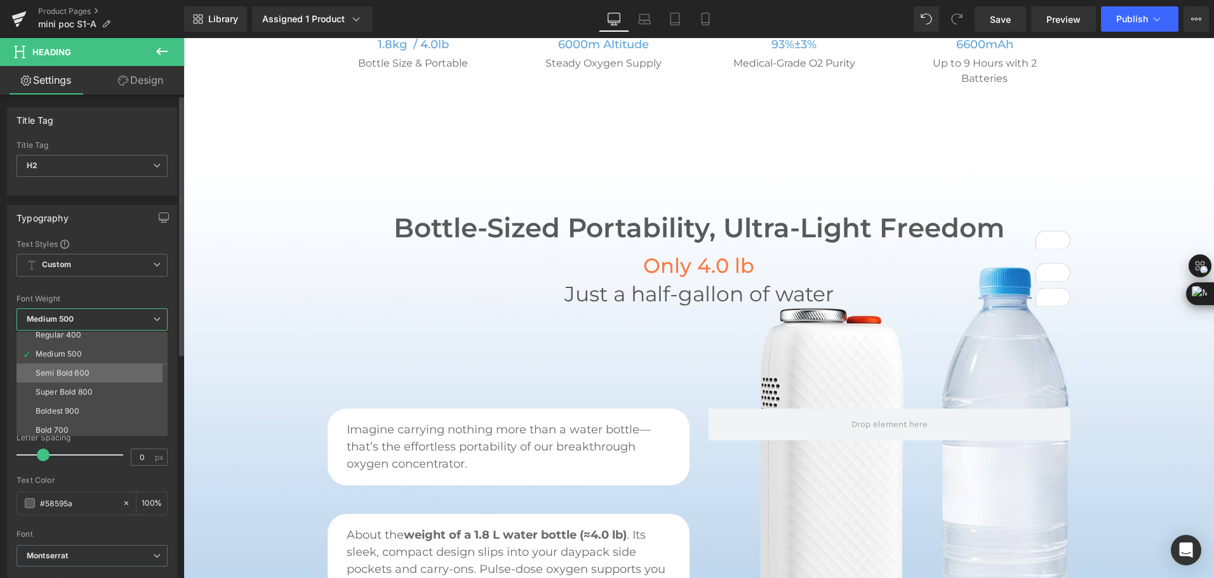
click at [105, 374] on li "Semi Bold 600" at bounding box center [95, 373] width 157 height 19
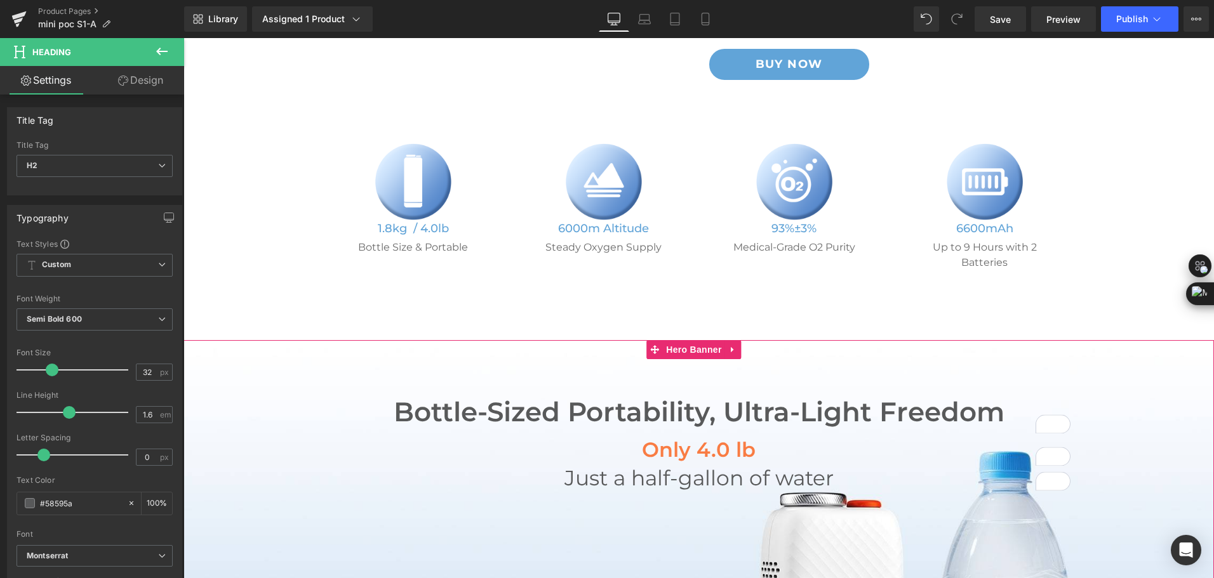
scroll to position [381, 0]
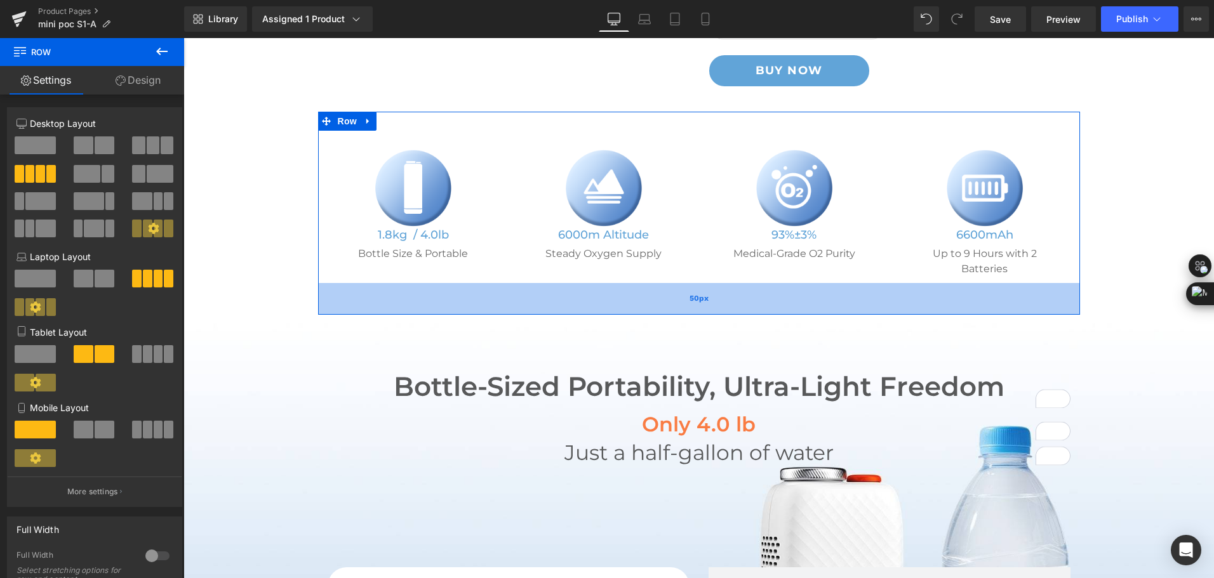
drag, startPoint x: 595, startPoint y: 299, endPoint x: 625, endPoint y: 267, distance: 43.1
click at [625, 283] on div "50px" at bounding box center [699, 299] width 762 height 32
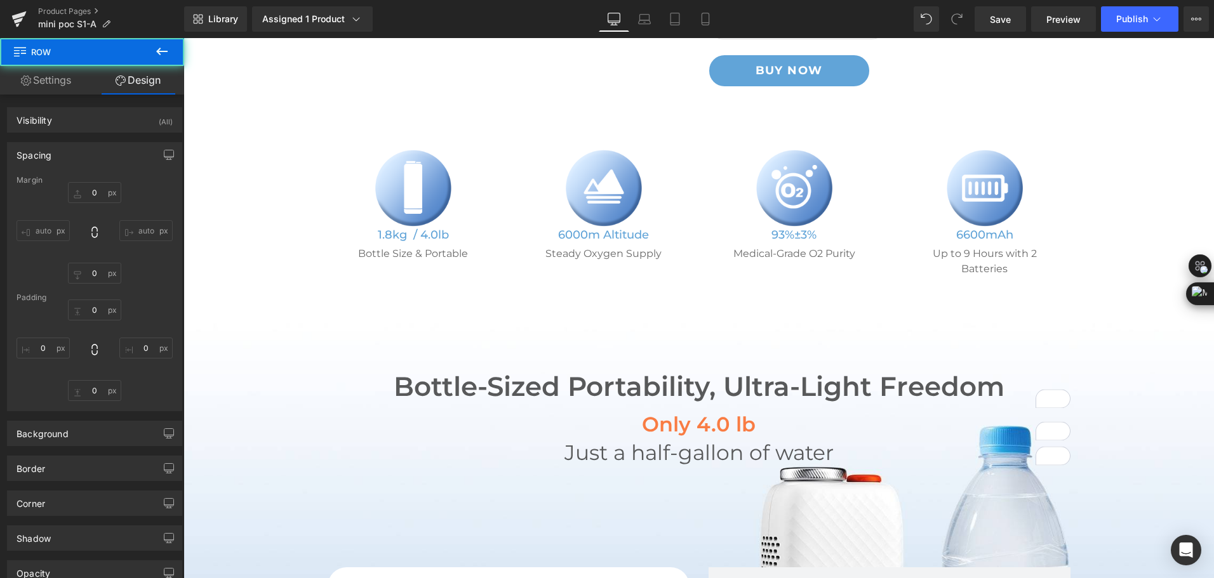
type input "0"
type input "30"
type input "0"
type input "50"
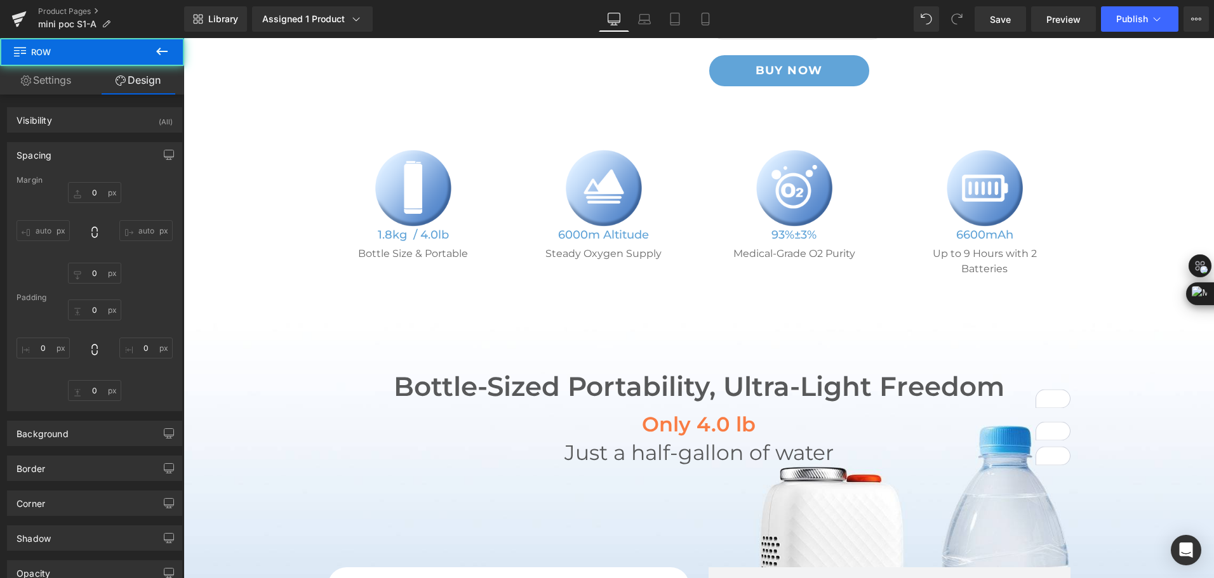
type input "0"
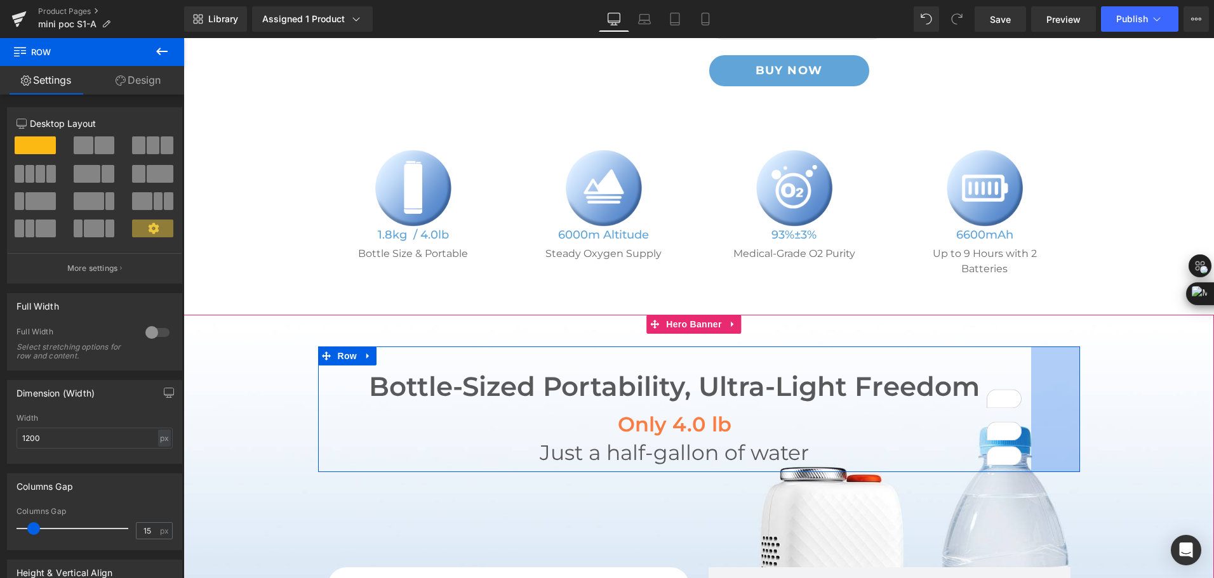
drag, startPoint x: 1073, startPoint y: 368, endPoint x: 1024, endPoint y: 376, distance: 49.7
click at [1024, 376] on div "Bottle-Sized Portability, Ultra-Light Freedom Heading Only 4.0 lb Heading Just …" at bounding box center [699, 410] width 762 height 126
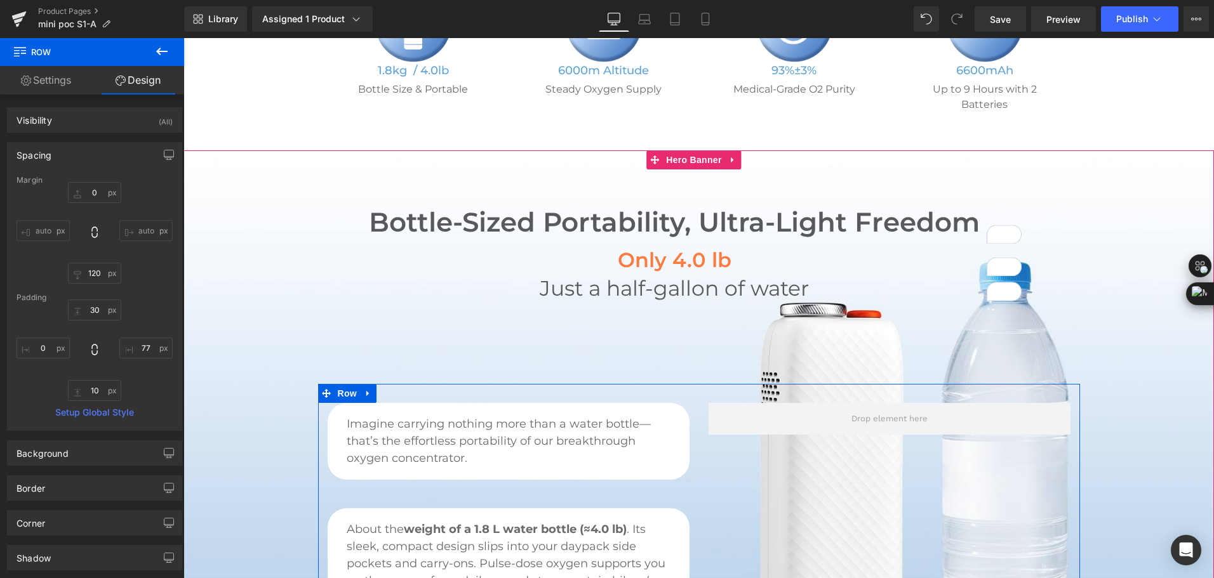
scroll to position [508, 0]
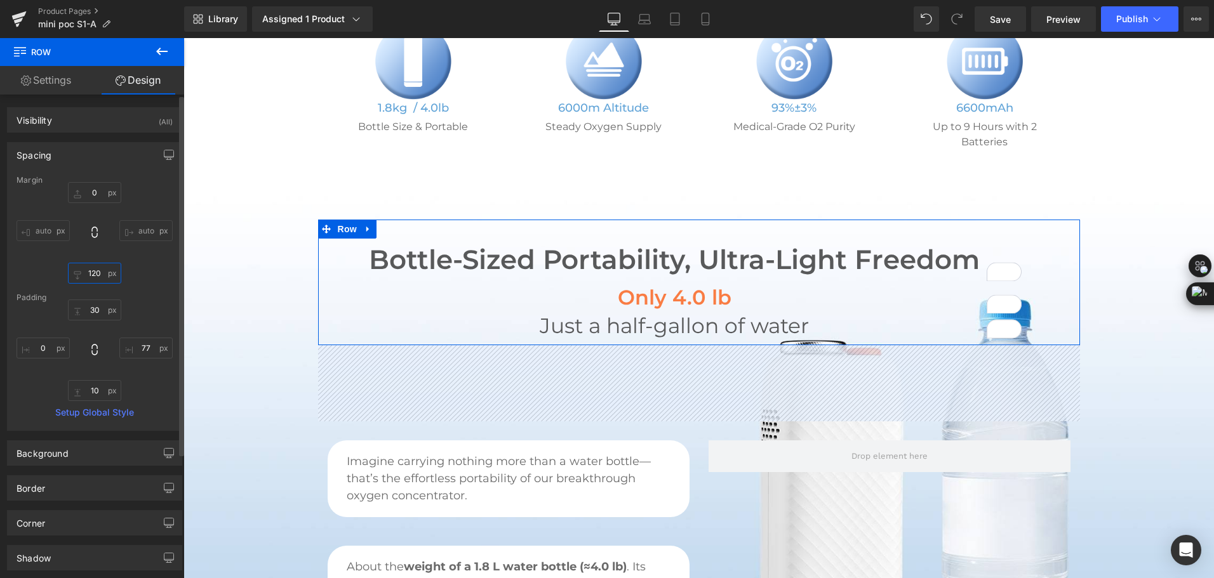
click at [98, 272] on input "120" at bounding box center [94, 273] width 53 height 21
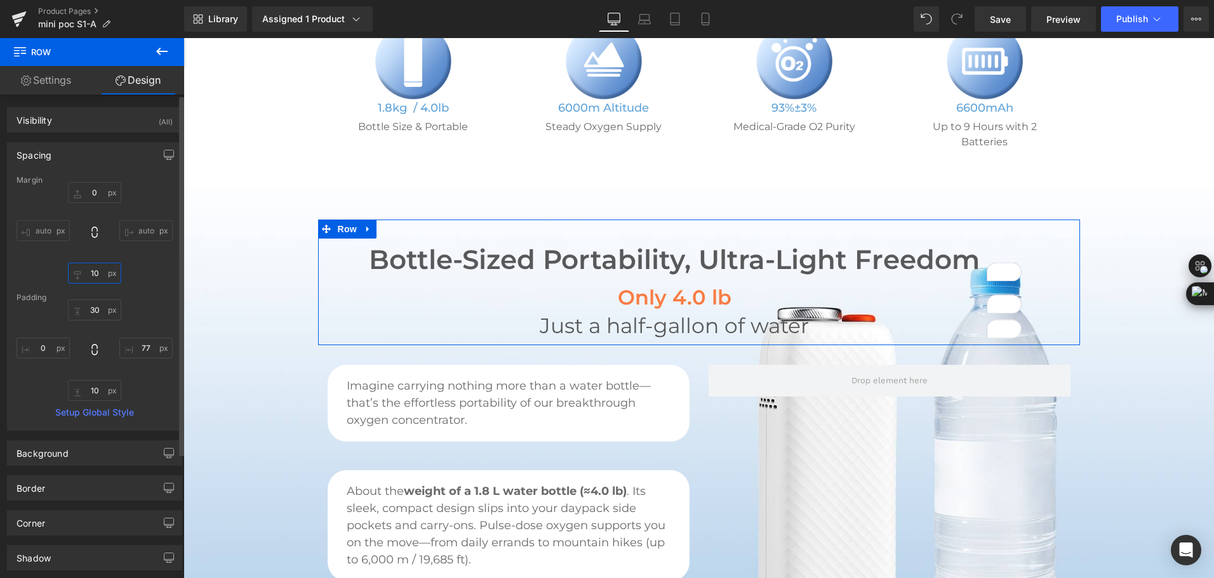
type input "100"
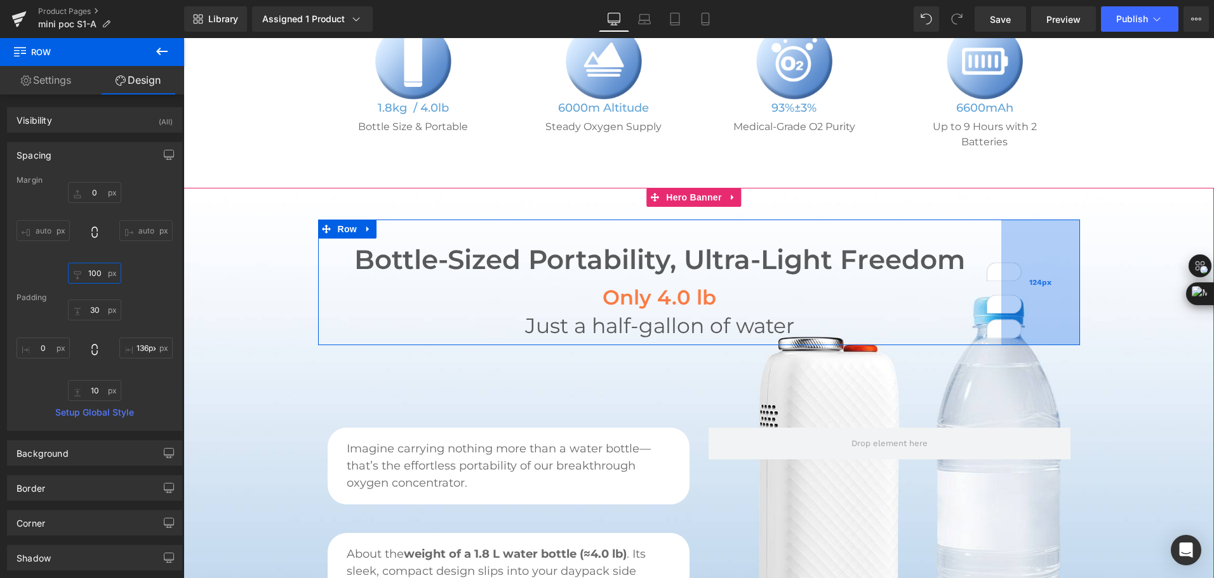
type input "137px"
drag, startPoint x: 1051, startPoint y: 263, endPoint x: 1013, endPoint y: 275, distance: 39.9
click at [1013, 275] on div "137px" at bounding box center [1036, 283] width 87 height 126
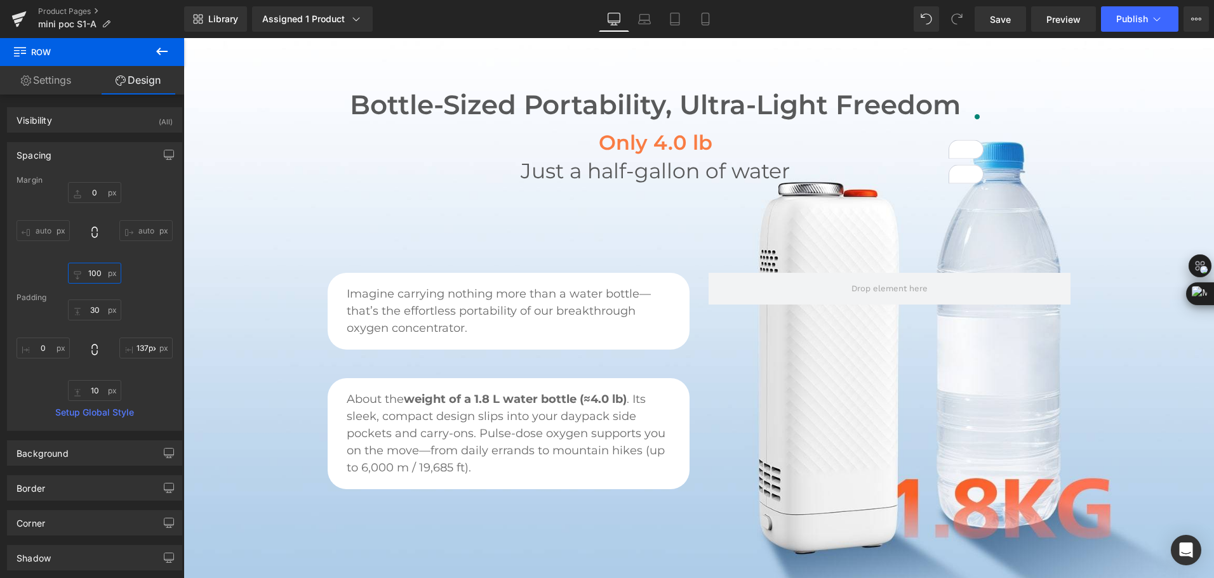
scroll to position [635, 0]
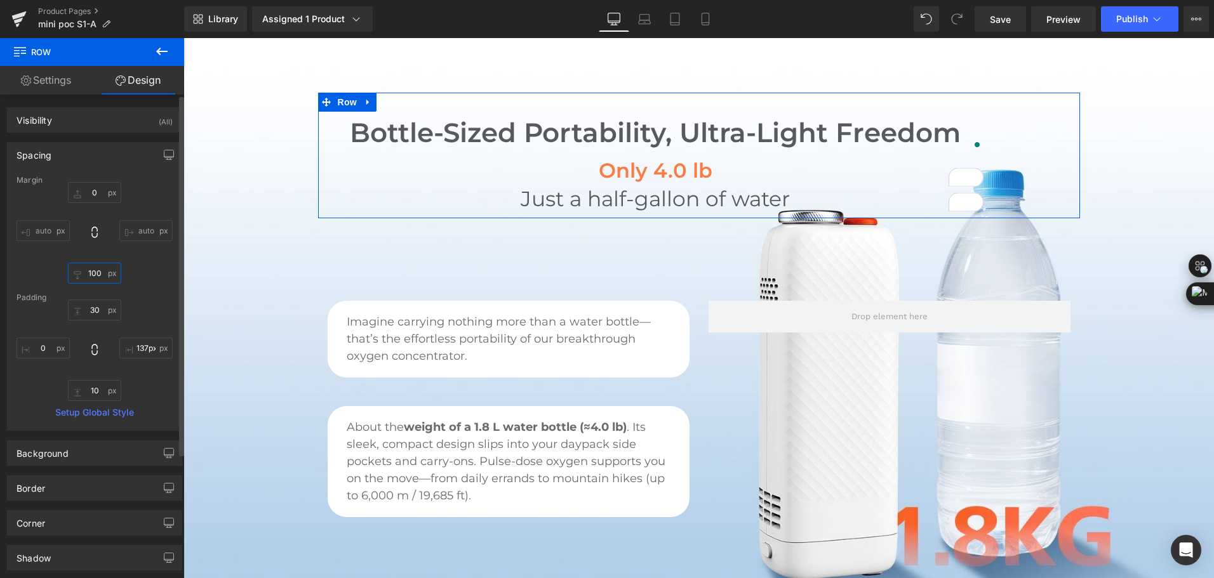
click at [98, 269] on input "100" at bounding box center [94, 273] width 53 height 21
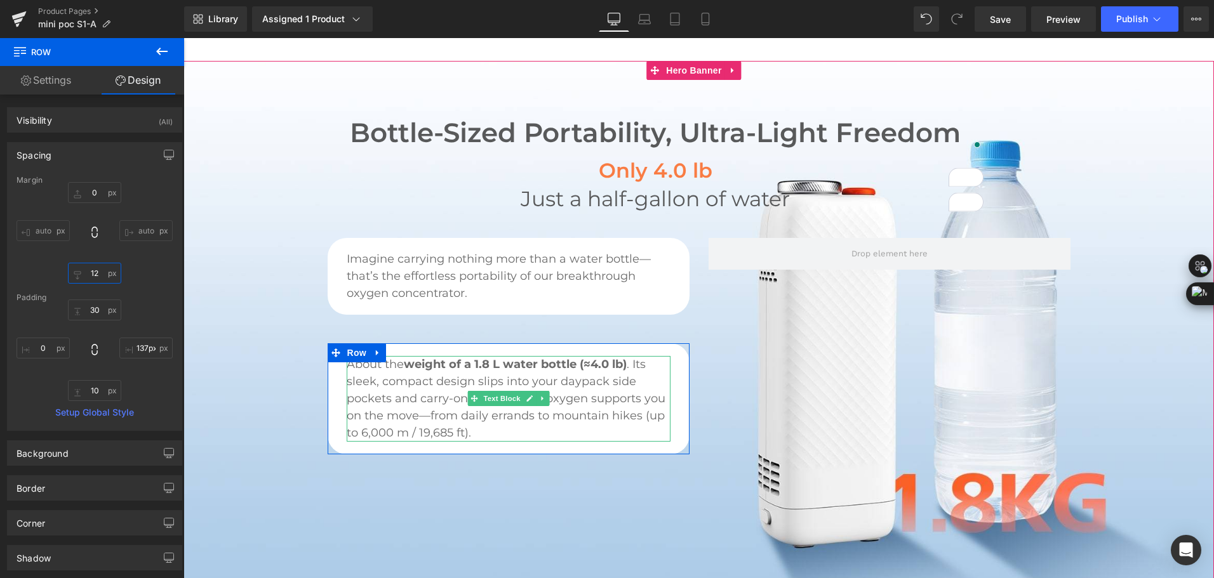
type input "120"
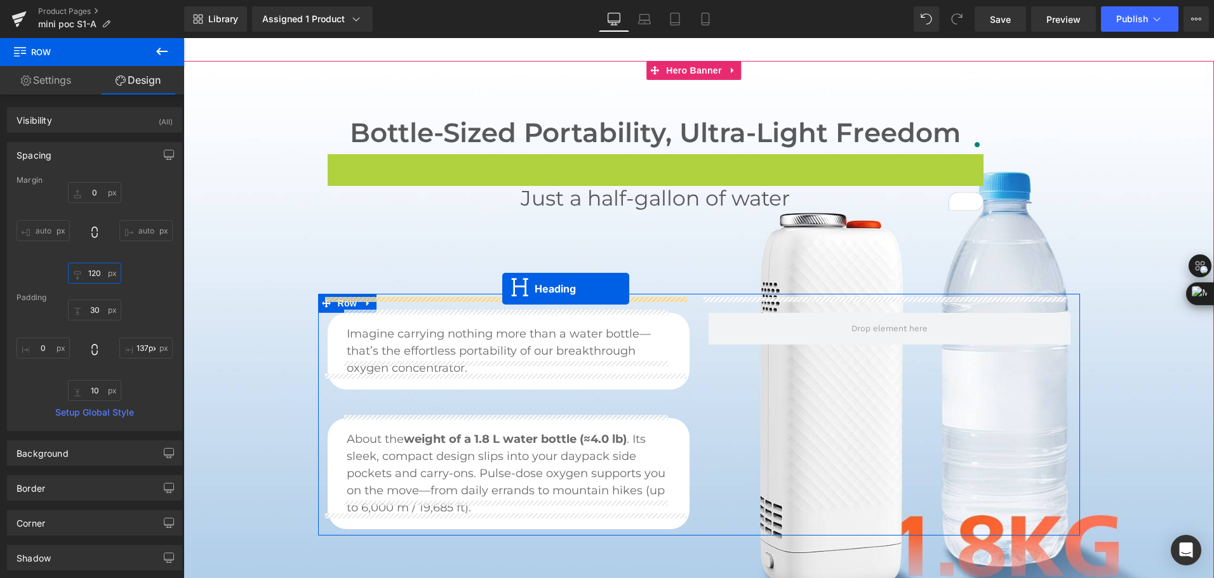
drag, startPoint x: 637, startPoint y: 155, endPoint x: 502, endPoint y: 289, distance: 189.8
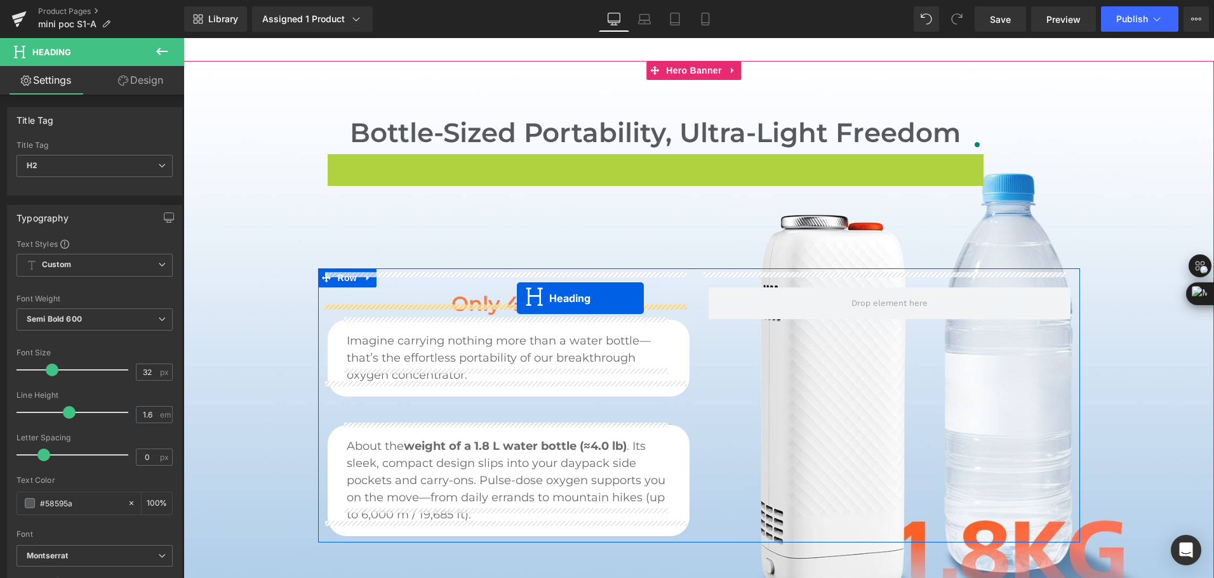
drag, startPoint x: 649, startPoint y: 145, endPoint x: 517, endPoint y: 298, distance: 202.5
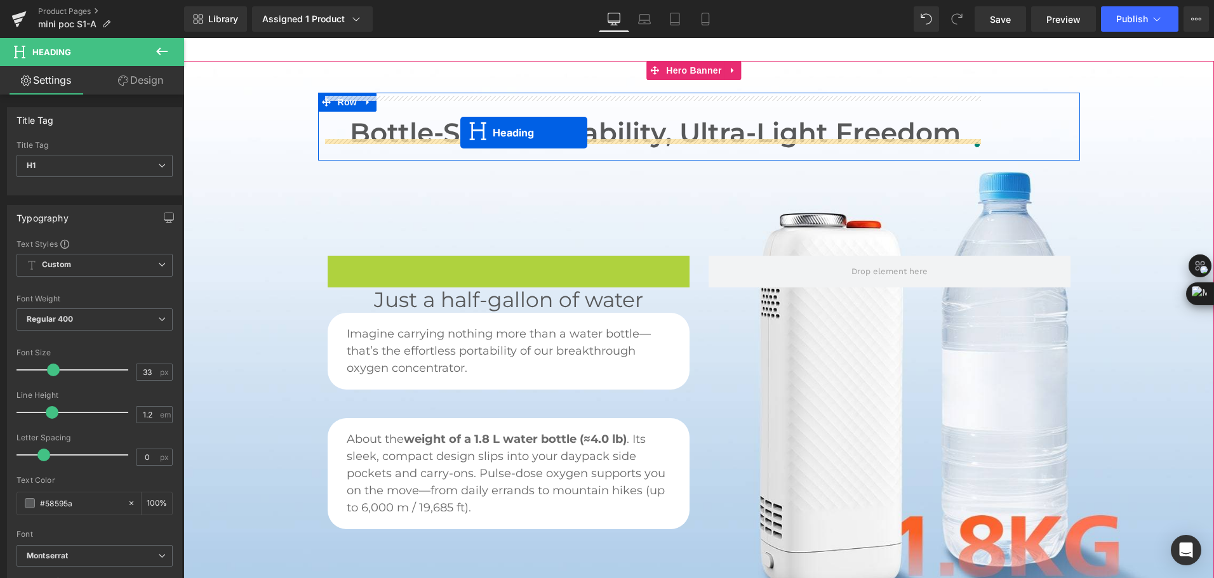
drag, startPoint x: 475, startPoint y: 257, endPoint x: 460, endPoint y: 133, distance: 125.3
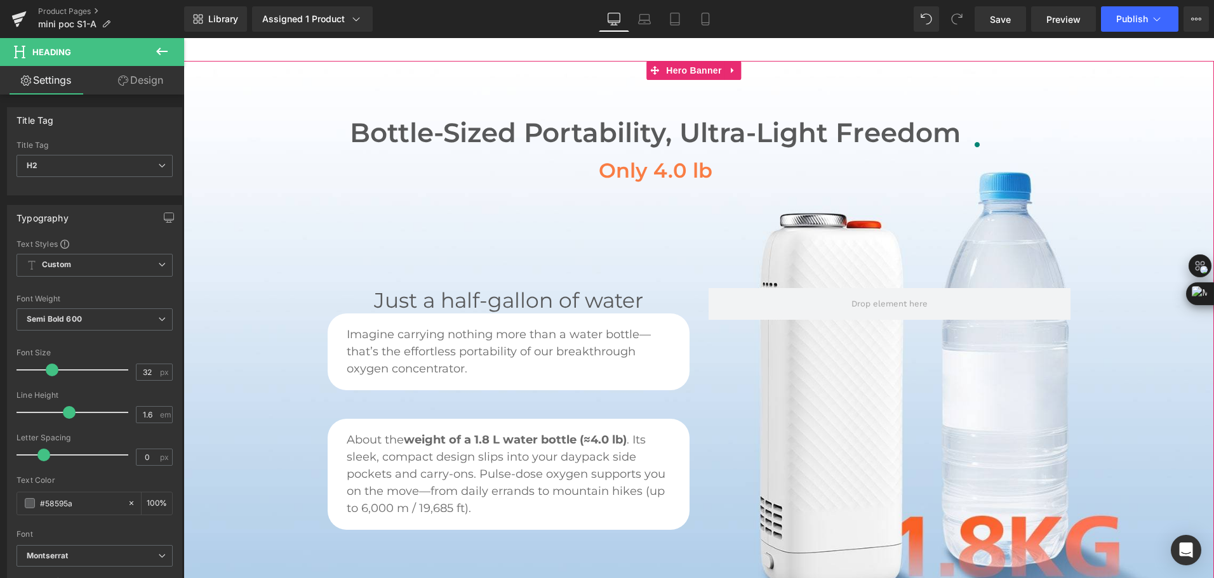
drag, startPoint x: 517, startPoint y: 286, endPoint x: 578, endPoint y: 250, distance: 71.4
click at [578, 250] on span "Bottle-Sized Portability, Ultra-Light Freedom Heading Only 4.0 lb Heading Row 1…" at bounding box center [698, 315] width 1030 height 444
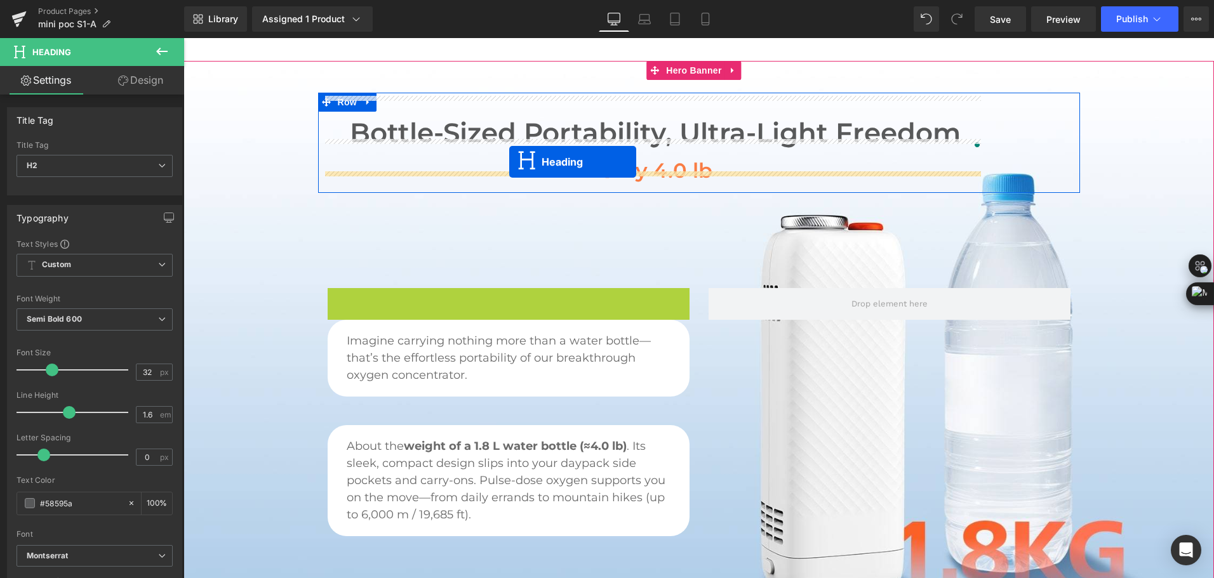
drag, startPoint x: 483, startPoint y: 284, endPoint x: 509, endPoint y: 162, distance: 125.2
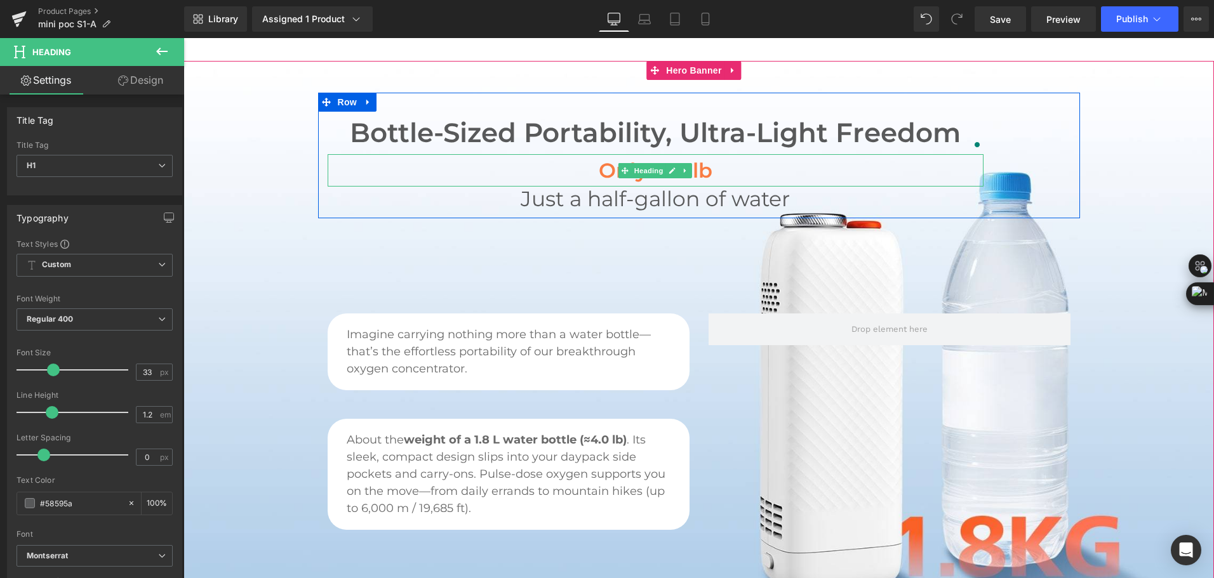
click at [501, 157] on h2 "Only 4.0 lb" at bounding box center [656, 170] width 656 height 32
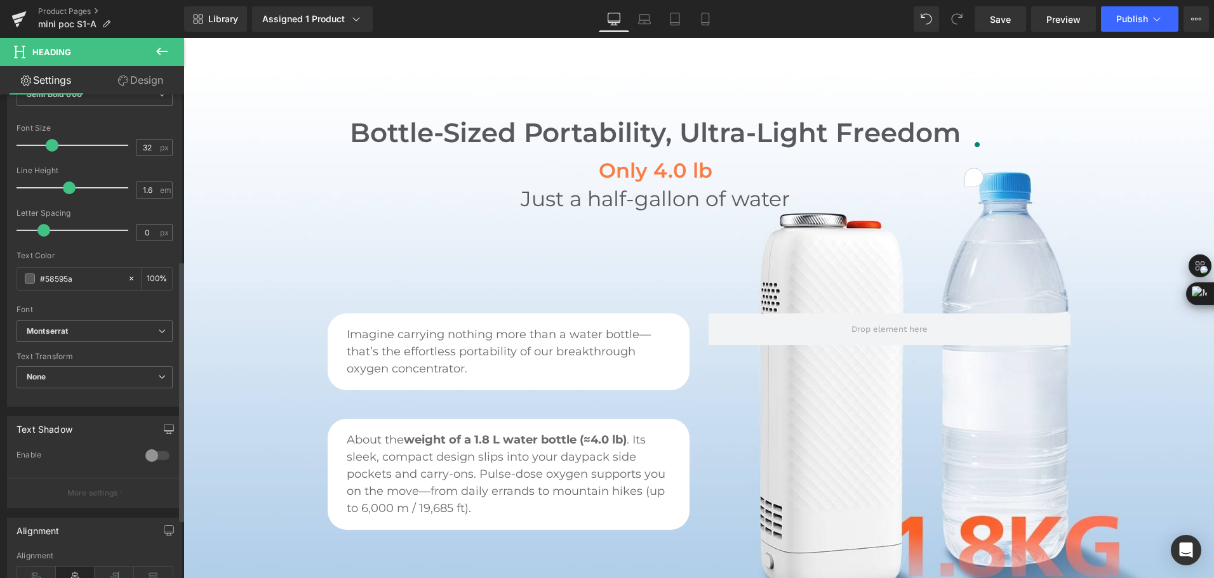
scroll to position [317, 0]
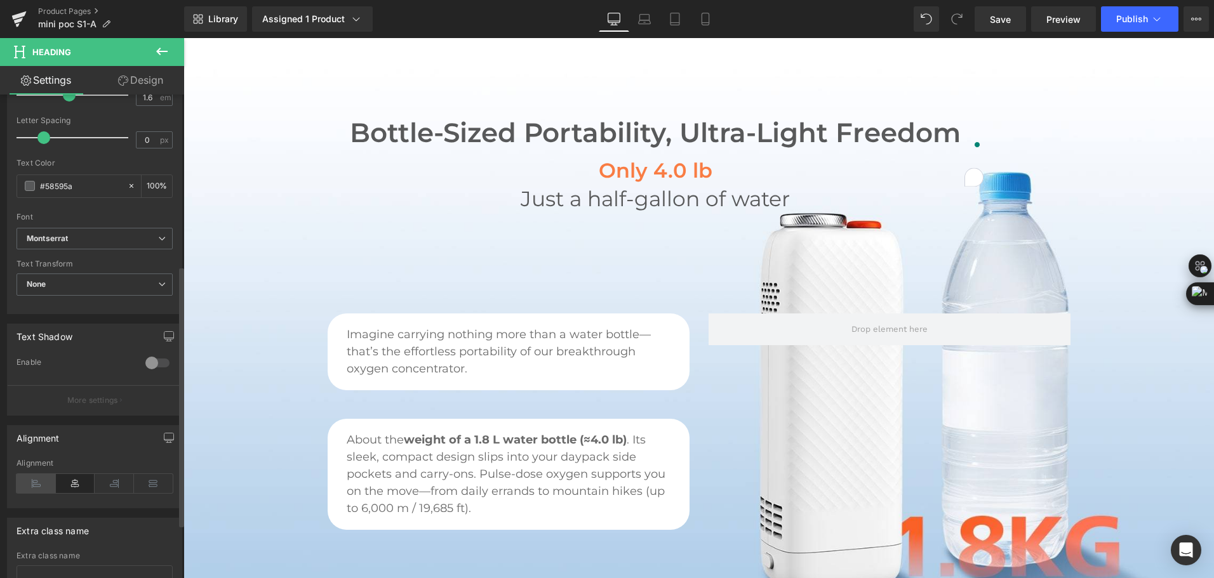
click at [34, 485] on icon at bounding box center [36, 483] width 39 height 19
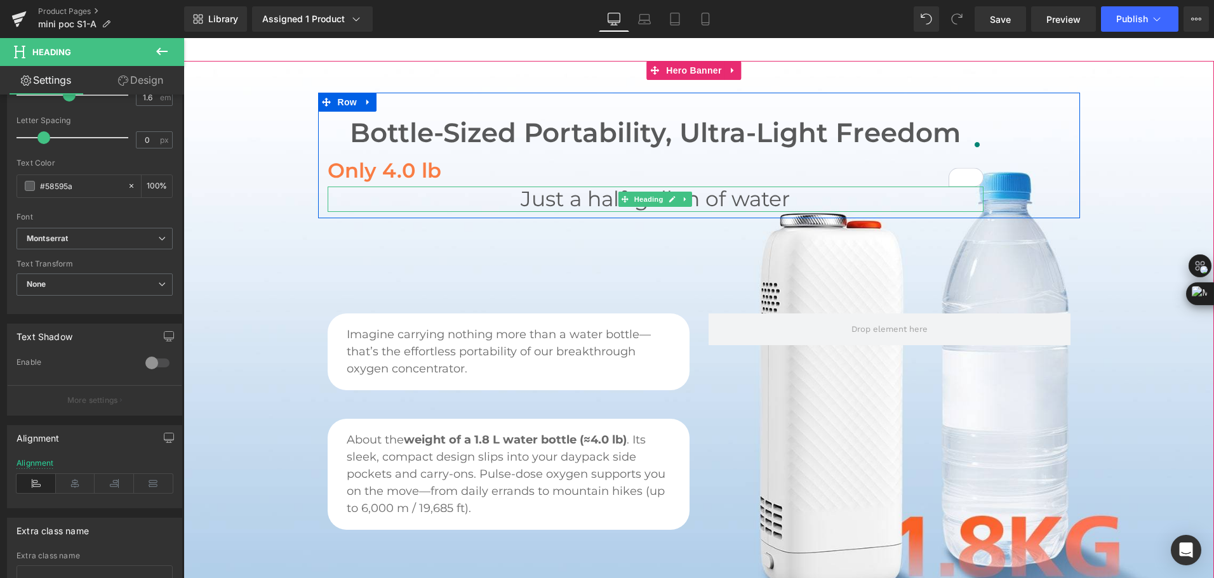
click at [545, 187] on h1 "Just a half-gallon of water" at bounding box center [656, 199] width 656 height 25
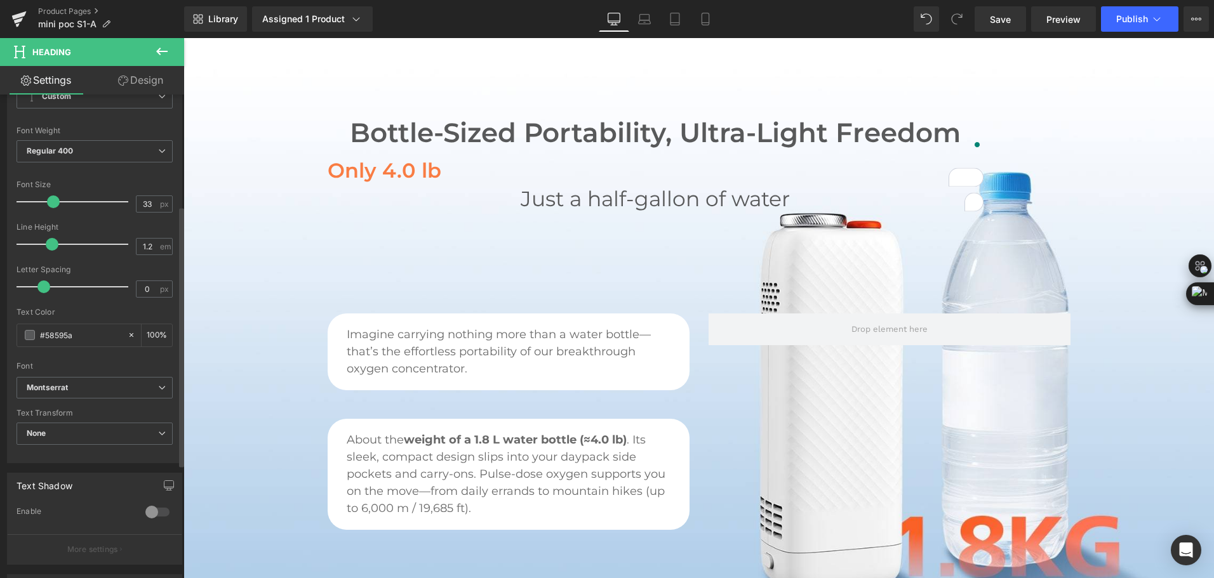
scroll to position [254, 0]
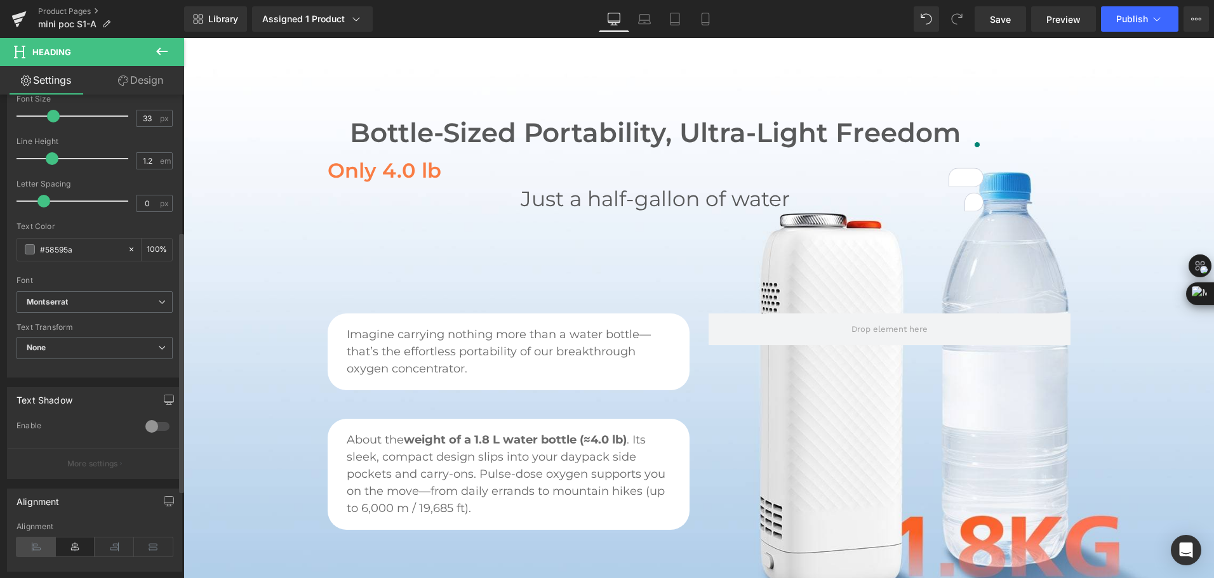
click at [25, 544] on icon at bounding box center [36, 547] width 39 height 19
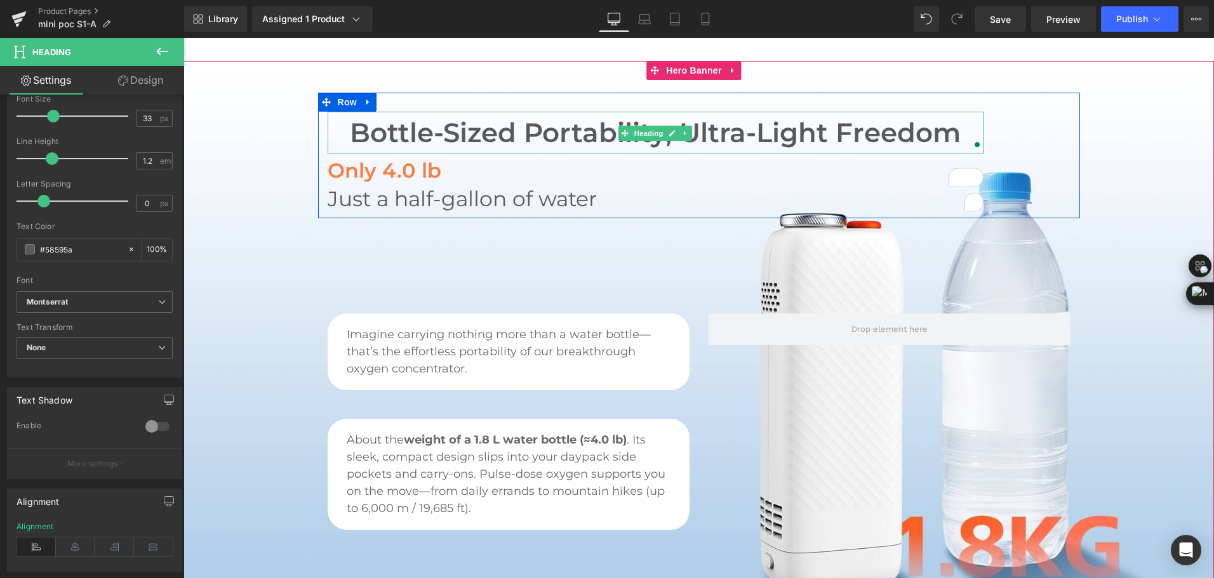
click at [463, 121] on h2 "Bottle-Sized Portability, Ultra-Light Freedom" at bounding box center [656, 133] width 656 height 43
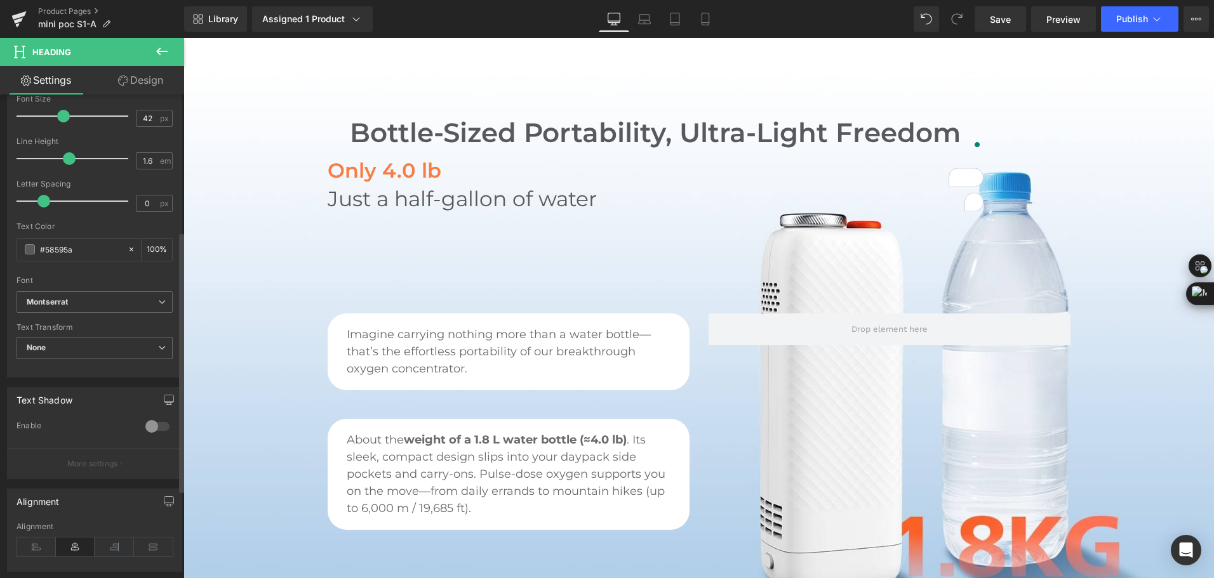
drag, startPoint x: 39, startPoint y: 547, endPoint x: 41, endPoint y: 536, distance: 11.1
click at [38, 548] on icon at bounding box center [36, 547] width 39 height 19
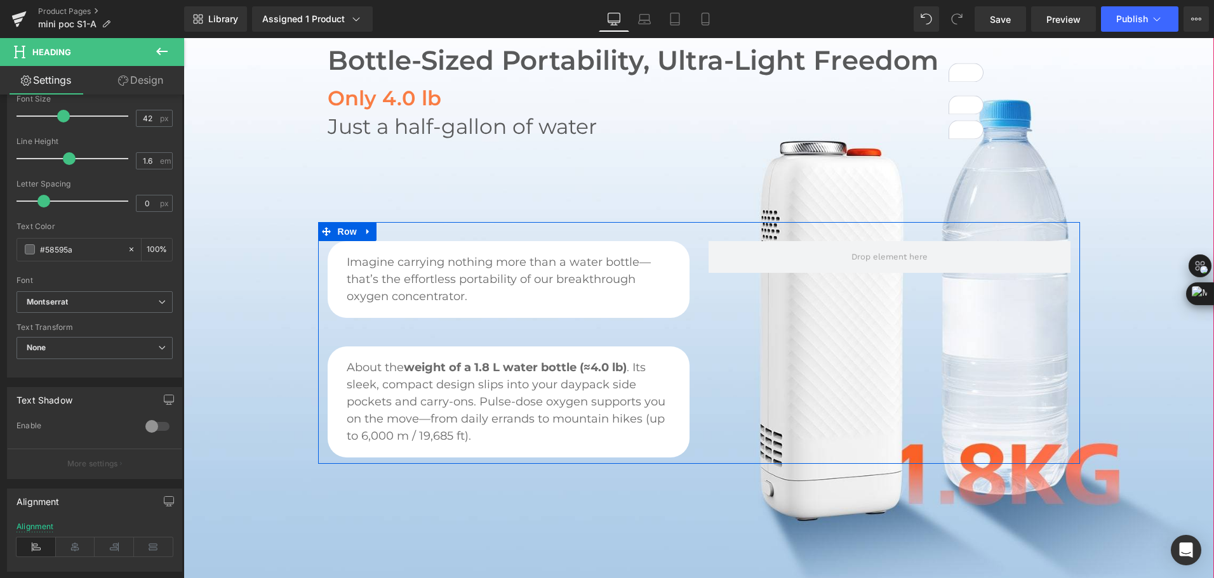
scroll to position [635, 0]
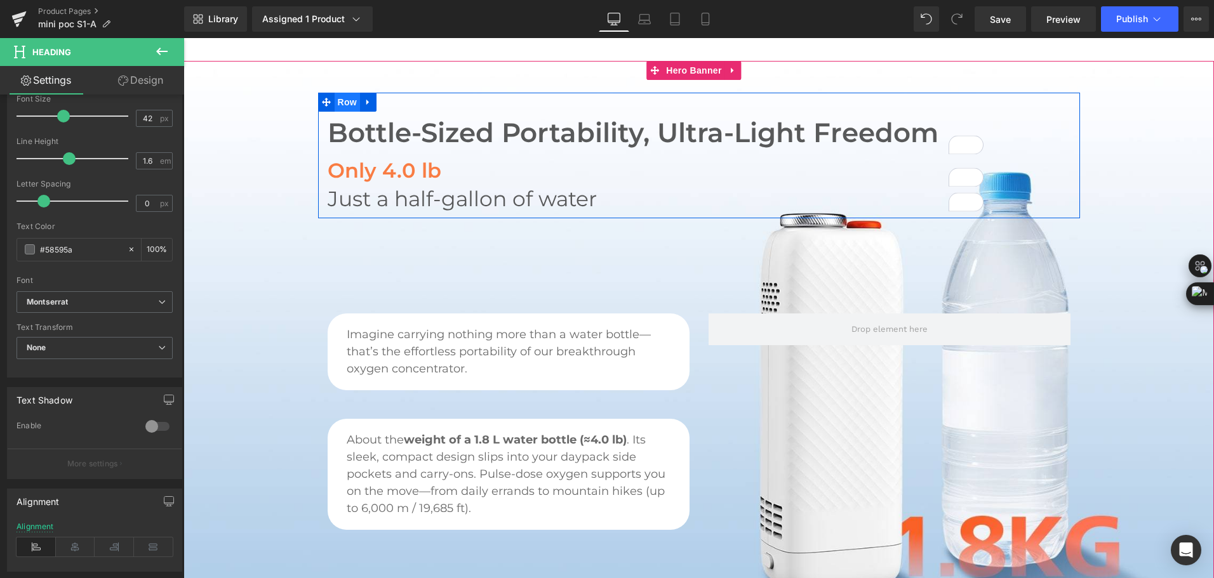
click at [341, 93] on span "Row" at bounding box center [346, 102] width 25 height 19
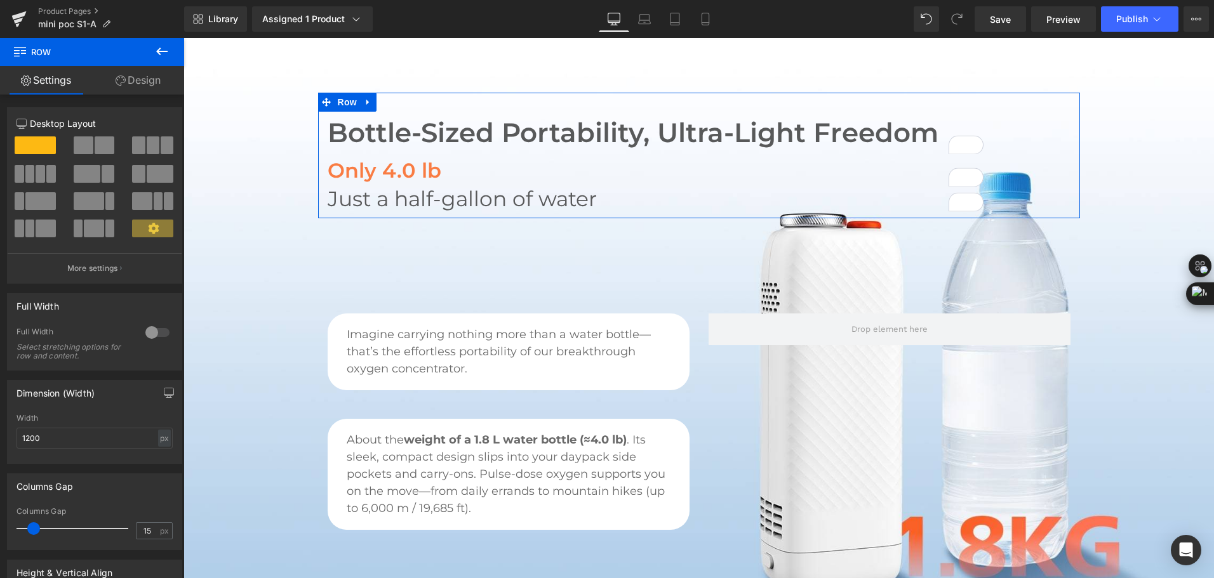
click at [161, 76] on link "Design" at bounding box center [138, 80] width 92 height 29
click at [0, 0] on div "Spacing" at bounding box center [0, 0] width 0 height 0
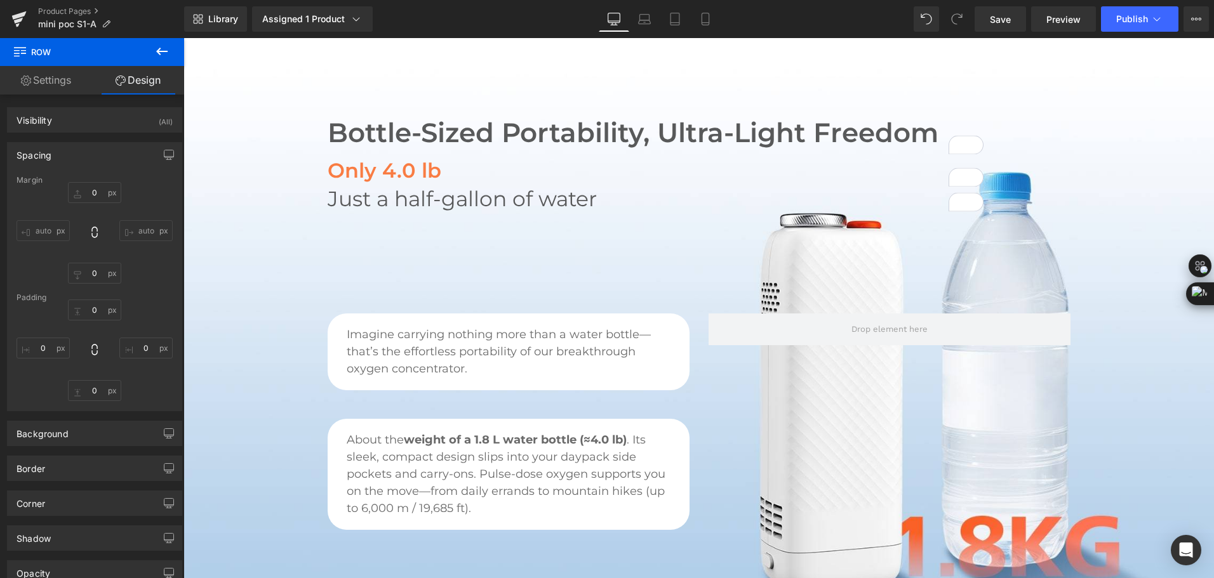
type input "0"
type input "120"
type input "30"
type input "137"
type input "10"
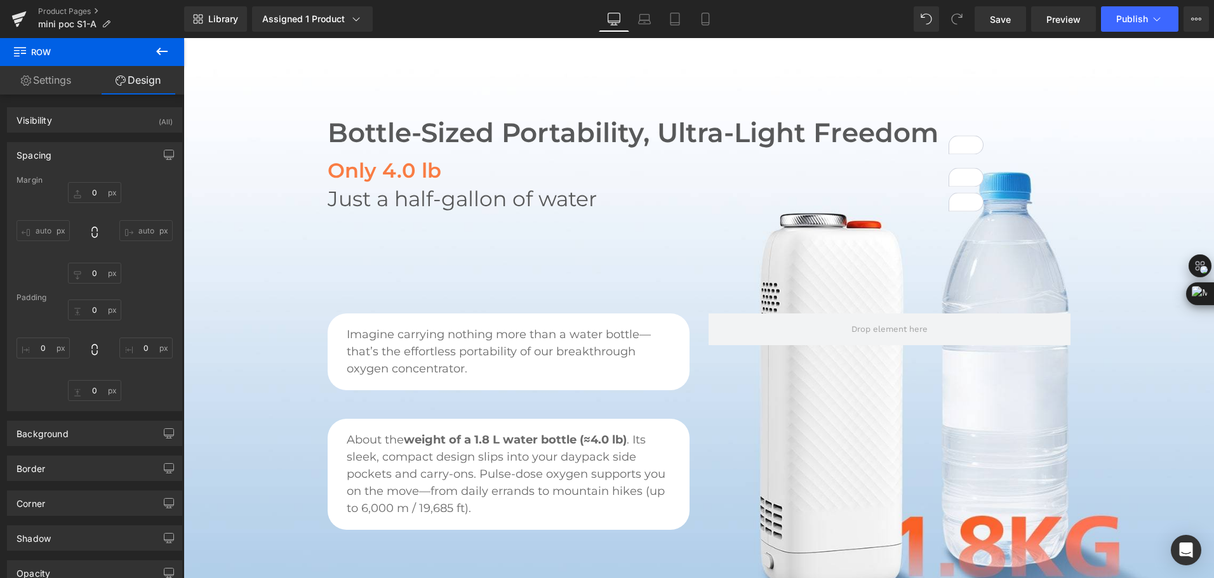
type input "0"
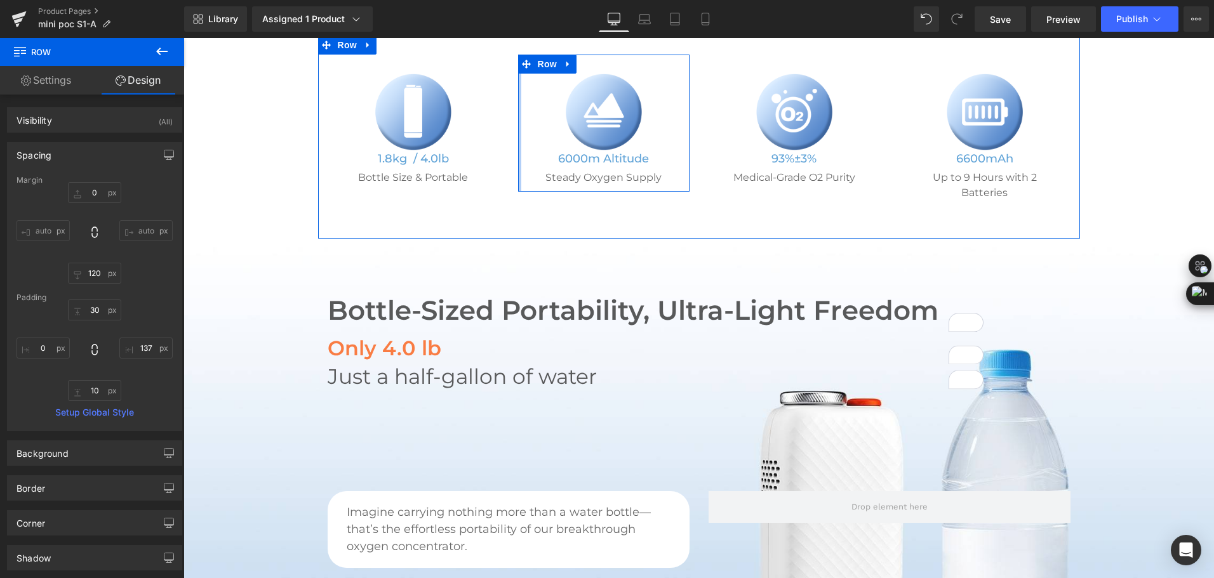
scroll to position [508, 0]
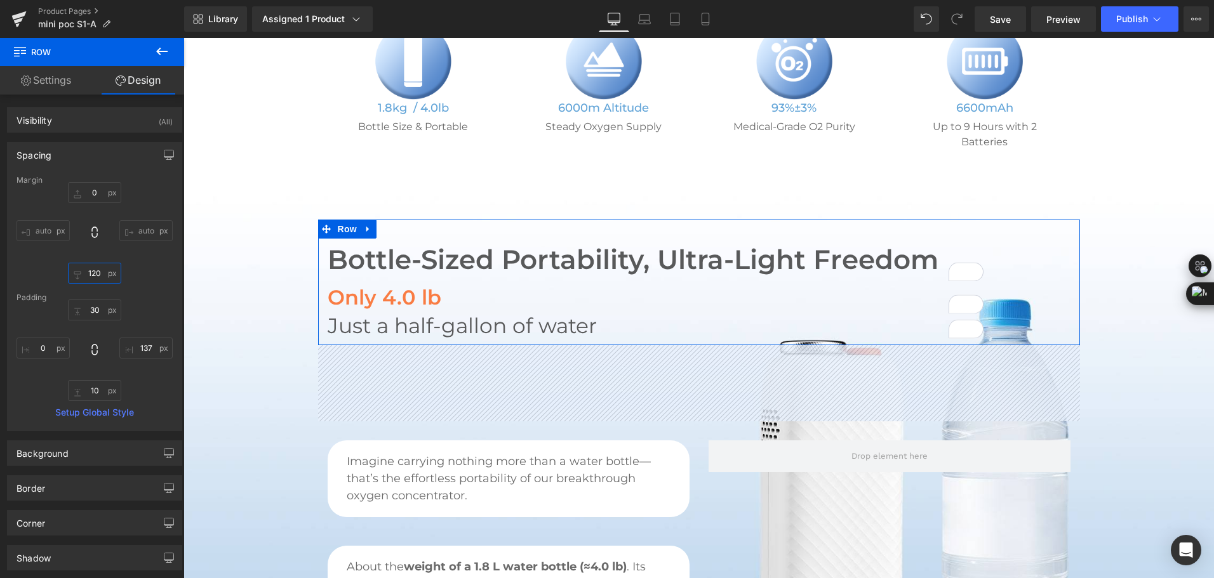
click at [90, 274] on input "120" at bounding box center [94, 273] width 53 height 21
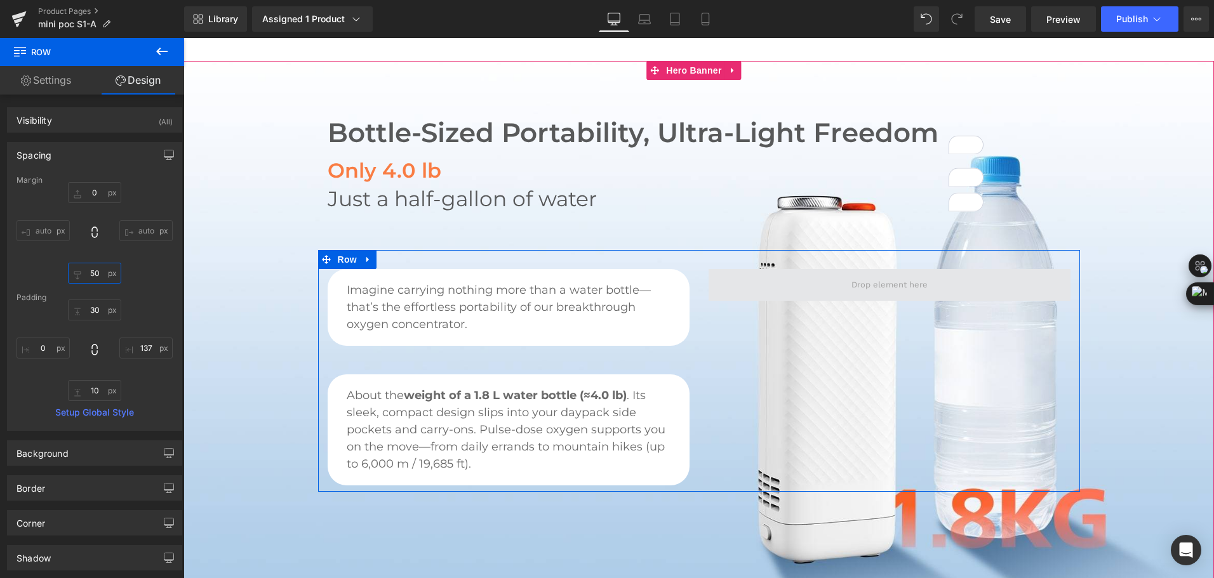
scroll to position [698, 0]
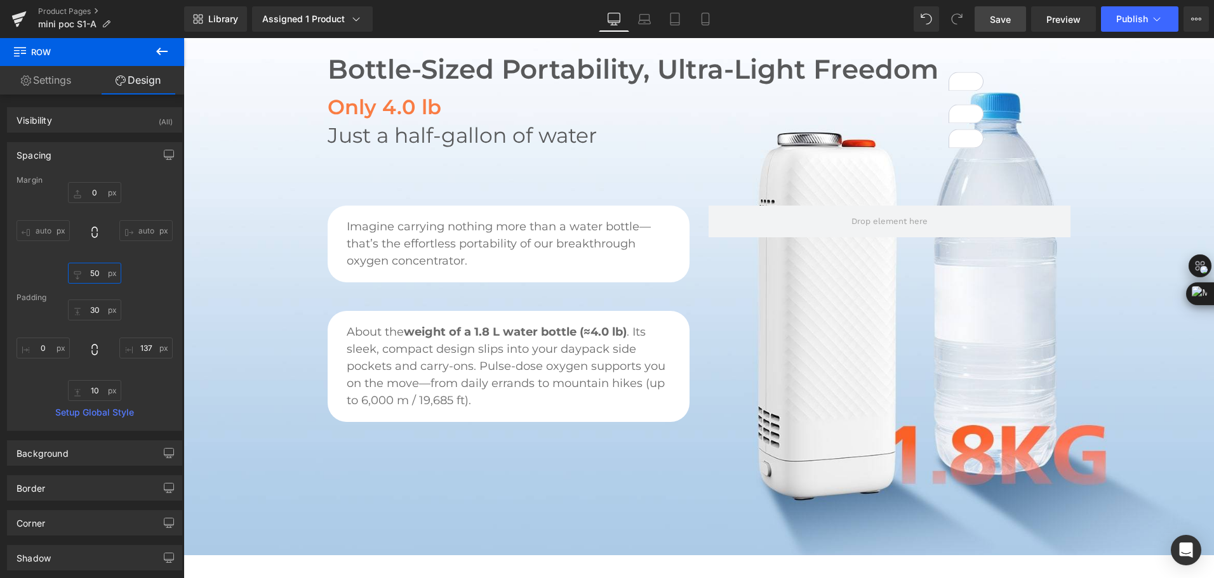
type input "50"
click at [1005, 21] on span "Save" at bounding box center [1000, 19] width 21 height 13
click at [826, 4] on div "Library Assigned 1 Product Product Preview Mini Portable O2 Concentrator Manage…" at bounding box center [699, 19] width 1030 height 38
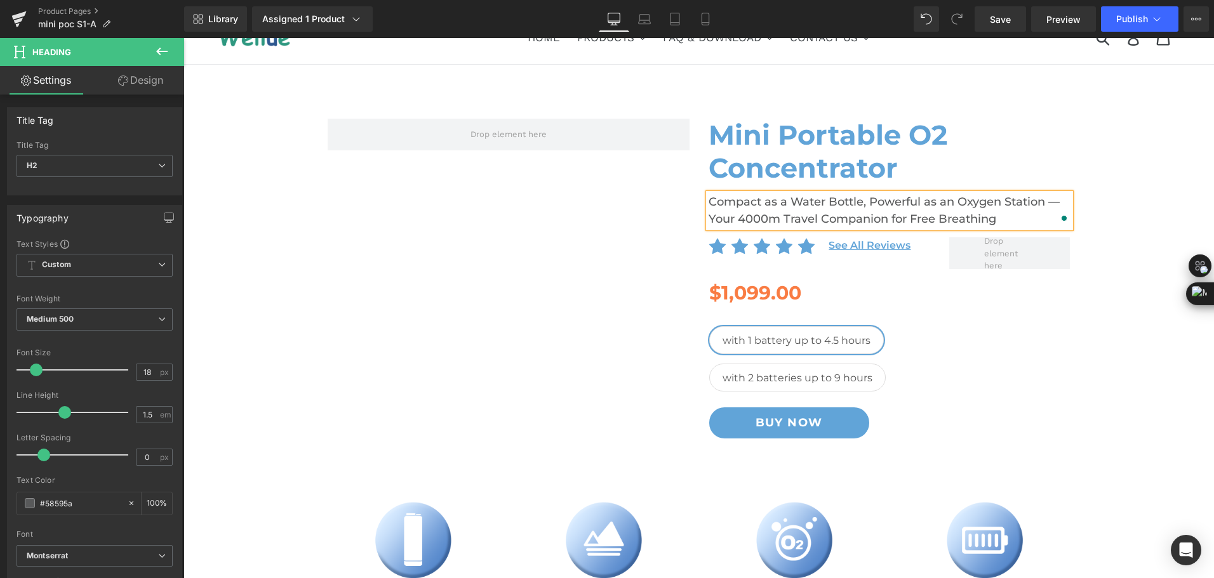
scroll to position [317, 0]
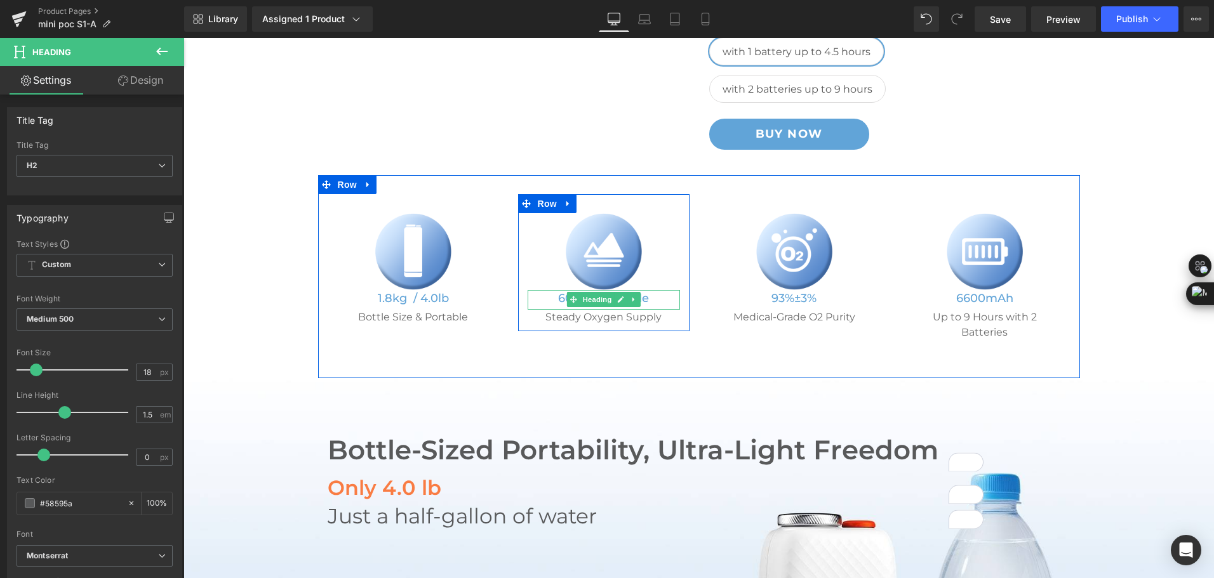
click at [555, 300] on h5 "6000m Altitude" at bounding box center [603, 298] width 152 height 17
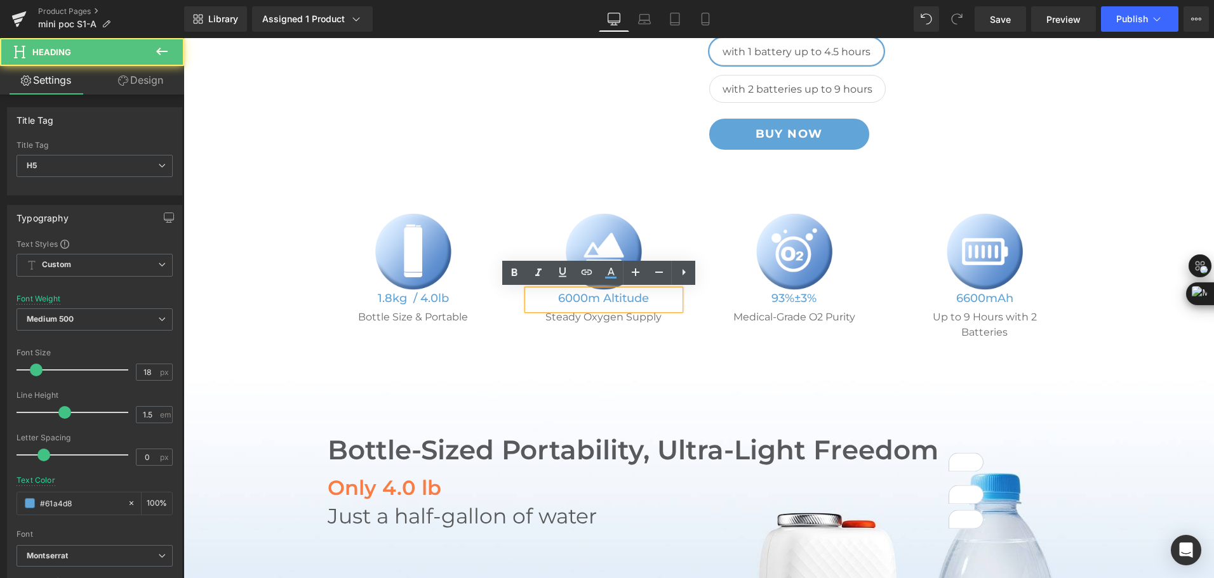
click at [556, 297] on h5 "6000m Altitude" at bounding box center [603, 298] width 152 height 17
click at [559, 297] on h5 "6000m Altitude" at bounding box center [603, 298] width 152 height 17
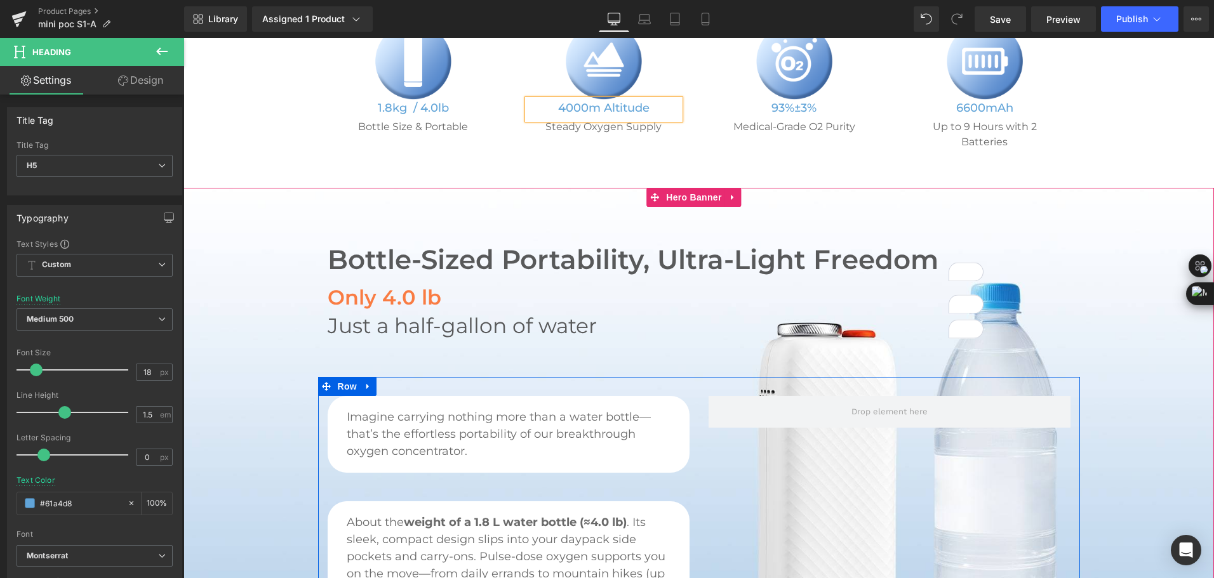
scroll to position [635, 0]
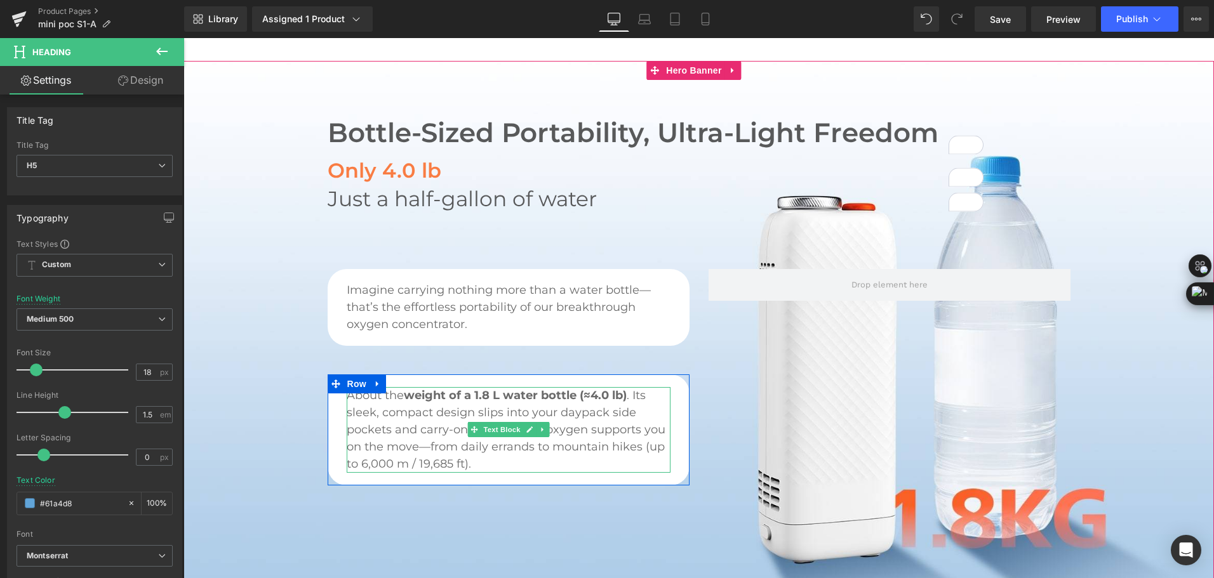
click at [357, 446] on span "About the weight of a 1.8 L water bottle (≈4.0 lb) . Its sleek, compact design …" at bounding box center [506, 429] width 319 height 83
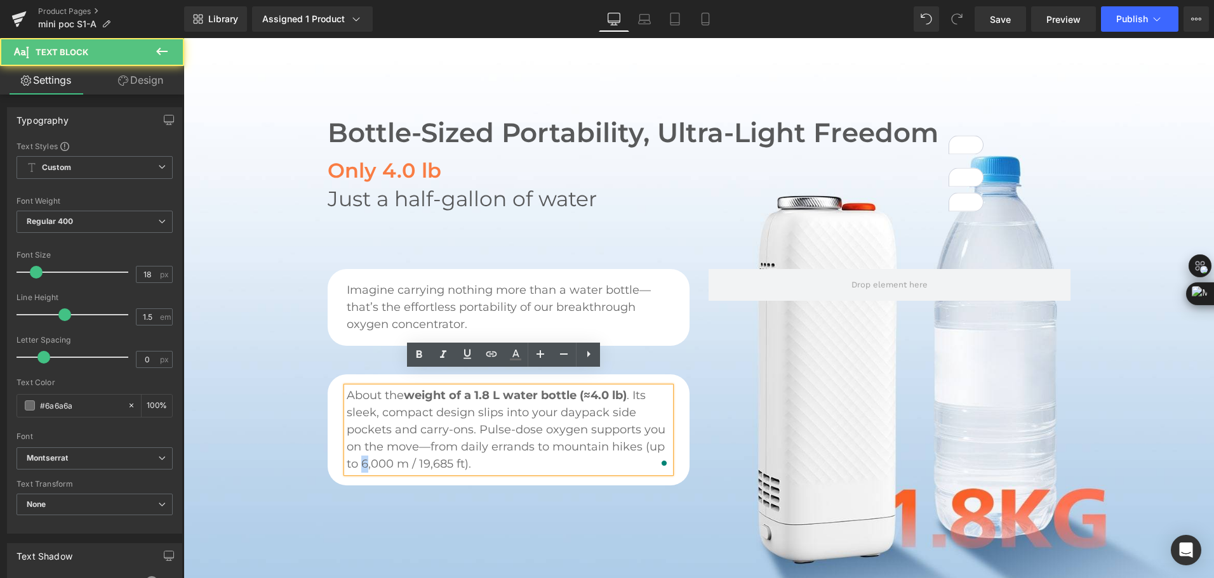
click at [358, 447] on span "About the weight of a 1.8 L water bottle (≈4.0 lb) . Its sleek, compact design …" at bounding box center [506, 429] width 319 height 83
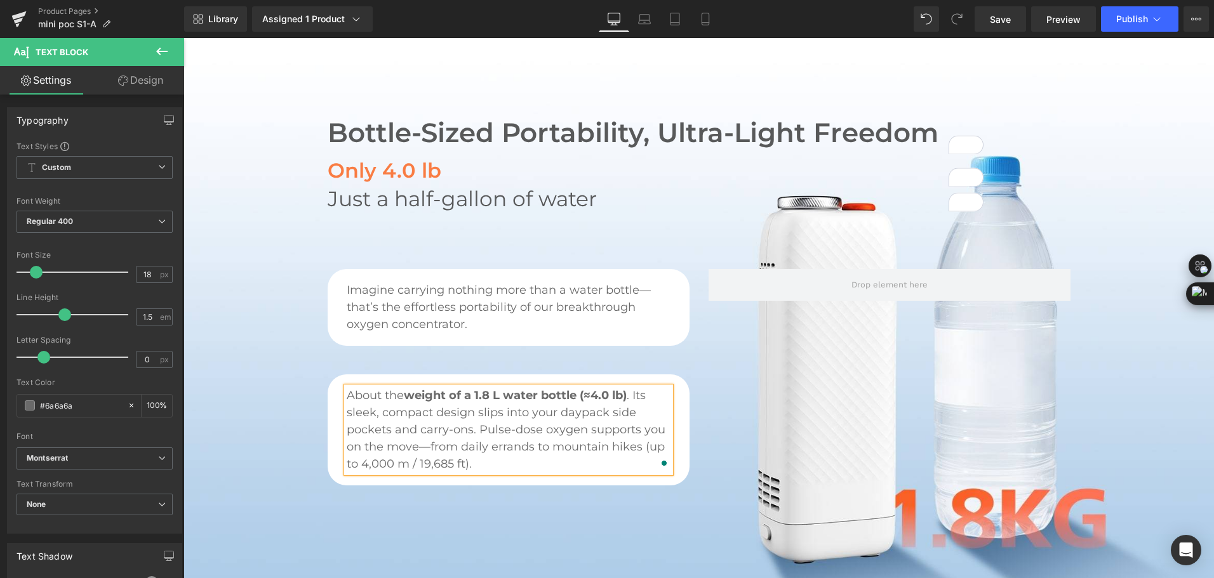
click at [427, 452] on span "About the weight of a 1.8 L water bottle (≈4.0 lb) . Its sleek, compact design …" at bounding box center [506, 429] width 319 height 83
click at [423, 448] on span "About the weight of a 1.8 L water bottle (≈4.0 lb) . Its sleek, compact design …" at bounding box center [506, 429] width 319 height 83
drag, startPoint x: 429, startPoint y: 450, endPoint x: 447, endPoint y: 450, distance: 18.4
click at [447, 450] on span "About the weight of a 1.8 L water bottle (≈4.0 lb) . Its sleek, compact design …" at bounding box center [506, 429] width 319 height 83
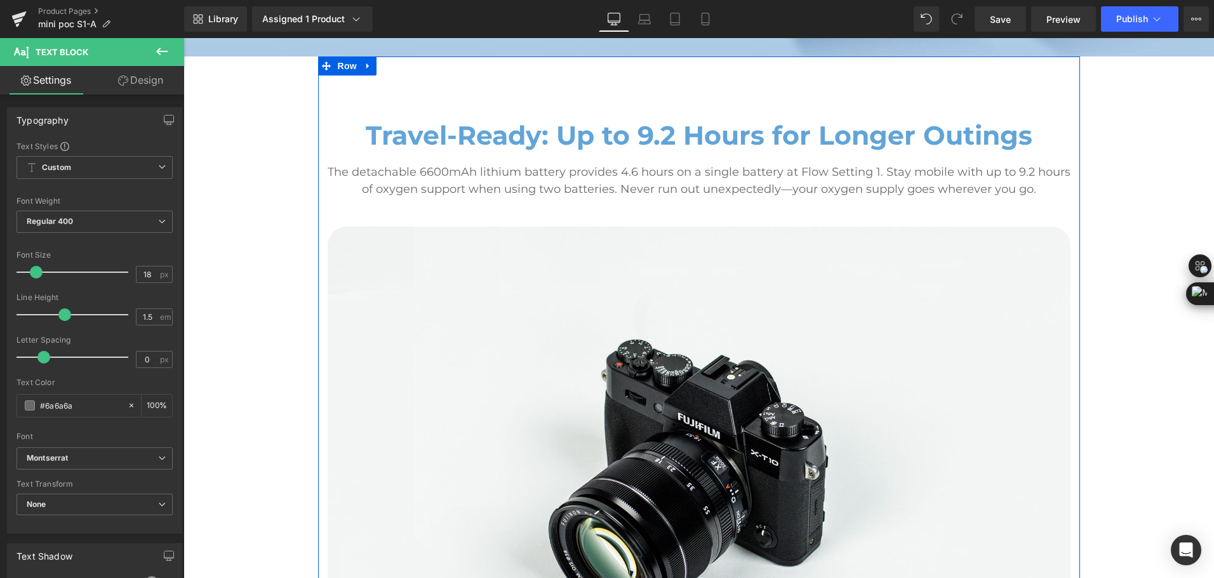
scroll to position [1206, 0]
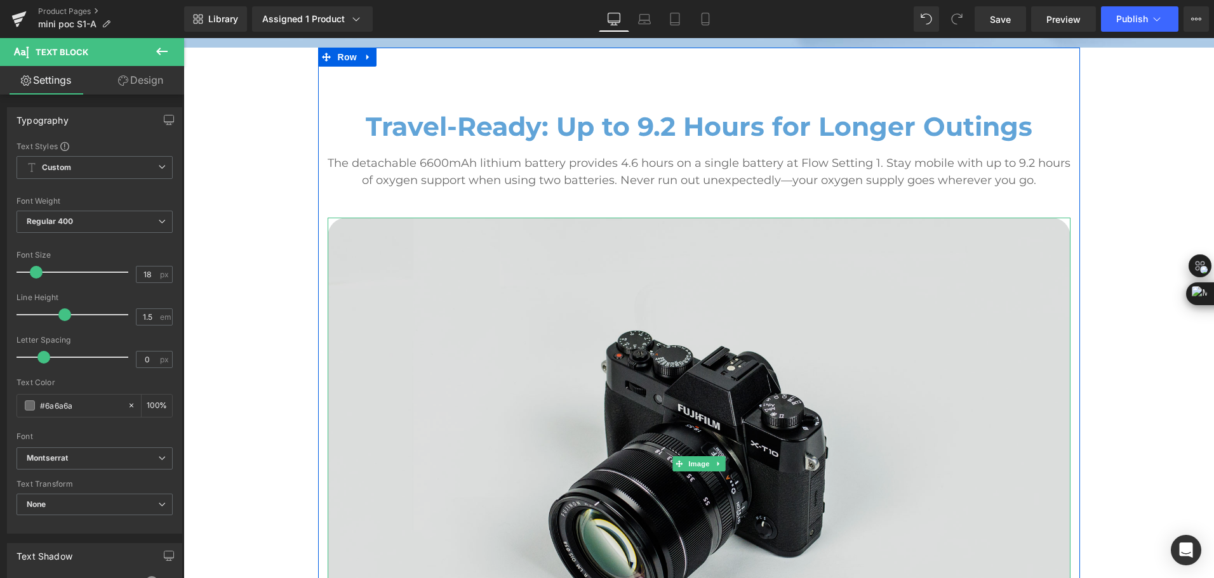
click at [470, 281] on img at bounding box center [699, 464] width 743 height 492
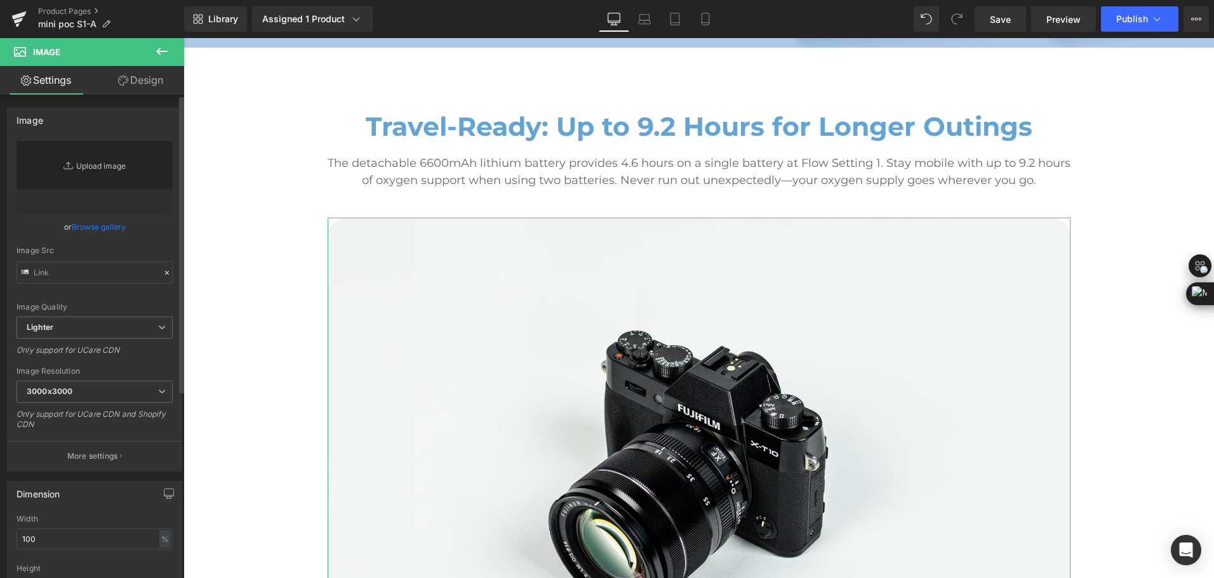
click at [98, 184] on link "Replace Image" at bounding box center [95, 177] width 156 height 73
type input "C:\fakepath\mini portable oxygen concentrator with long-lasting battery for up …"
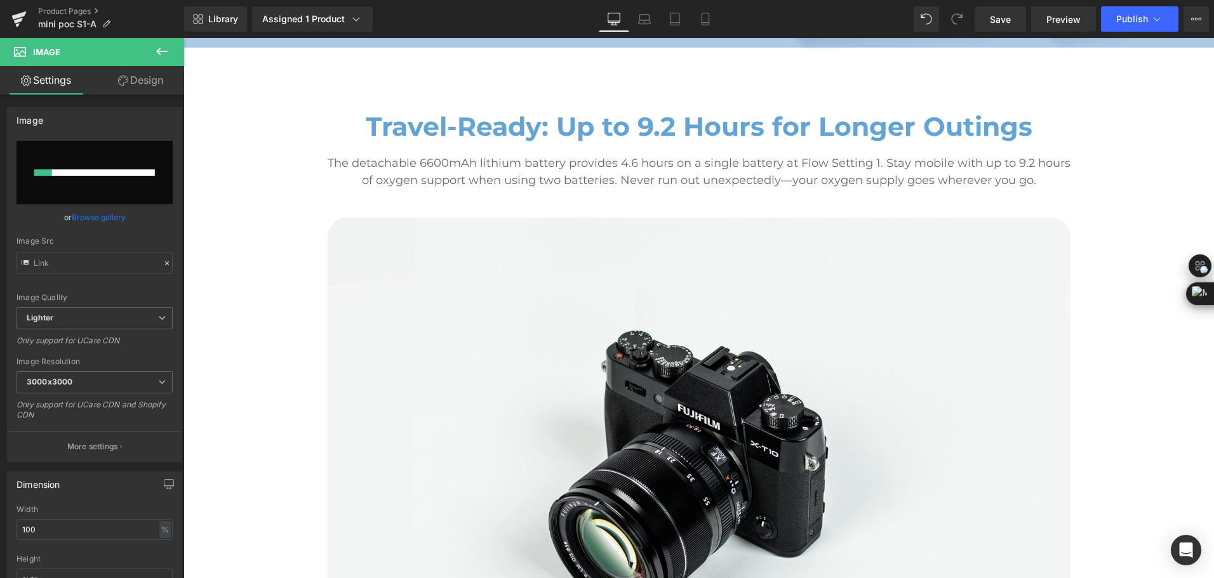
type input "//d1um8515vdn9kb.cloudfront.net/images/parallax.jpg"
type input "[URL][DOMAIN_NAME]"
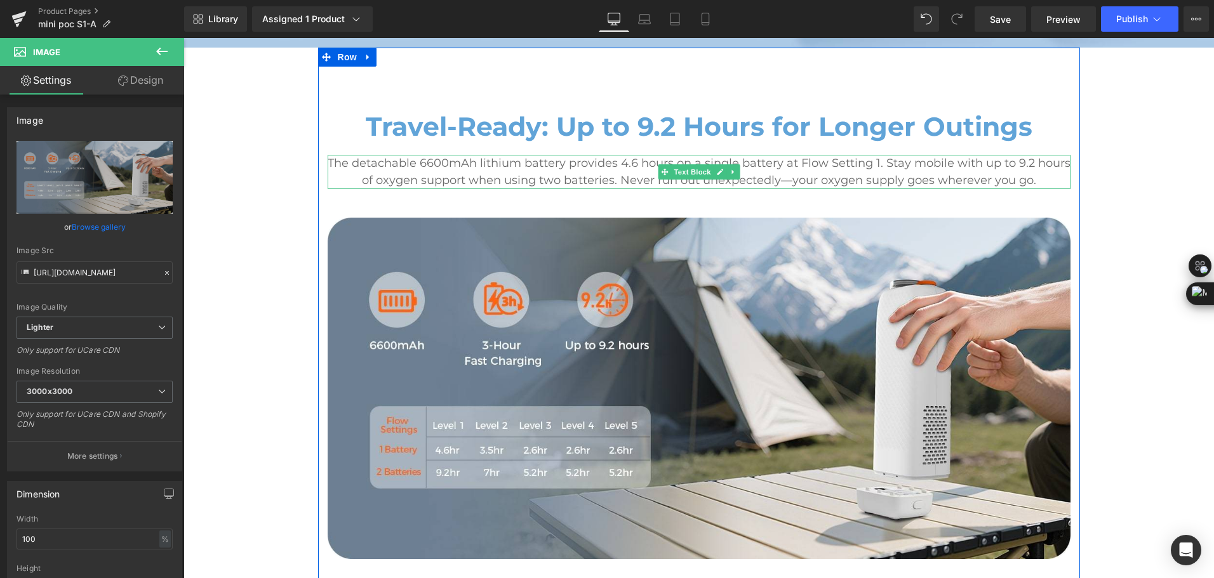
click at [540, 166] on p "The detachable 6600mAh lithium battery provides 4.6 hours on a single battery a…" at bounding box center [699, 172] width 743 height 34
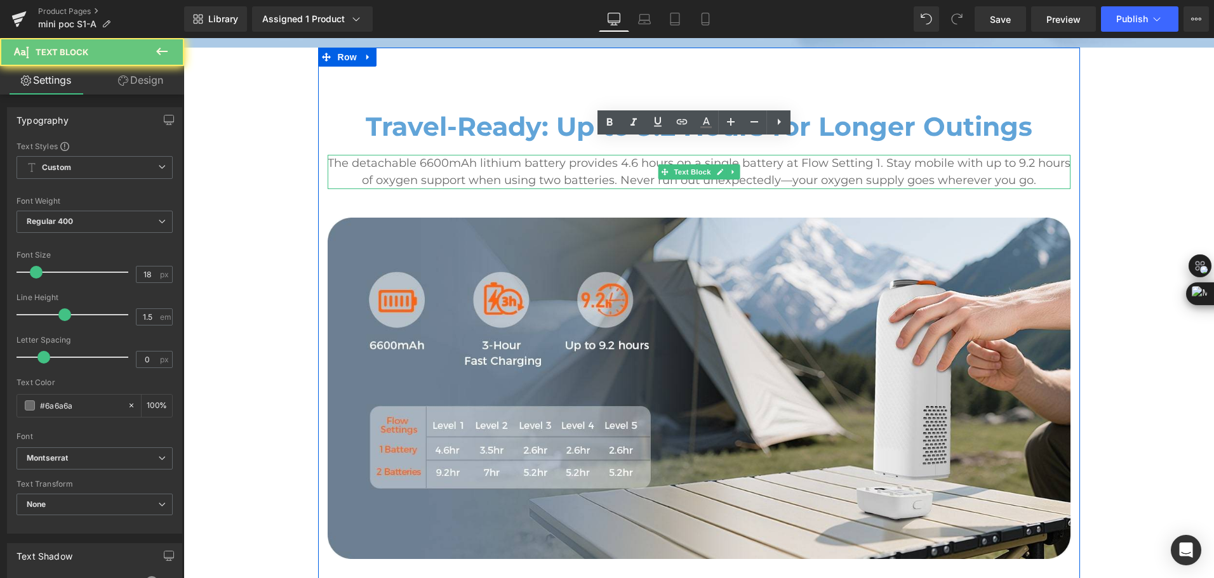
click at [549, 163] on p "The detachable 6600mAh lithium battery provides 4.6 hours on a single battery a…" at bounding box center [699, 172] width 743 height 34
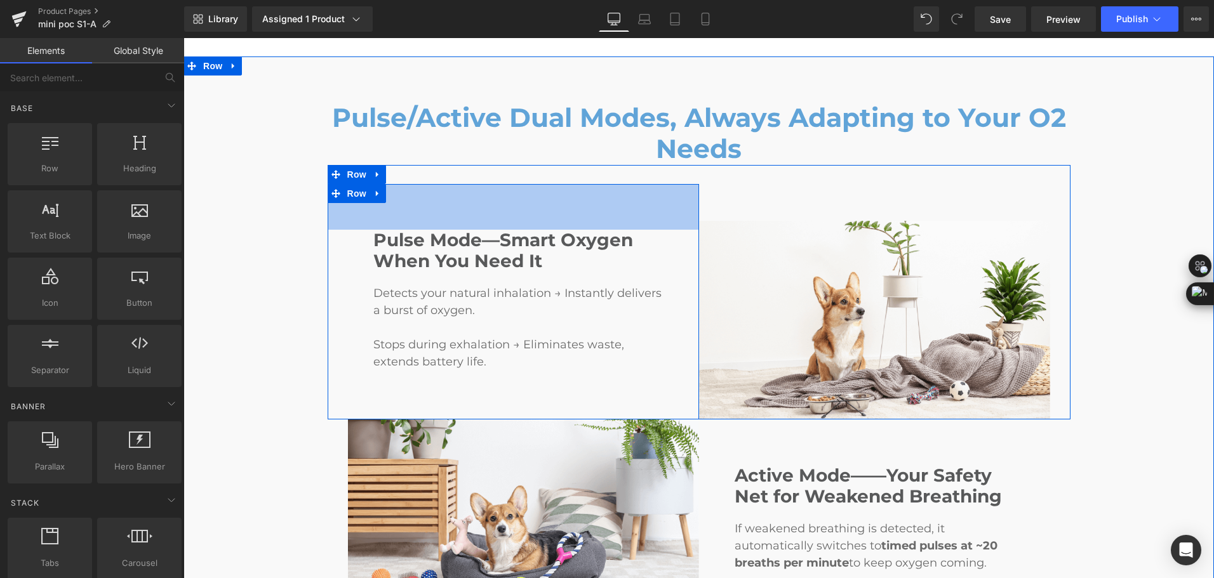
scroll to position [1777, 0]
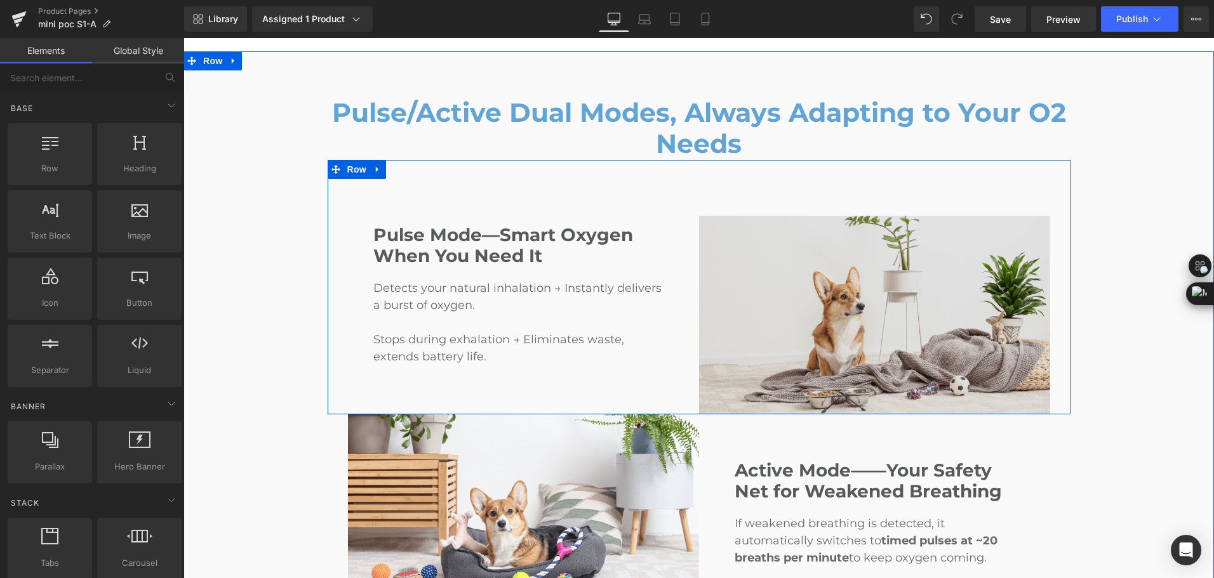
click at [778, 258] on img at bounding box center [884, 304] width 371 height 219
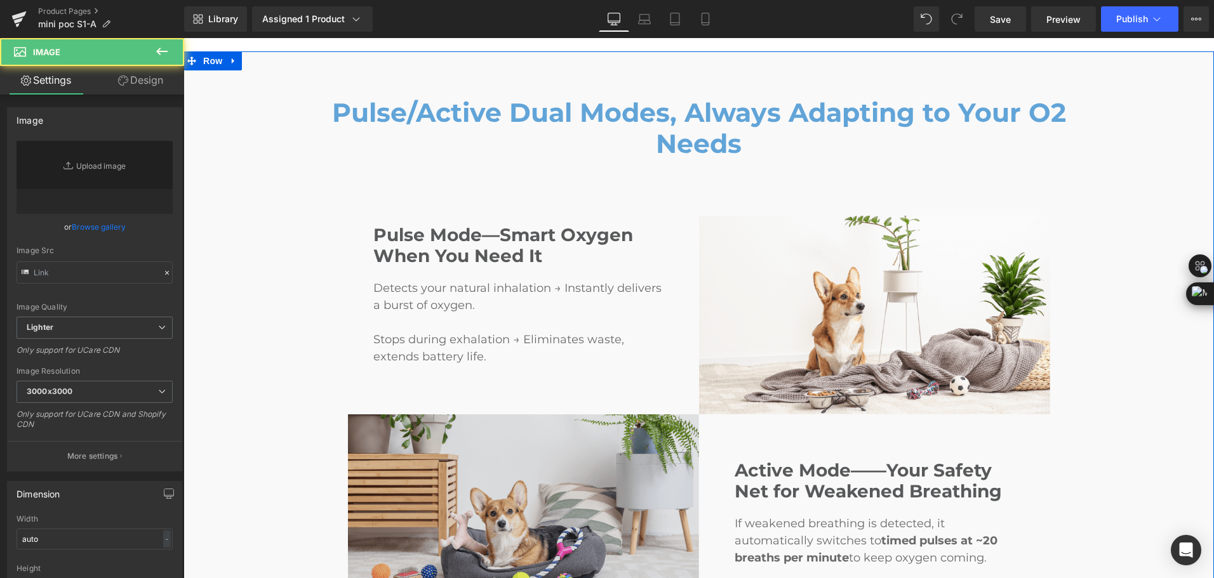
type input "[URL][DOMAIN_NAME]"
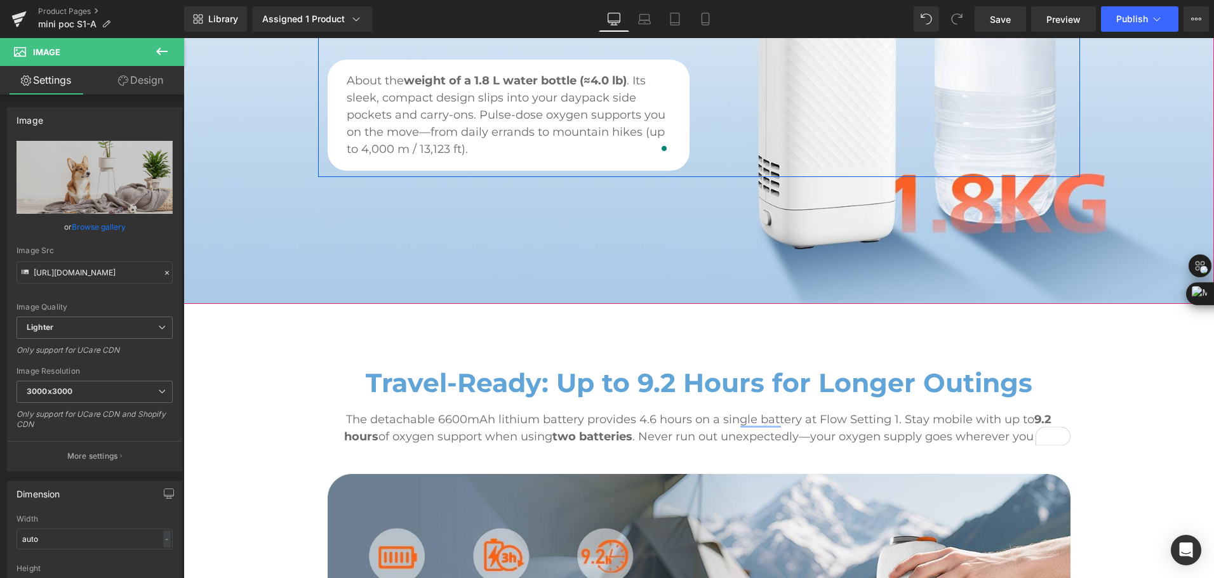
scroll to position [952, 0]
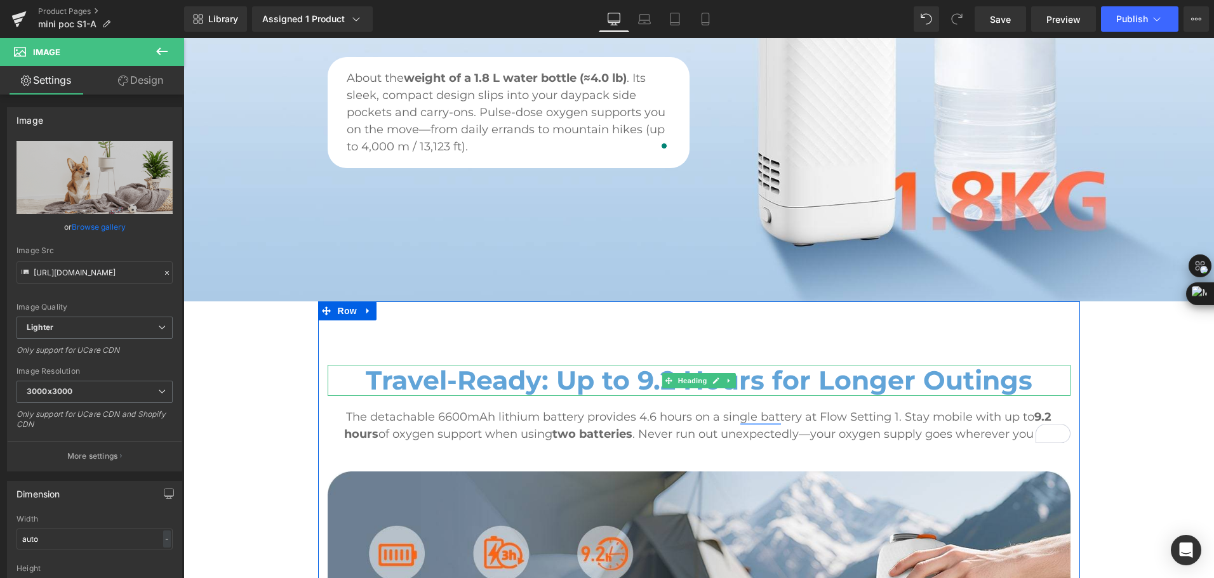
click at [566, 368] on h2 "Travel-Ready: Up to 9.2 Hours for Longer Outings" at bounding box center [699, 380] width 743 height 31
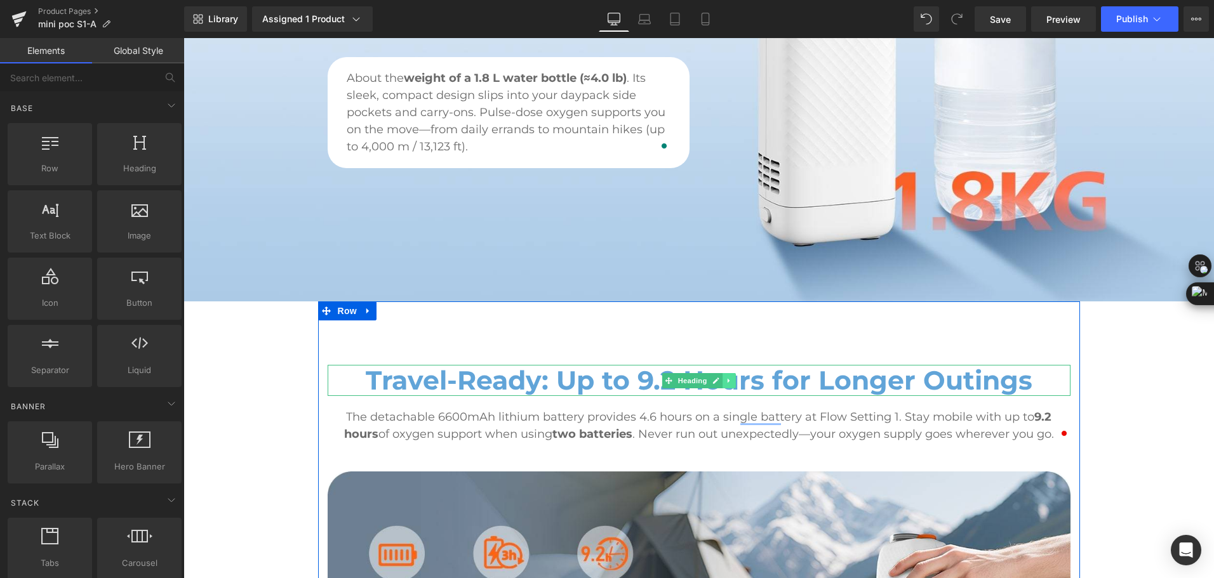
click at [725, 377] on icon at bounding box center [728, 381] width 7 height 8
click at [719, 373] on link at bounding box center [721, 380] width 13 height 15
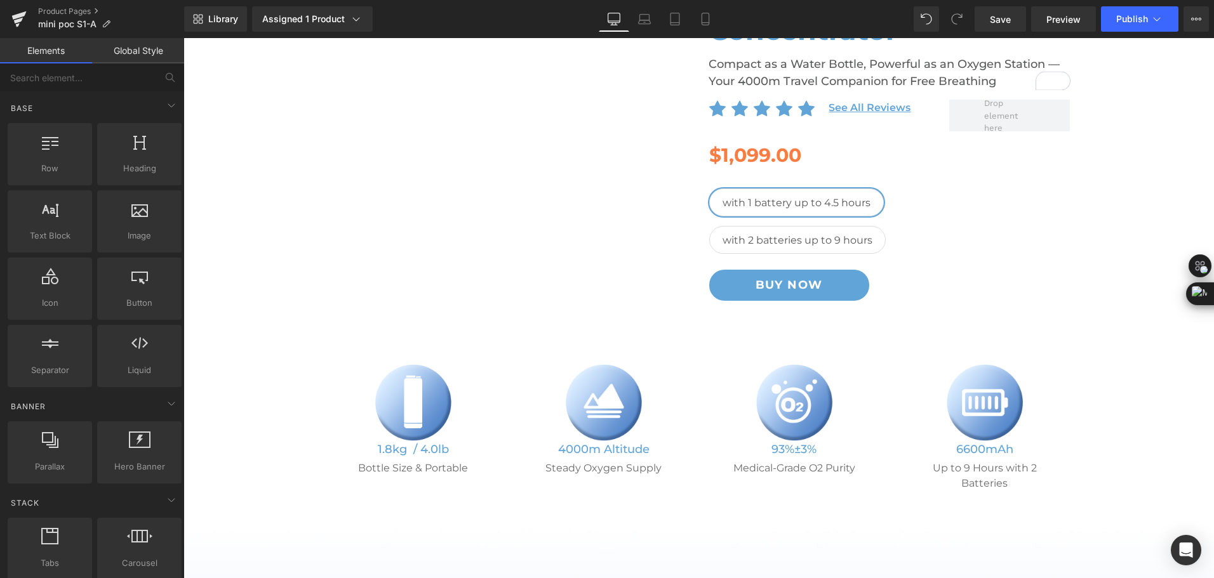
scroll to position [127, 0]
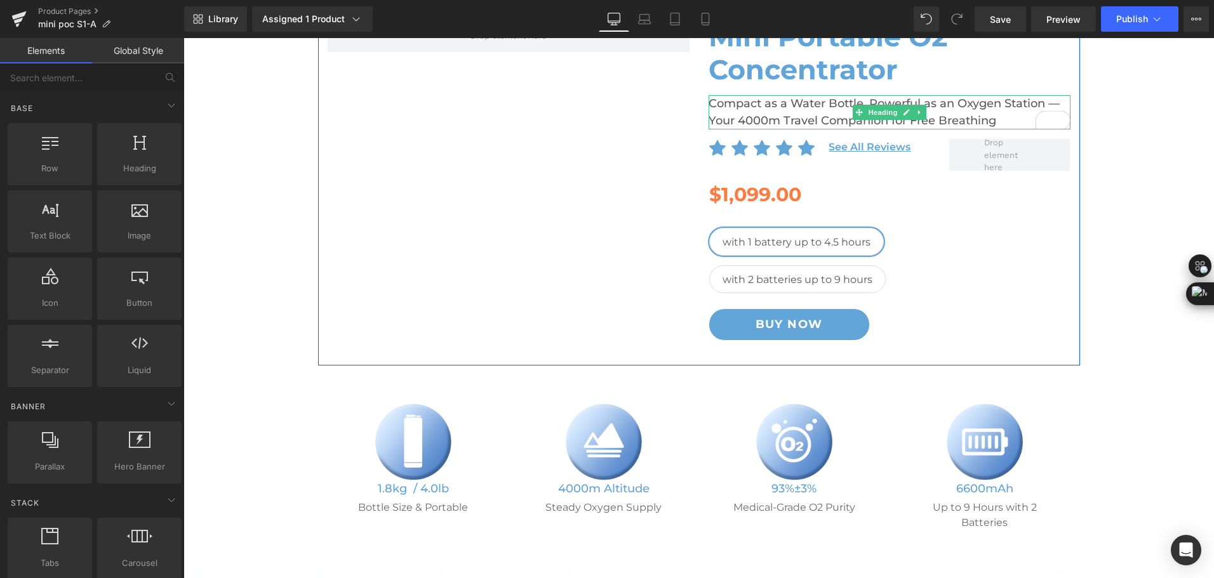
click at [756, 112] on h2 "Compact as a Water Bottle, Powerful as an Oxygen Station — Your 4000m Travel Co…" at bounding box center [889, 112] width 362 height 34
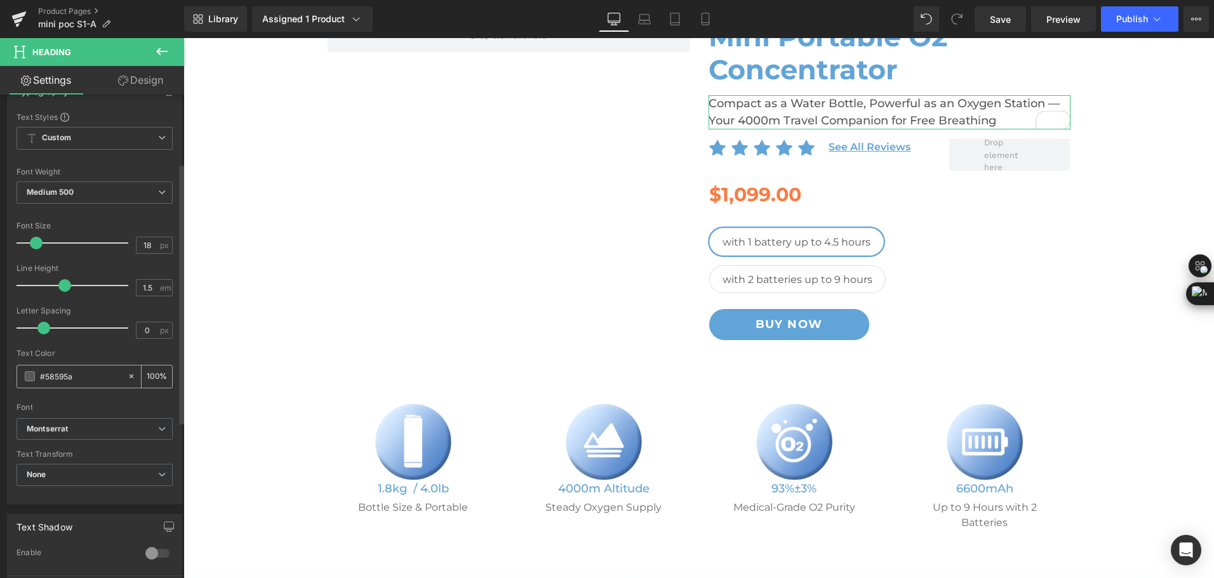
drag, startPoint x: 86, startPoint y: 379, endPoint x: 28, endPoint y: 382, distance: 57.8
click at [28, 382] on div "#58595a" at bounding box center [72, 377] width 110 height 22
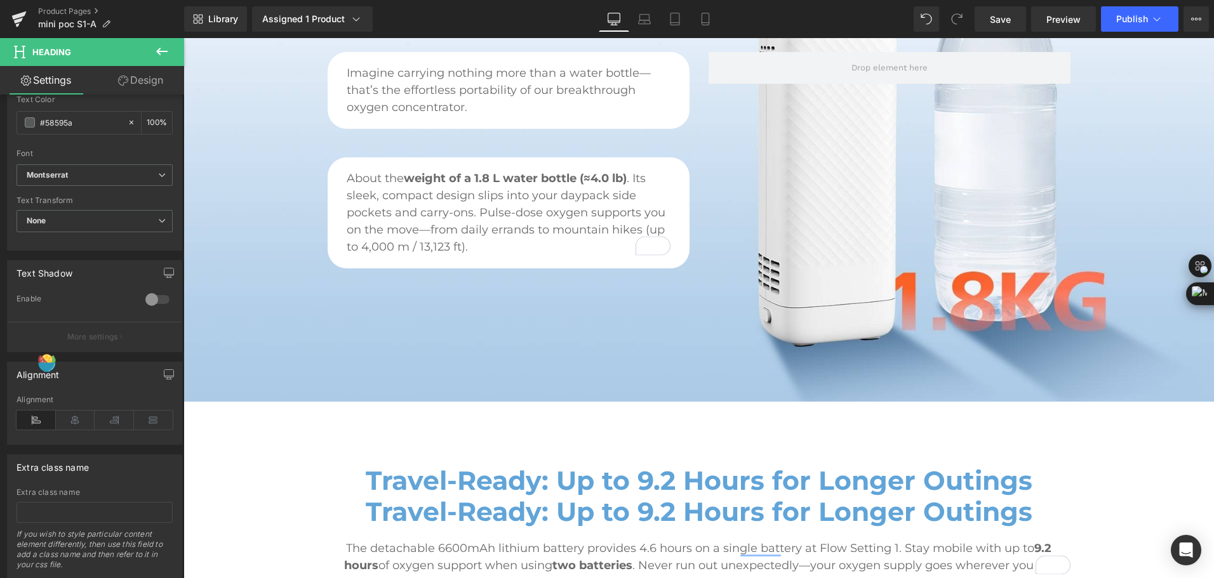
scroll to position [1016, 0]
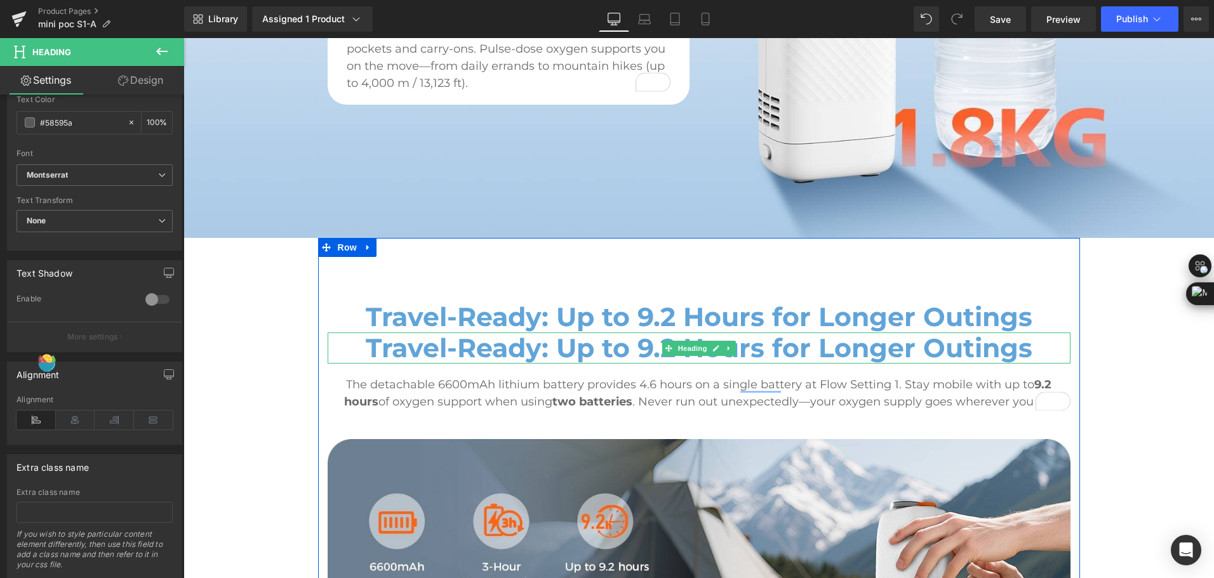
click at [435, 335] on h2 "Travel-Ready: Up to 9.2 Hours for Longer Outings" at bounding box center [699, 348] width 743 height 31
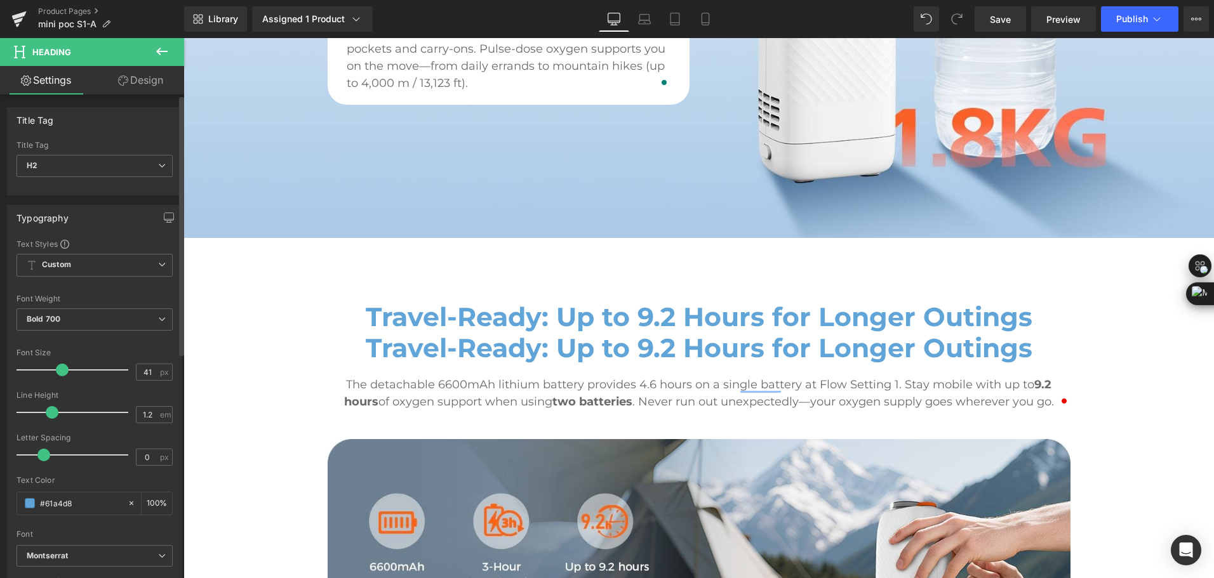
drag, startPoint x: 81, startPoint y: 505, endPoint x: 3, endPoint y: 510, distance: 78.2
click at [3, 510] on div "Typography Text Styles Custom Custom Setup Global Style Custom Setup Global Sty…" at bounding box center [95, 413] width 190 height 436
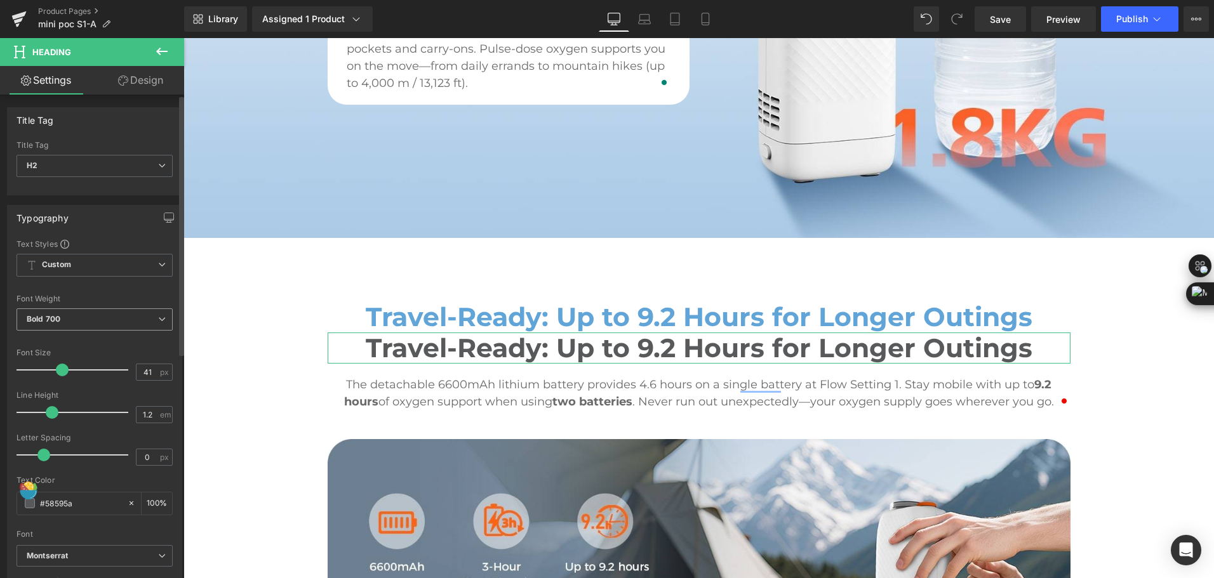
type input "#58595a"
click at [116, 326] on span "Bold 700" at bounding box center [95, 319] width 156 height 22
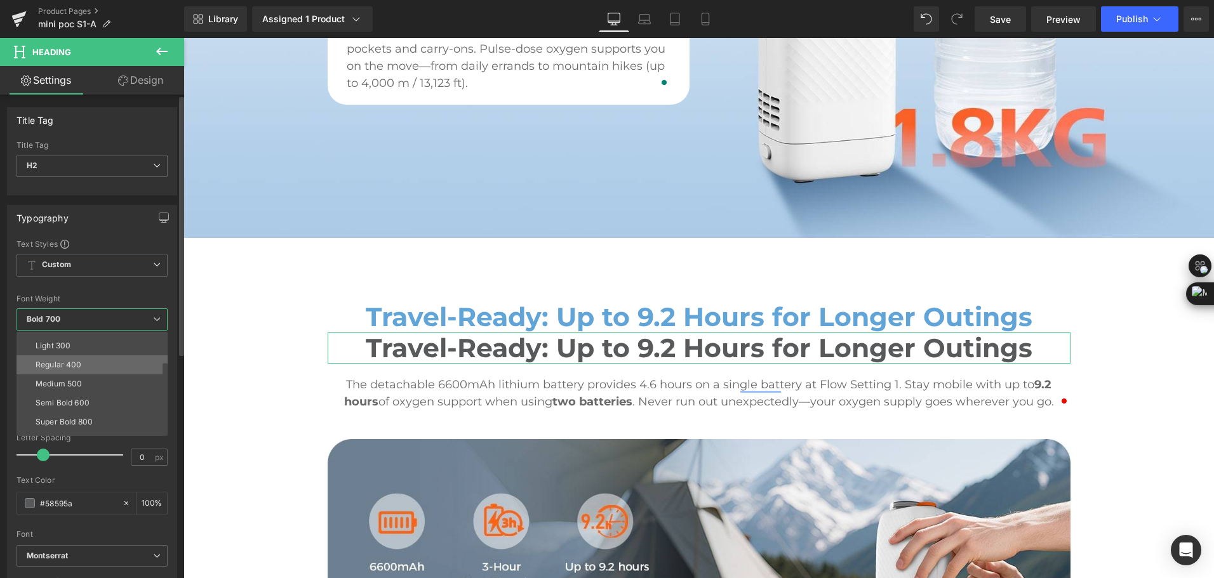
scroll to position [63, 0]
click at [105, 373] on li "Semi Bold 600" at bounding box center [95, 373] width 157 height 19
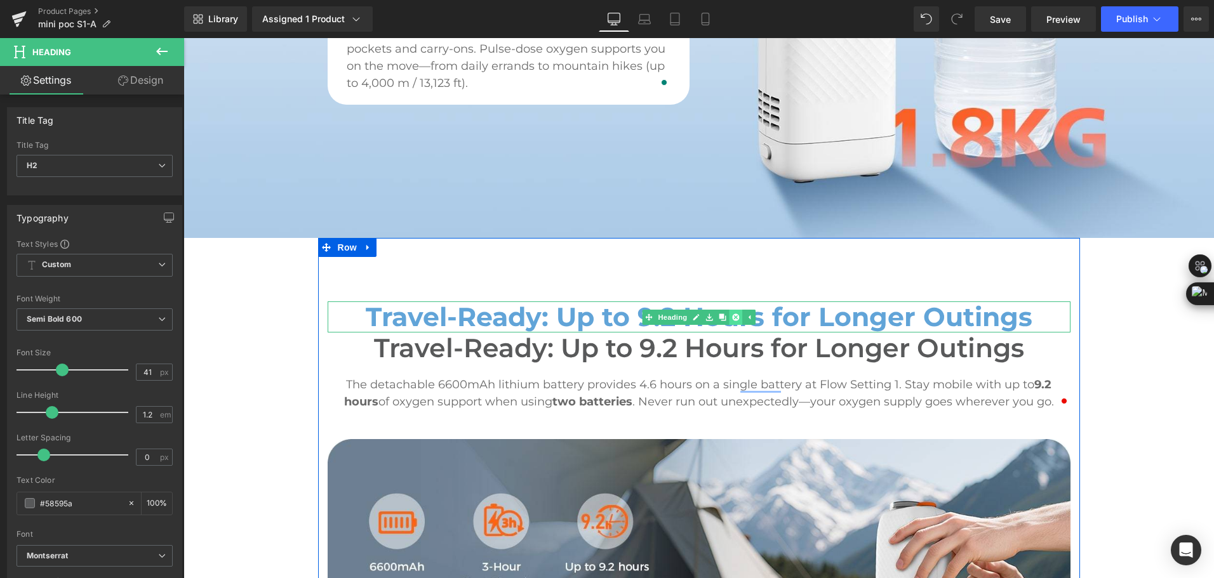
click at [729, 310] on link at bounding box center [735, 317] width 13 height 15
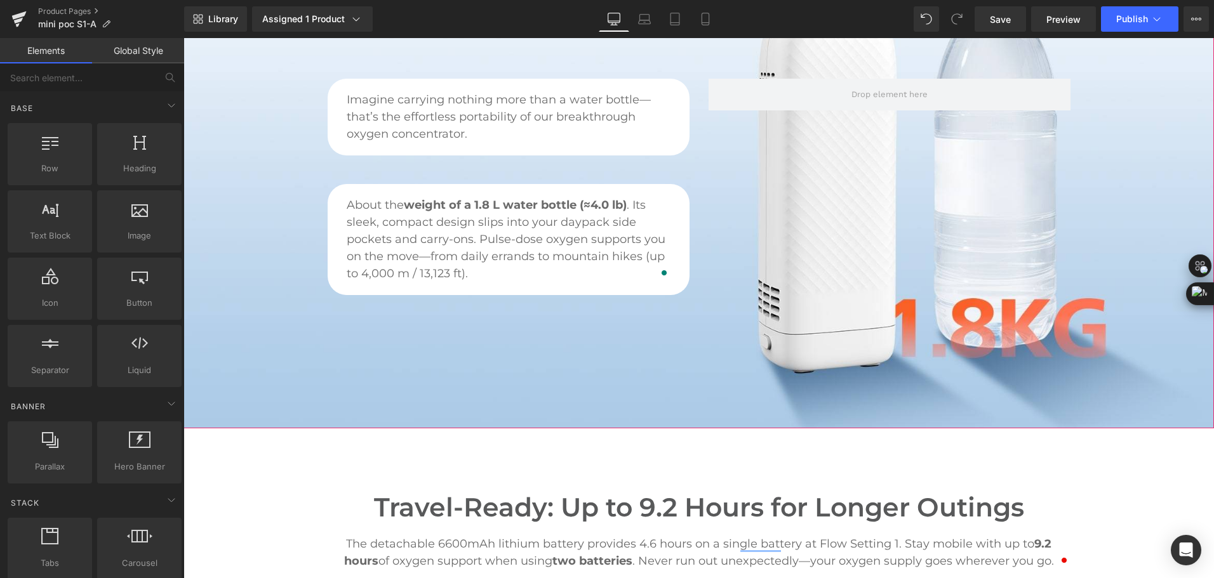
scroll to position [1142, 0]
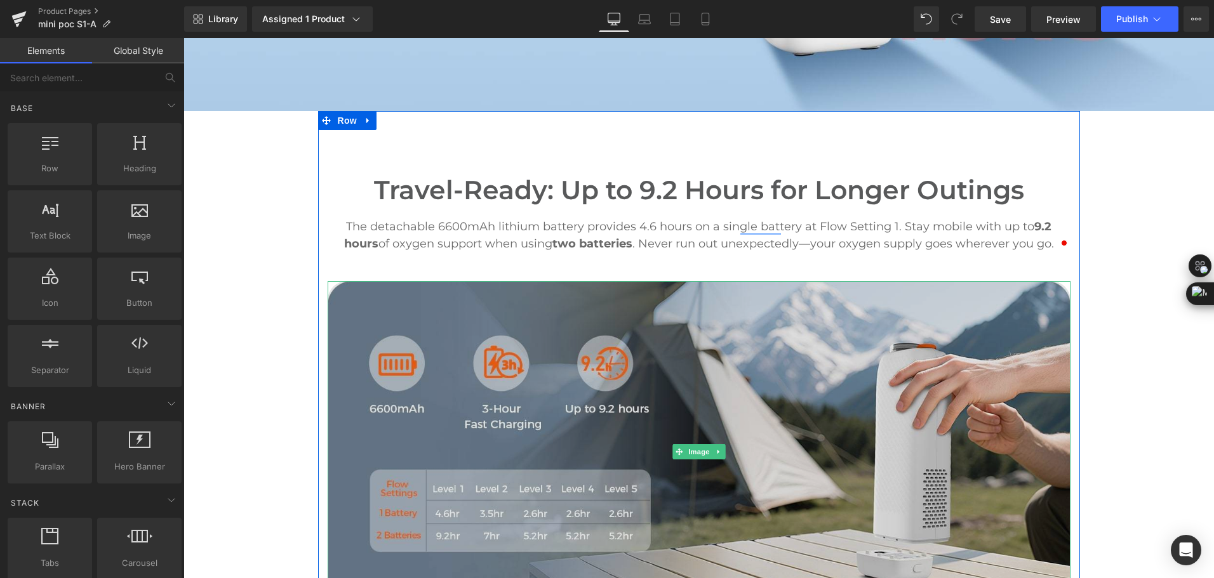
click at [387, 576] on img at bounding box center [699, 451] width 743 height 341
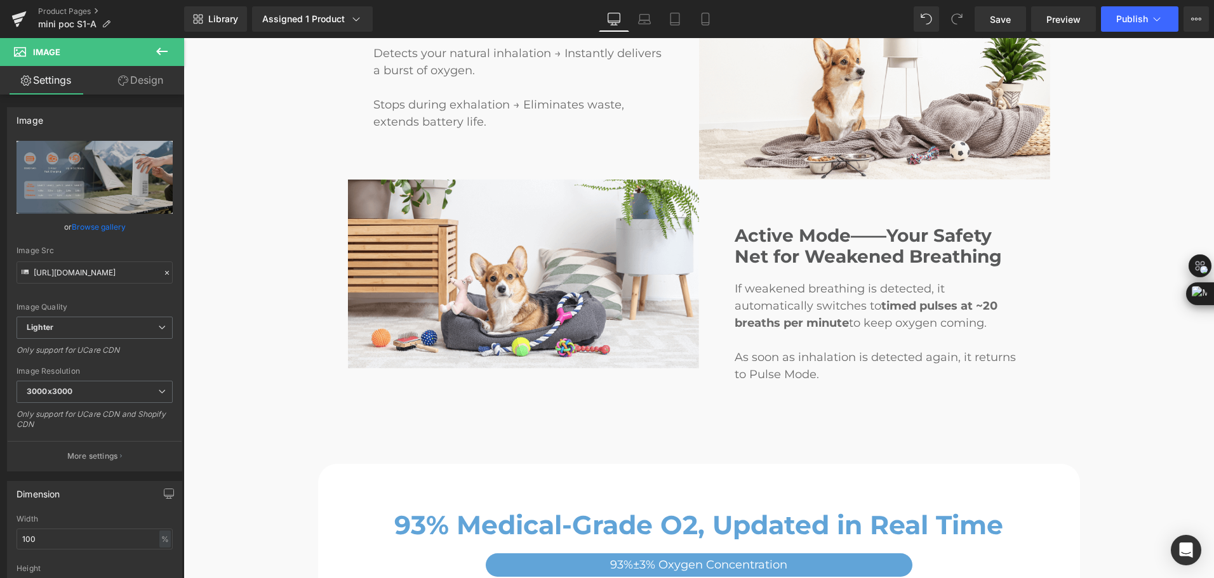
scroll to position [2031, 0]
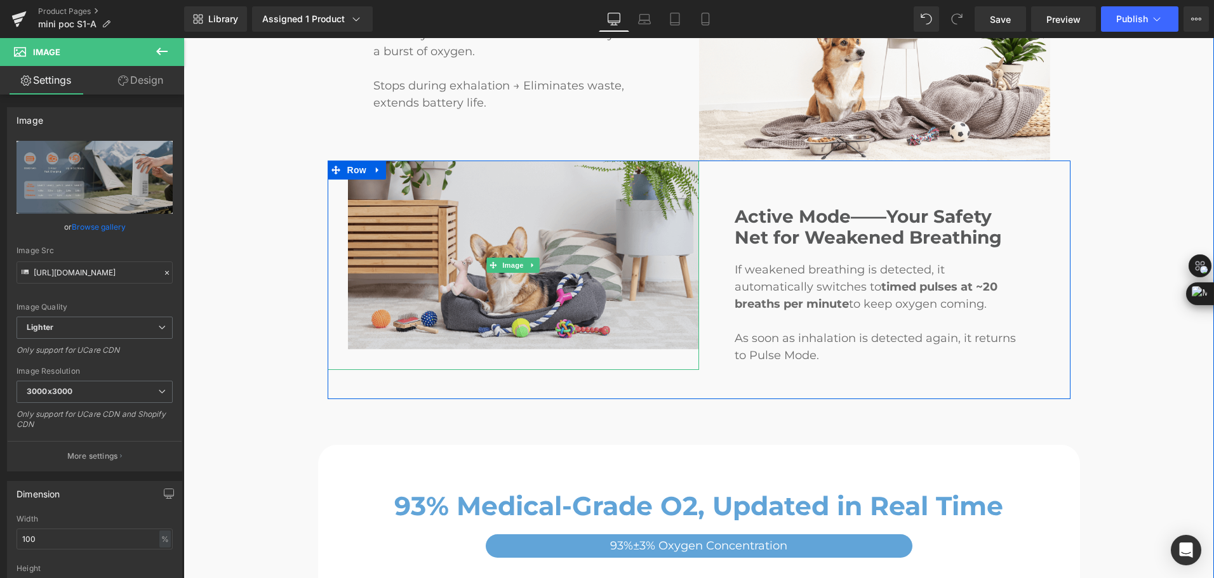
click at [531, 187] on img at bounding box center [513, 265] width 371 height 209
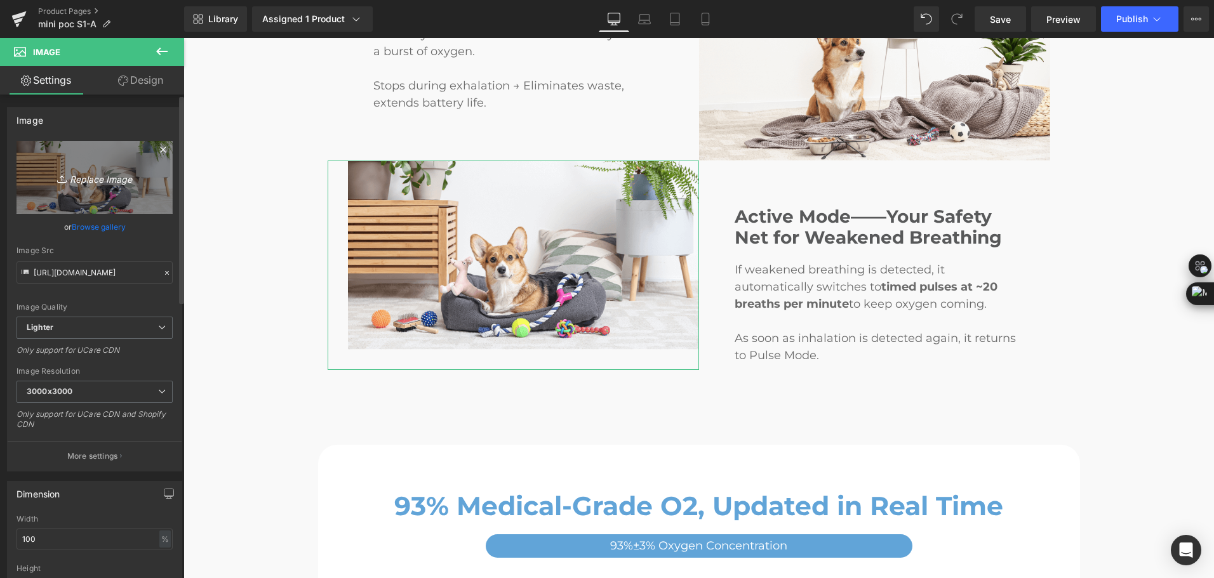
click at [90, 187] on link "Replace Image" at bounding box center [95, 177] width 156 height 73
type input "C:\fakepath\active mode of the mini portable oxygen concentrator.gif"
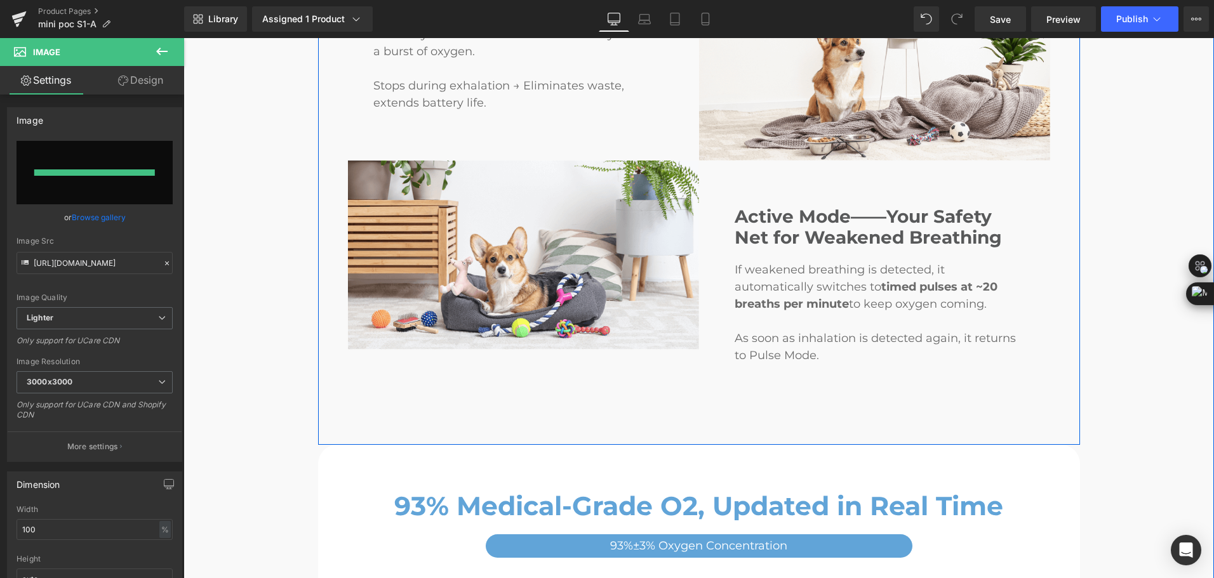
type input "https://ucarecdn.com/482dfdfd-3423-47de-a3b8-716addda358d/active%20mode%20of%20…"
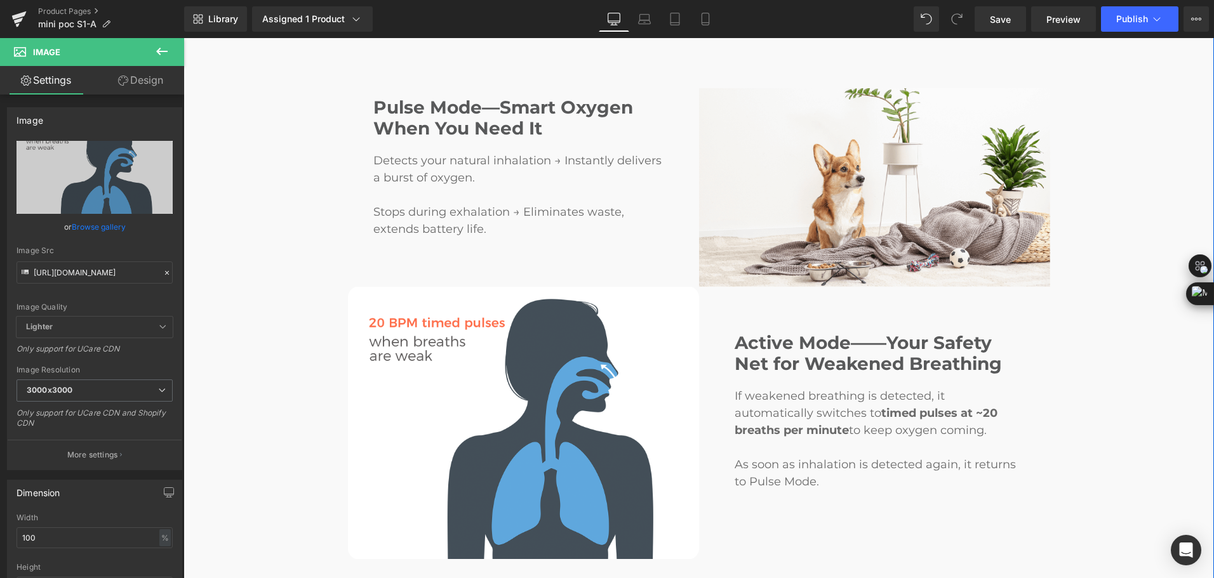
scroll to position [1904, 0]
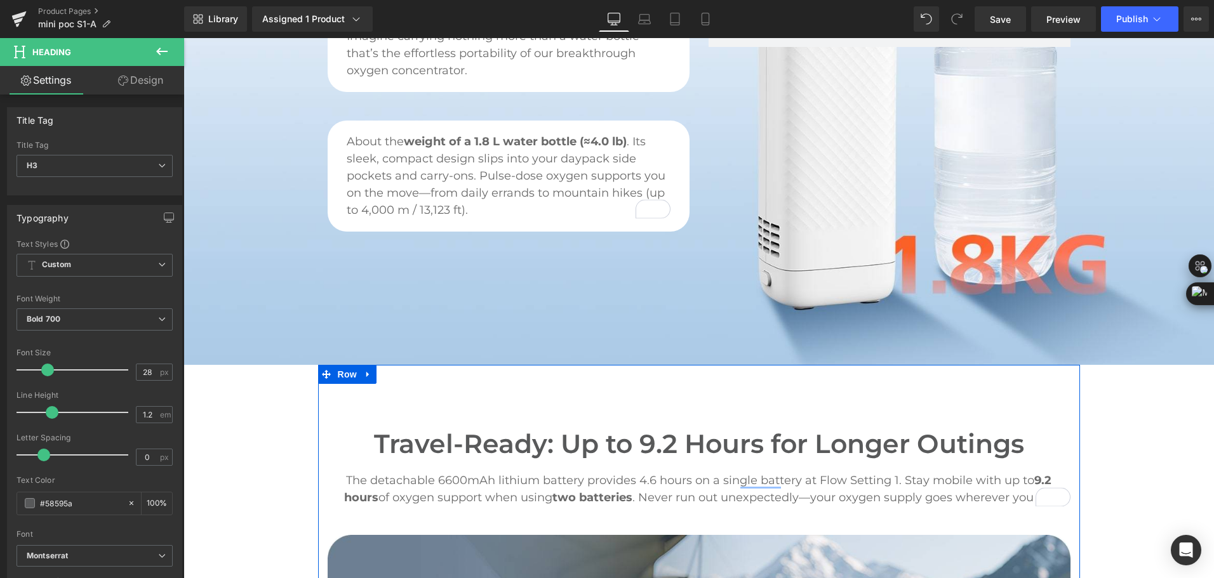
scroll to position [1142, 0]
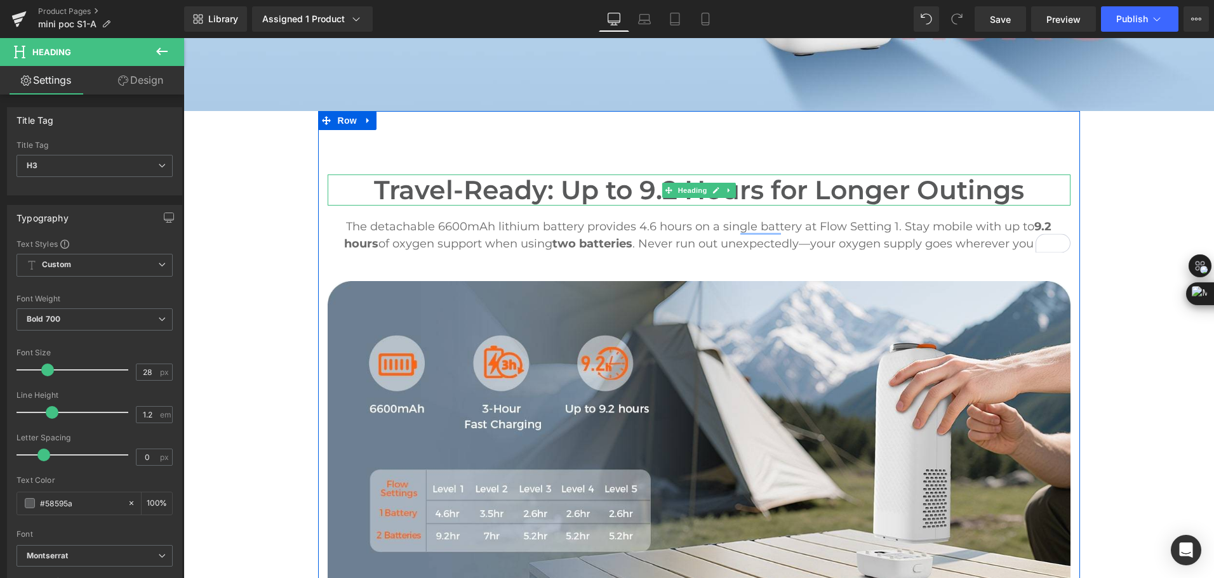
click at [437, 175] on h2 "Travel-Ready: Up to 9.2 Hours for Longer Outings" at bounding box center [699, 190] width 743 height 31
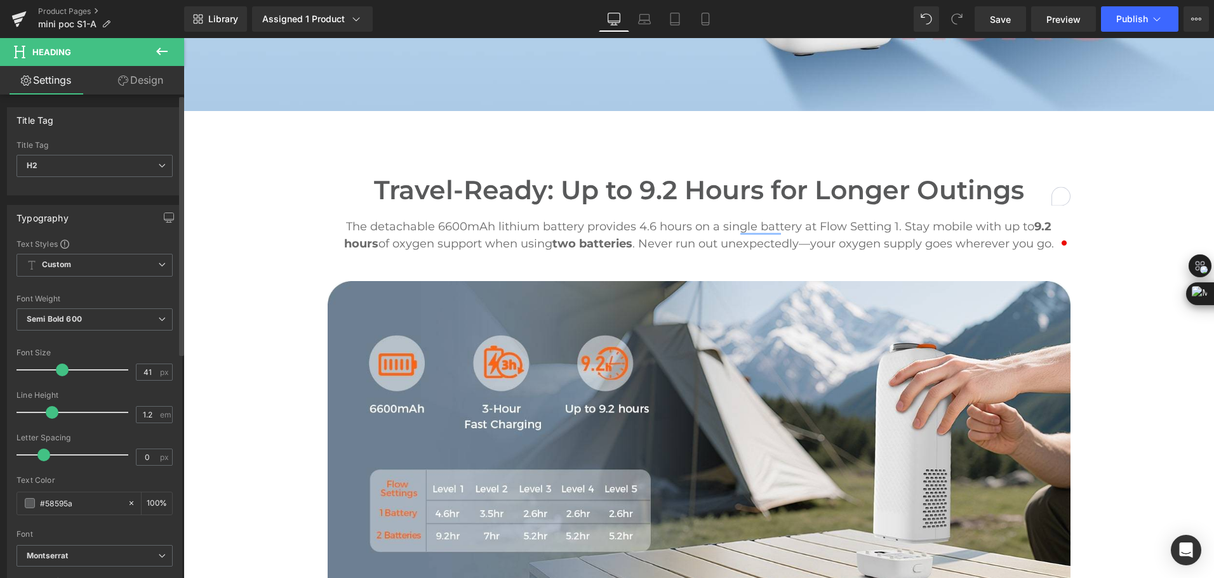
drag, startPoint x: 86, startPoint y: 509, endPoint x: 7, endPoint y: 503, distance: 78.9
click at [7, 503] on div "Typography Text Styles Custom Custom Setup Global Style Custom Setup Global Sty…" at bounding box center [94, 418] width 175 height 427
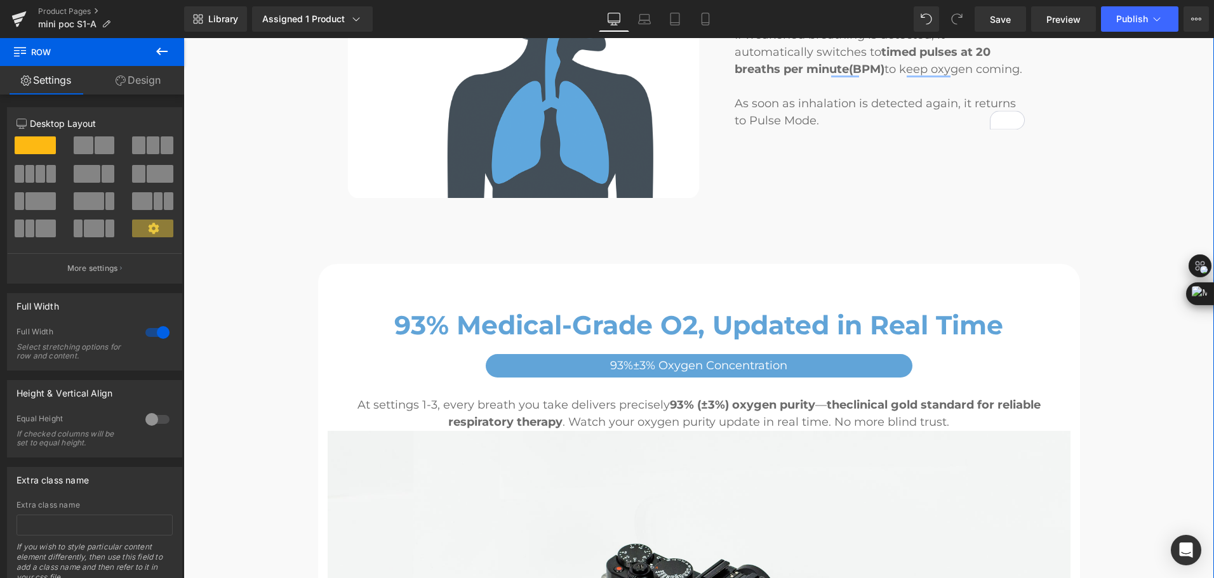
scroll to position [2285, 0]
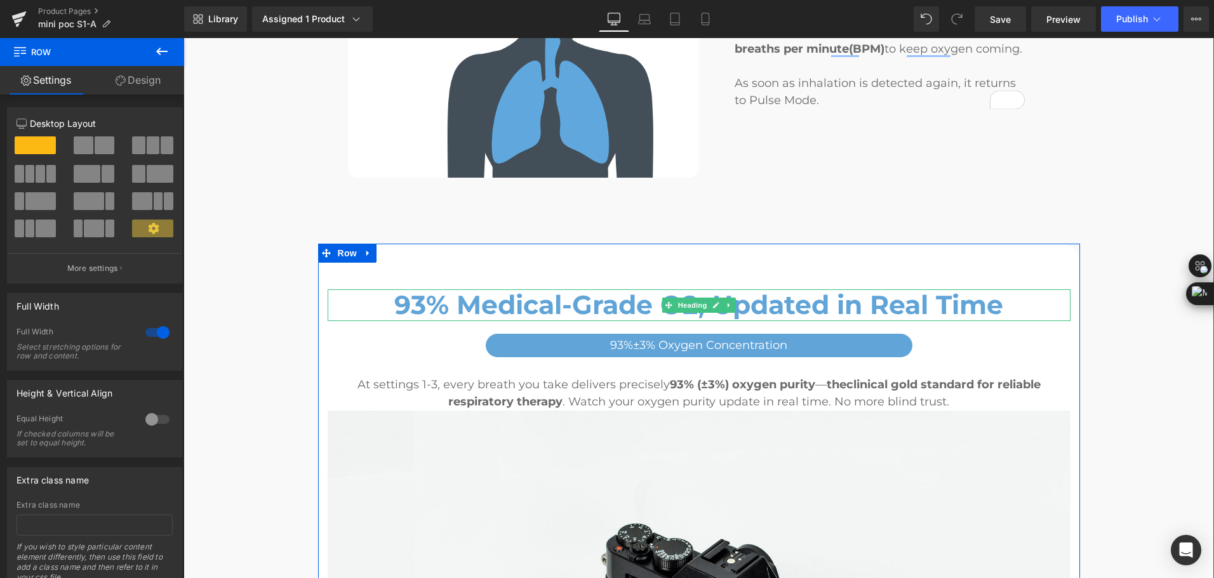
click at [562, 289] on h2 "93% Medical-Grade O2, Updated in Real Time" at bounding box center [699, 304] width 743 height 31
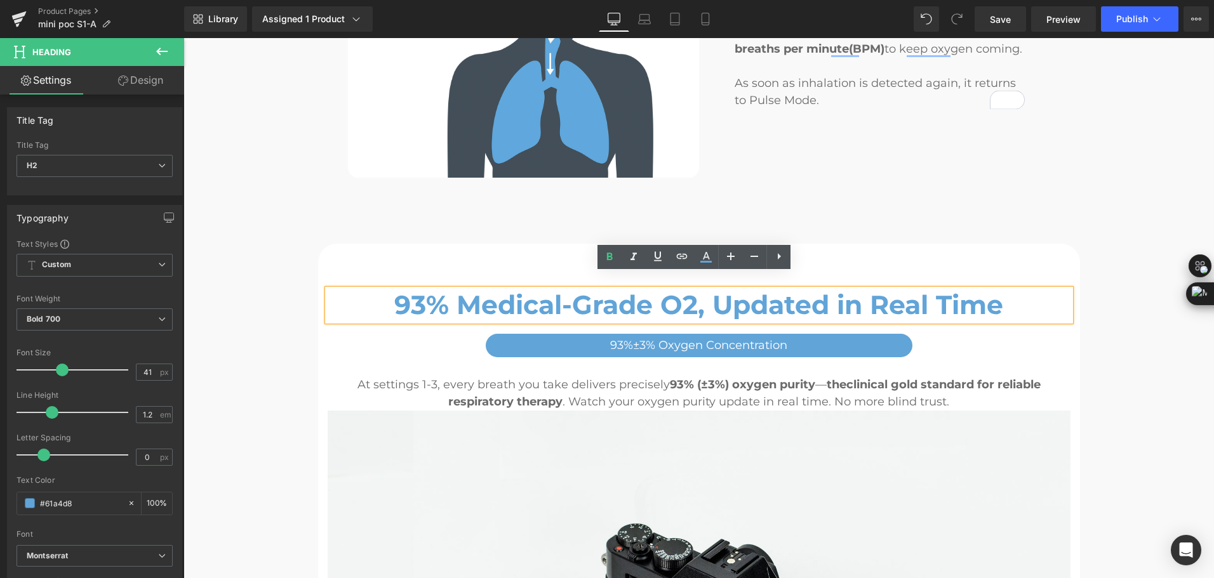
click at [562, 289] on h2 "93% Medical-Grade O2, Updated in Real Time" at bounding box center [699, 304] width 743 height 31
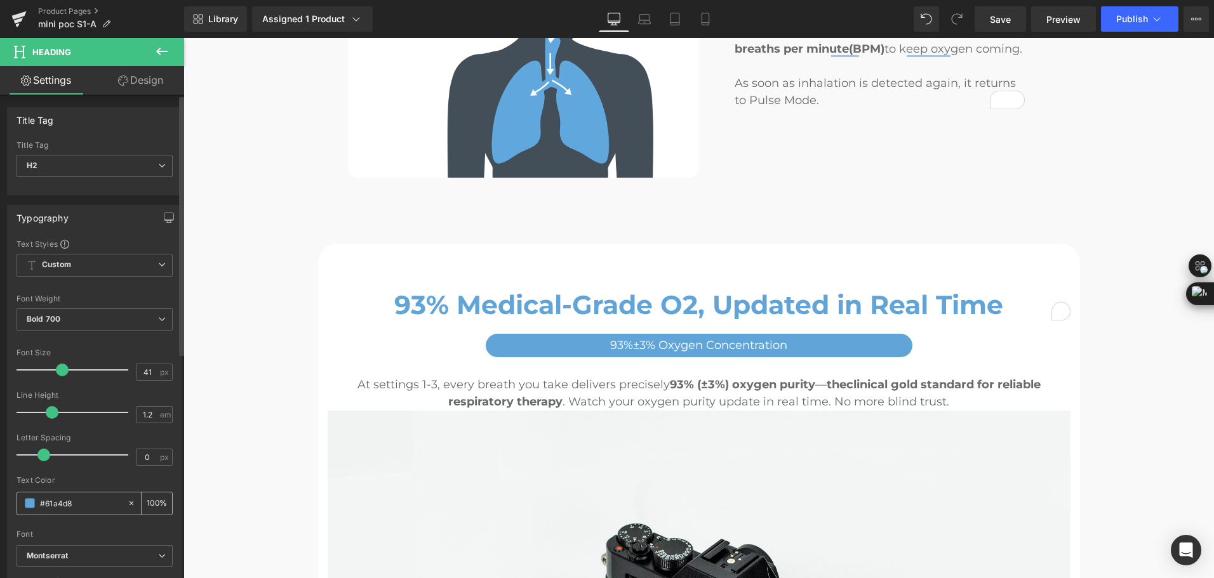
click at [80, 512] on div "#61a4d8" at bounding box center [72, 504] width 110 height 22
drag, startPoint x: 79, startPoint y: 504, endPoint x: 9, endPoint y: 512, distance: 70.3
click at [9, 512] on div "Text Styles Custom Custom Setup Global Style Custom Setup Global Style Thin 100…" at bounding box center [95, 435] width 174 height 392
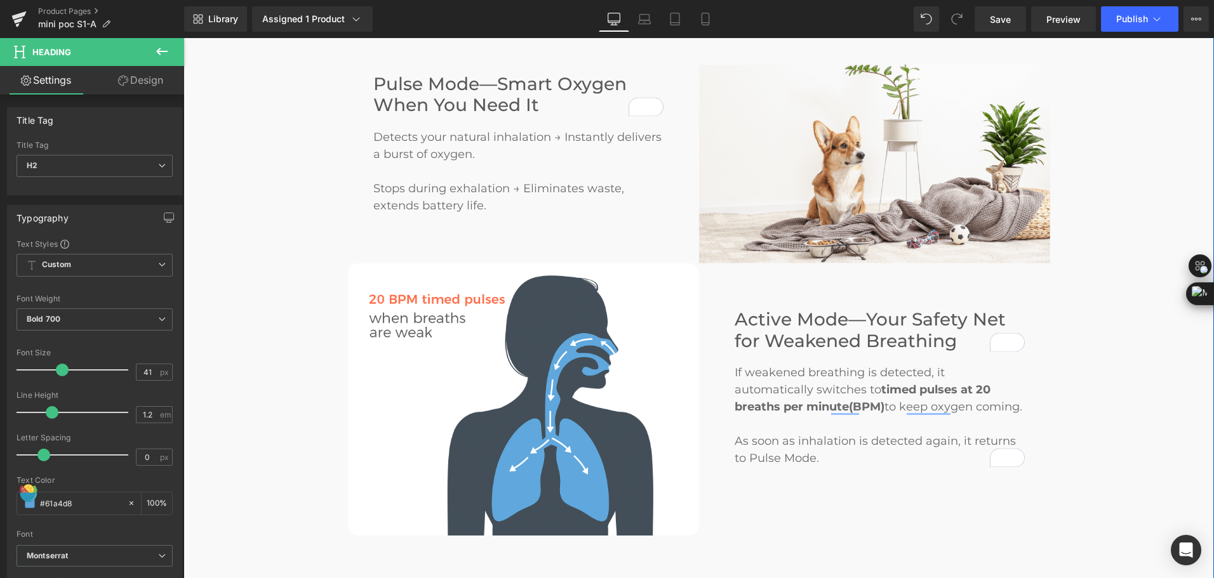
scroll to position [1777, 0]
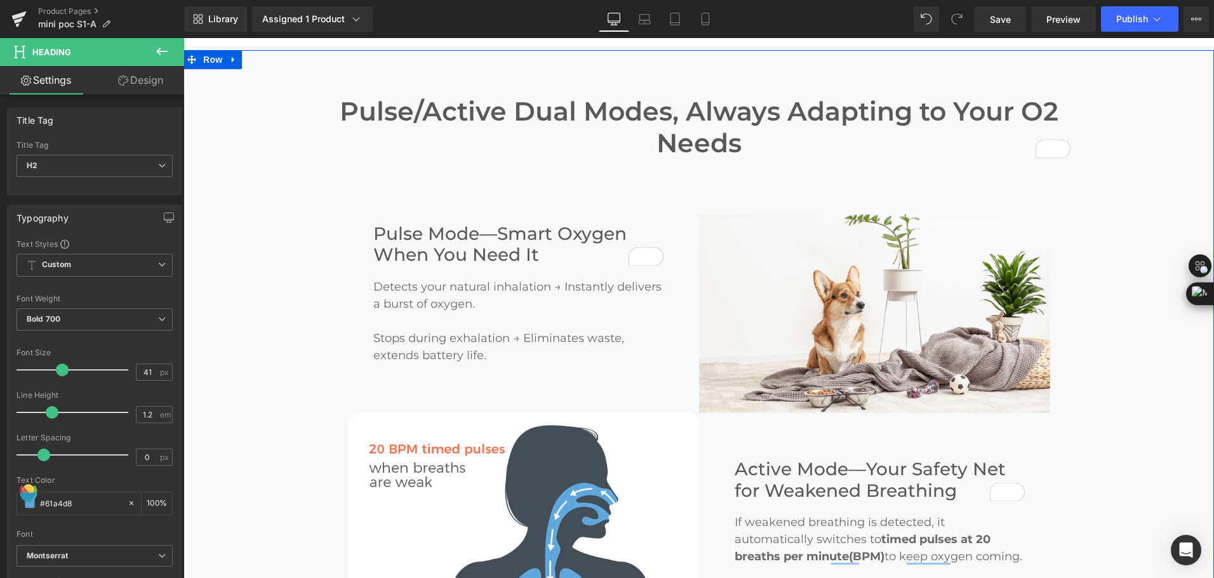
click at [493, 226] on div "Pulse Mode—Smart Oxygen When You Need It Heading" at bounding box center [518, 244] width 290 height 43
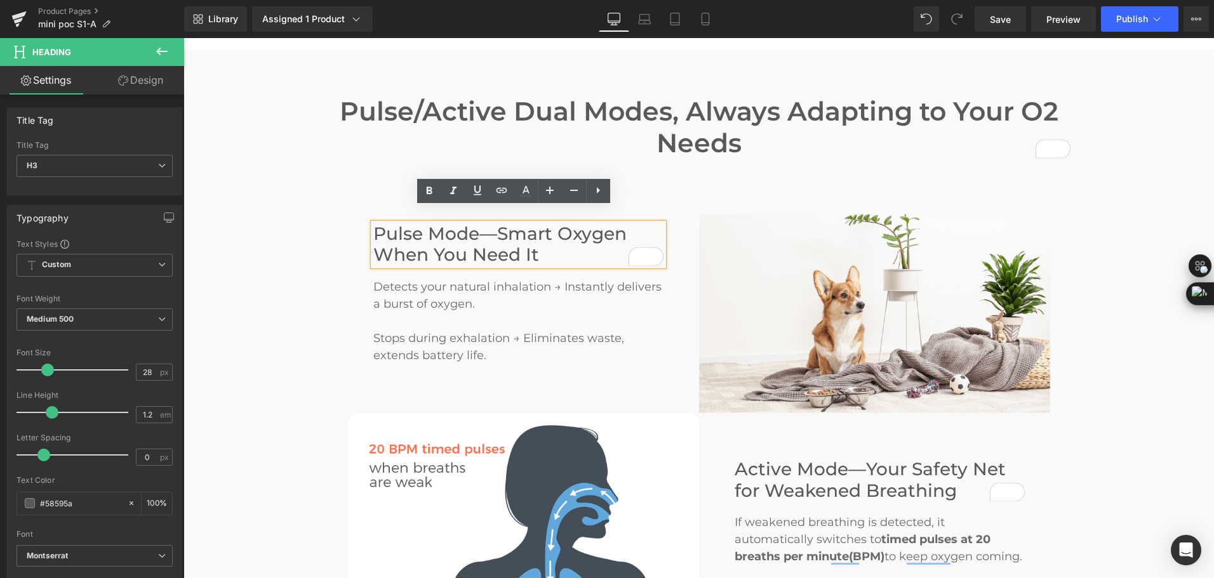
click at [484, 225] on h3 "Pulse Mode—Smart Oxygen When You Need It" at bounding box center [518, 244] width 290 height 43
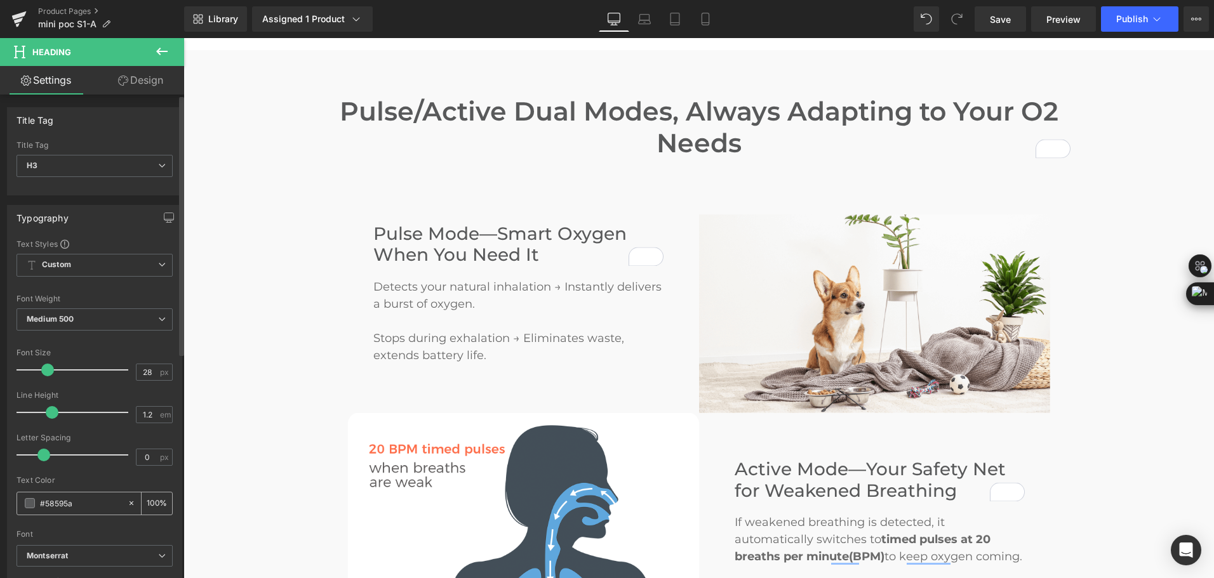
drag, startPoint x: 84, startPoint y: 502, endPoint x: 22, endPoint y: 496, distance: 63.1
click at [22, 496] on div "#58595a" at bounding box center [72, 504] width 110 height 22
type input "#61a4d8"
click at [79, 321] on span "Medium 500" at bounding box center [95, 319] width 156 height 22
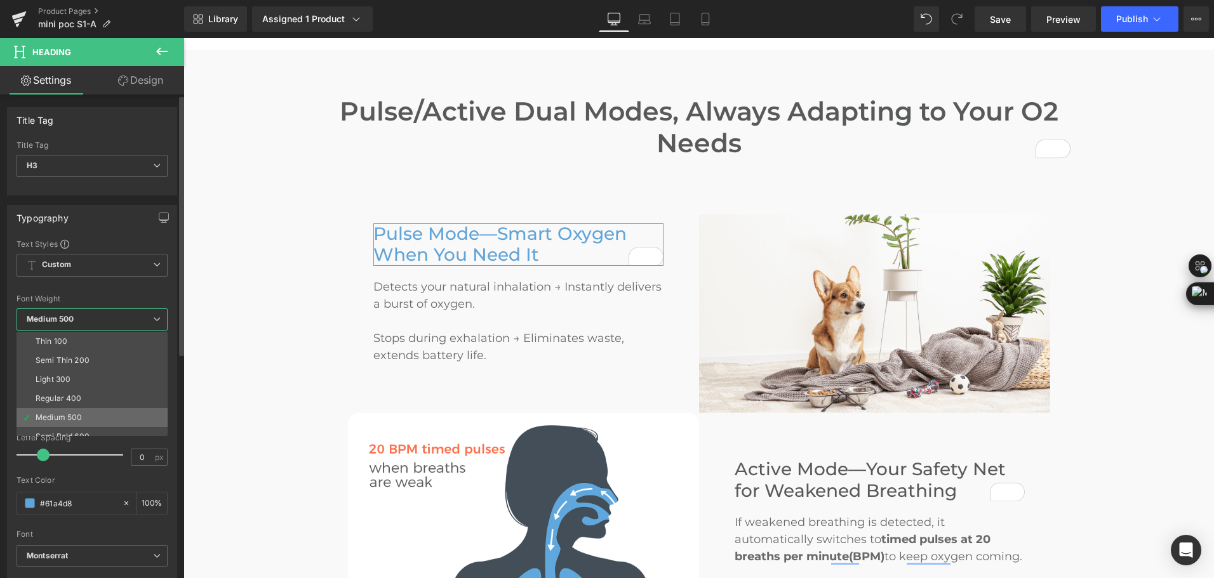
scroll to position [63, 0]
click at [95, 374] on li "Semi Bold 600" at bounding box center [95, 373] width 157 height 19
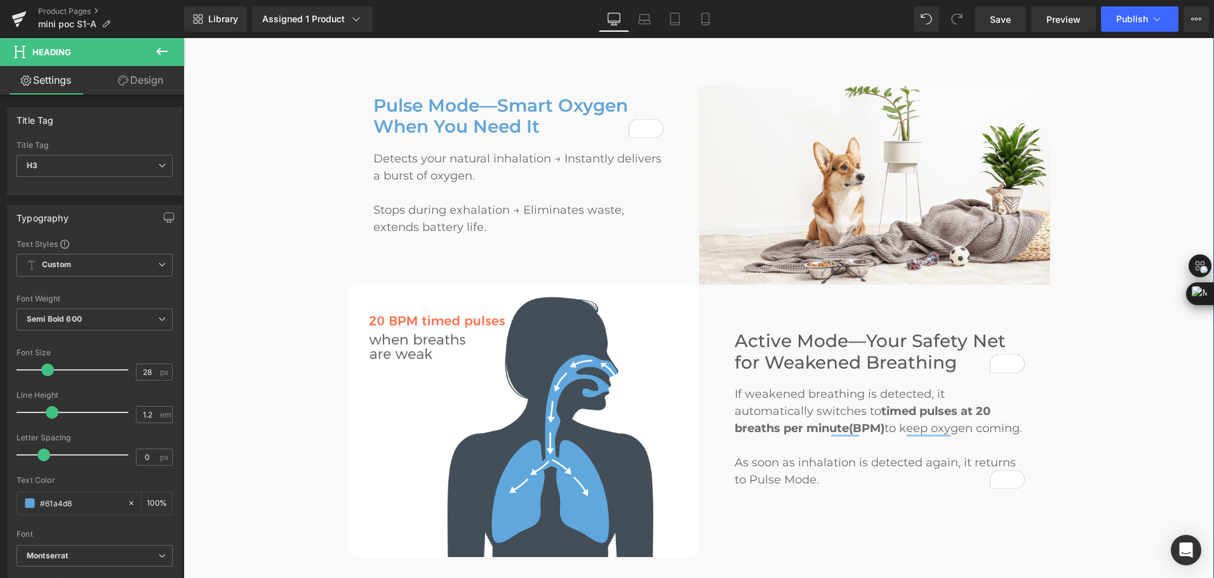
scroll to position [1968, 0]
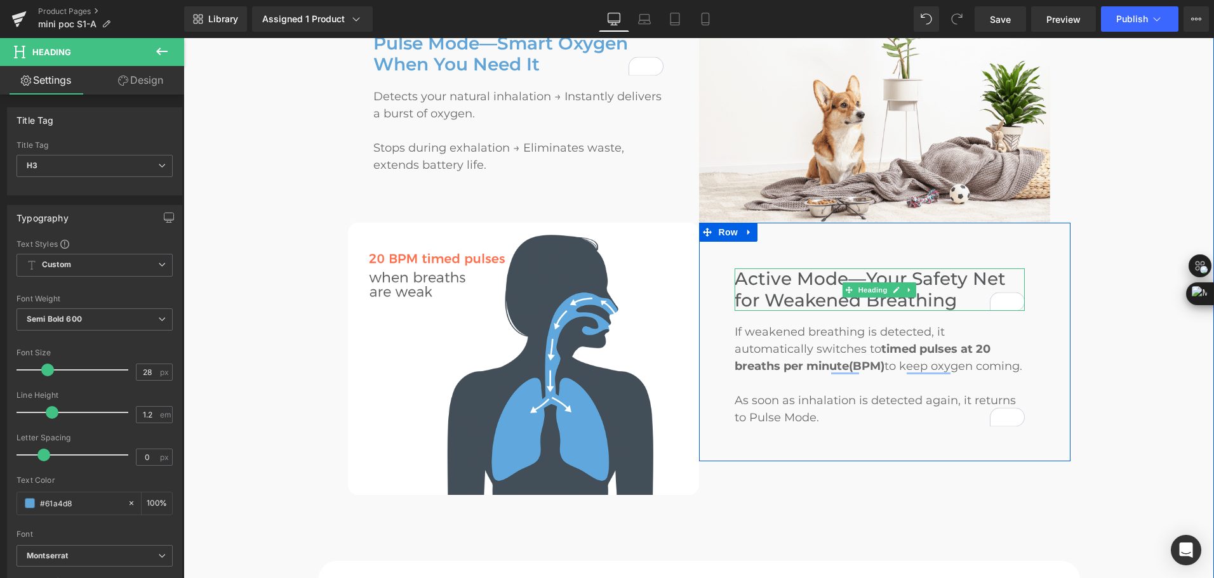
click at [787, 284] on h3 "Active Mode—Your Safety Net for Weakened Breathing" at bounding box center [879, 289] width 290 height 43
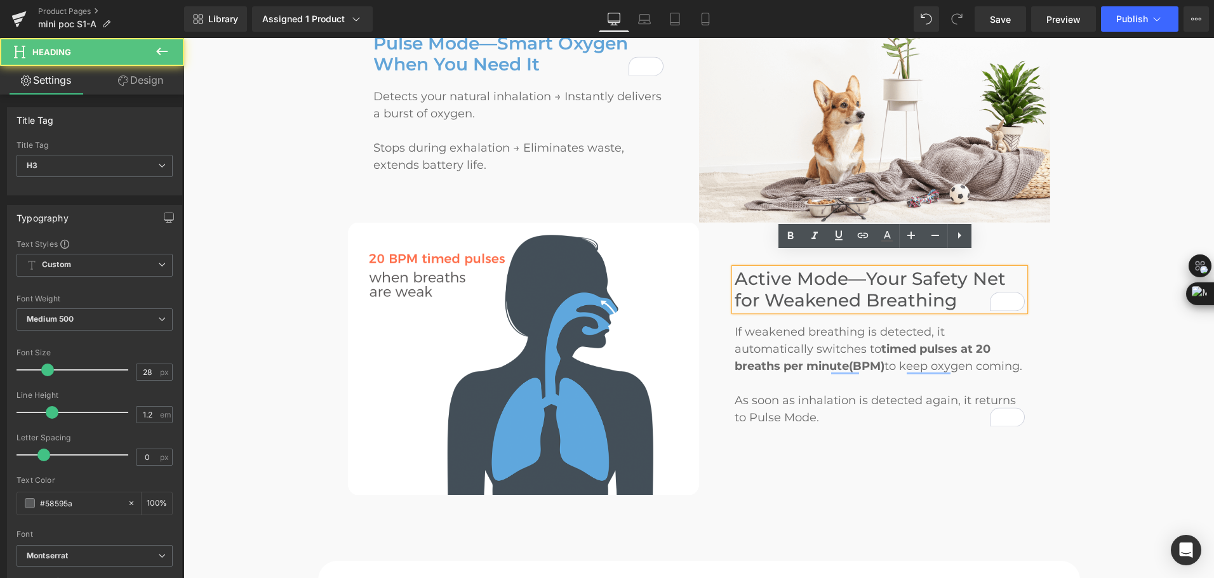
click at [776, 284] on h3 "Active Mode—Your Safety Net for Weakened Breathing" at bounding box center [879, 289] width 290 height 43
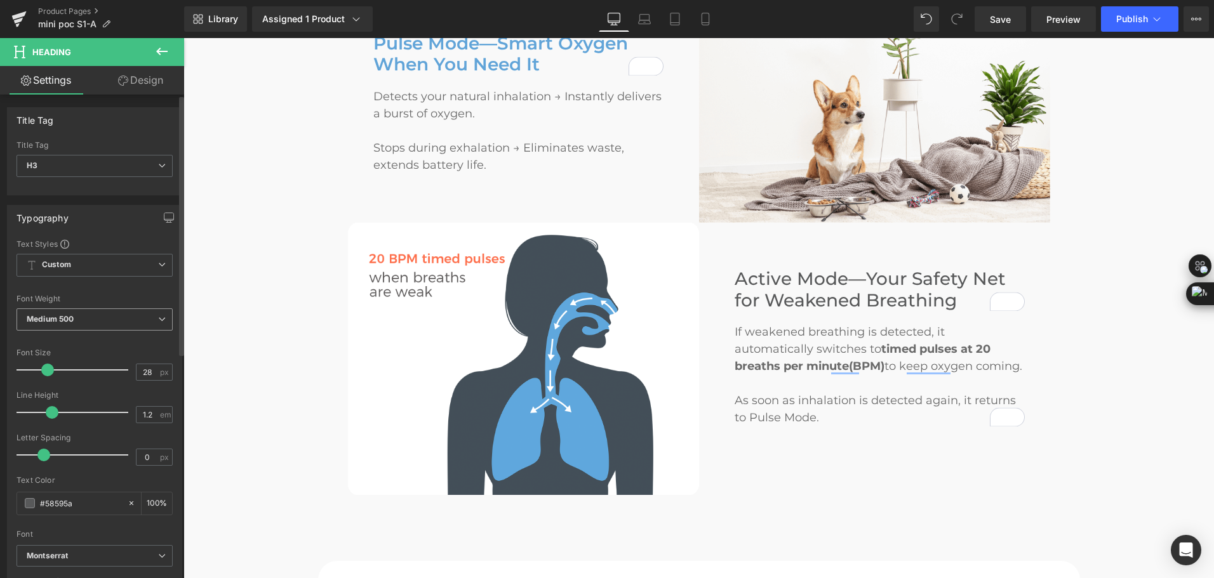
click at [66, 318] on b "Medium 500" at bounding box center [50, 319] width 47 height 10
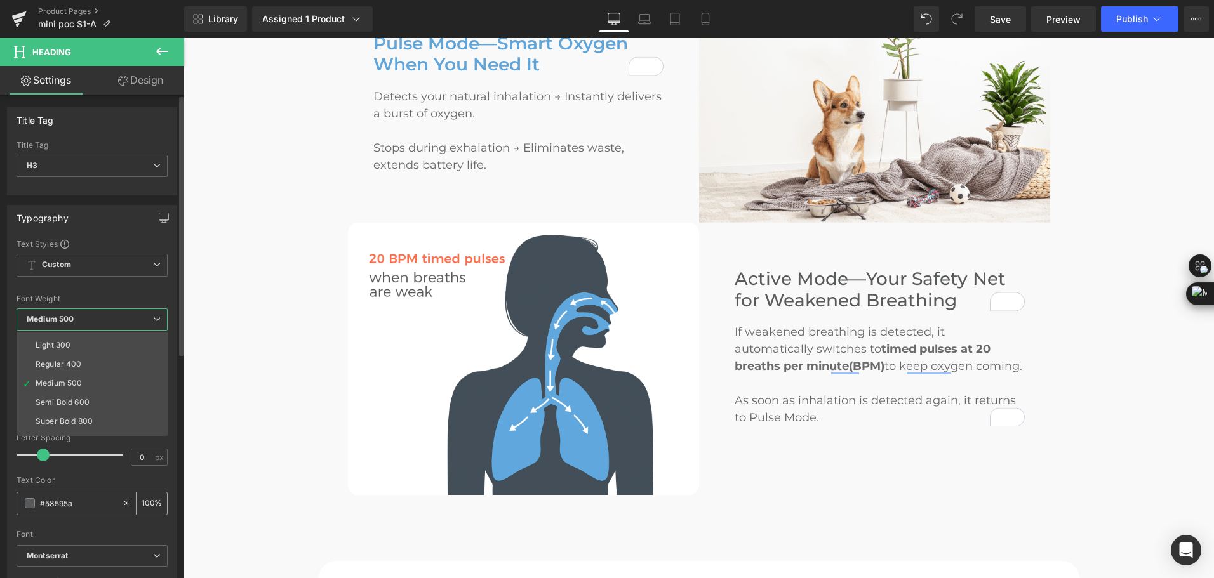
scroll to position [63, 0]
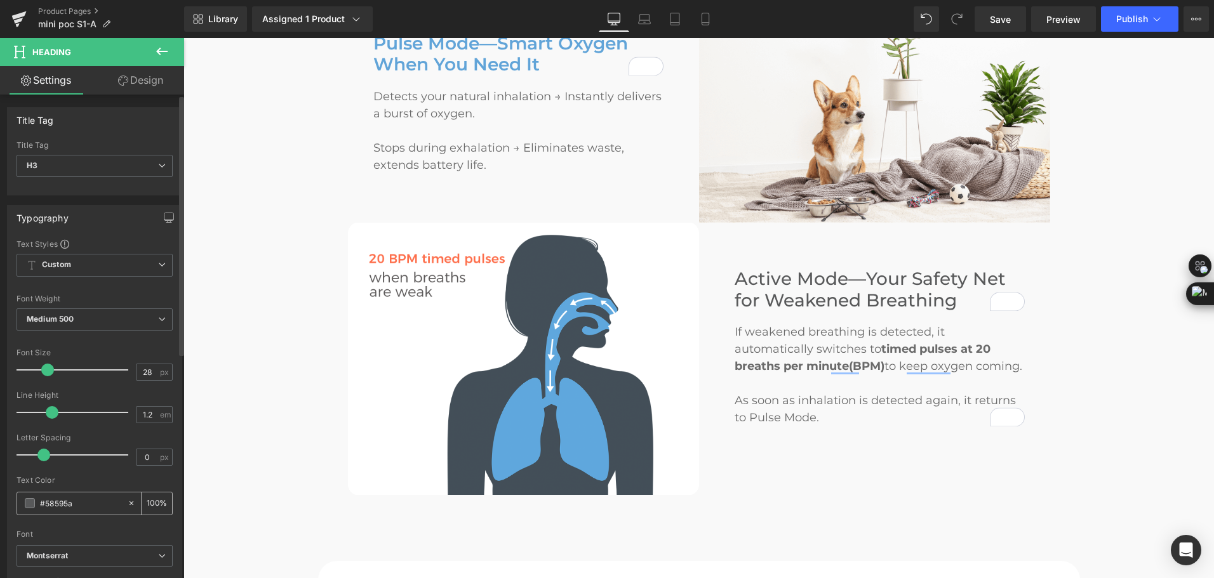
click at [86, 508] on input "#58595a" at bounding box center [80, 503] width 81 height 14
drag, startPoint x: 86, startPoint y: 508, endPoint x: 43, endPoint y: 505, distance: 42.6
click at [43, 505] on input "#58595a" at bounding box center [80, 503] width 81 height 14
paste input "#61a4d8"
type input "##61a4d8"
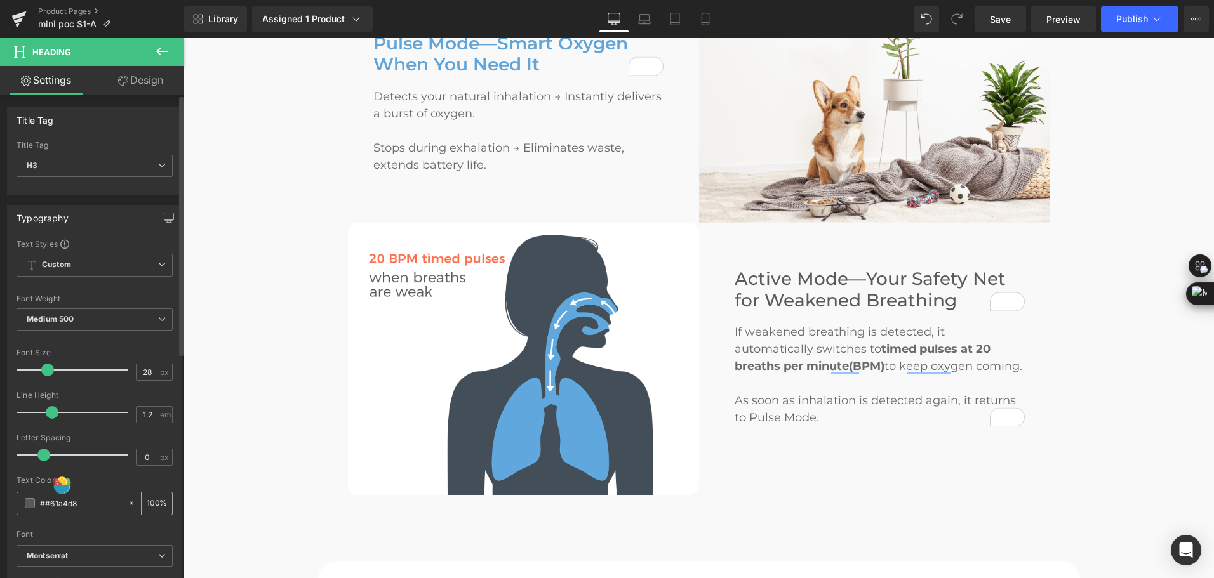
click at [45, 505] on input "##61a4d8" at bounding box center [80, 503] width 81 height 14
type input "0"
type input "#61a4d8"
type input "100"
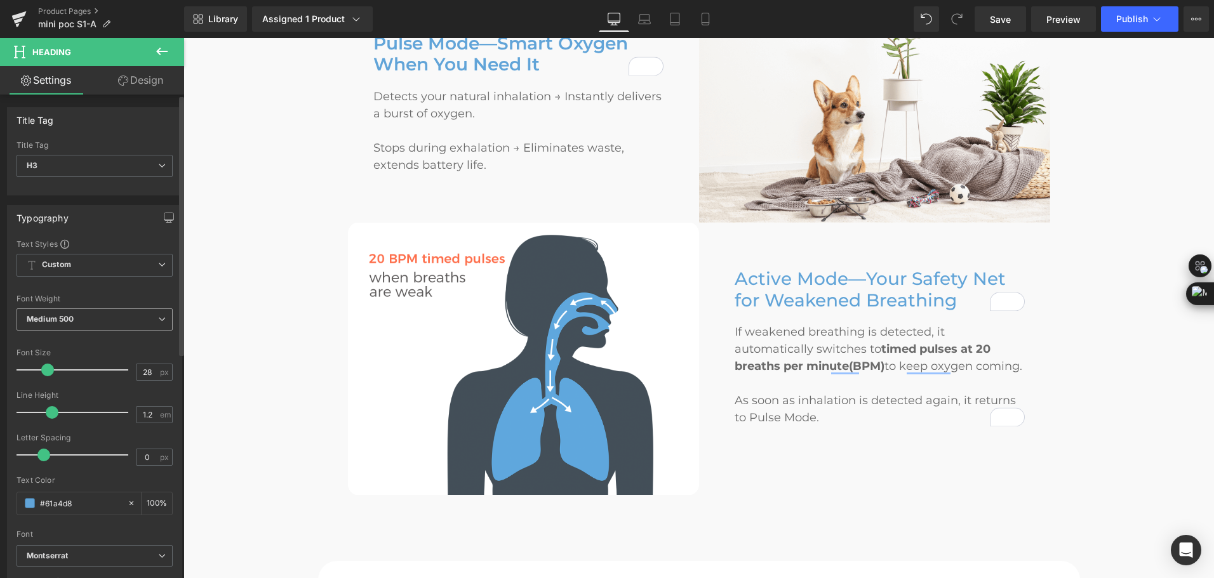
type input "#61a4d8"
click at [103, 318] on span "Medium 500" at bounding box center [95, 319] width 156 height 22
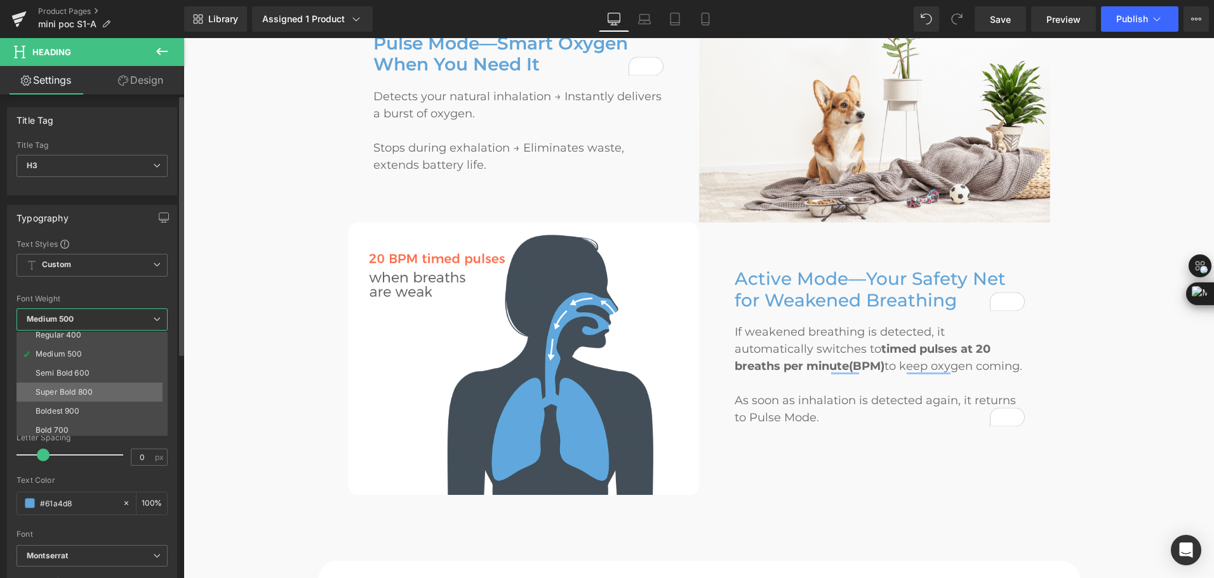
scroll to position [105, 0]
click at [88, 382] on li "Bold 700" at bounding box center [95, 388] width 157 height 19
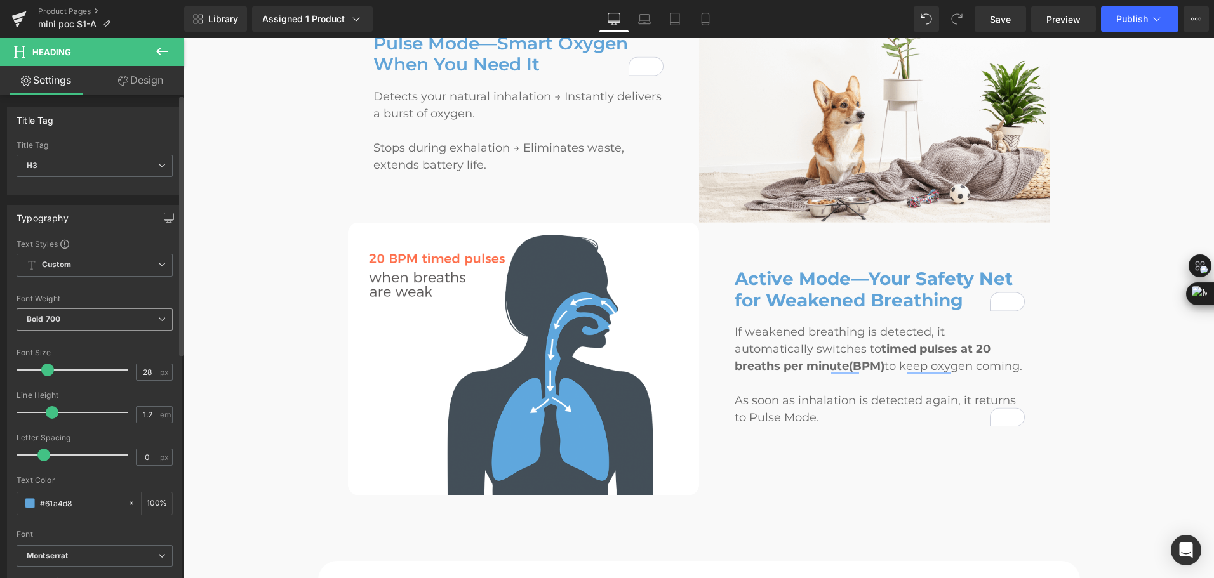
click at [83, 322] on span "Bold 700" at bounding box center [95, 319] width 156 height 22
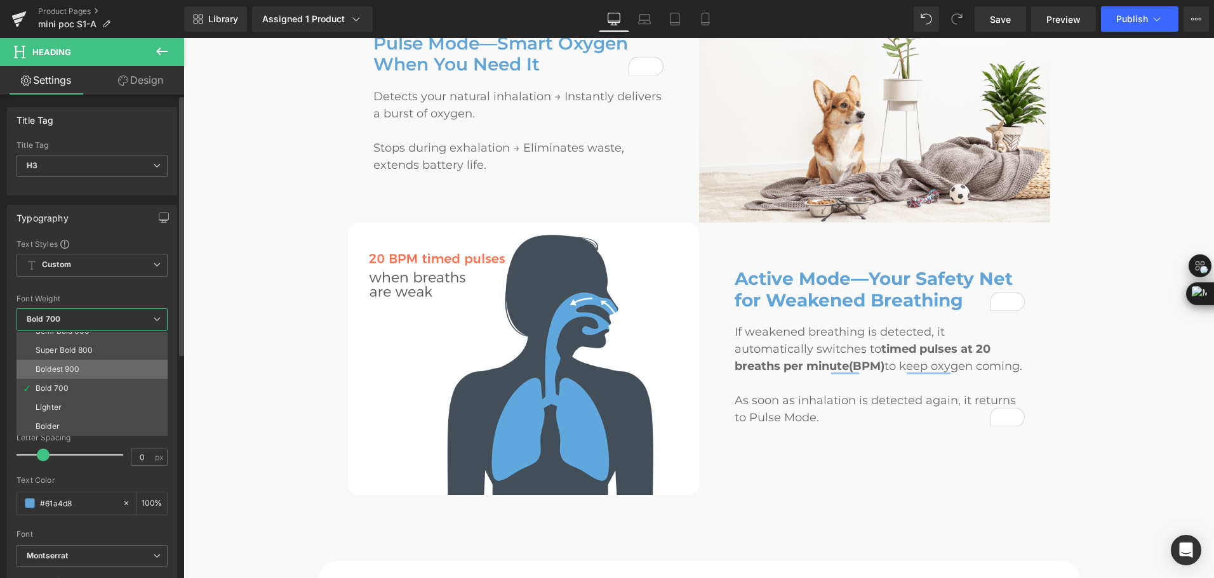
scroll to position [42, 0]
click at [91, 391] on li "Semi Bold 600" at bounding box center [95, 394] width 157 height 19
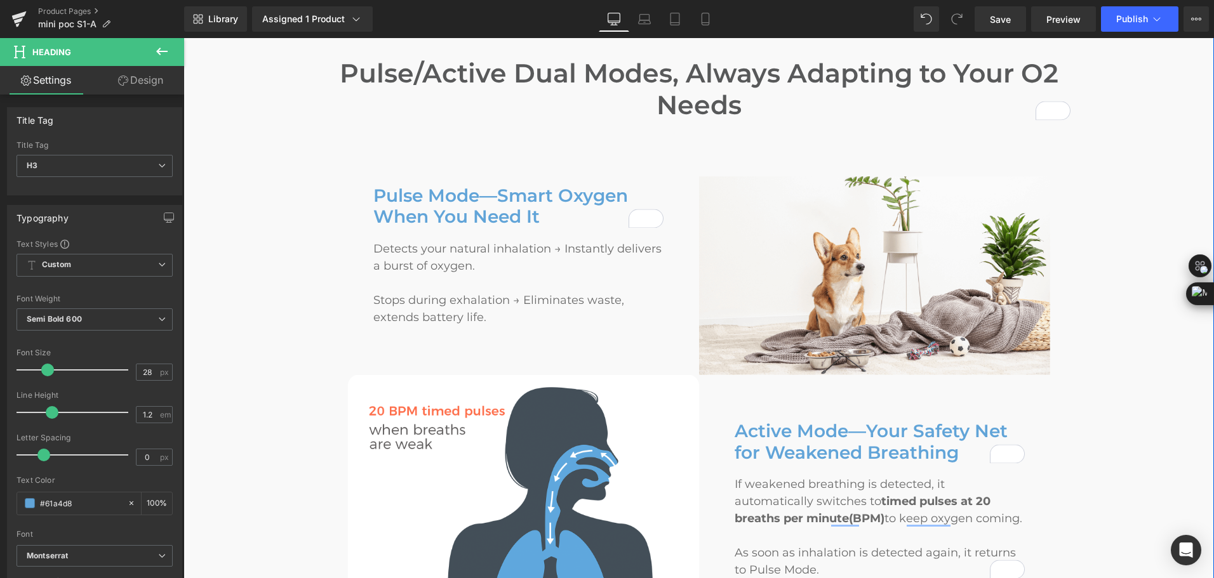
scroll to position [1904, 0]
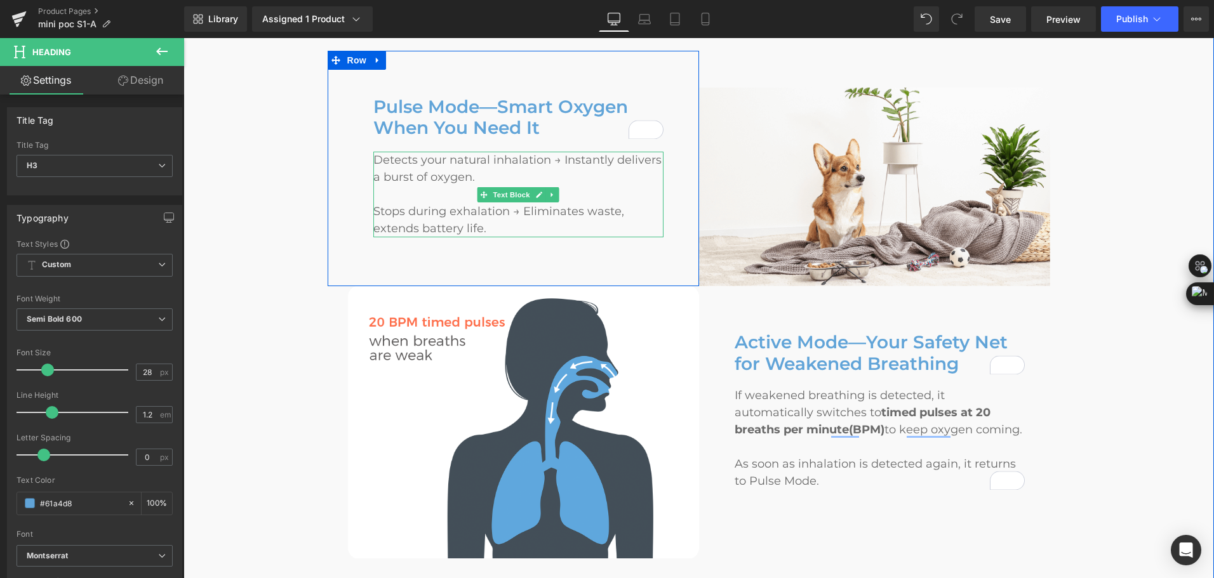
click at [564, 153] on span "Detects your natural inhalation → Instantly delivers a burst of oxygen." at bounding box center [517, 168] width 288 height 31
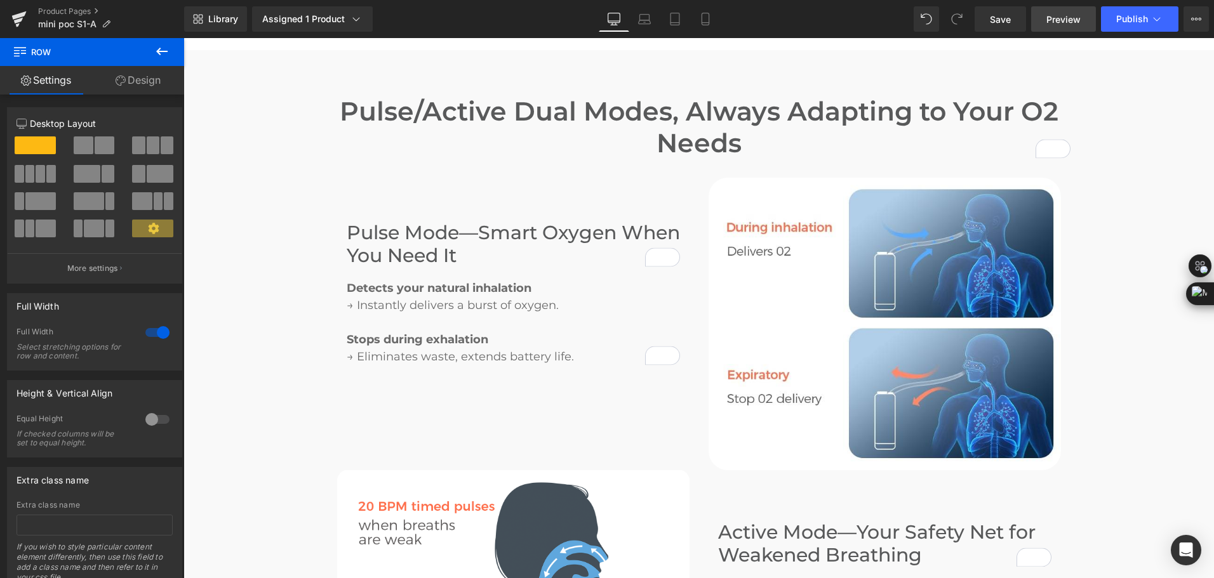
click at [1056, 30] on link "Preview" at bounding box center [1063, 18] width 65 height 25
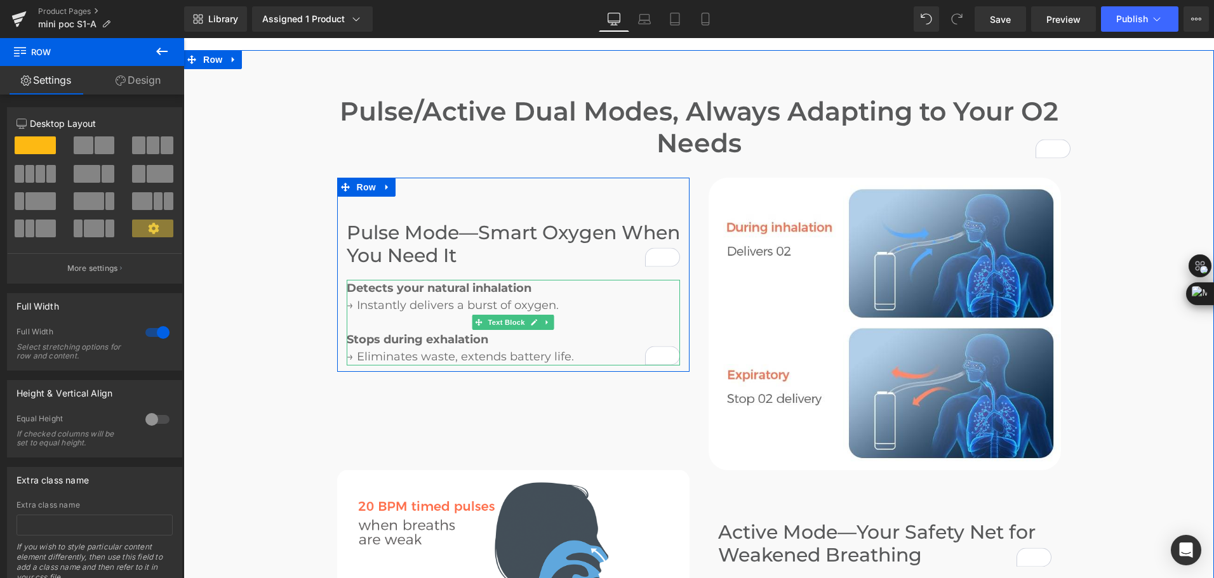
drag, startPoint x: 436, startPoint y: 280, endPoint x: 439, endPoint y: 286, distance: 6.5
click at [436, 281] on p "Detects your natural inhalation" at bounding box center [513, 288] width 333 height 17
click at [438, 298] on span "→ Instantly delivers a burst of oxygen." at bounding box center [453, 305] width 212 height 14
click at [439, 298] on span "→ Instantly delivers a burst of oxygen." at bounding box center [453, 305] width 212 height 14
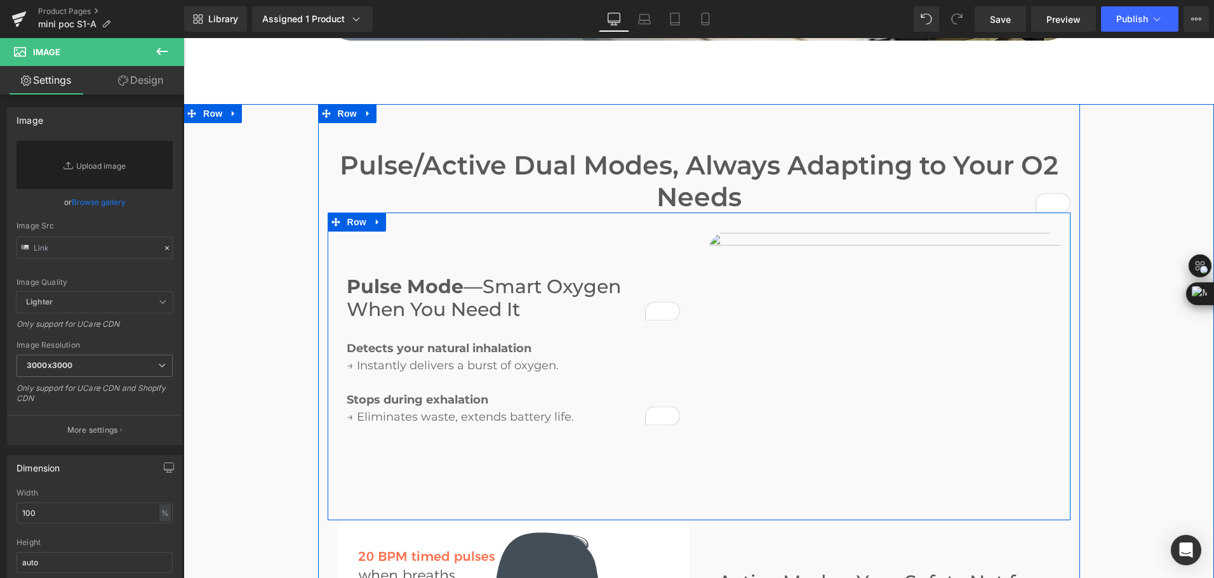
scroll to position [1777, 0]
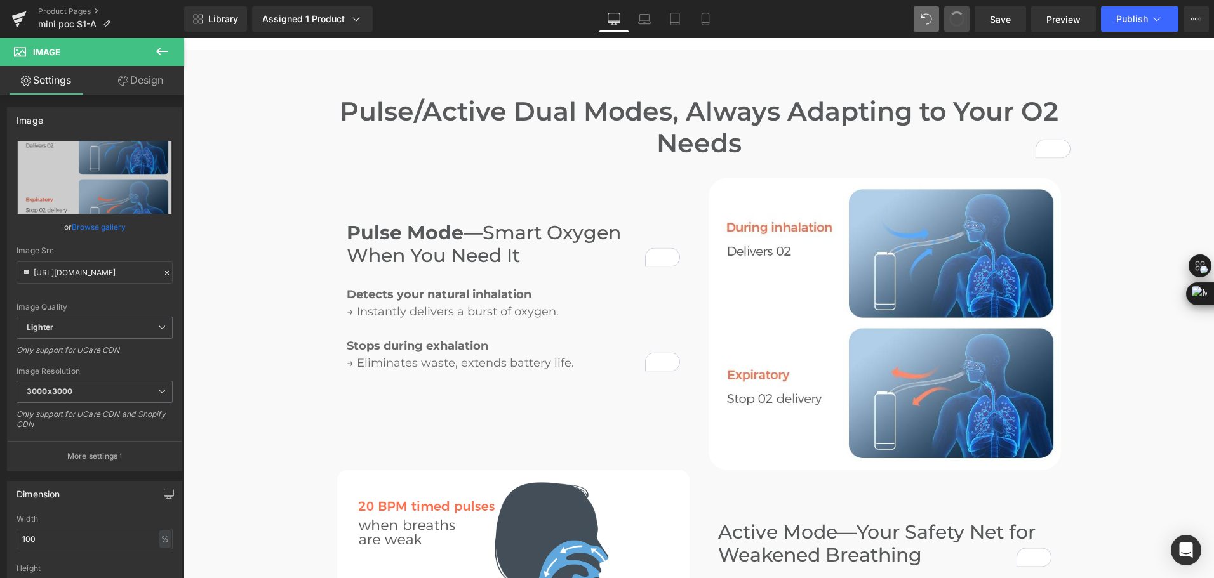
type input "https://ucarecdn.com/3ca2cf26-edc9-4533-86d6-20b4e03e925d/-/format/auto/-/previ…"
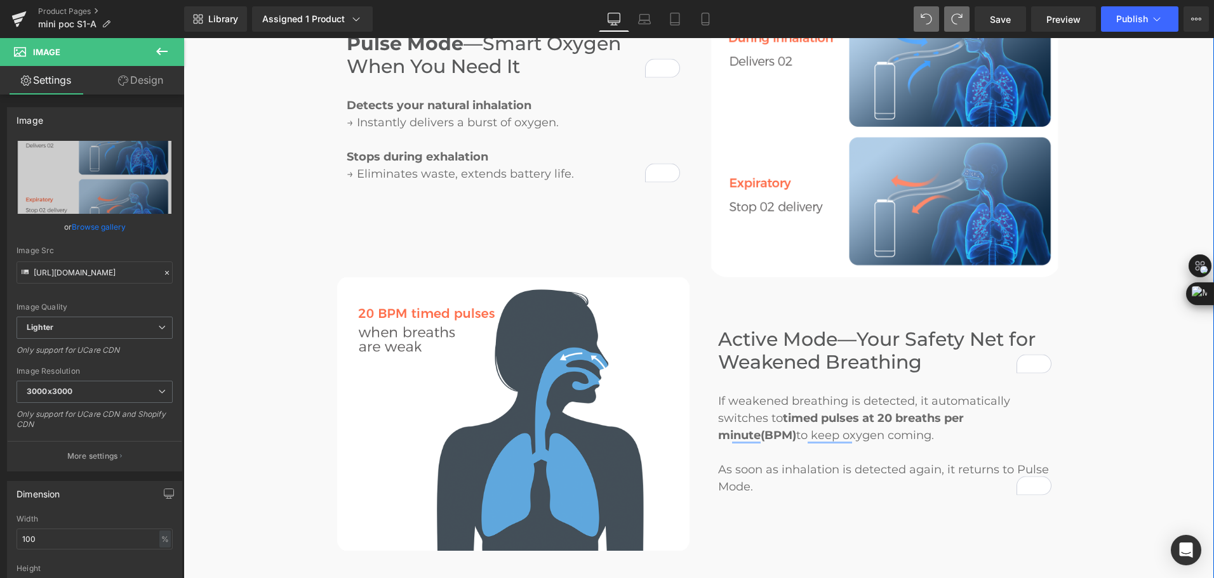
scroll to position [1968, 0]
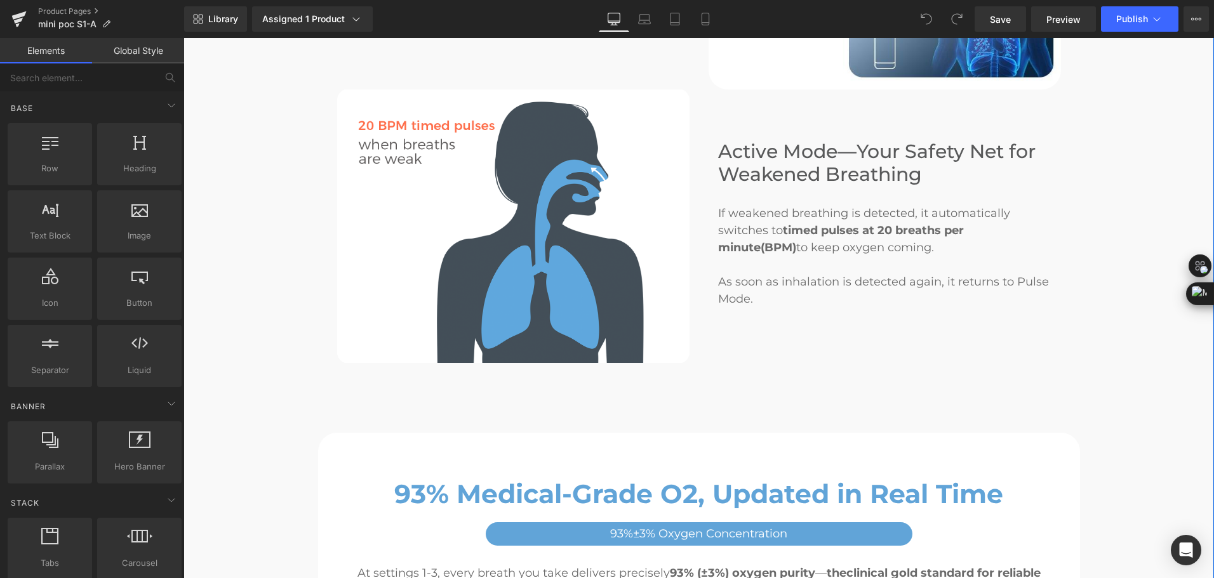
scroll to position [2475, 0]
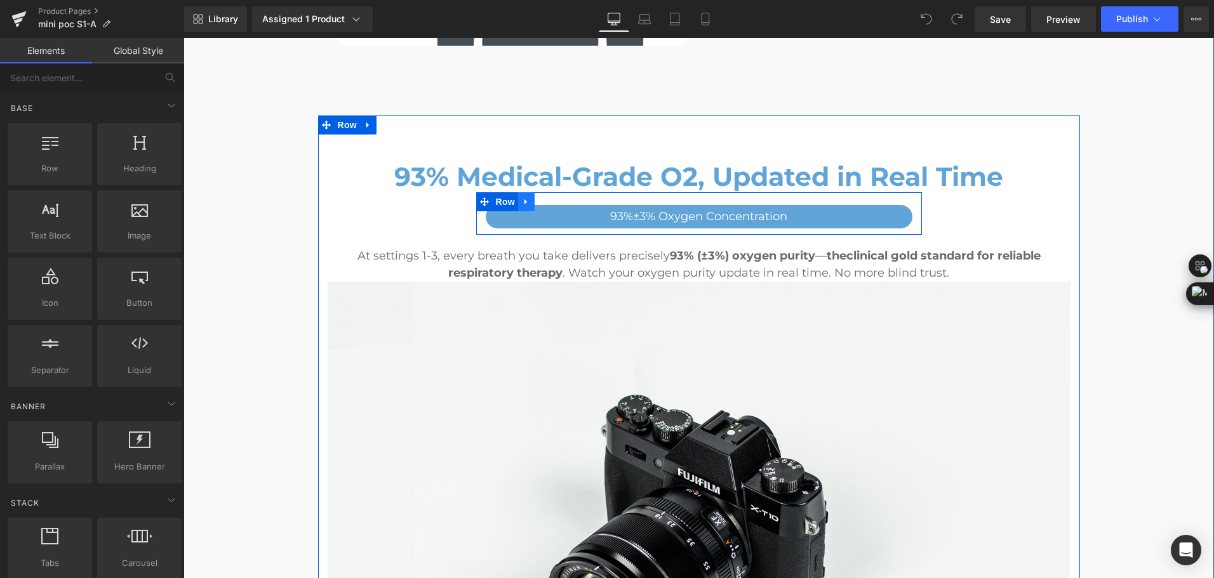
click at [522, 197] on icon at bounding box center [526, 202] width 9 height 10
click at [555, 197] on icon at bounding box center [559, 202] width 9 height 10
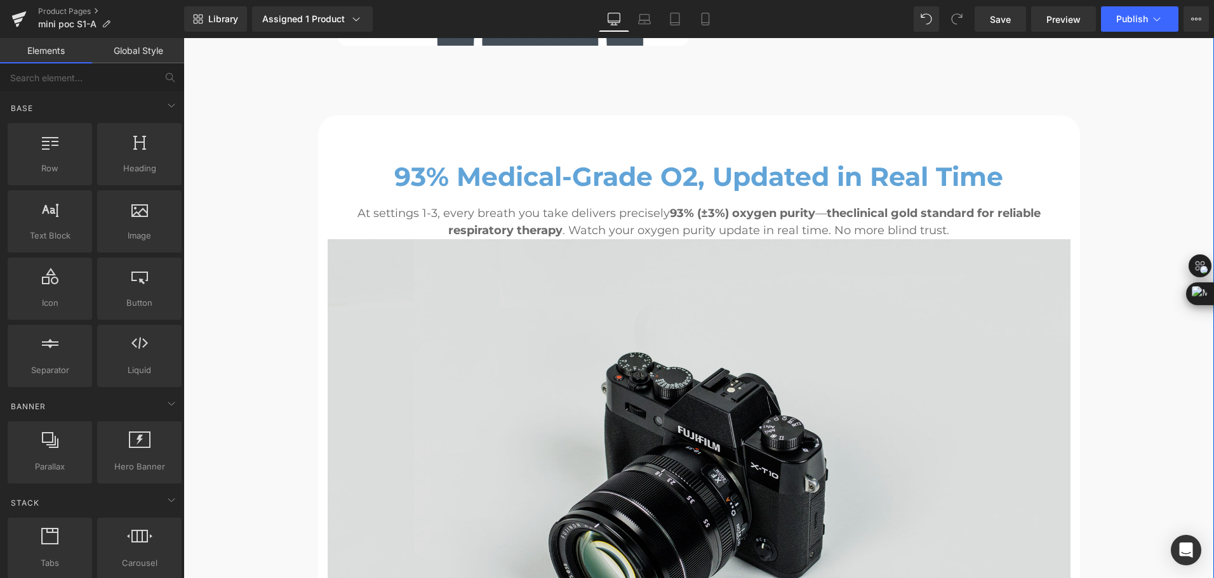
click at [428, 430] on img at bounding box center [699, 485] width 743 height 492
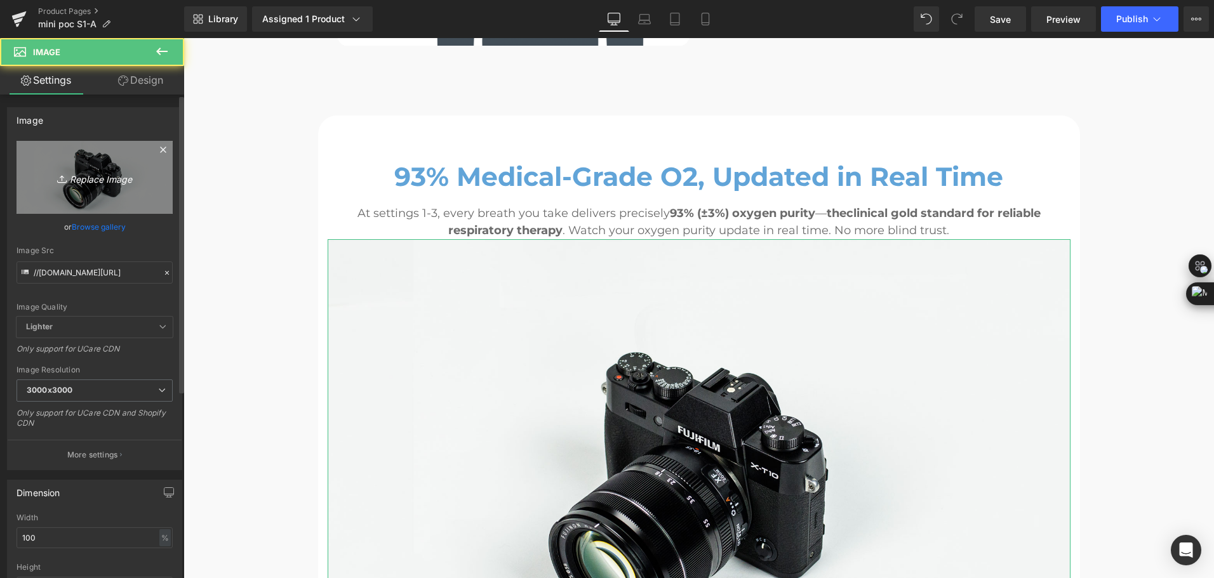
click at [93, 177] on icon "Replace Image" at bounding box center [95, 177] width 102 height 16
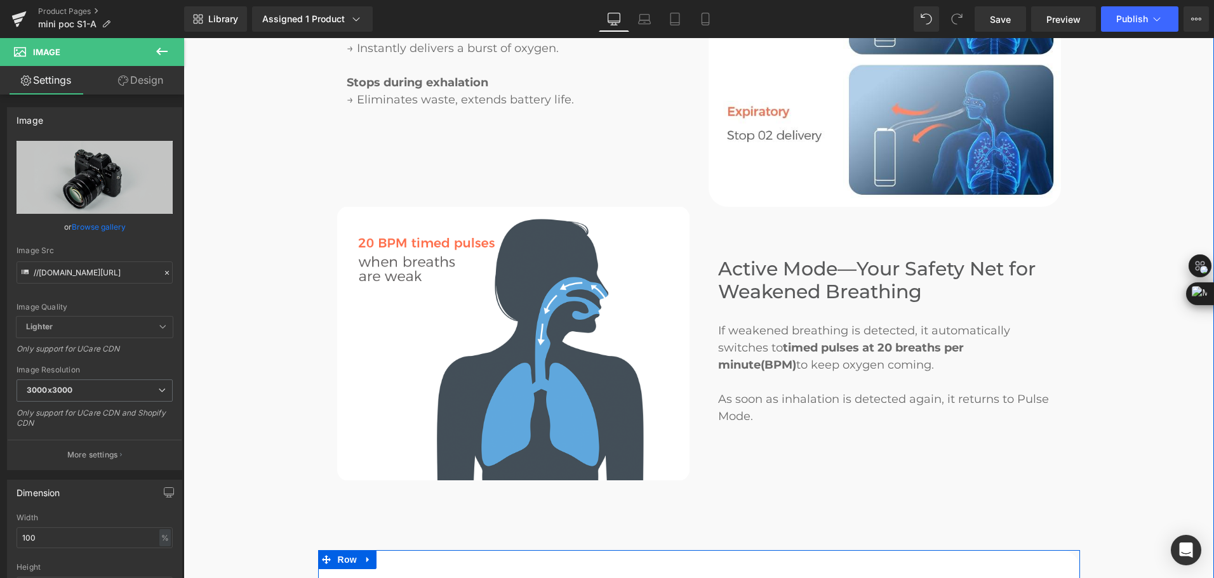
scroll to position [1904, 0]
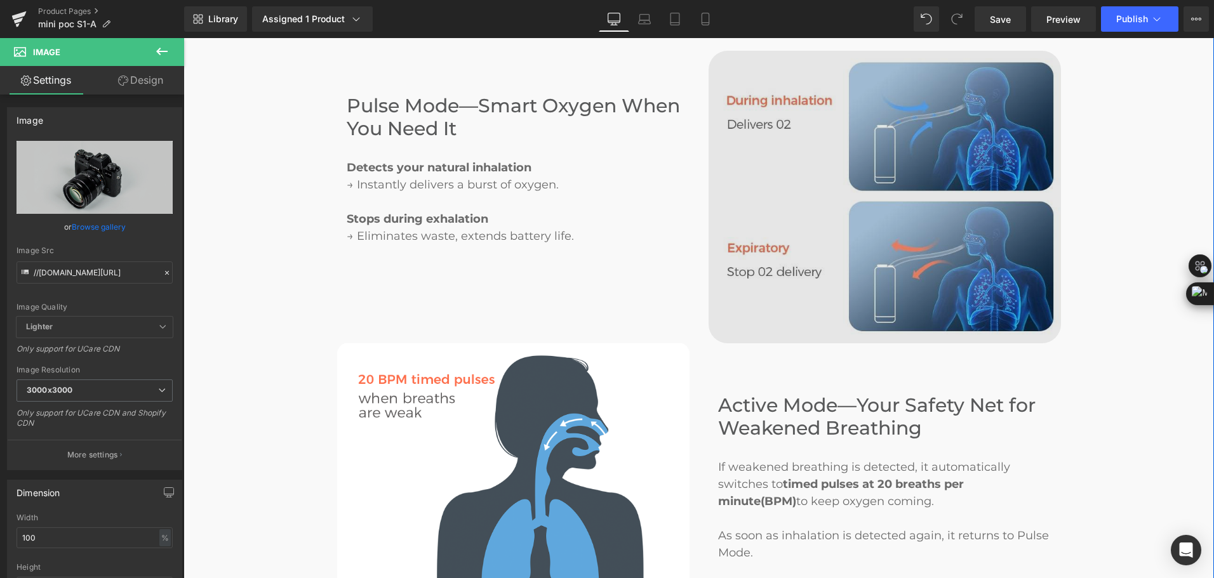
click at [861, 201] on img at bounding box center [884, 197] width 352 height 293
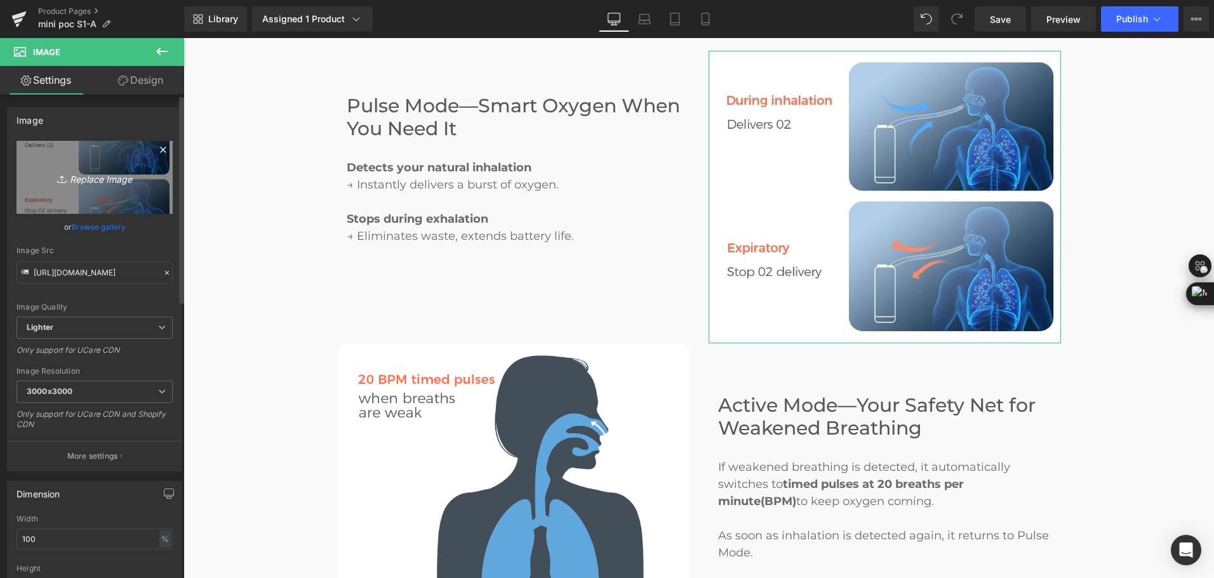
click at [93, 188] on link "Replace Image" at bounding box center [95, 177] width 156 height 73
type input "C:\fakepath\pulse mode of travel oxygen concentrator.jpg"
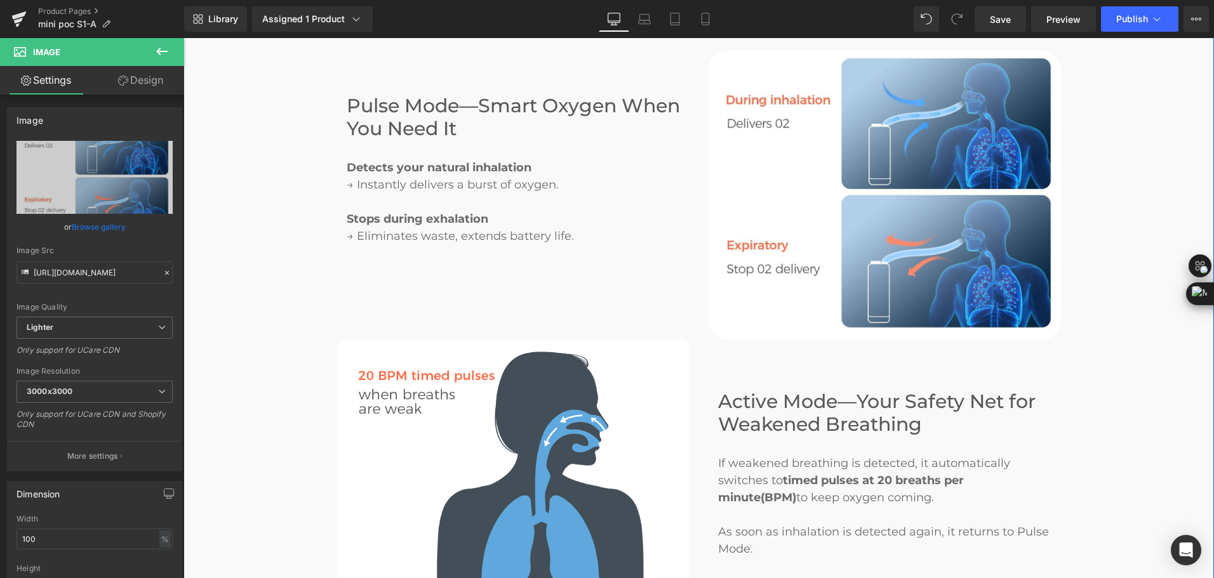
drag, startPoint x: 1121, startPoint y: 262, endPoint x: 1083, endPoint y: 218, distance: 58.1
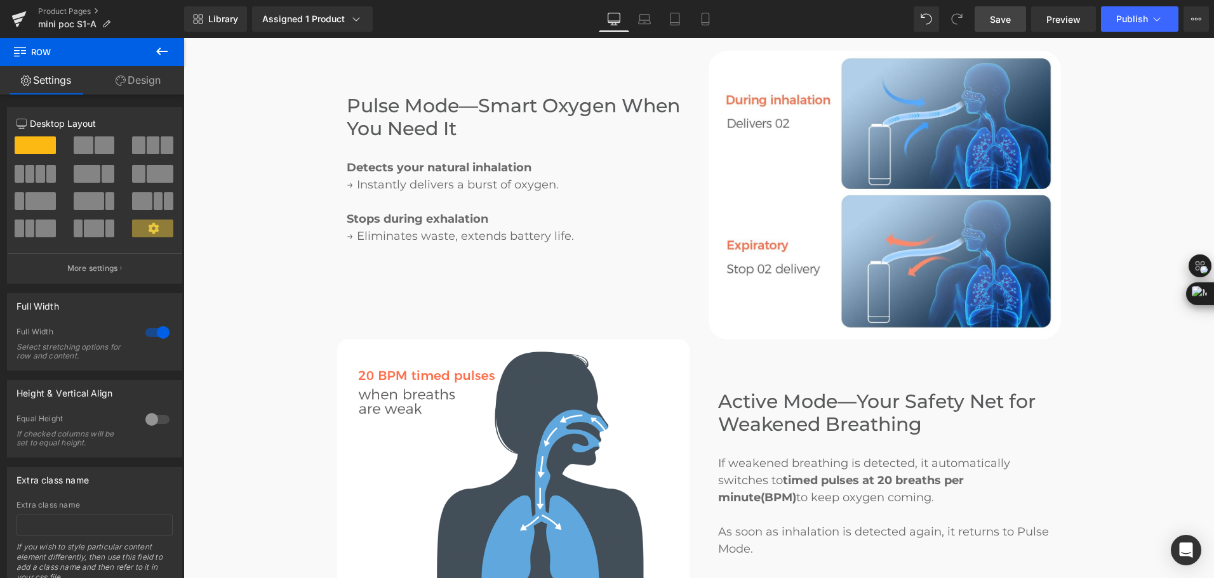
drag, startPoint x: 1000, startPoint y: 21, endPoint x: 793, endPoint y: 2, distance: 207.2
click at [1000, 21] on span "Save" at bounding box center [1000, 19] width 21 height 13
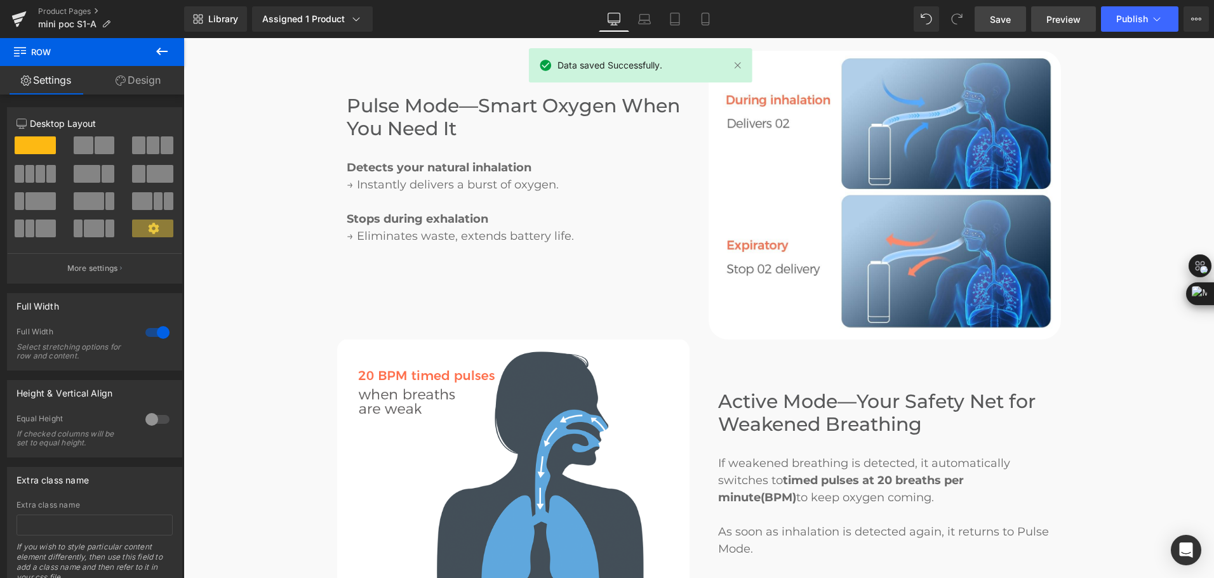
click at [1070, 15] on span "Preview" at bounding box center [1063, 19] width 34 height 13
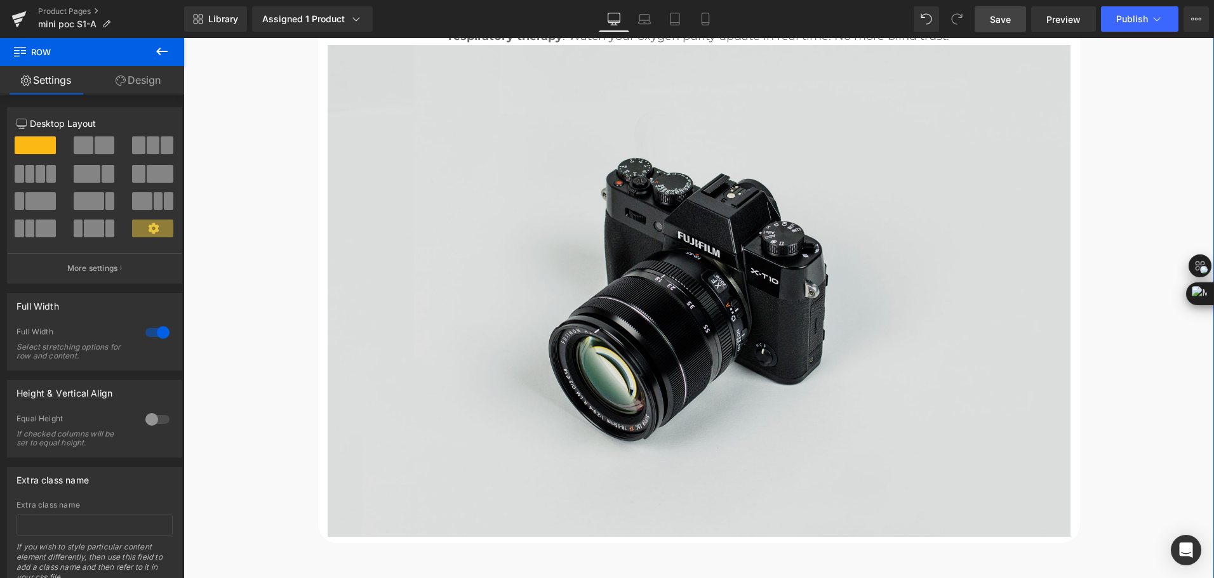
scroll to position [2412, 0]
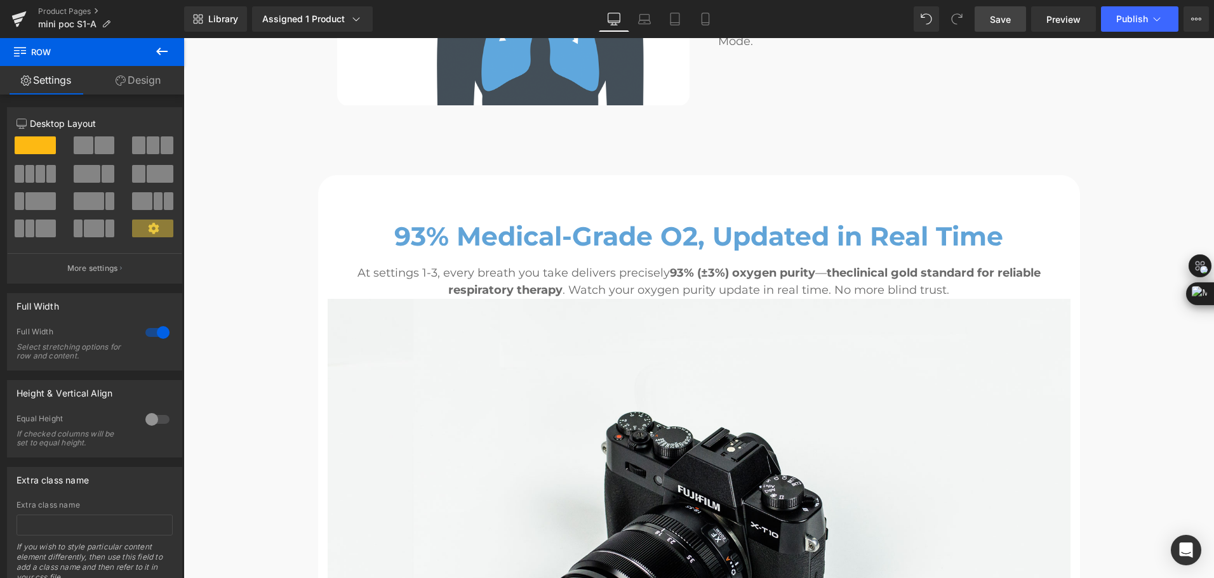
click at [153, 55] on button at bounding box center [162, 52] width 44 height 28
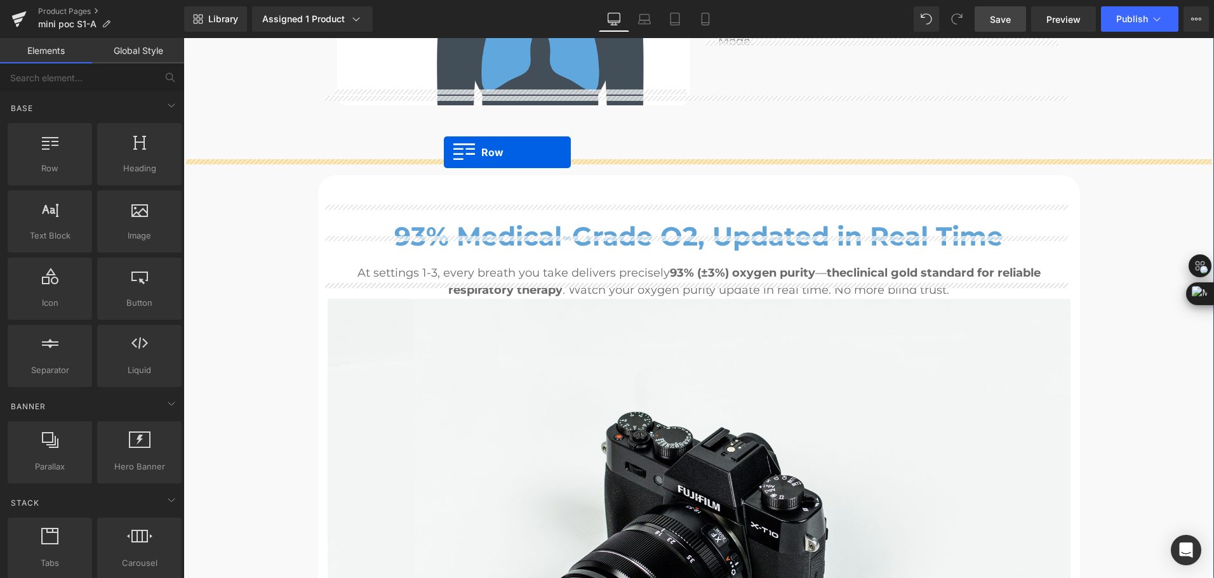
drag, startPoint x: 242, startPoint y: 206, endPoint x: 444, endPoint y: 152, distance: 208.2
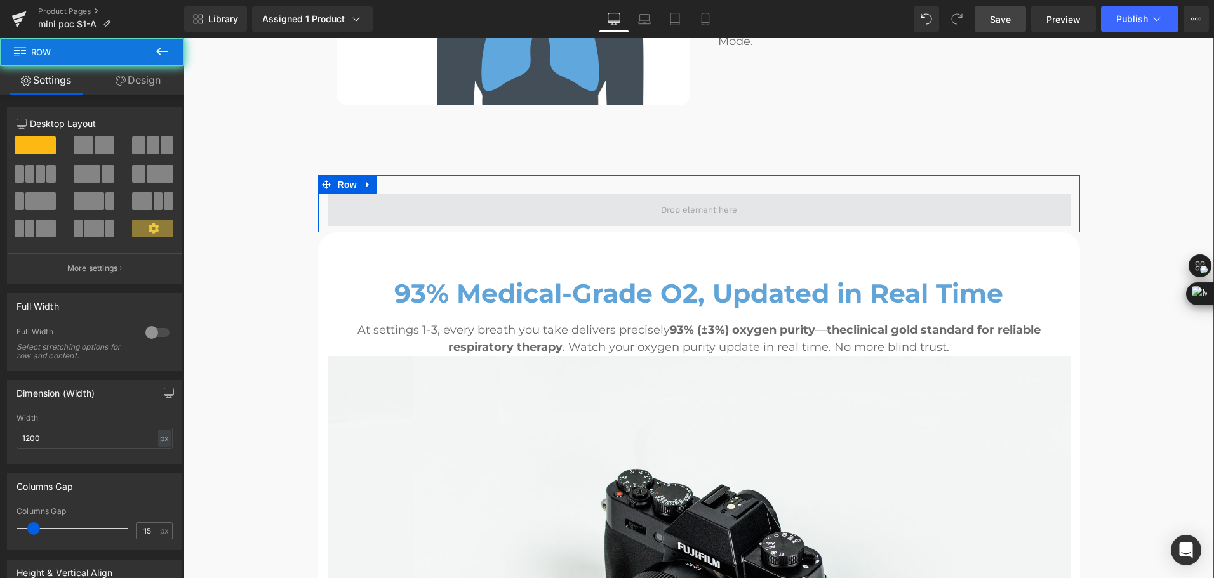
click at [430, 194] on span at bounding box center [699, 210] width 743 height 32
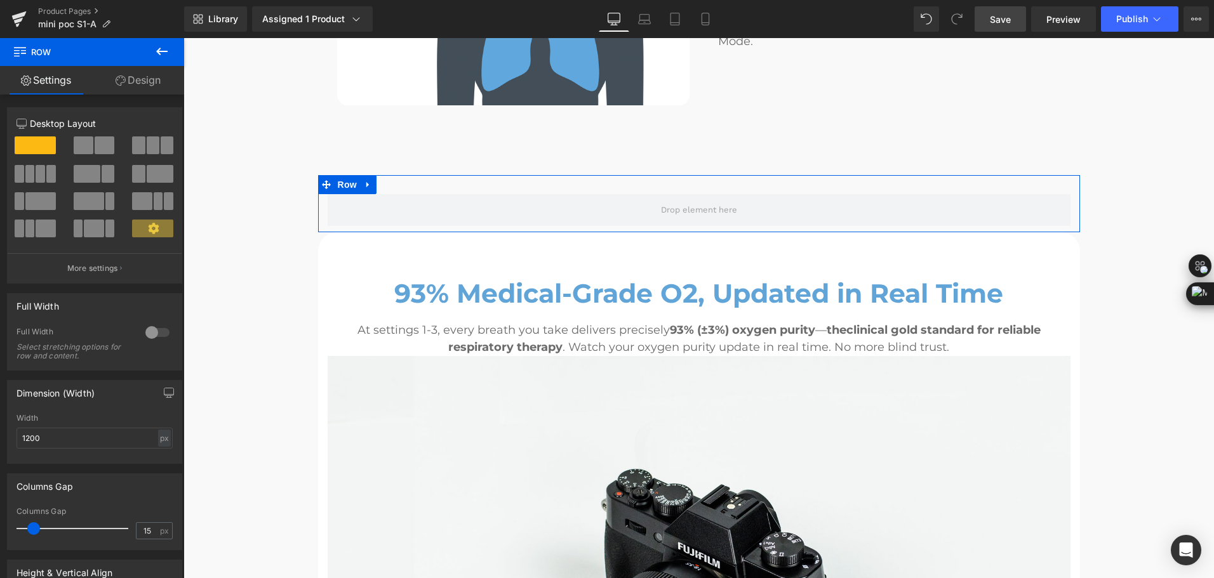
click at [127, 89] on link "Design" at bounding box center [138, 80] width 92 height 29
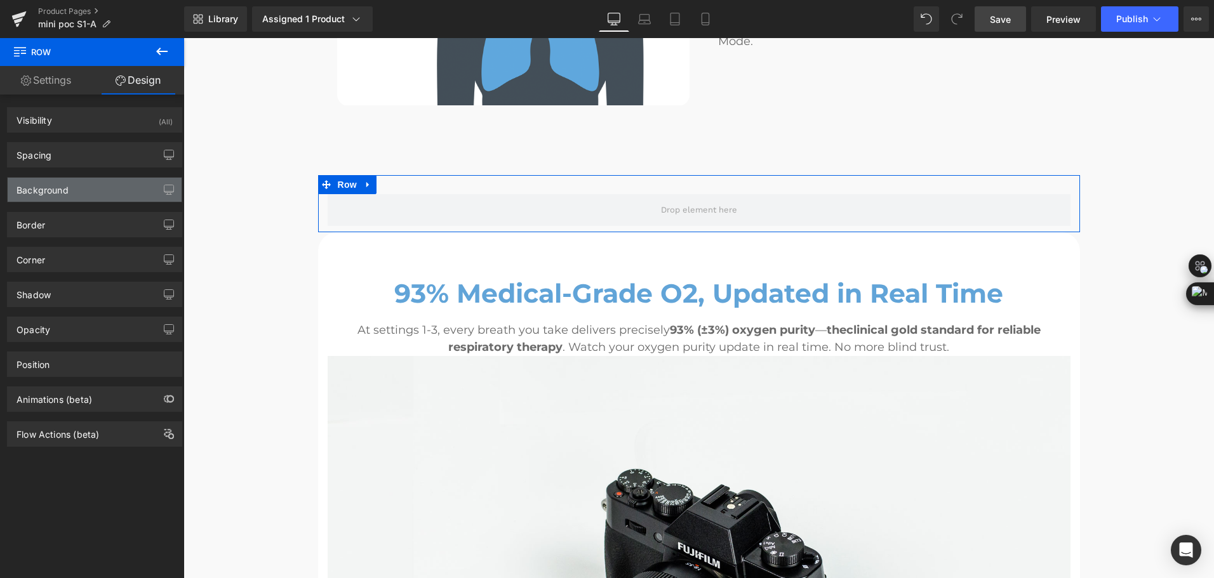
click at [82, 194] on div "Background" at bounding box center [95, 190] width 174 height 24
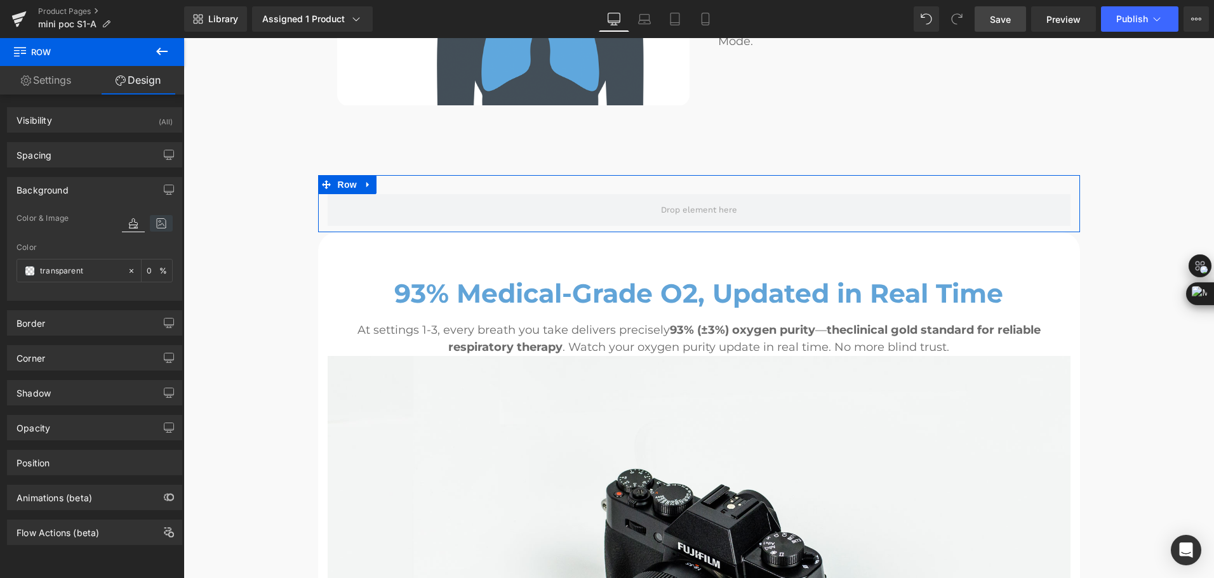
click at [155, 217] on icon at bounding box center [161, 223] width 23 height 17
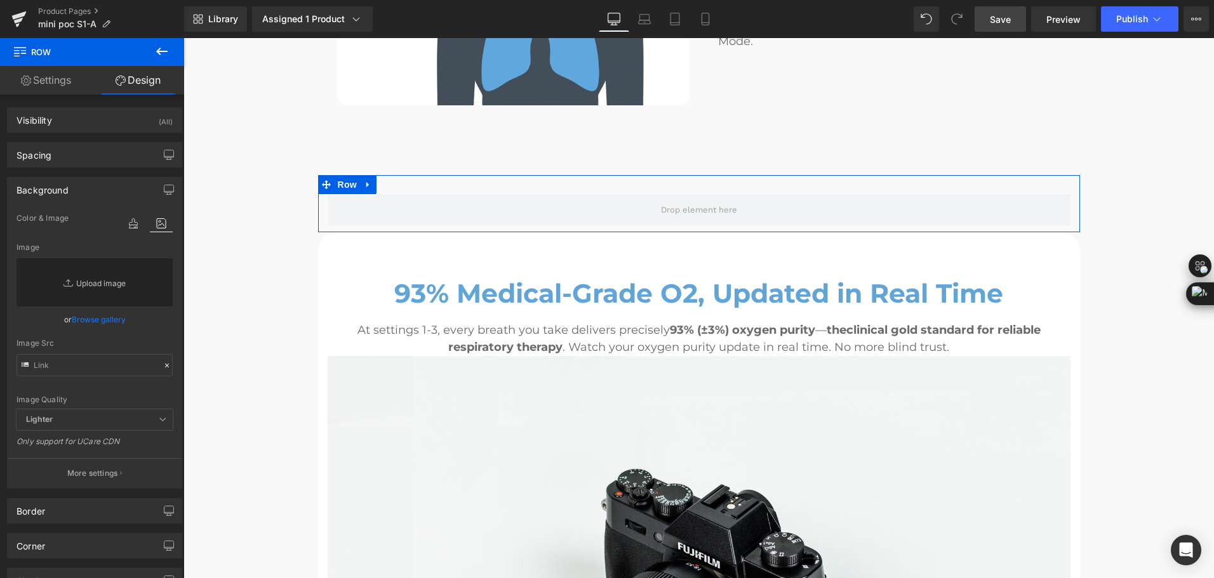
click at [87, 277] on link "Replace Image" at bounding box center [95, 282] width 156 height 48
type input "C:\fakepath\Wellue travel o2 concentrator deliveries 93% medical-grade o2 at fl…"
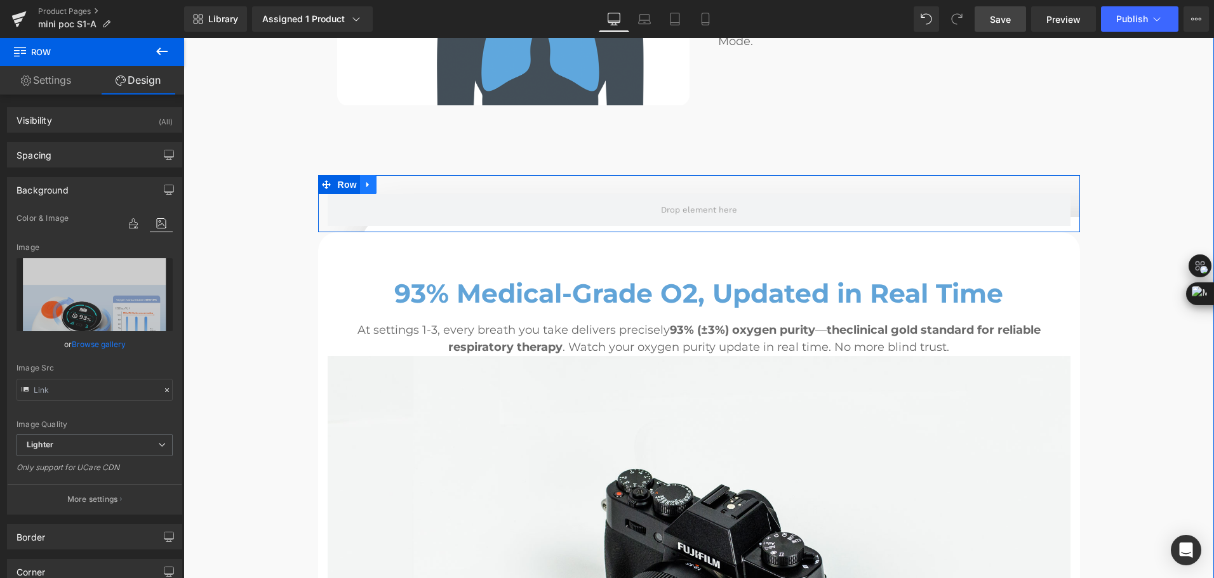
click at [364, 180] on icon at bounding box center [368, 185] width 9 height 10
click at [397, 180] on icon at bounding box center [401, 184] width 9 height 9
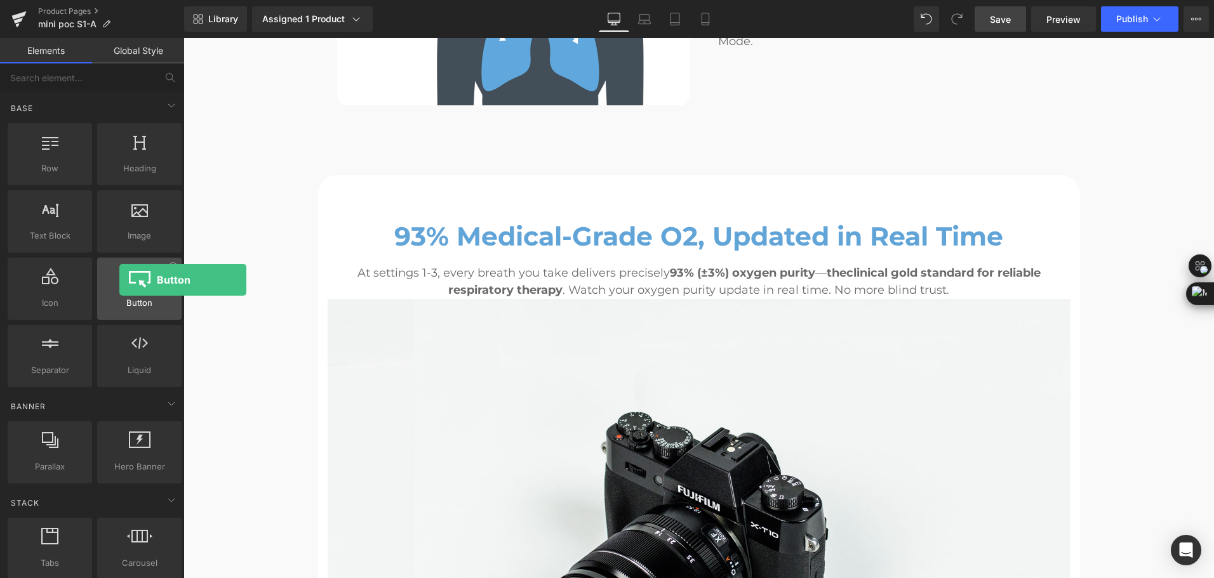
drag, startPoint x: 136, startPoint y: 289, endPoint x: 119, endPoint y: 280, distance: 19.6
click at [119, 280] on div at bounding box center [139, 282] width 77 height 29
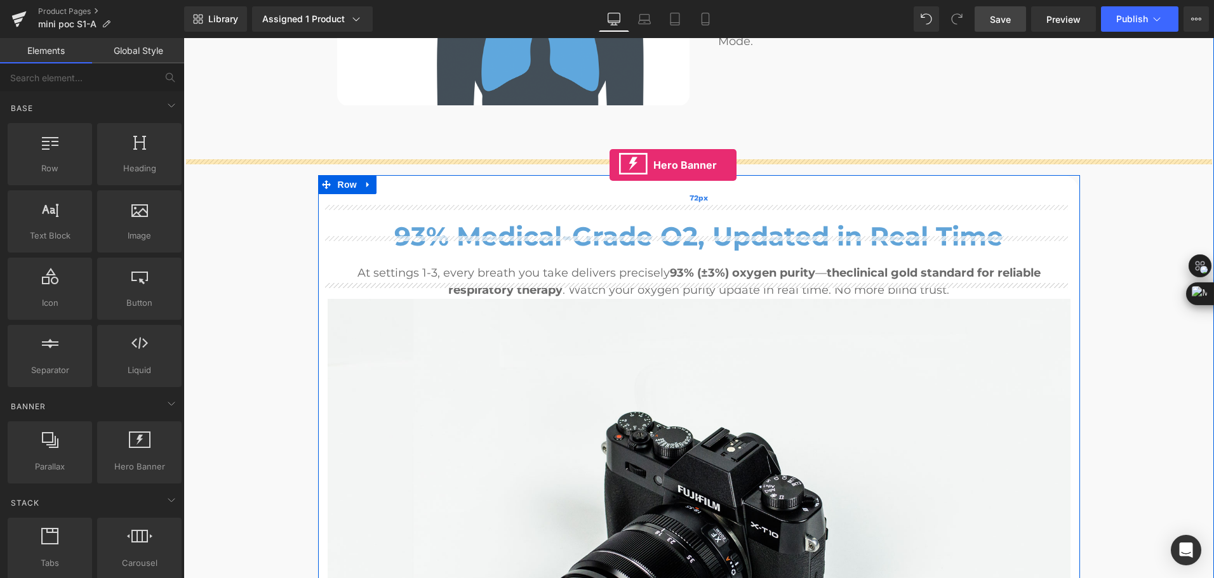
drag, startPoint x: 307, startPoint y: 489, endPoint x: 609, endPoint y: 165, distance: 443.7
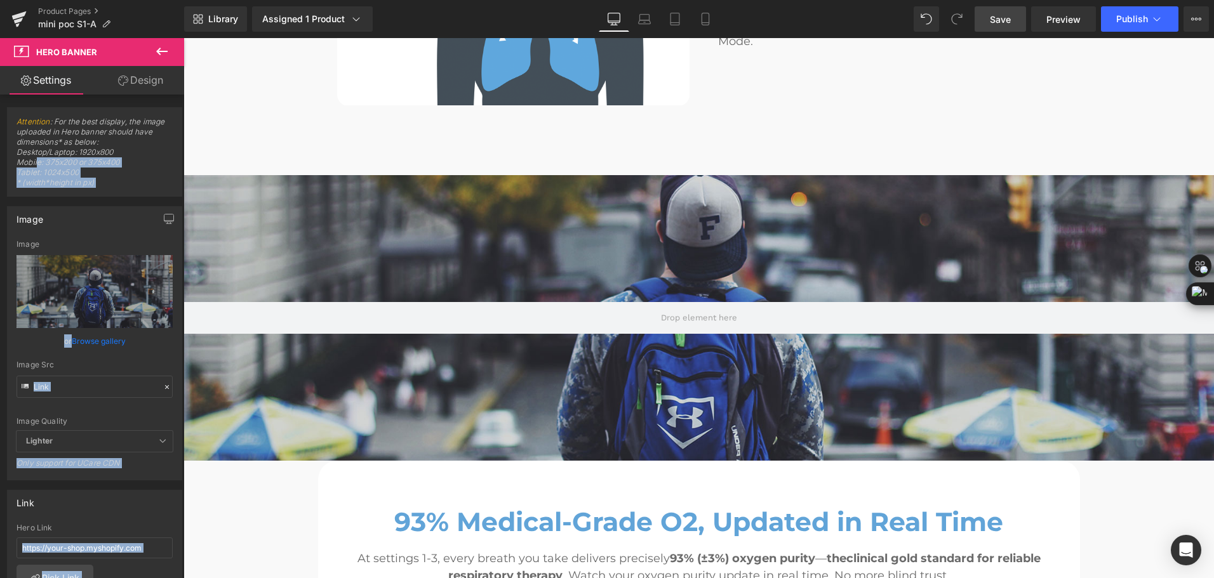
click at [174, 54] on button at bounding box center [162, 52] width 44 height 28
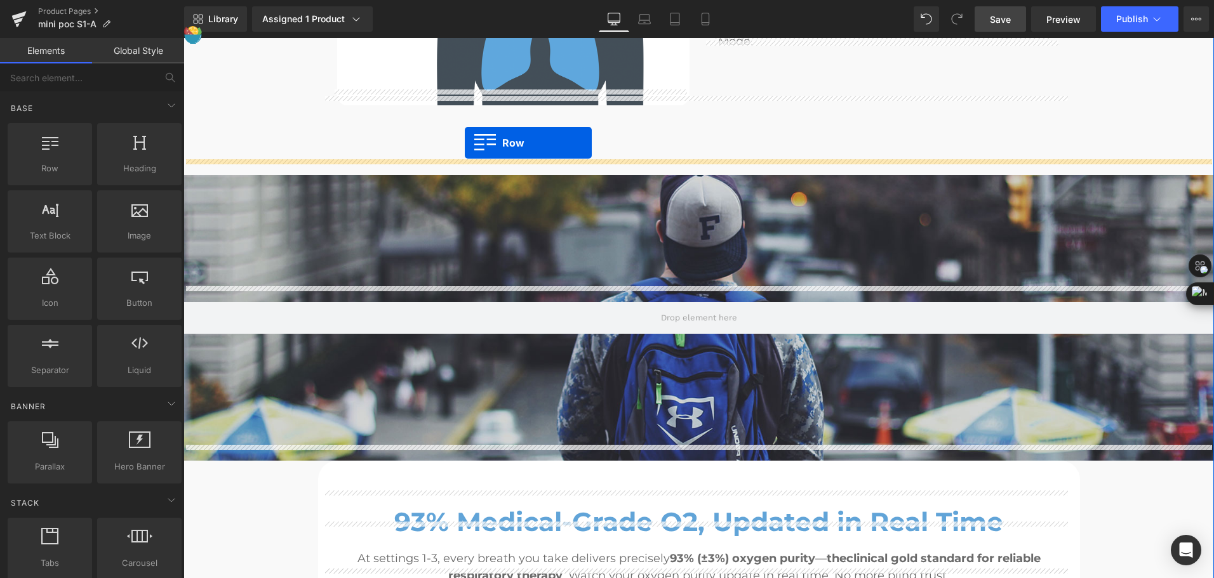
drag, startPoint x: 227, startPoint y: 181, endPoint x: 467, endPoint y: 143, distance: 243.5
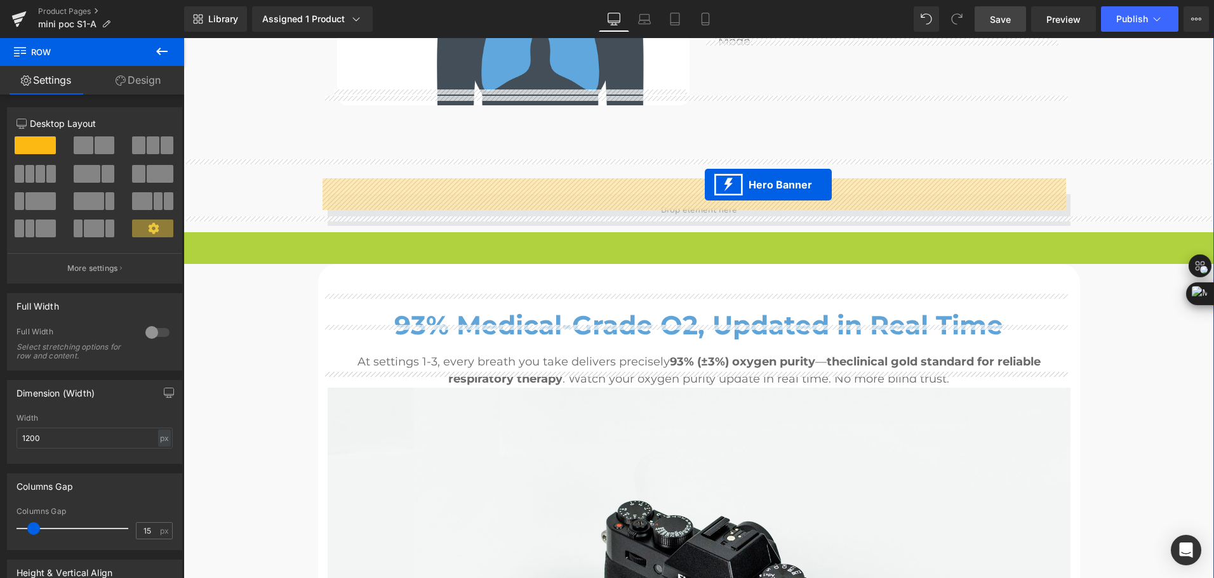
drag, startPoint x: 674, startPoint y: 229, endPoint x: 705, endPoint y: 185, distance: 53.9
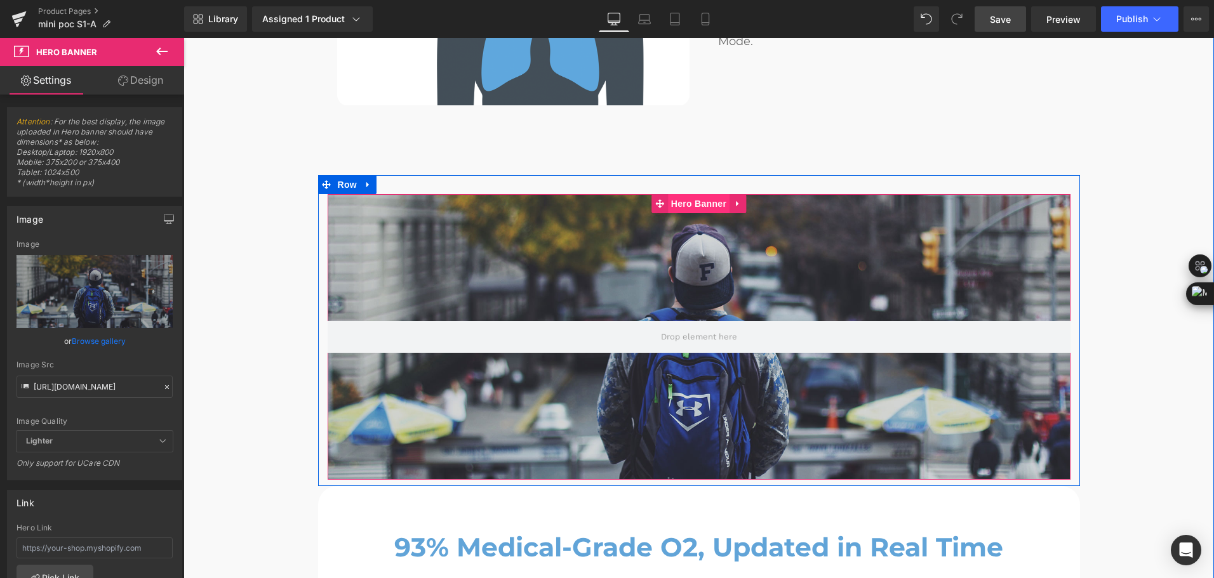
click at [675, 194] on span "Hero Banner" at bounding box center [699, 203] width 62 height 19
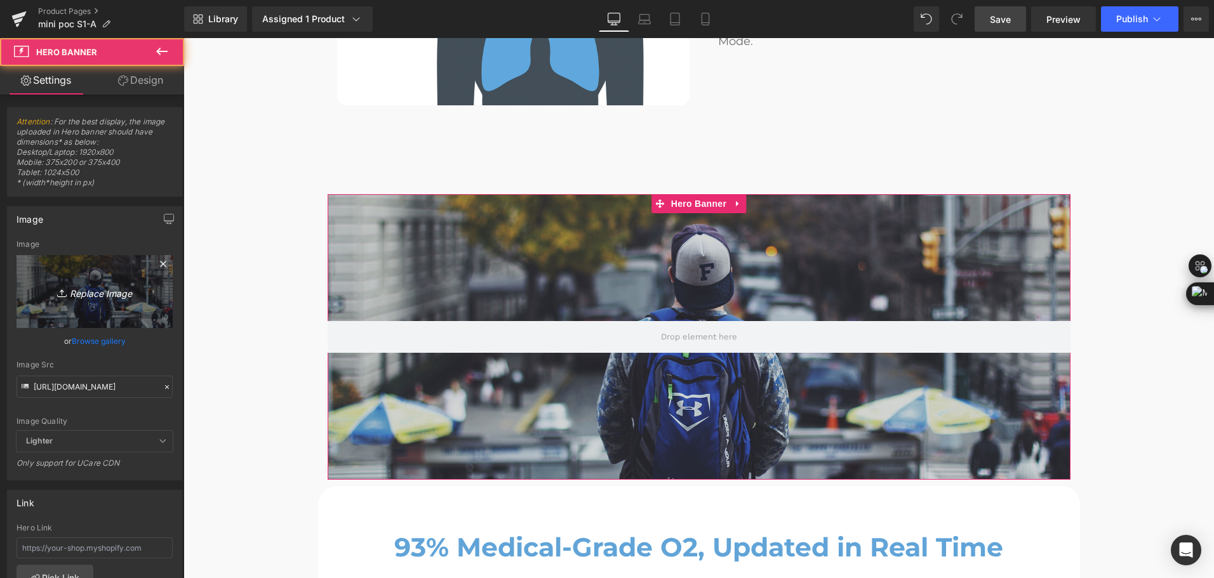
click at [77, 283] on link "Replace Image" at bounding box center [95, 291] width 156 height 73
type input "C:\fakepath\Wellue travel o2 concentrator deliveries 93% medical-grade o2 at fl…"
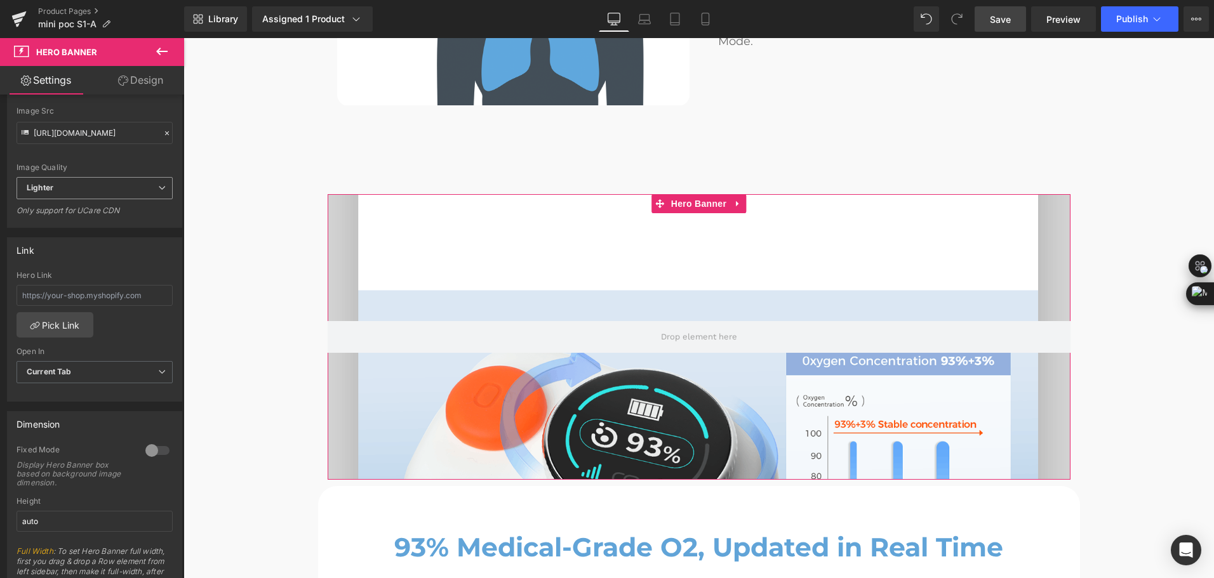
scroll to position [317, 0]
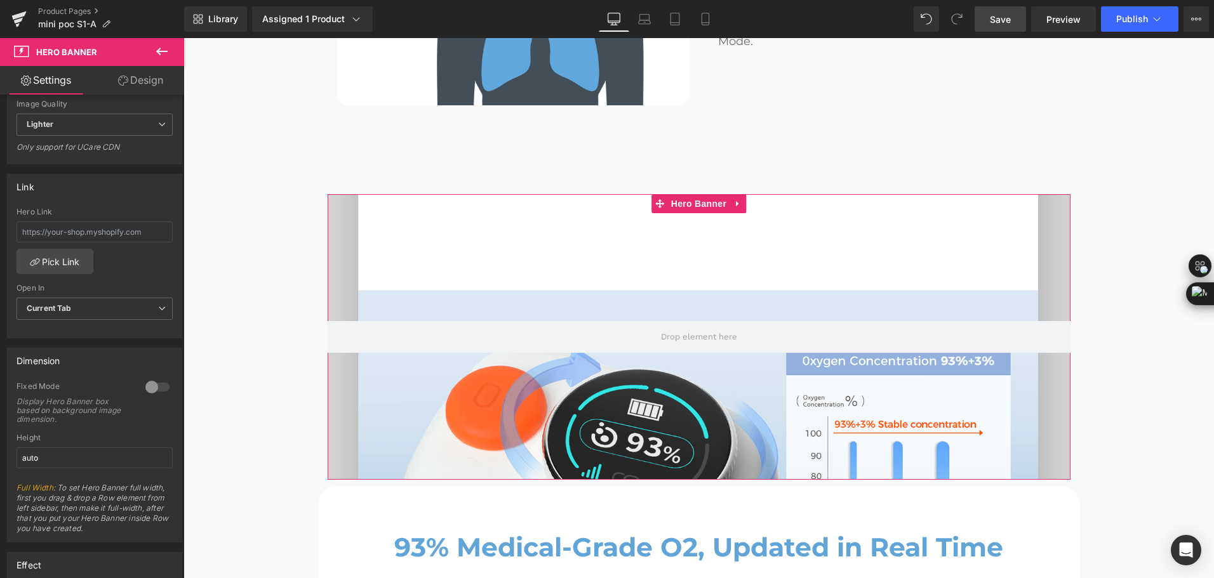
click at [152, 389] on div at bounding box center [157, 387] width 30 height 20
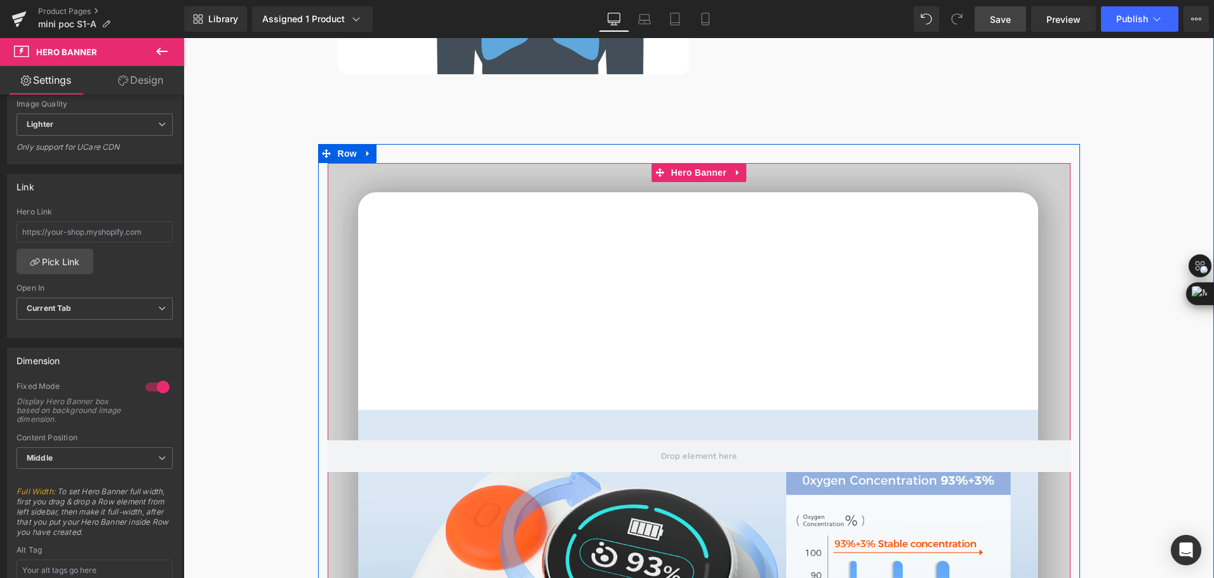
scroll to position [2285, 0]
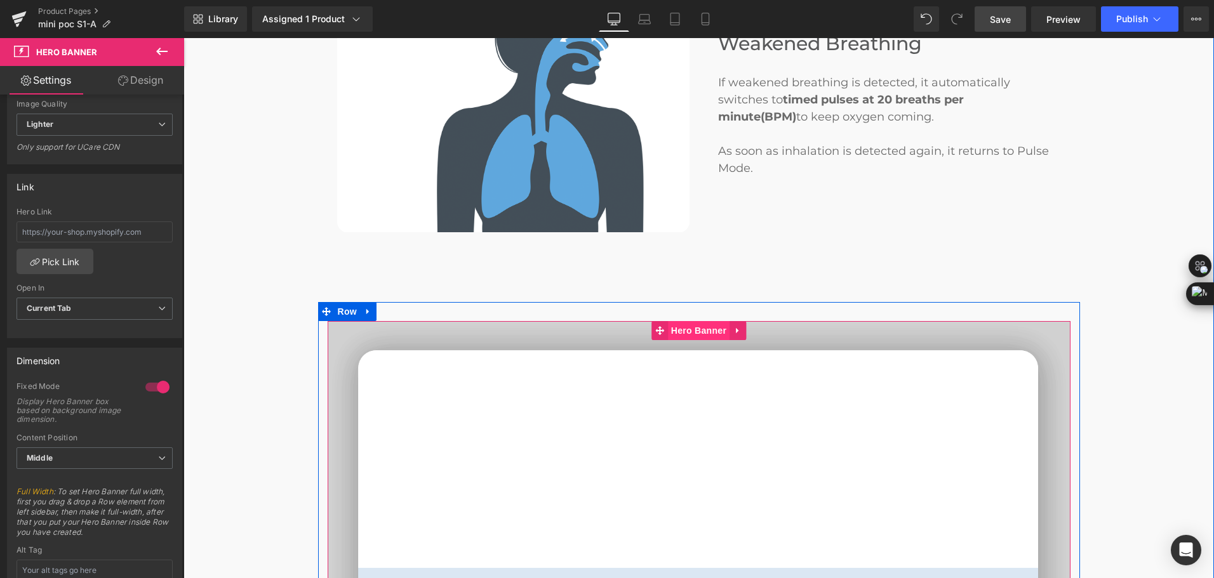
click at [669, 321] on span "Hero Banner" at bounding box center [699, 330] width 62 height 19
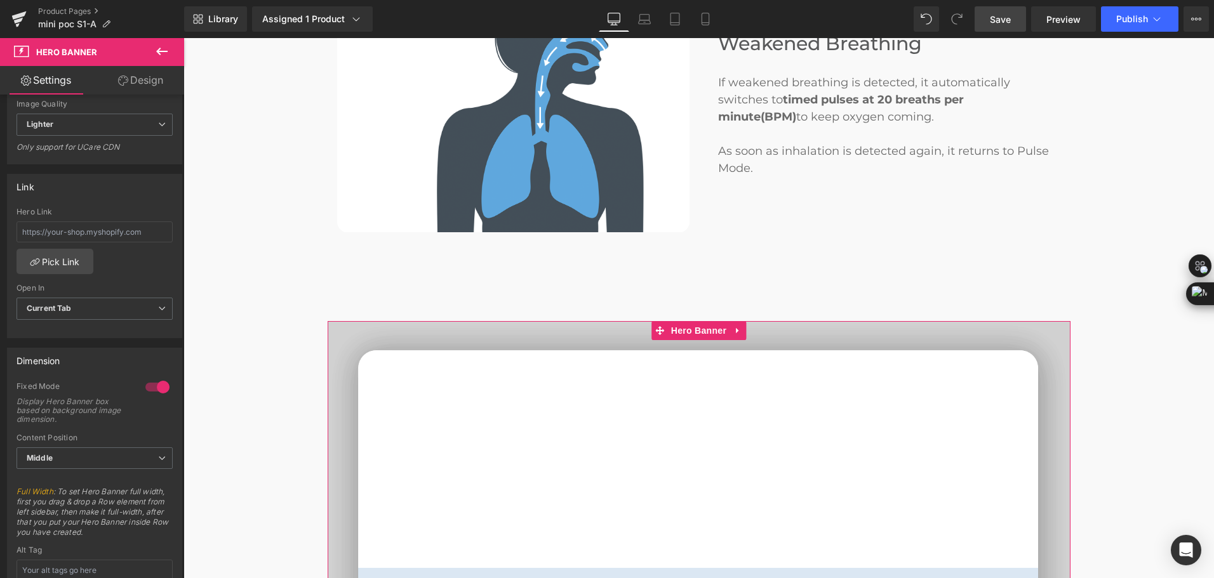
click at [121, 86] on link "Design" at bounding box center [141, 80] width 92 height 29
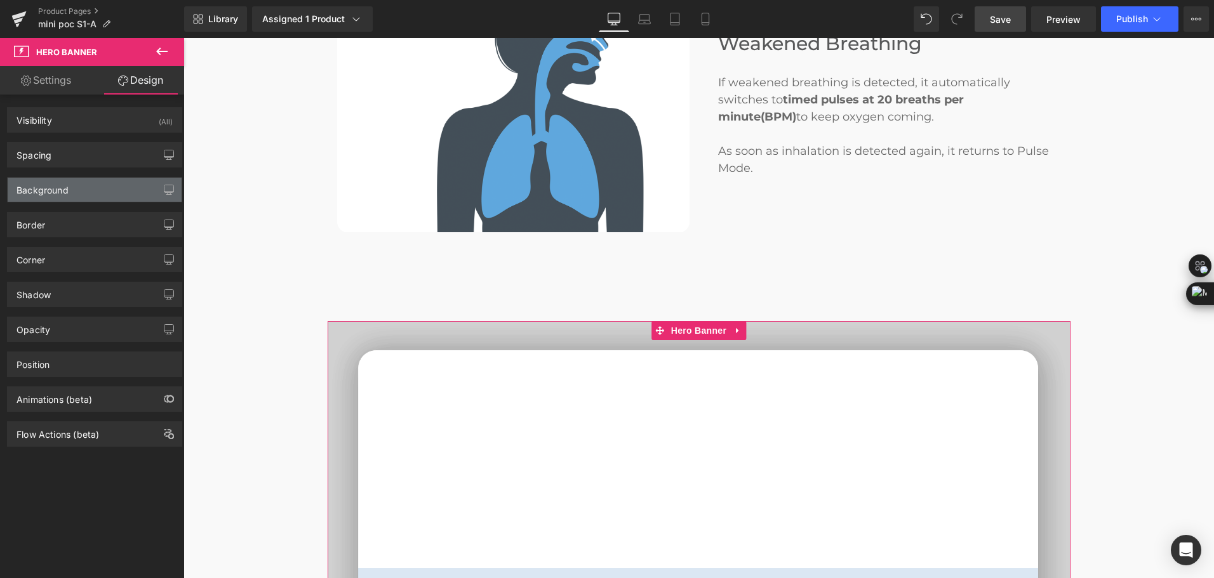
click at [81, 186] on div "Background" at bounding box center [95, 190] width 174 height 24
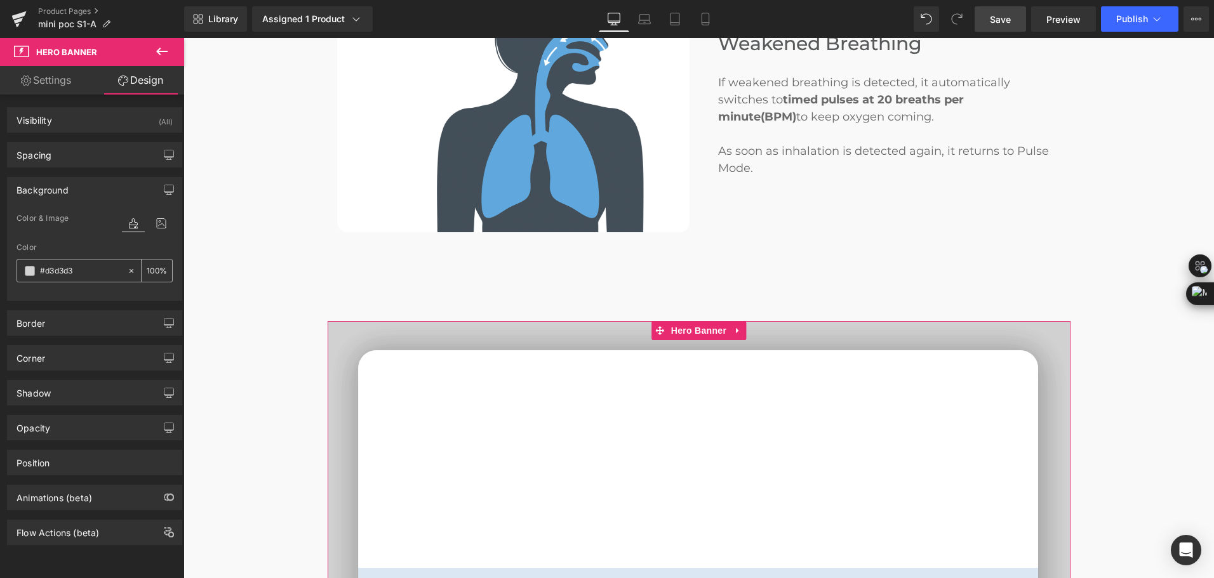
click at [129, 270] on icon at bounding box center [131, 270] width 4 height 4
click at [53, 275] on input "text" at bounding box center [80, 271] width 81 height 14
click at [119, 274] on div at bounding box center [72, 271] width 110 height 22
click at [31, 271] on span at bounding box center [30, 271] width 10 height 10
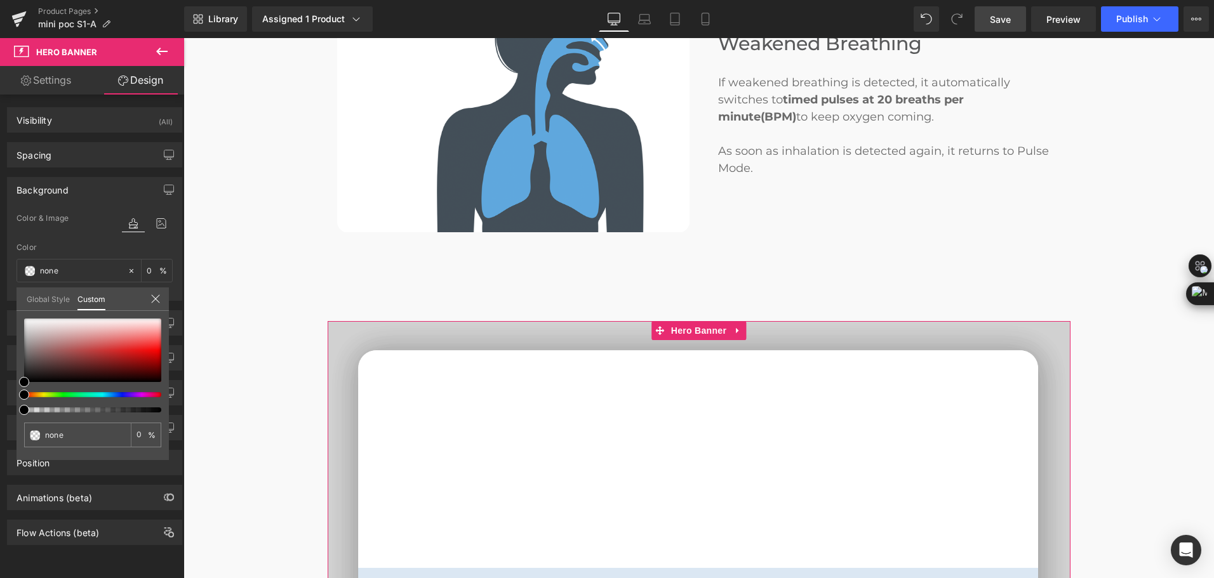
click at [150, 294] on icon at bounding box center [155, 299] width 10 height 10
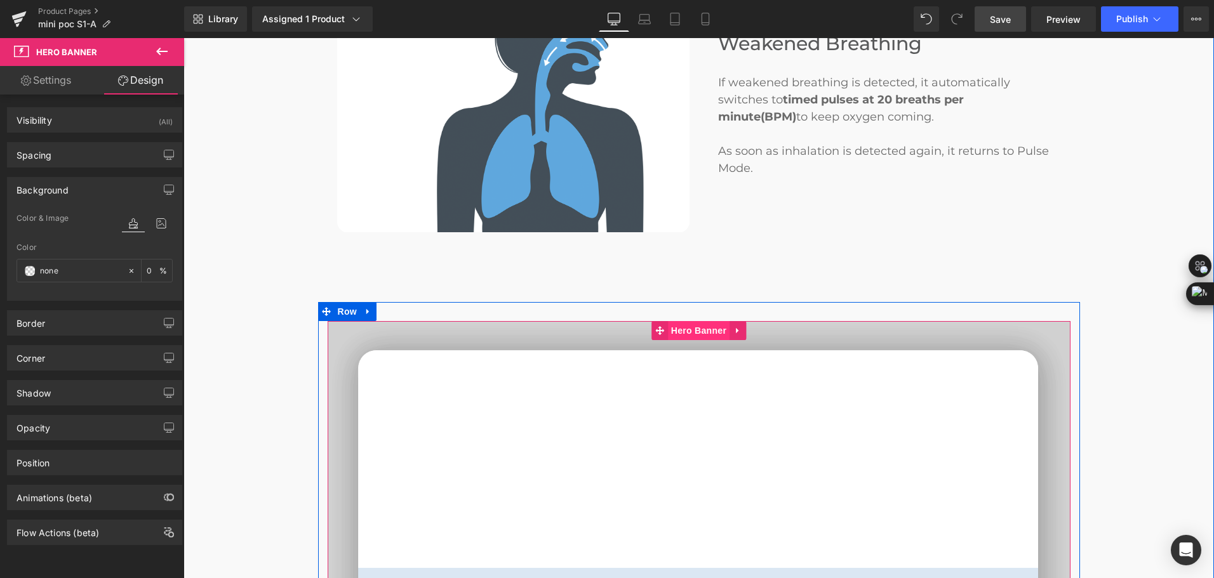
click at [699, 321] on span "Hero Banner" at bounding box center [699, 330] width 62 height 19
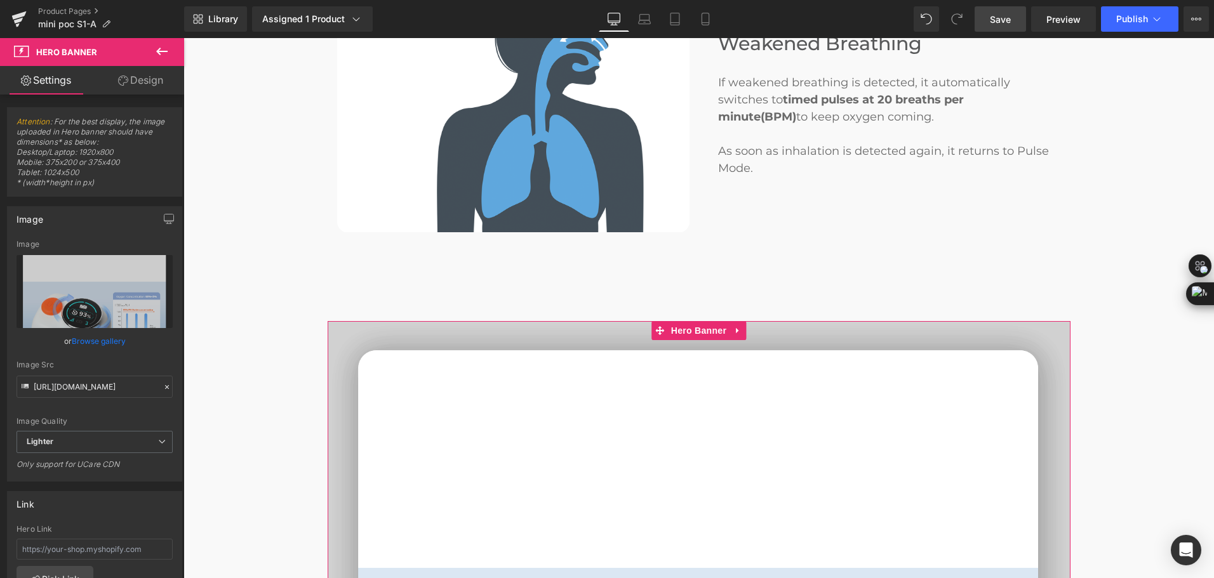
click at [138, 86] on link "Design" at bounding box center [141, 80] width 92 height 29
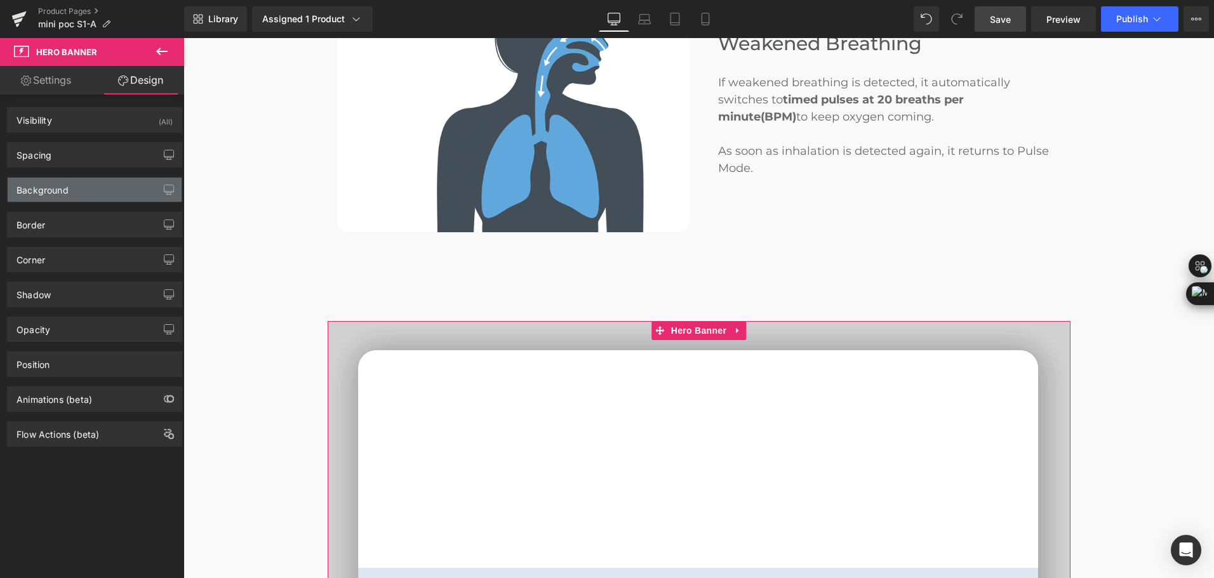
click at [74, 194] on div "Background" at bounding box center [95, 190] width 174 height 24
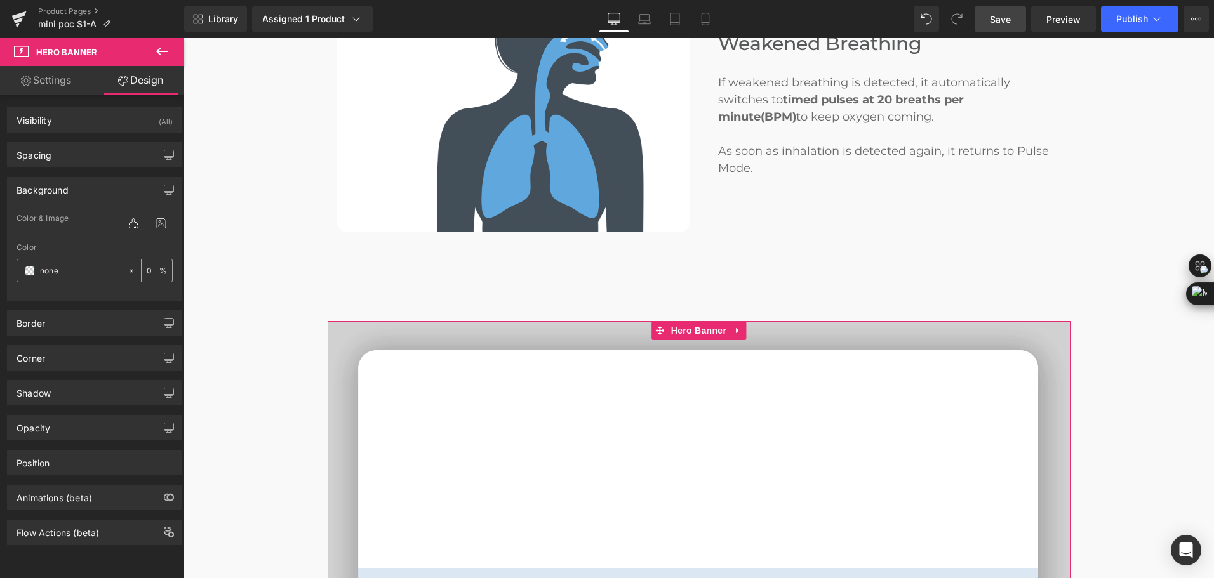
click at [48, 276] on input "text" at bounding box center [80, 271] width 81 height 14
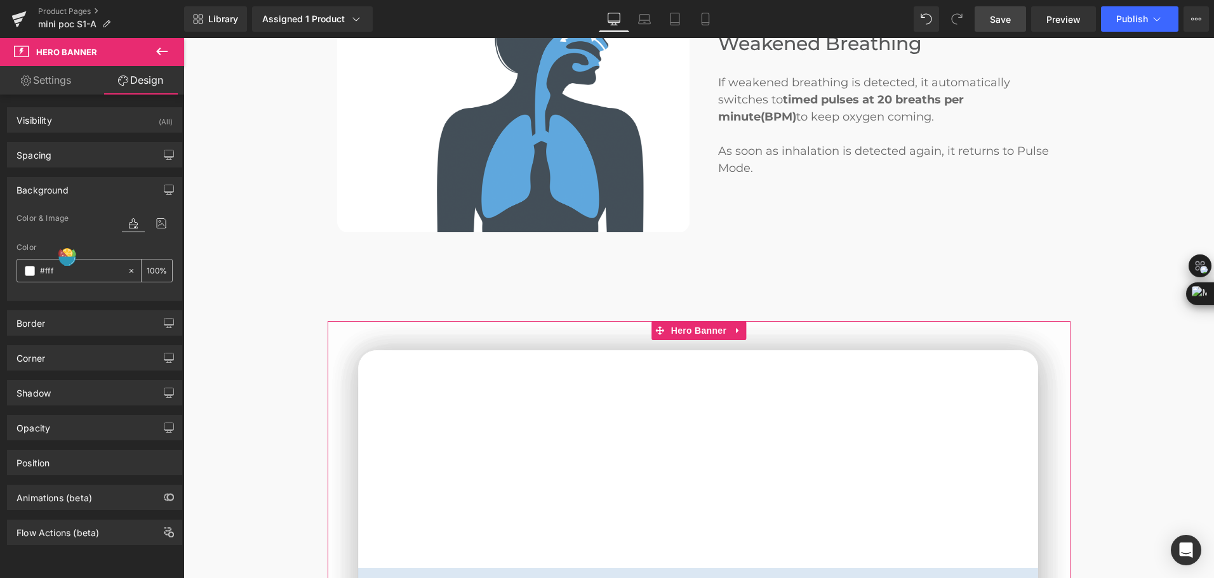
click at [127, 268] on icon at bounding box center [131, 271] width 9 height 9
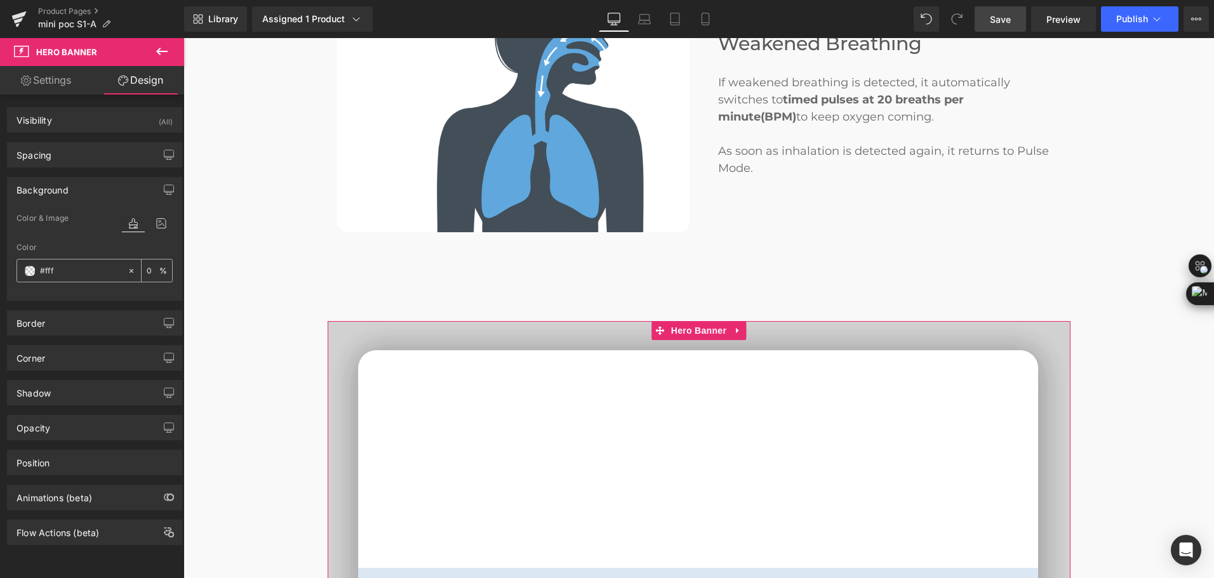
click at [91, 267] on input "#fff" at bounding box center [80, 271] width 81 height 14
click at [76, 275] on input "#" at bounding box center [80, 271] width 81 height 14
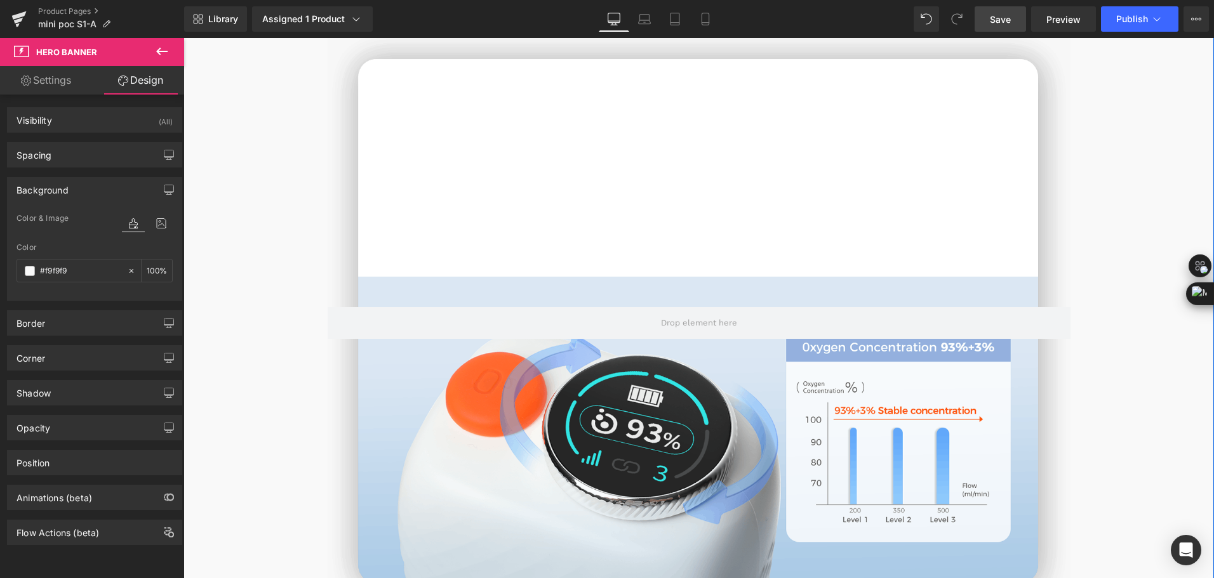
scroll to position [2602, 0]
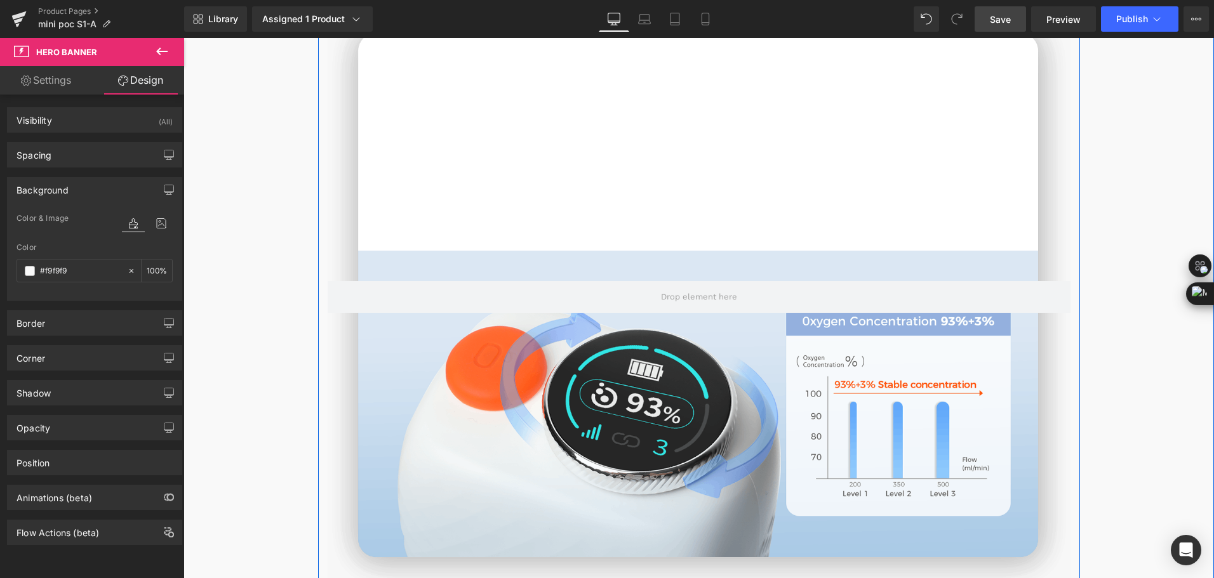
type input "#f9f9f9"
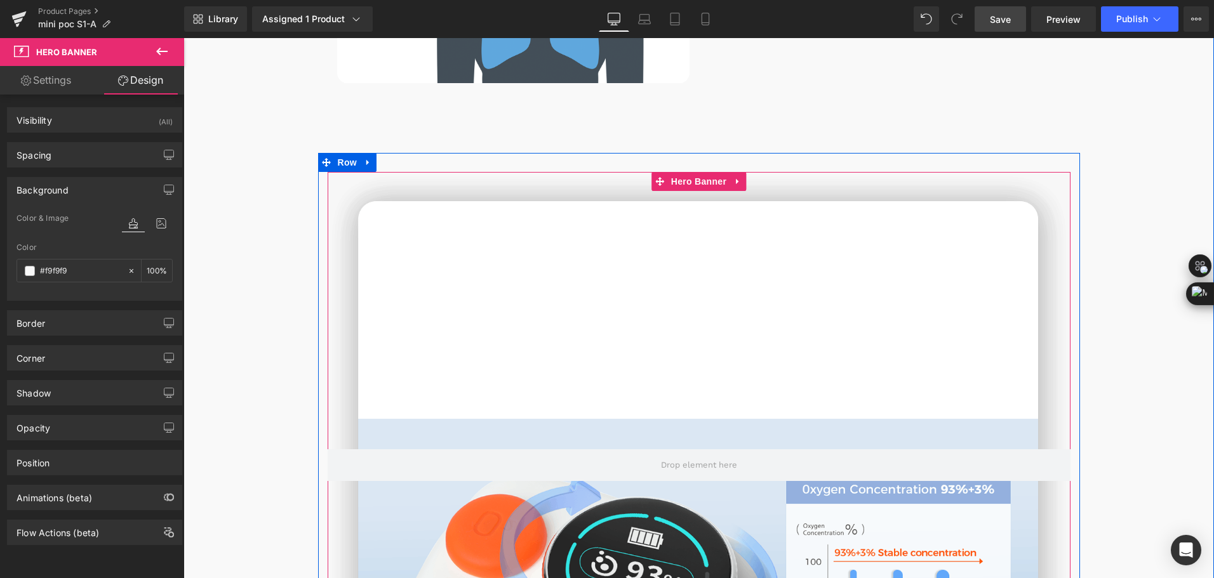
scroll to position [2412, 0]
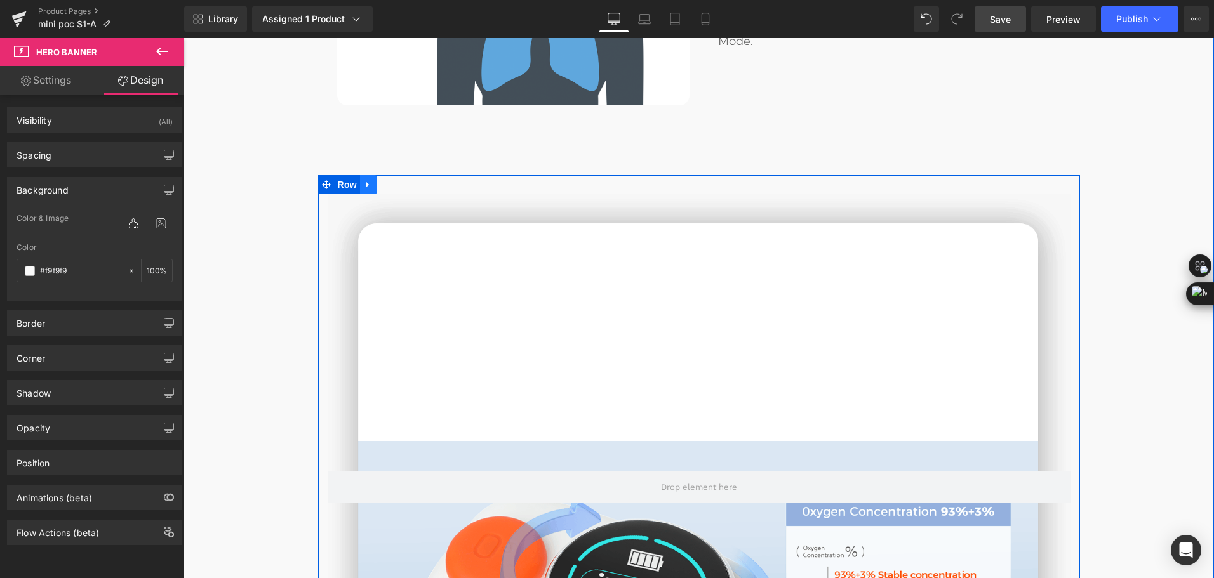
click at [368, 175] on link at bounding box center [368, 184] width 17 height 19
click at [395, 178] on link at bounding box center [401, 184] width 17 height 19
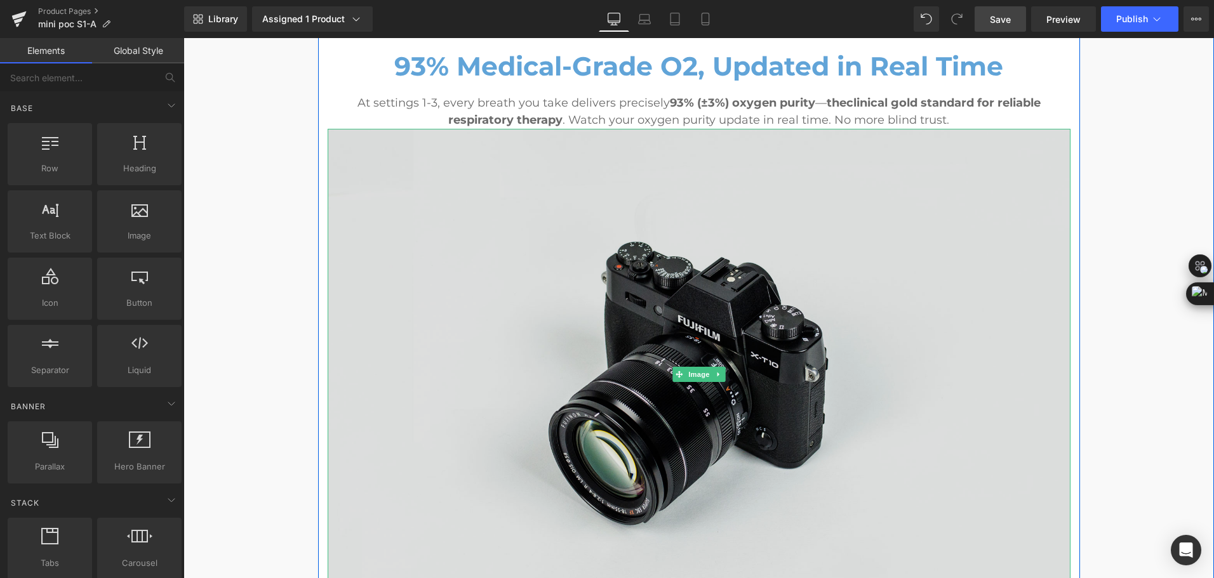
scroll to position [2666, 0]
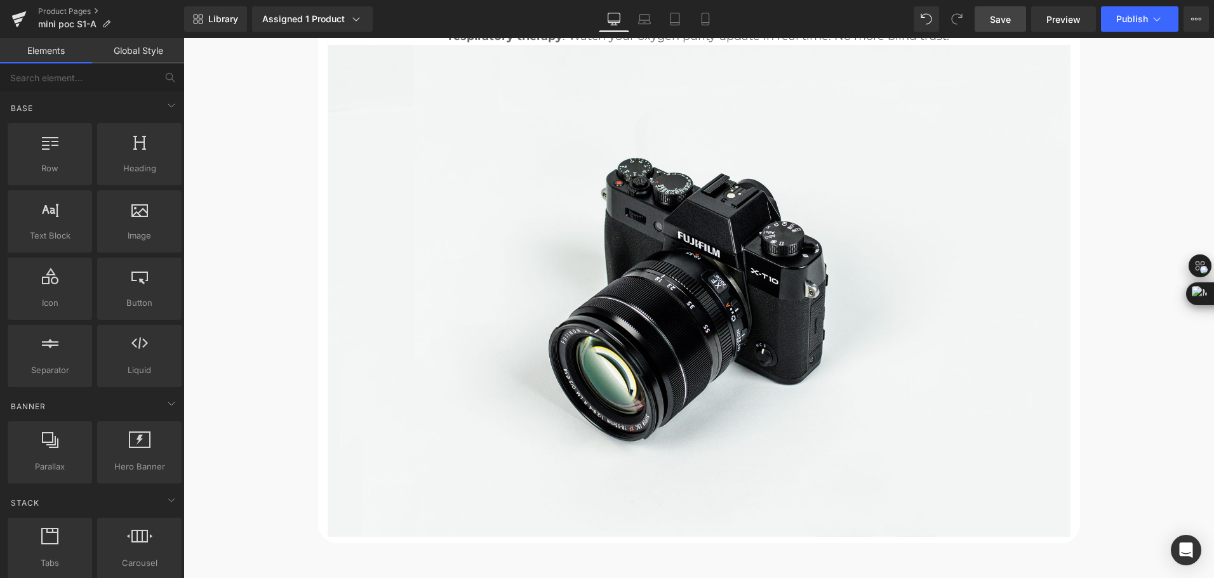
click at [999, 15] on span "Save" at bounding box center [1000, 19] width 21 height 13
